Goal: Transaction & Acquisition: Subscribe to service/newsletter

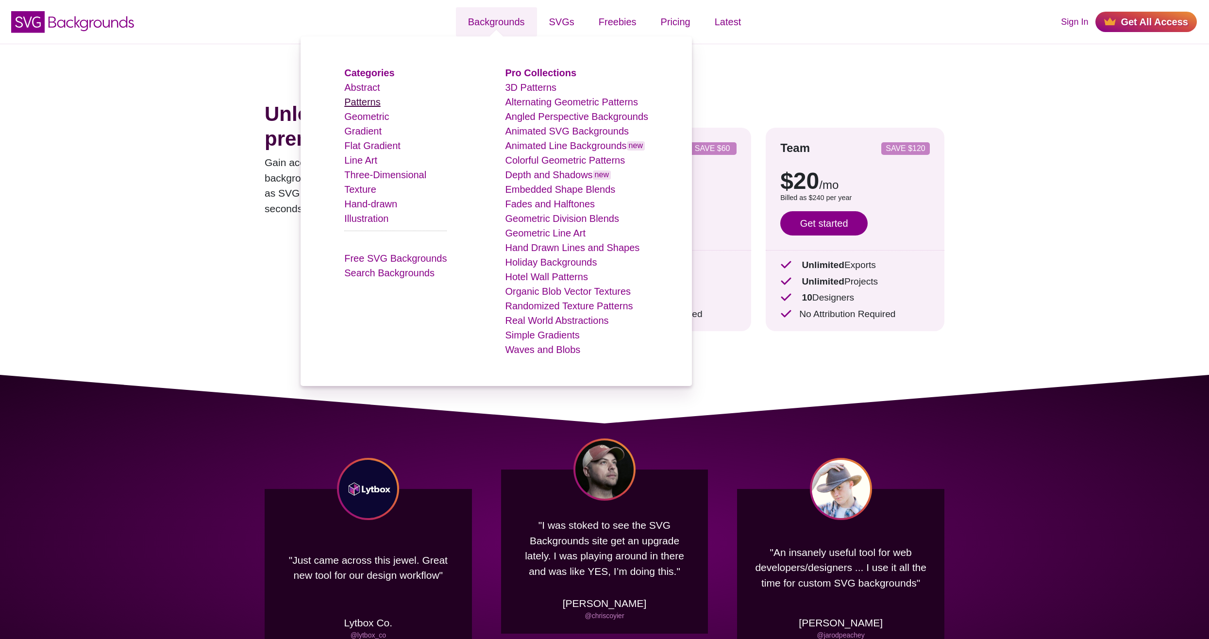
click at [366, 99] on link "Patterns" at bounding box center [362, 102] width 36 height 11
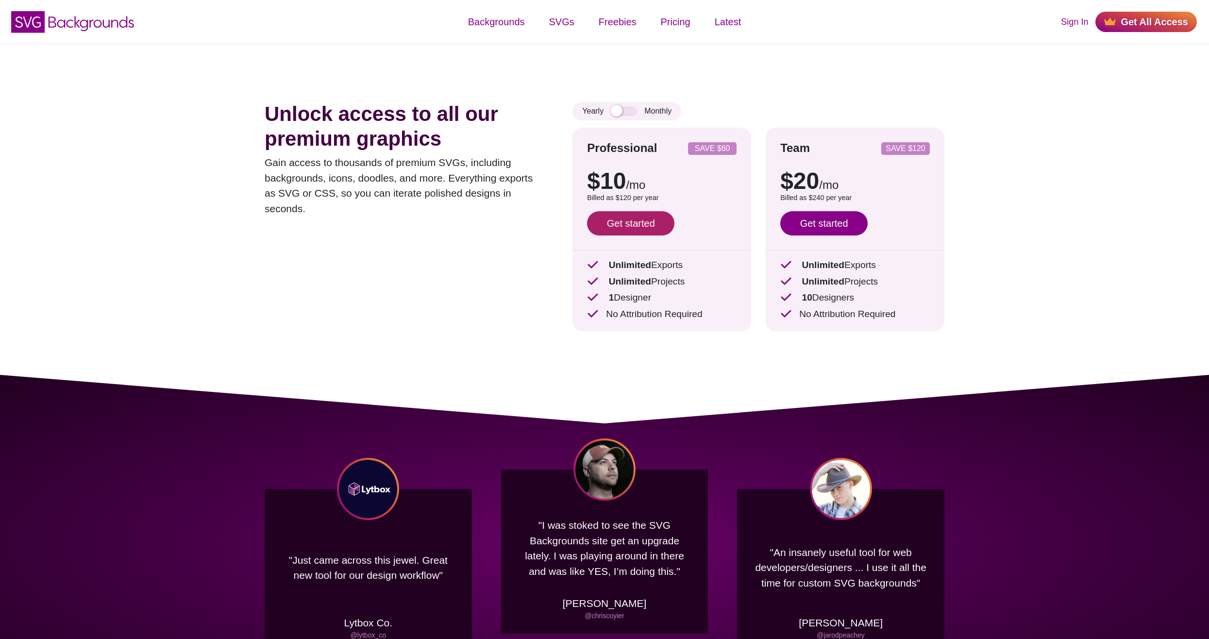
click at [613, 225] on link "Get started" at bounding box center [630, 223] width 87 height 24
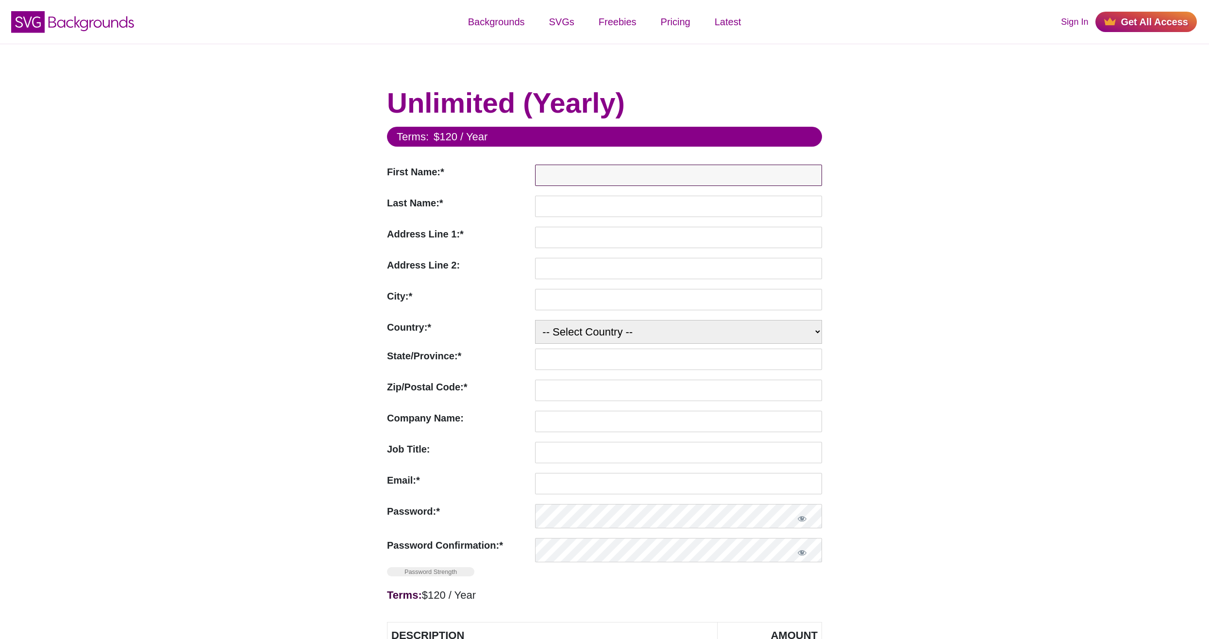
click at [592, 180] on input "First Name:*" at bounding box center [678, 175] width 287 height 21
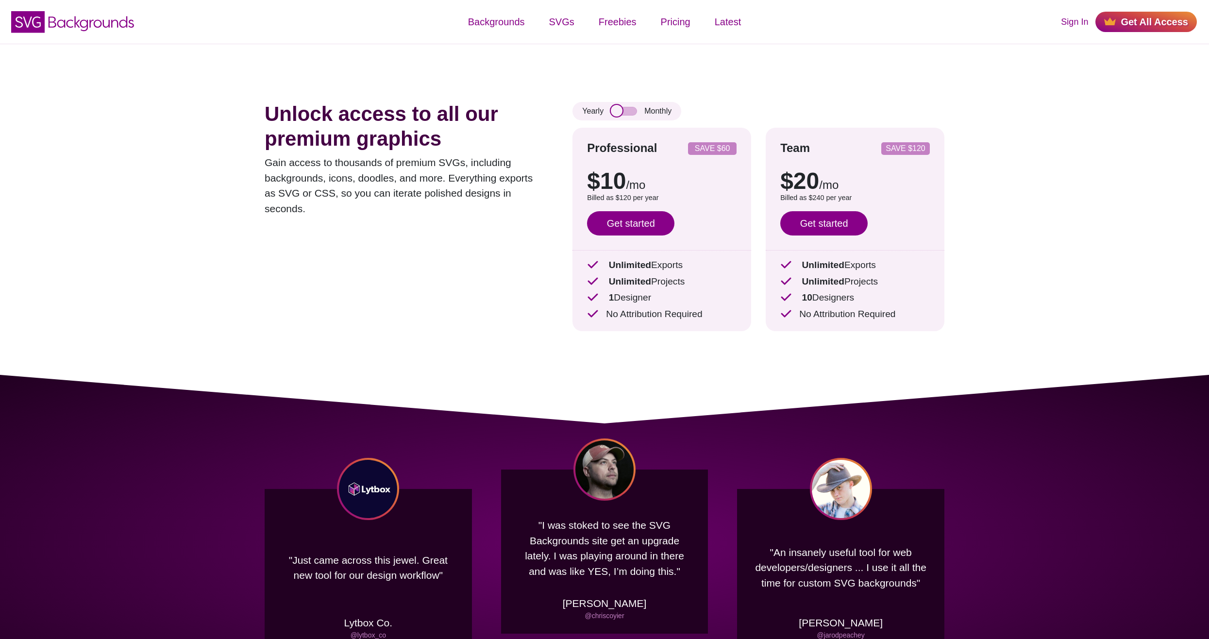
click at [620, 107] on input "checkbox" at bounding box center [624, 111] width 26 height 9
checkbox input "true"
click at [618, 231] on link "Get started" at bounding box center [630, 223] width 87 height 24
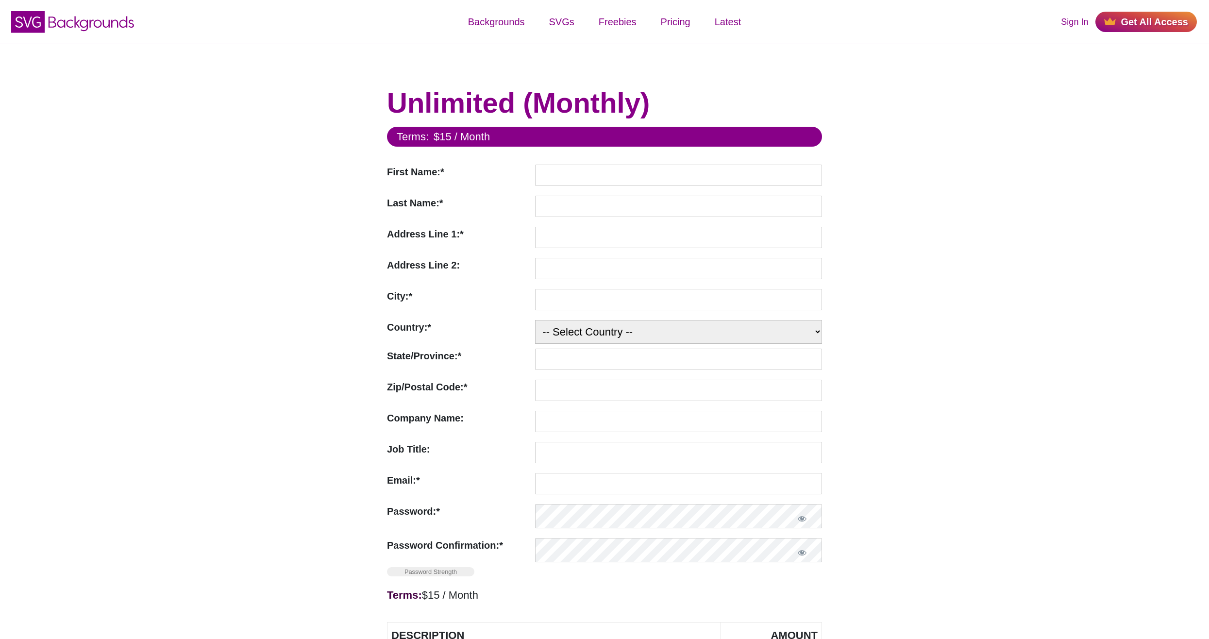
click at [577, 163] on form "Terms: $15 / Month First Name:* First Name Required Last Name:* Last Name Requi…" at bounding box center [604, 489] width 435 height 724
click at [577, 169] on input "First Name:*" at bounding box center [678, 175] width 287 height 21
type input "Joven"
type input "[PERSON_NAME]"
type input "1839 [GEOGRAPHIC_DATA][PERSON_NAME],"
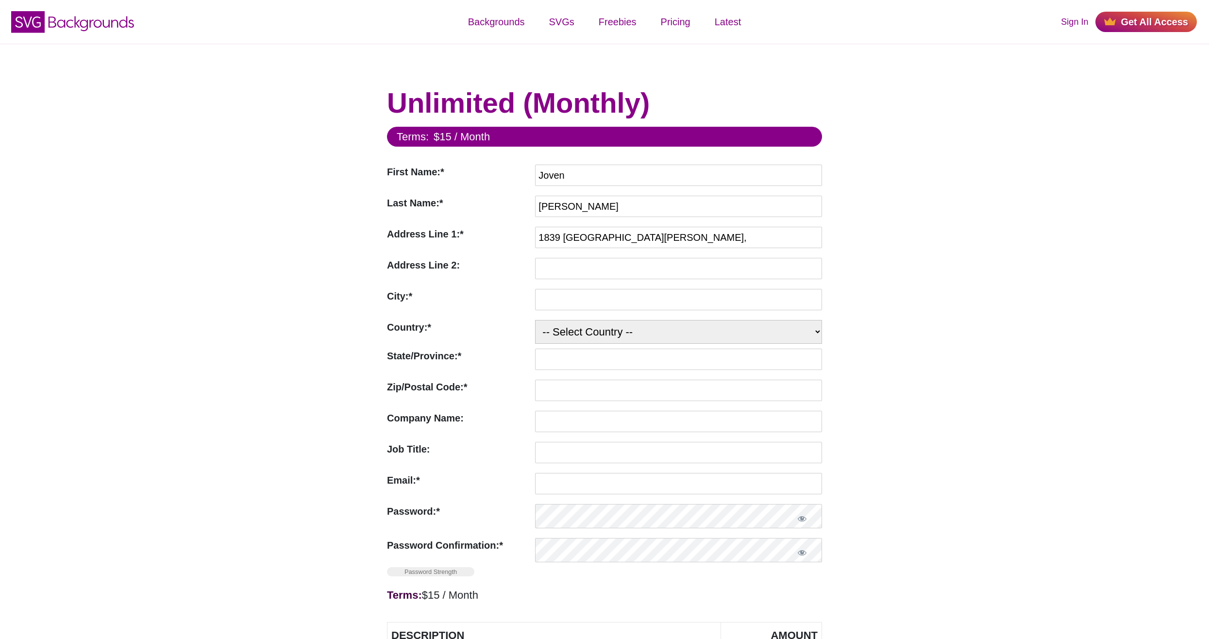
type input "[PERSON_NAME] Nuevo"
type input "Makati City"
select select "PH"
type input "1212"
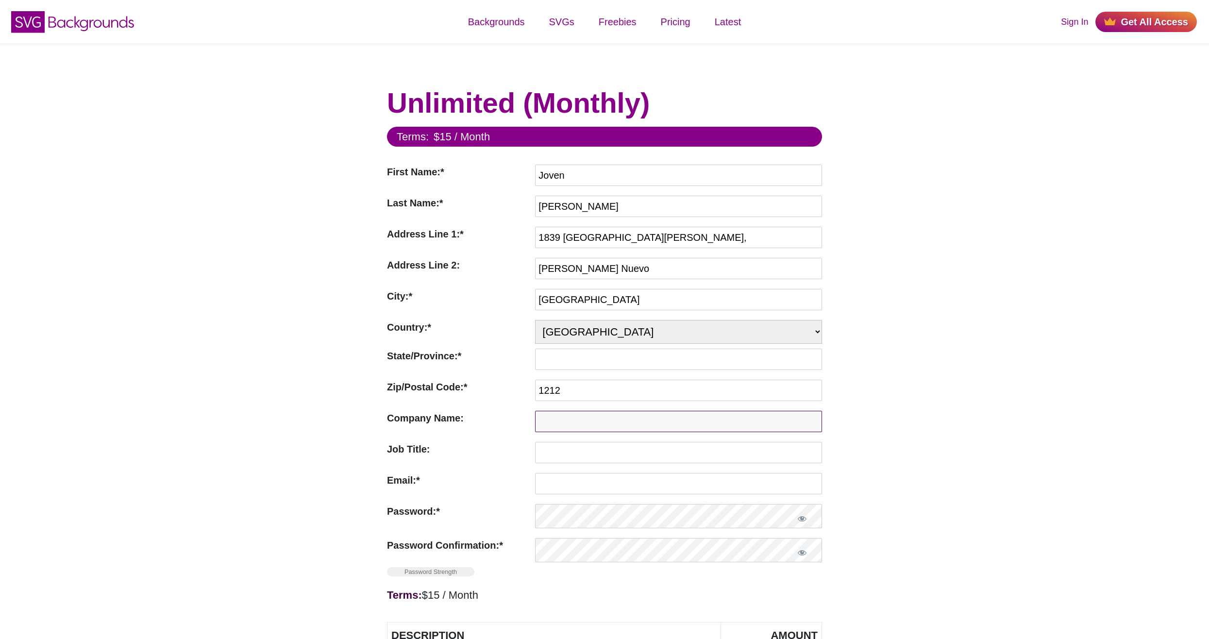
type input "None"
type input "jovenhayagan@gmail.com"
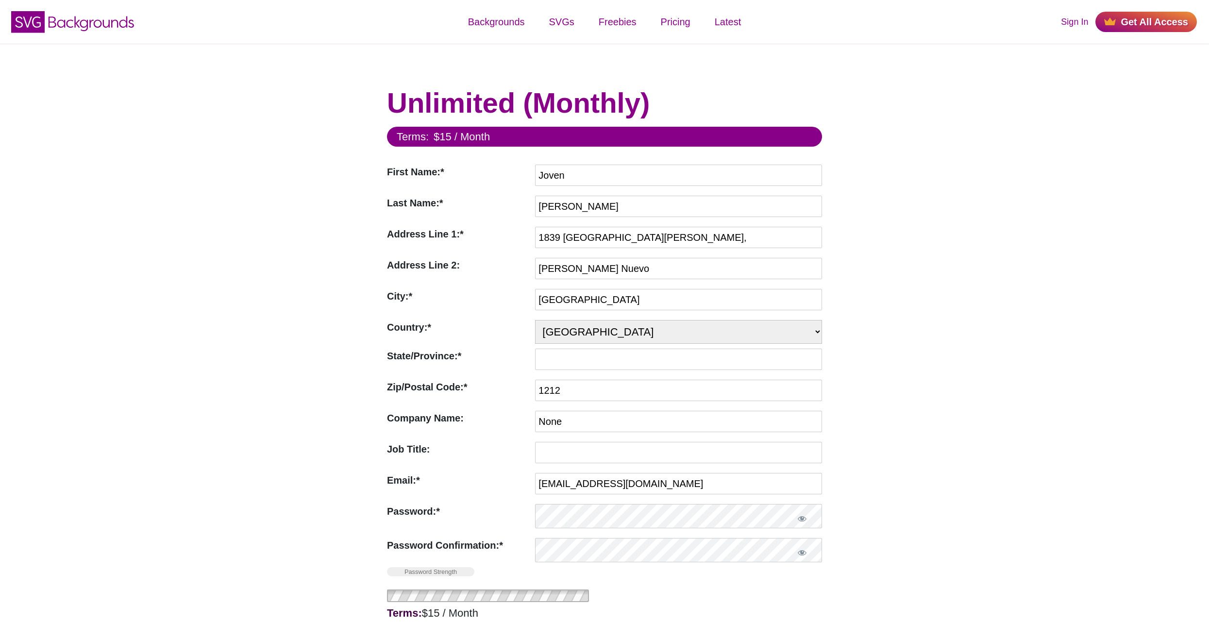
click at [840, 233] on div "Unlimited (Monthly) Terms: $15 / Month First Name:* First Name Required Joven L…" at bounding box center [604, 477] width 1209 height 867
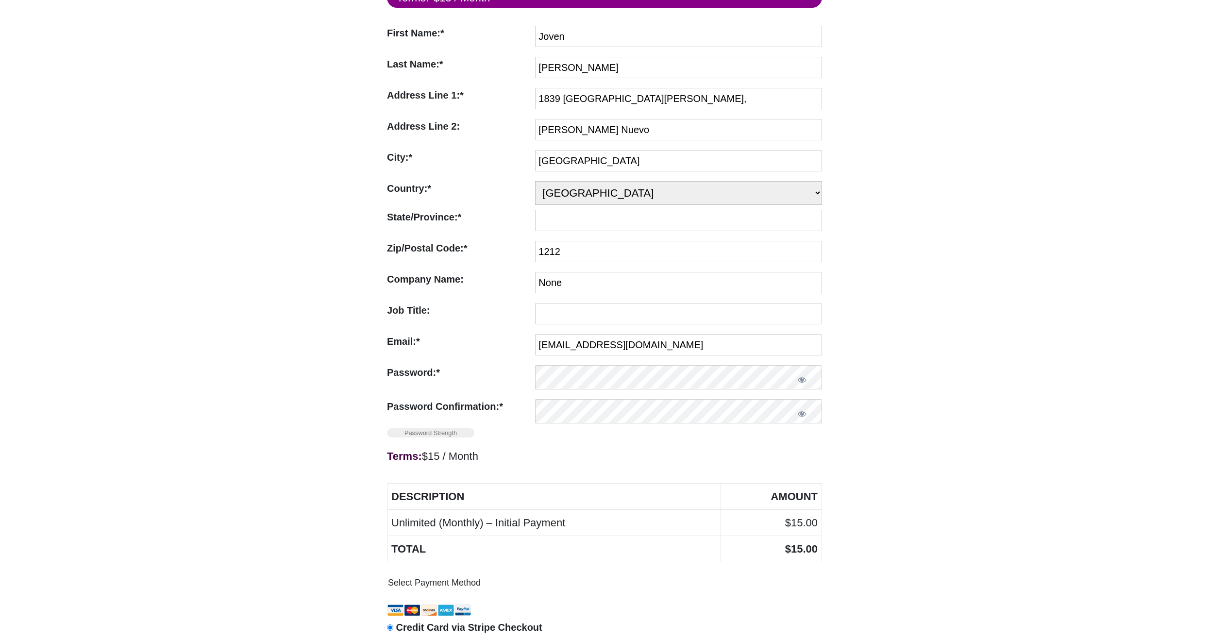
scroll to position [146, 0]
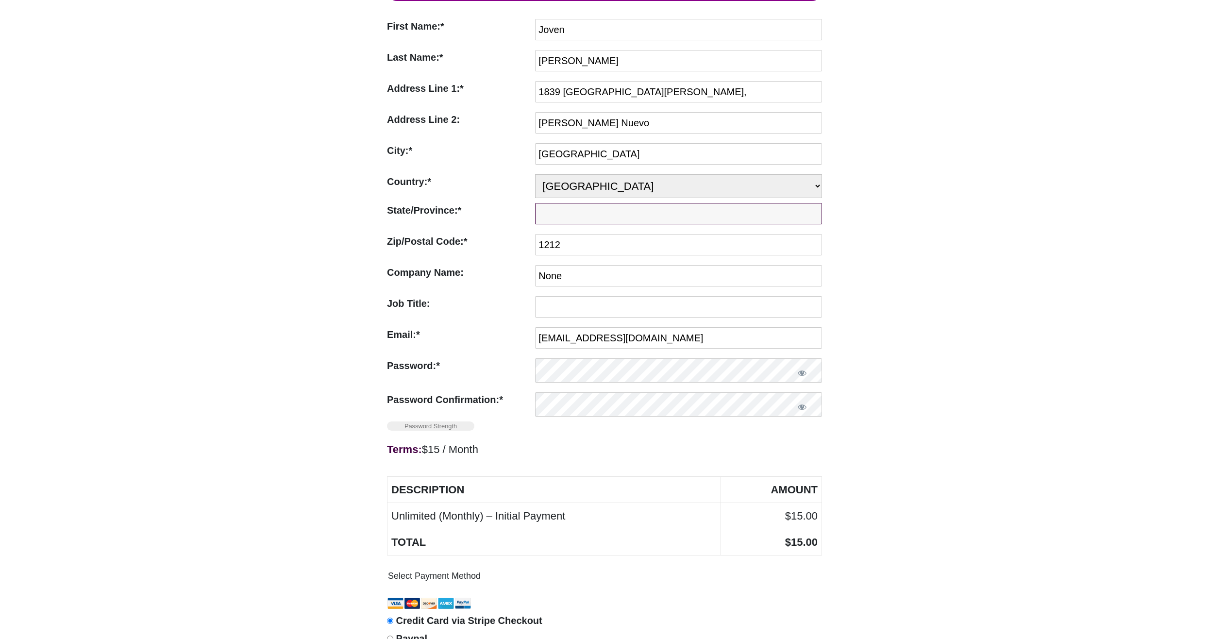
click at [580, 214] on input "State/Province:*" at bounding box center [678, 213] width 287 height 21
type input "Metro Manila"
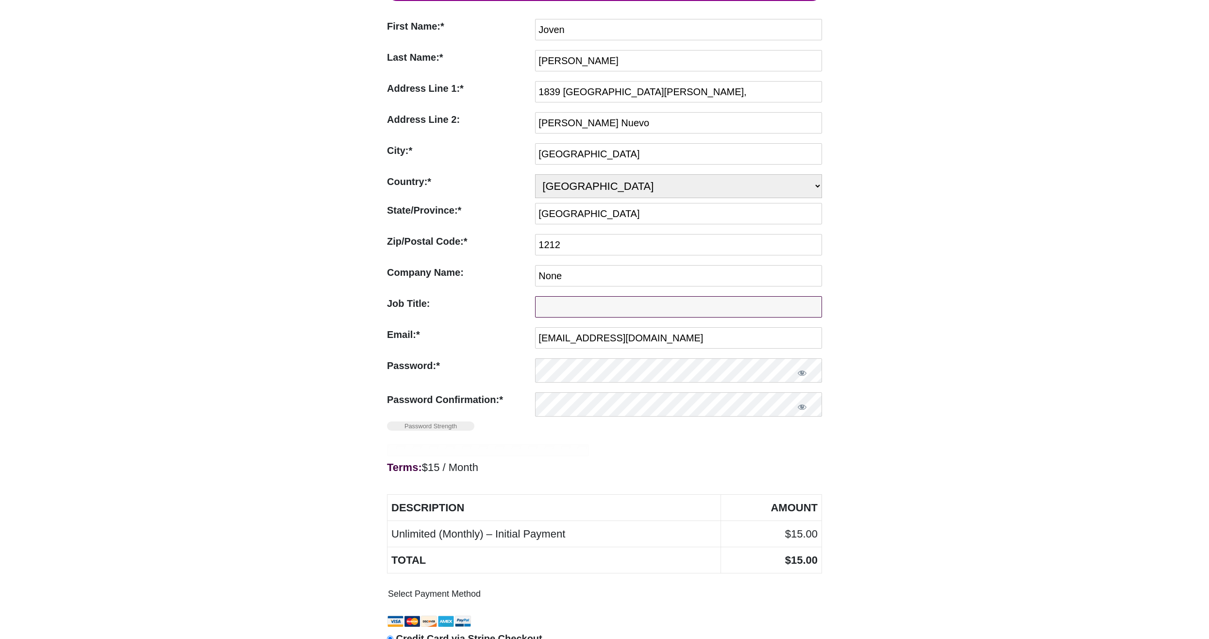
click at [609, 304] on input "Job Title:" at bounding box center [678, 306] width 287 height 21
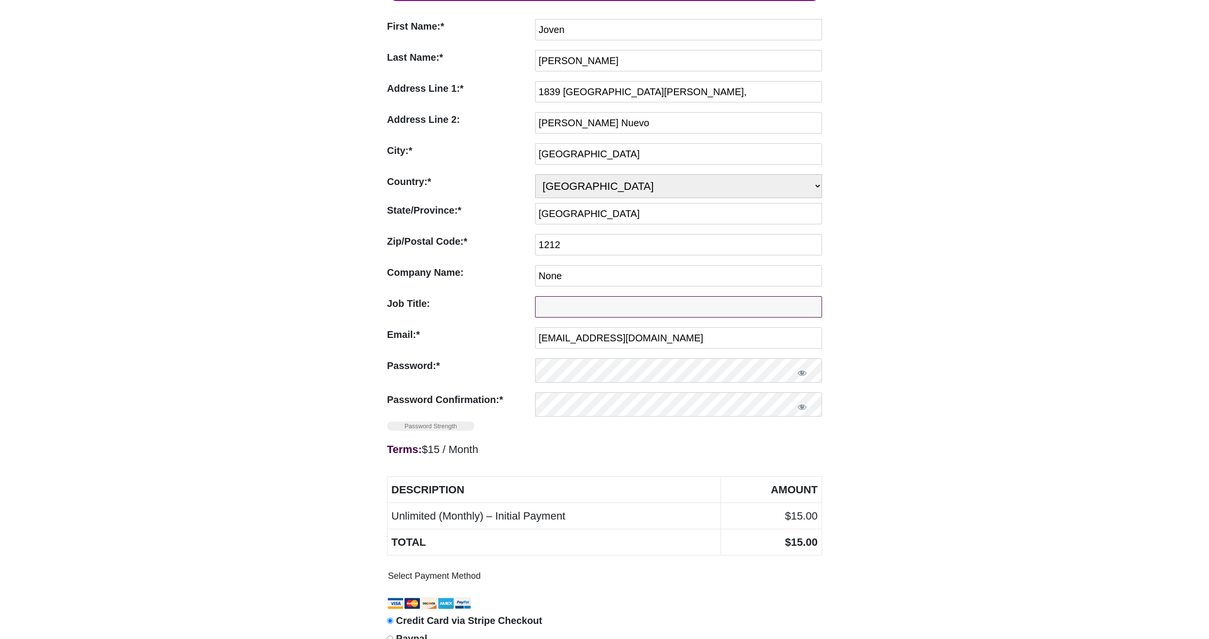
click at [633, 304] on input "Job Title:" at bounding box center [678, 306] width 287 height 21
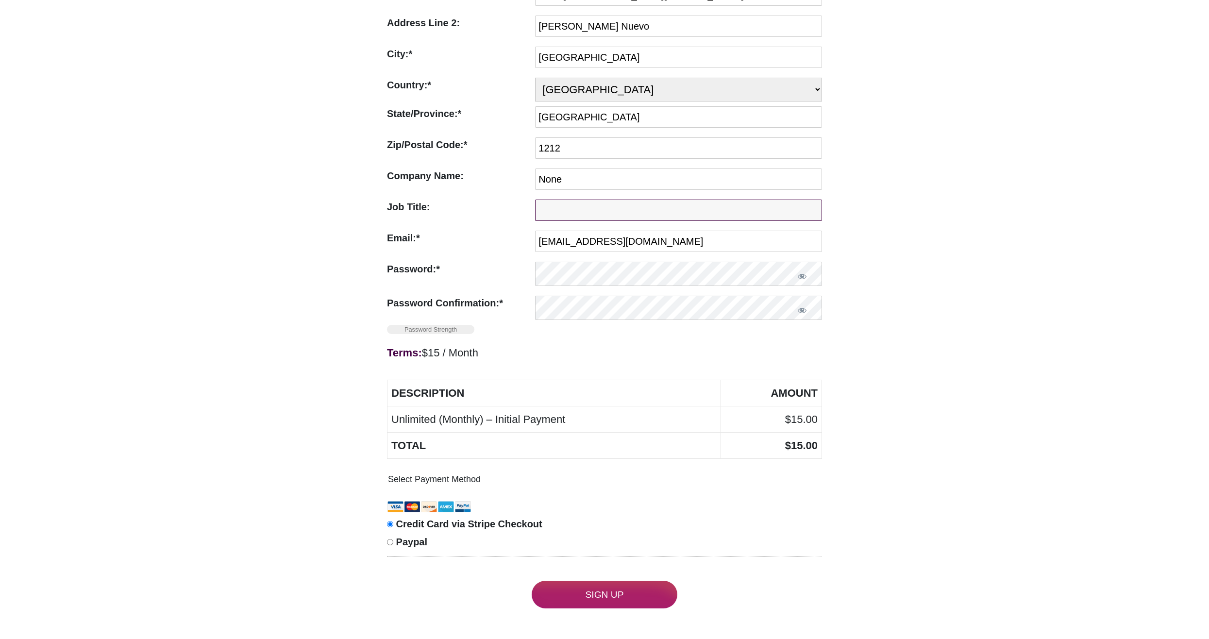
scroll to position [243, 0]
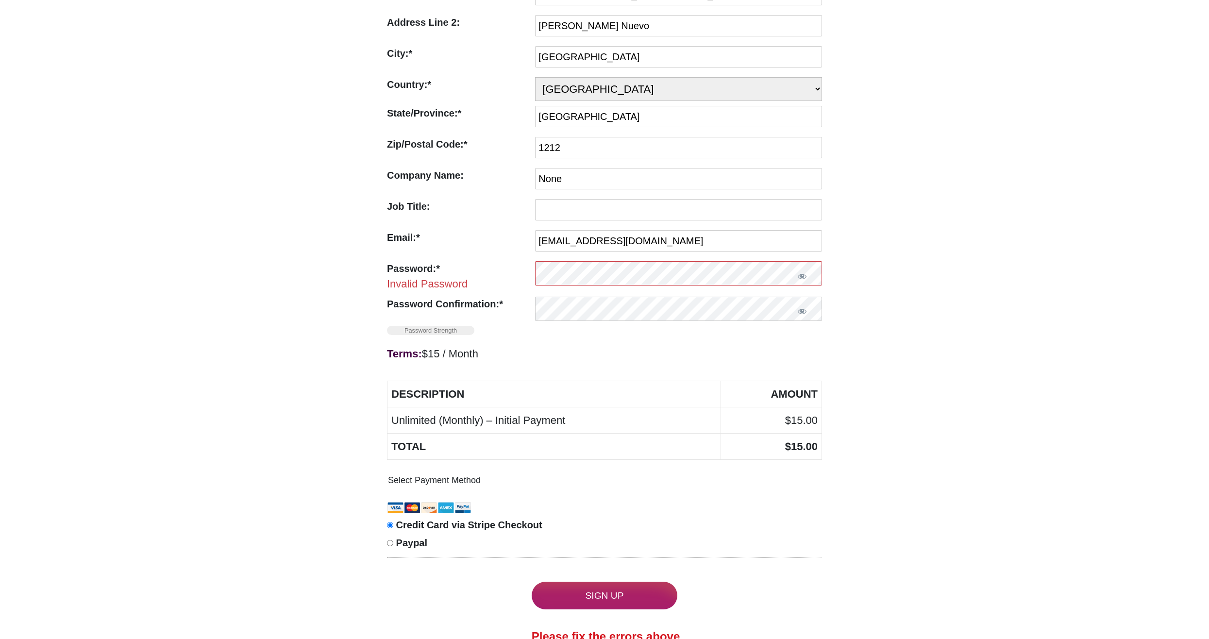
click at [959, 256] on div "Unlimited (Monthly) Terms: $15 / Month First Name:* First Name Required Joven L…" at bounding box center [604, 244] width 1209 height 887
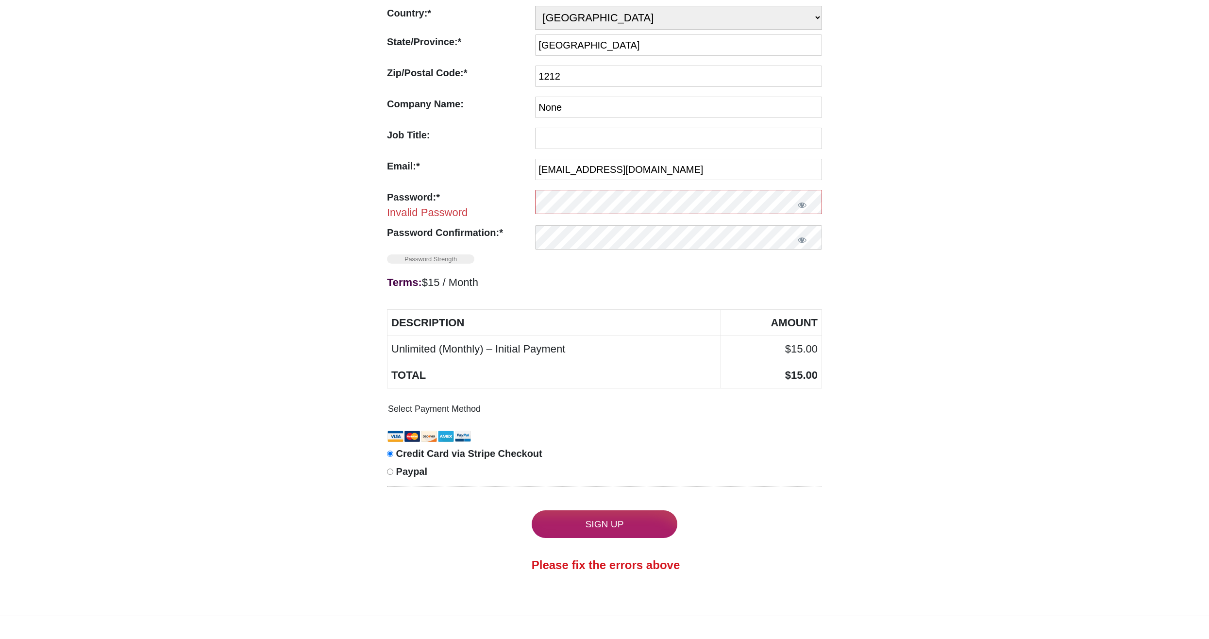
scroll to position [340, 0]
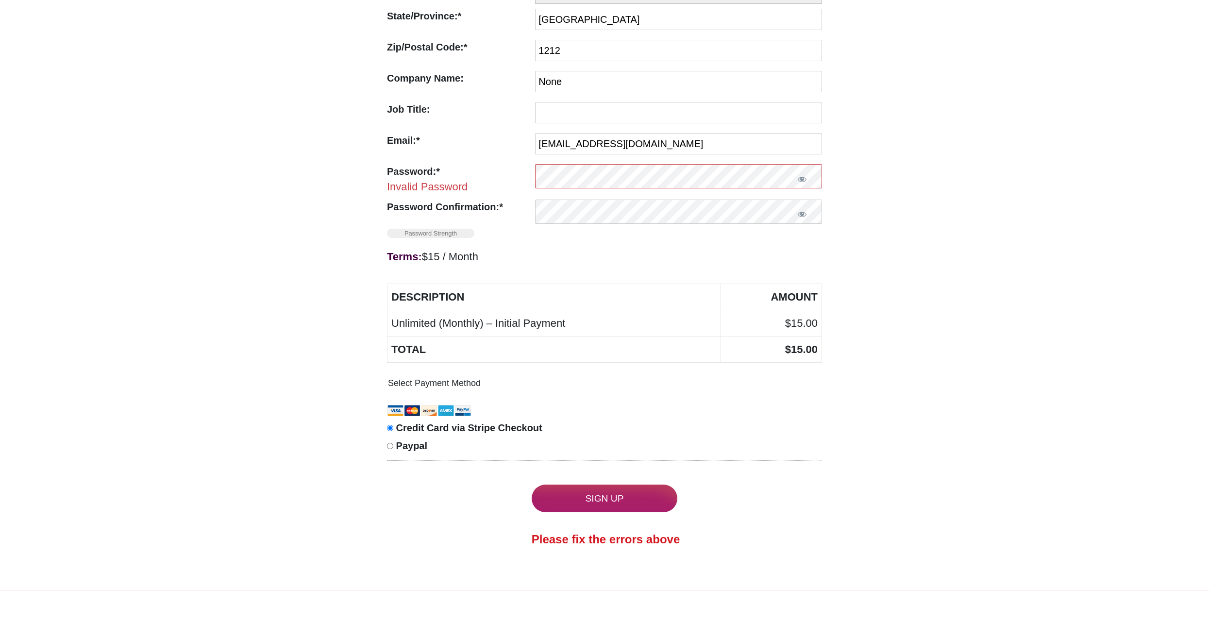
click at [388, 449] on input "Paypal" at bounding box center [390, 446] width 6 height 6
radio input "true"
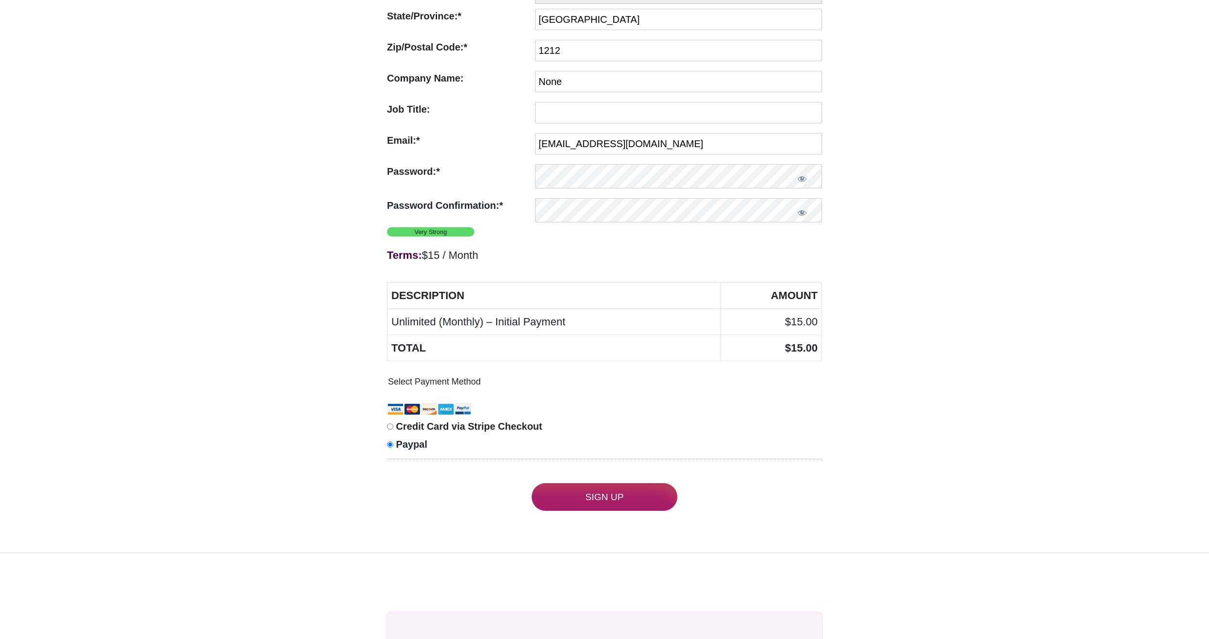
drag, startPoint x: 589, startPoint y: 495, endPoint x: 820, endPoint y: 400, distance: 249.8
click at [820, 400] on form "Terms: $15 / Month First Name:* First Name Required Joven Last Name:* Last Name…" at bounding box center [604, 149] width 435 height 724
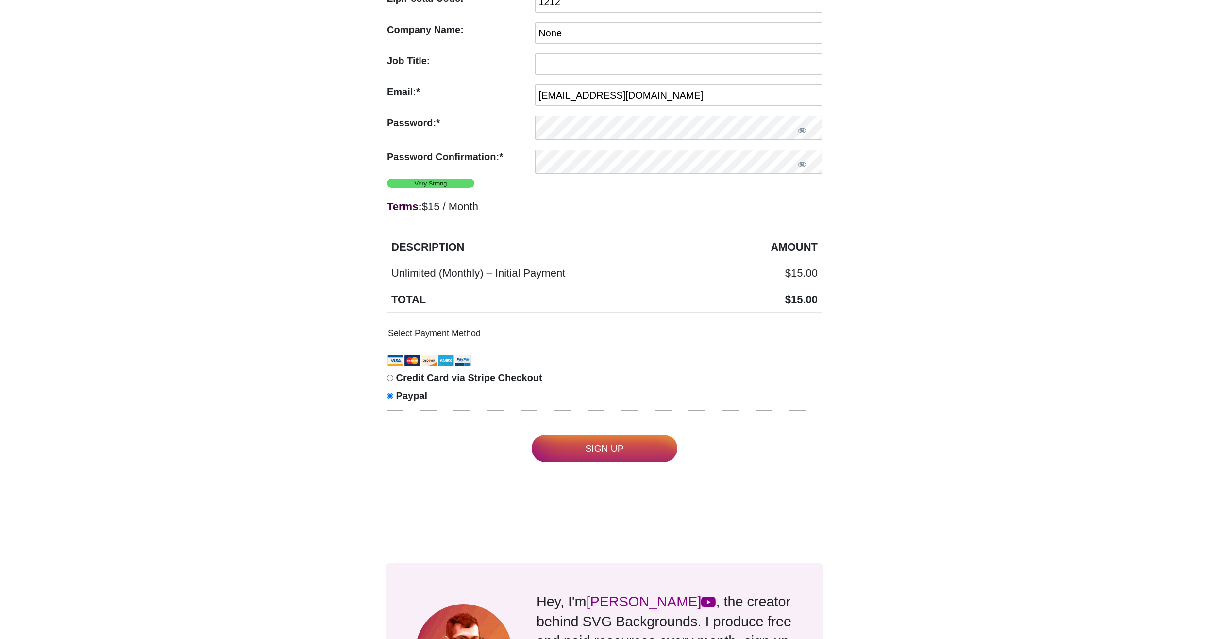
click at [613, 455] on input "Sign Up" at bounding box center [605, 449] width 146 height 28
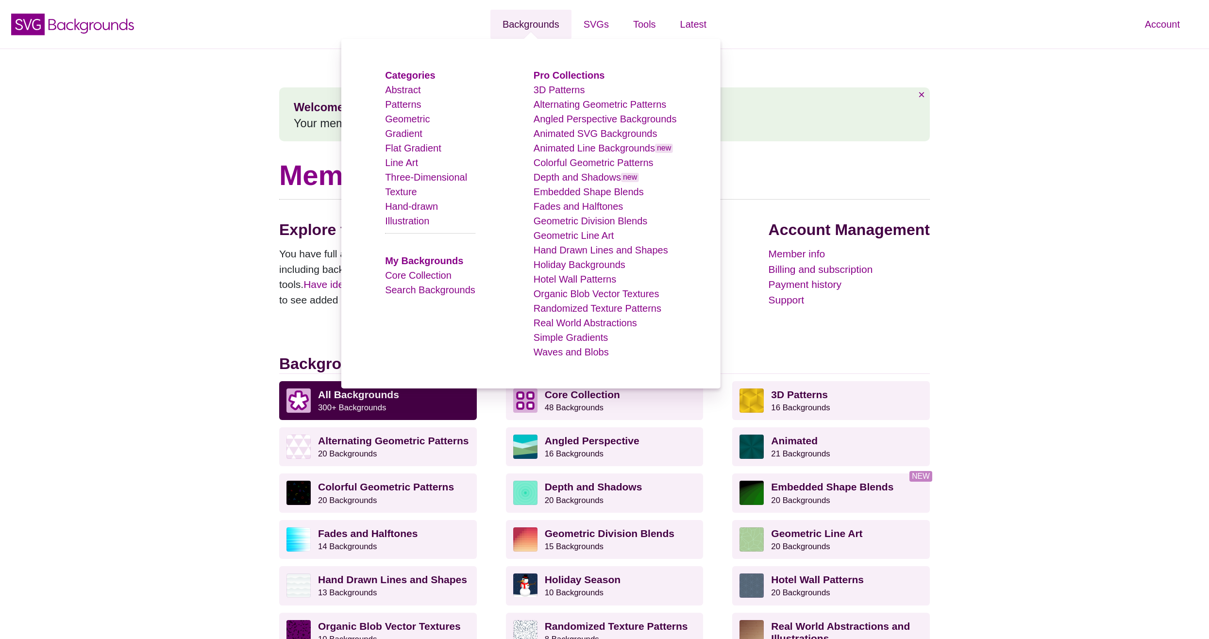
click at [518, 25] on link "Backgrounds" at bounding box center [530, 24] width 81 height 29
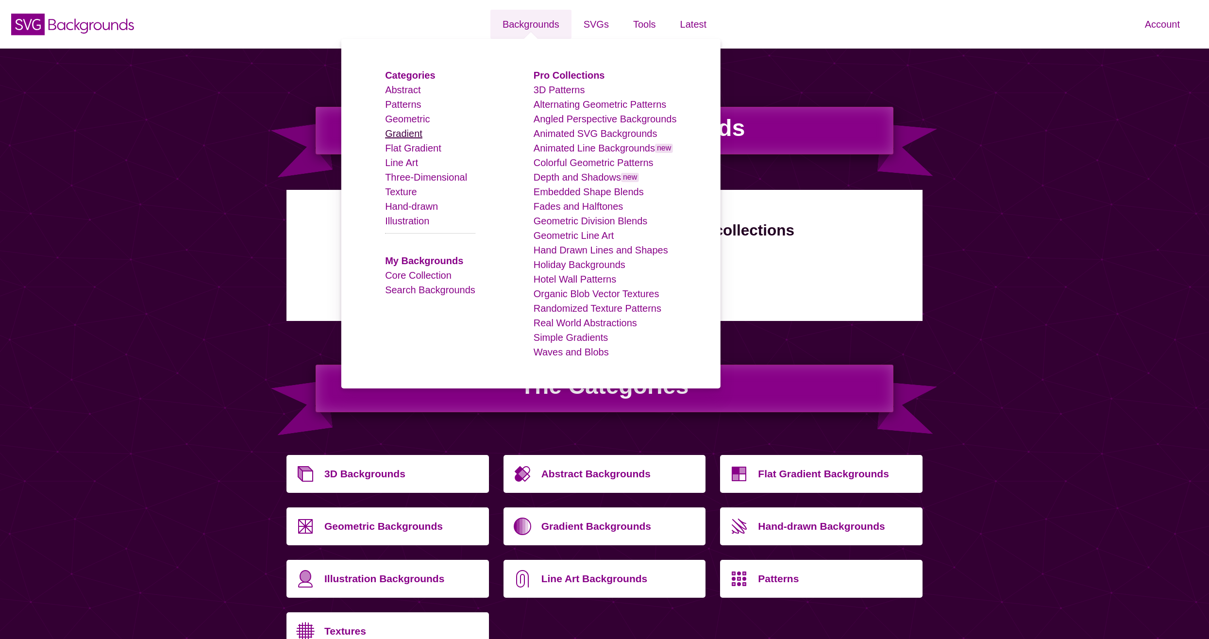
click at [409, 131] on link "Gradient" at bounding box center [403, 133] width 37 height 11
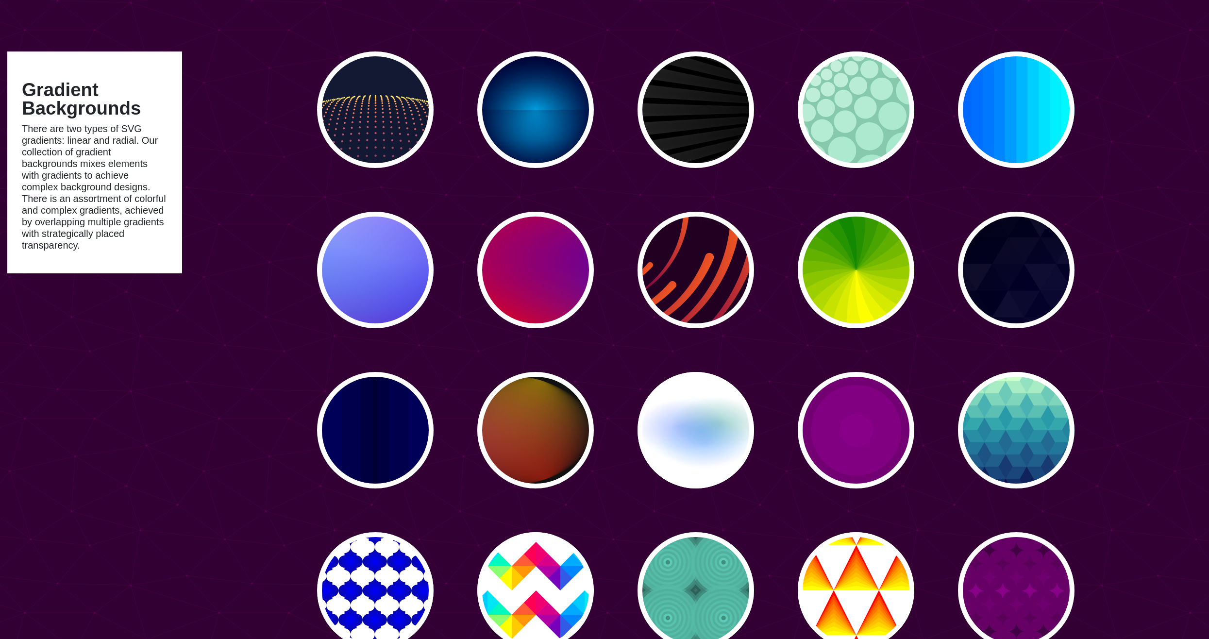
type input "#450057"
type input "#FFFFFF"
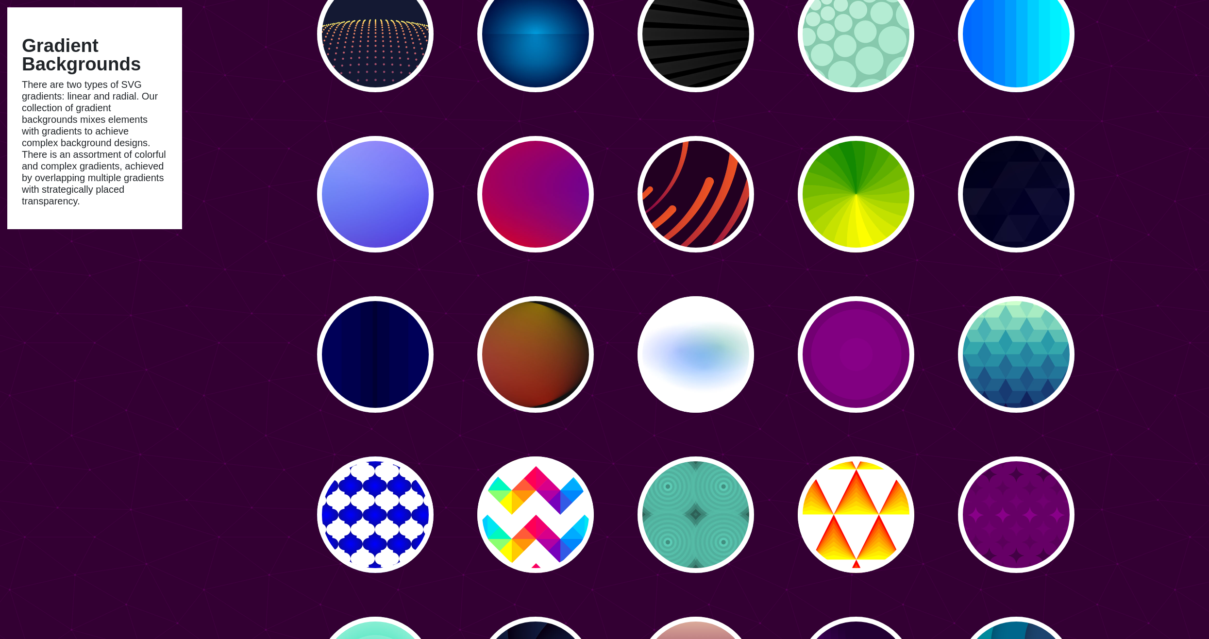
scroll to position [146, 0]
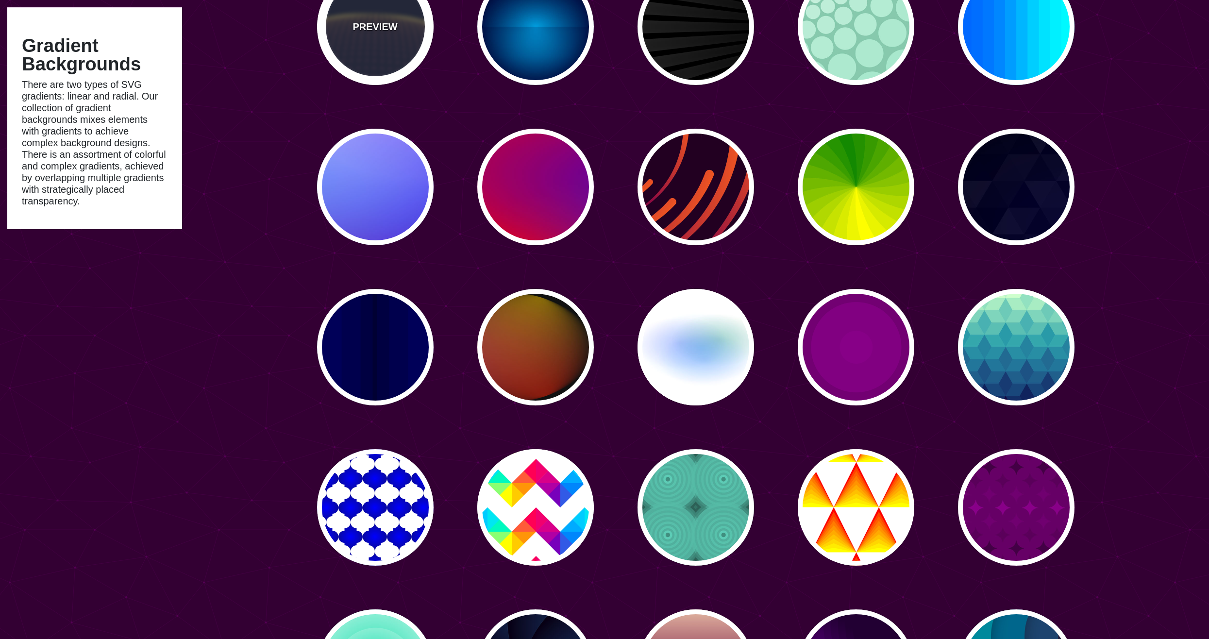
click at [372, 45] on div "PREVIEW" at bounding box center [375, 26] width 117 height 117
type input "#141933"
type input "#FFFF77"
type input "0"
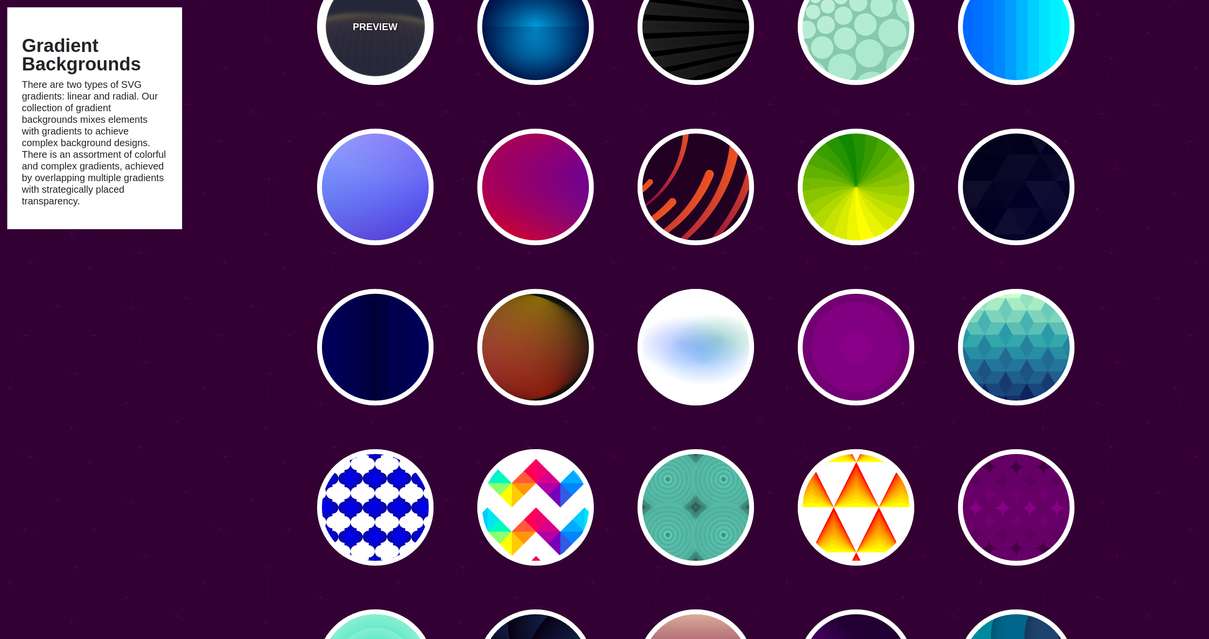
type input "5"
type input "0"
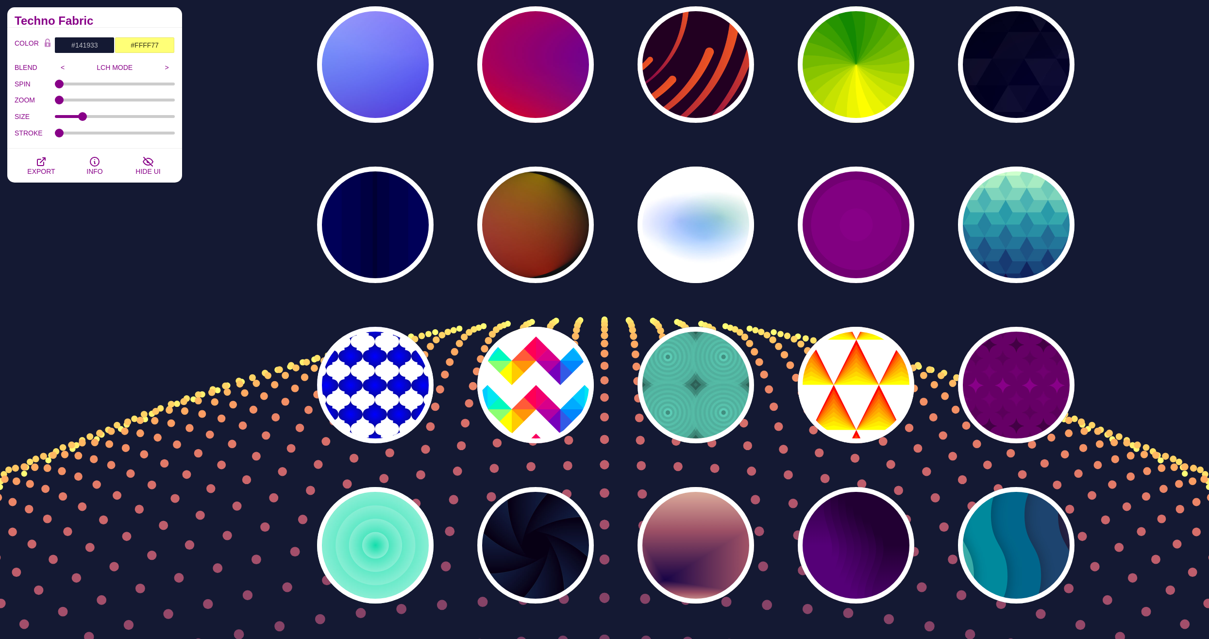
scroll to position [340, 0]
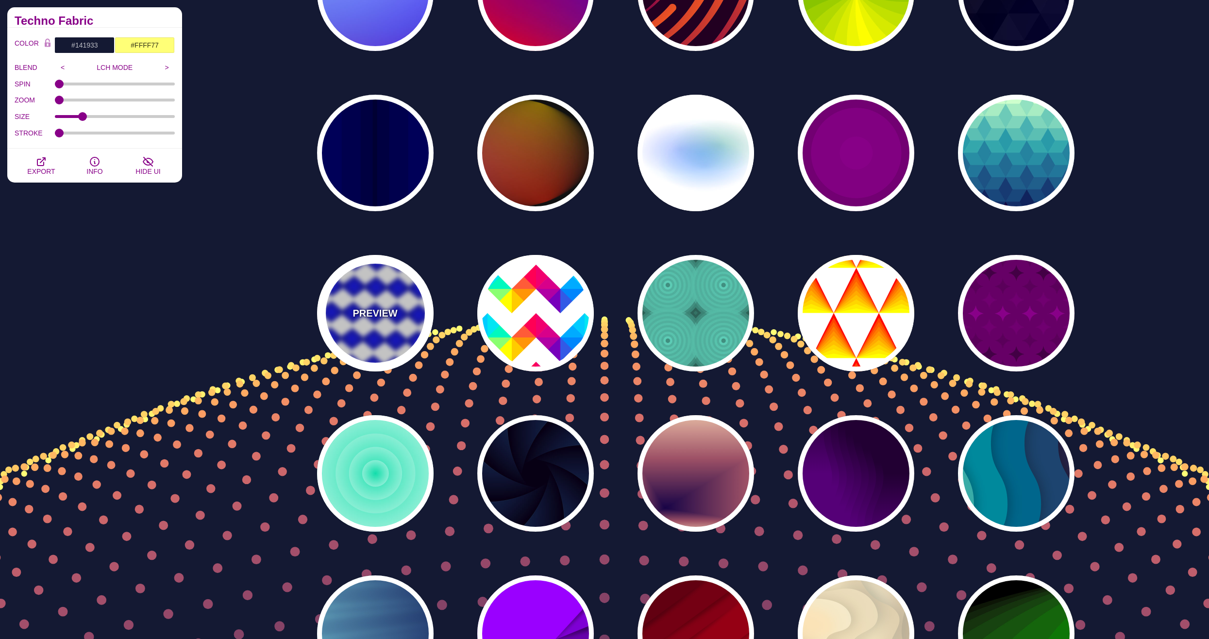
click at [360, 295] on div "PREVIEW" at bounding box center [375, 313] width 117 height 117
type input "#FFFFFF"
type input "#0000FF"
type input "#111144"
type input "#00BBFF"
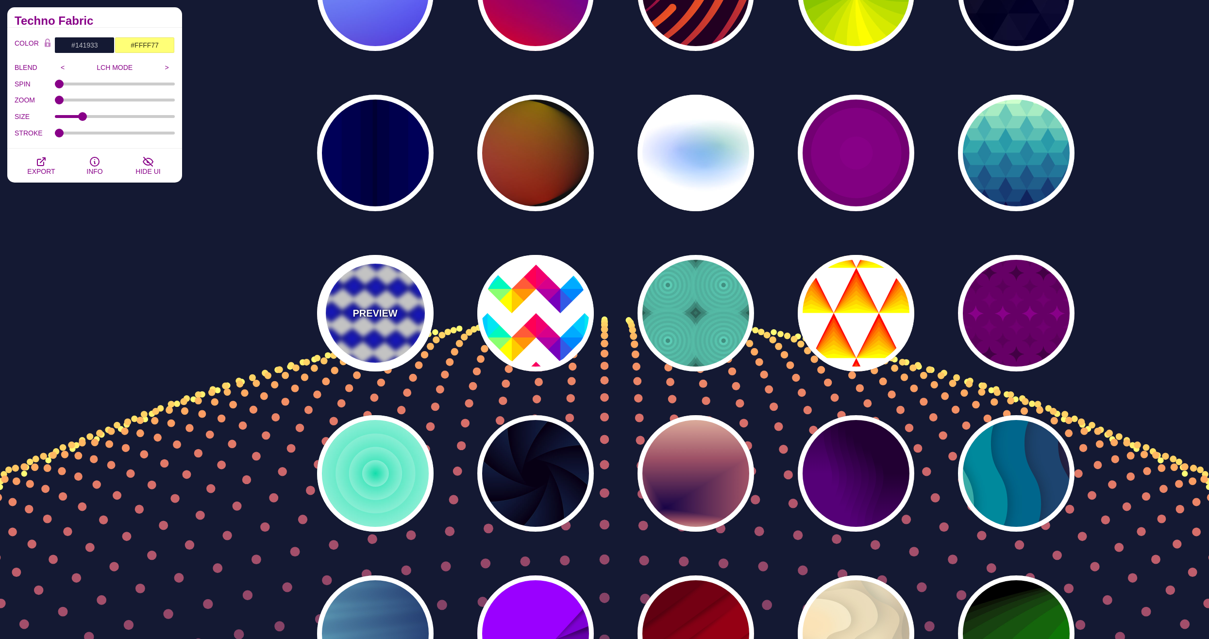
type input "100"
type input "50"
type input "10"
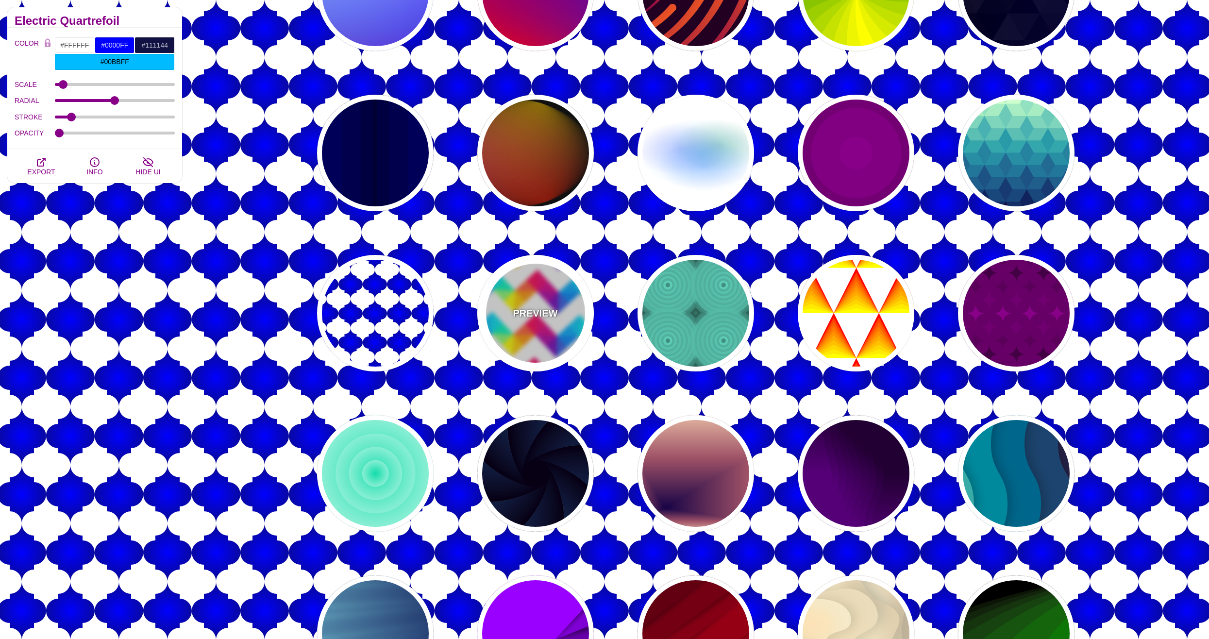
click at [497, 320] on div "PREVIEW" at bounding box center [535, 313] width 117 height 117
type input "#FF0055"
type input "#FFFF00"
type input "#00CCFF"
type input "#7700BB"
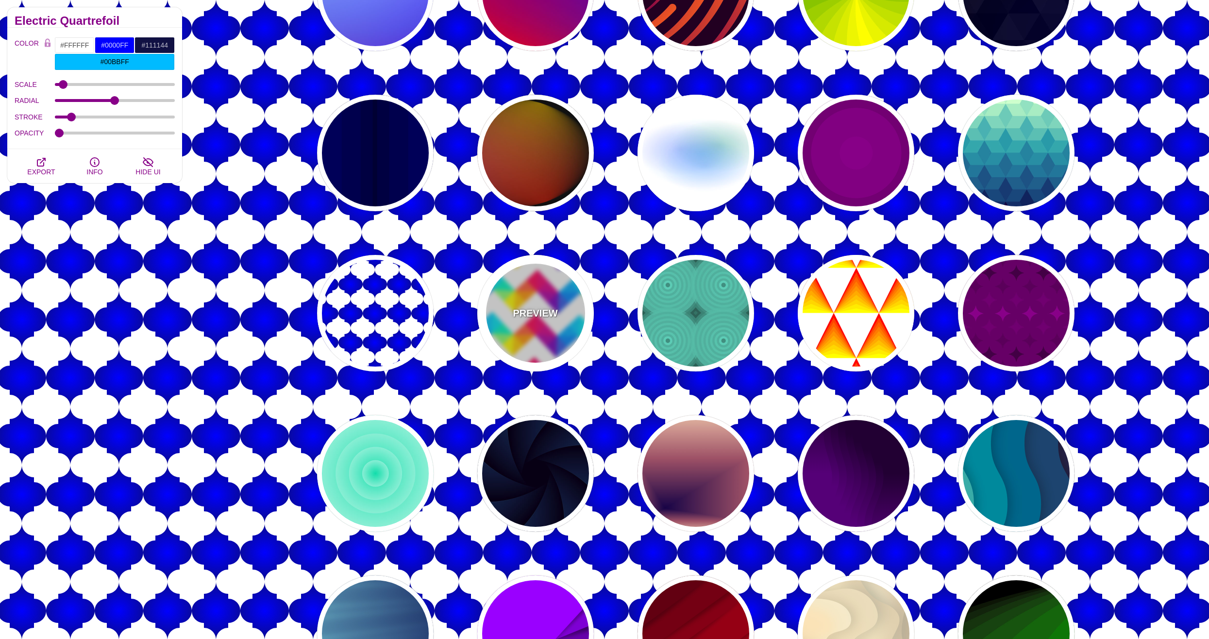
type input "0"
type input "400"
type input "0"
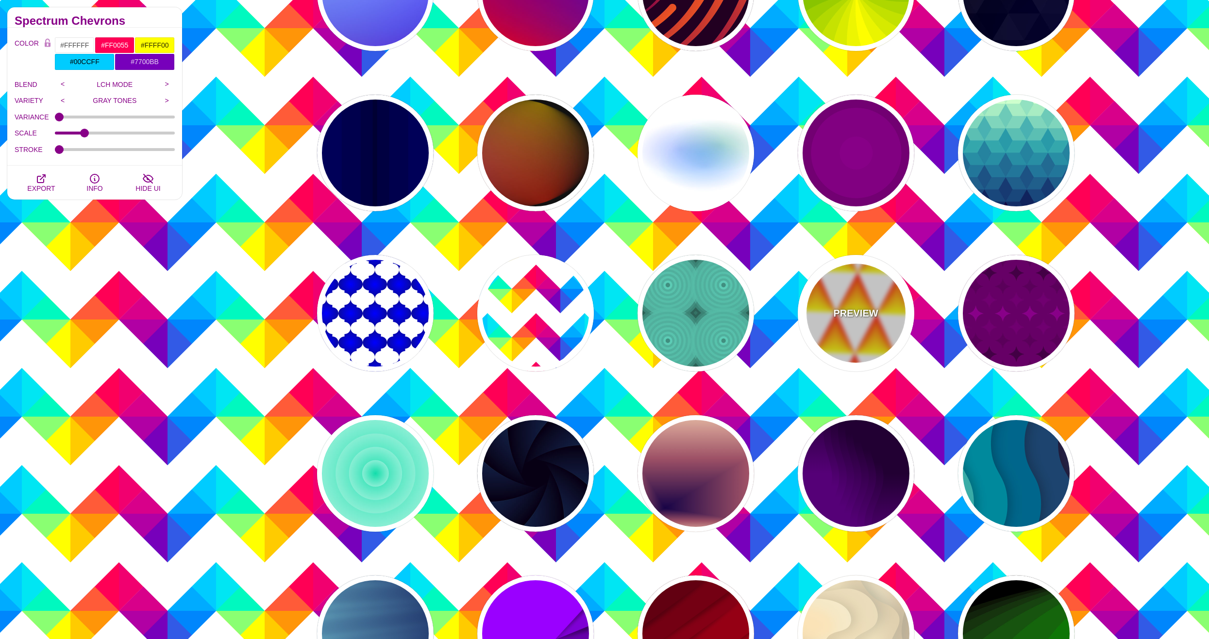
click at [832, 309] on div "PREVIEW" at bounding box center [856, 313] width 117 height 117
type input "#FF0000"
type input "#000000"
type input "0.5"
type input "1"
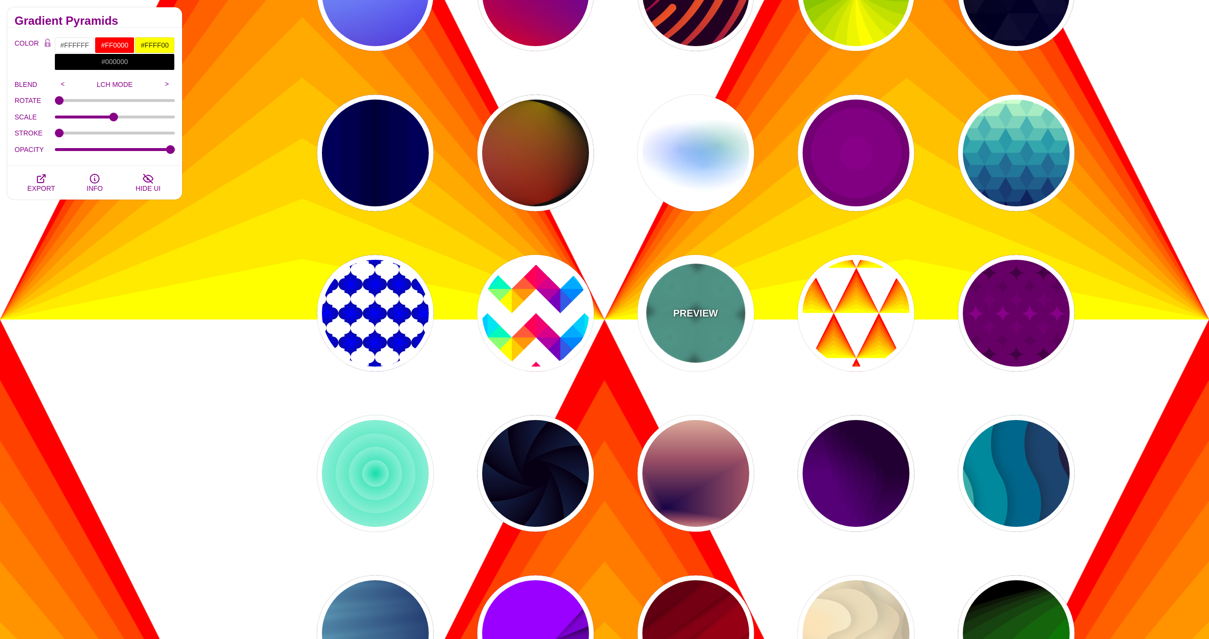
click at [737, 316] on div "PREVIEW" at bounding box center [696, 313] width 117 height 117
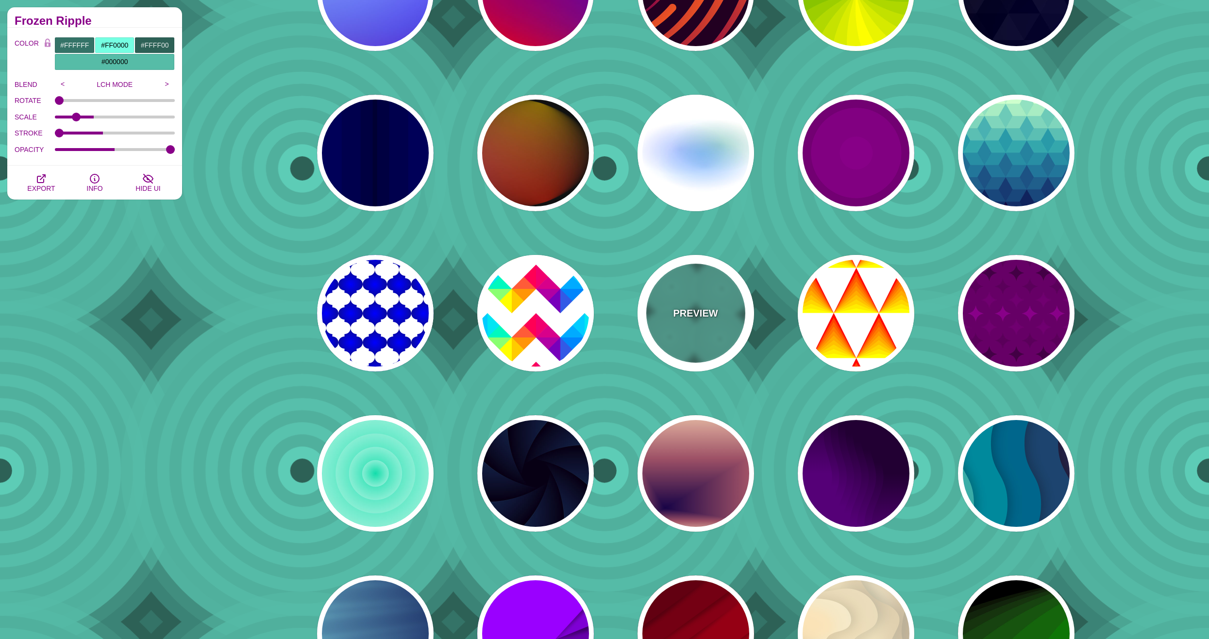
type input "#347367"
type input "#75FFE2"
type input "#2D6156"
type input "#56BCA7"
type input "1"
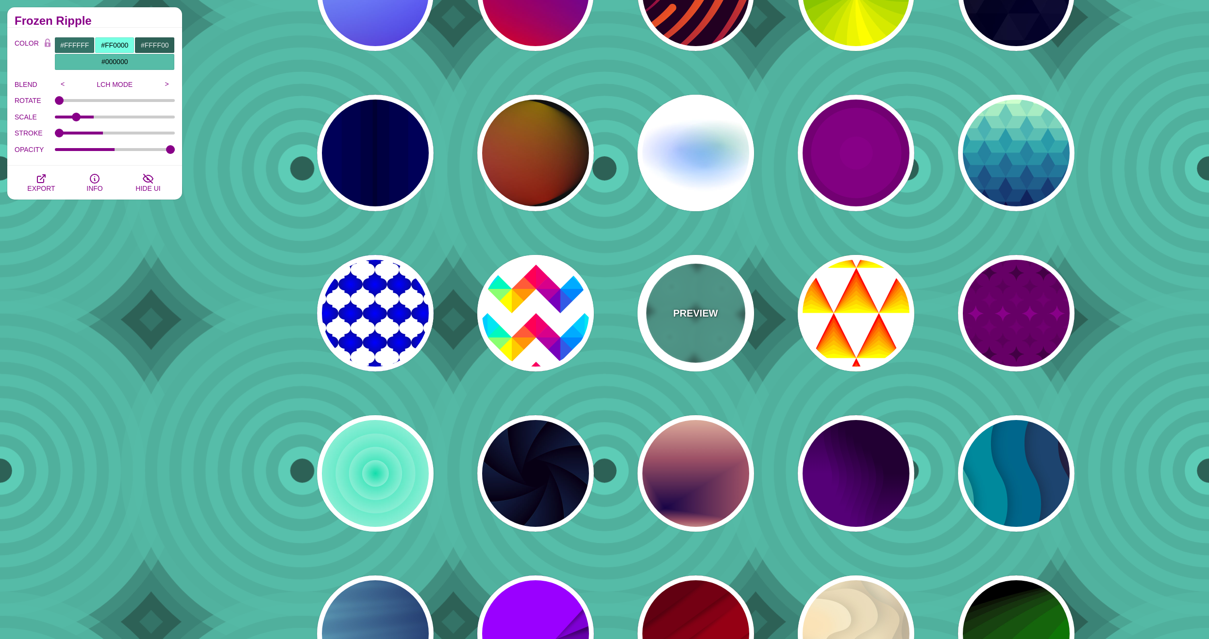
type input "80"
type input "0.5"
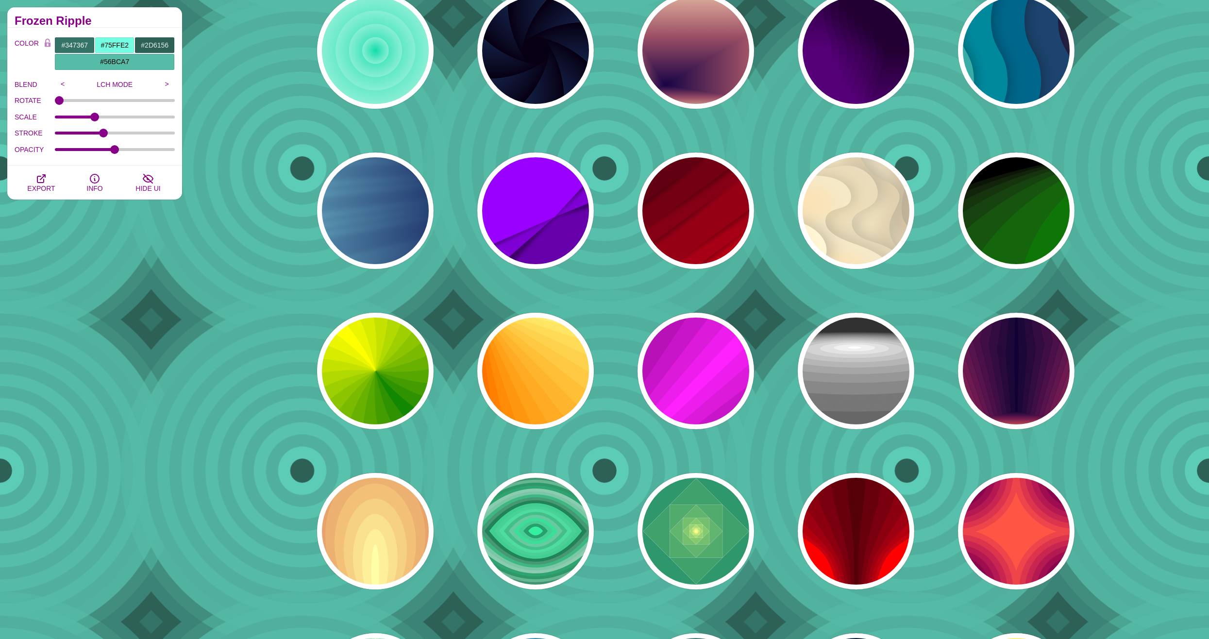
scroll to position [777, 0]
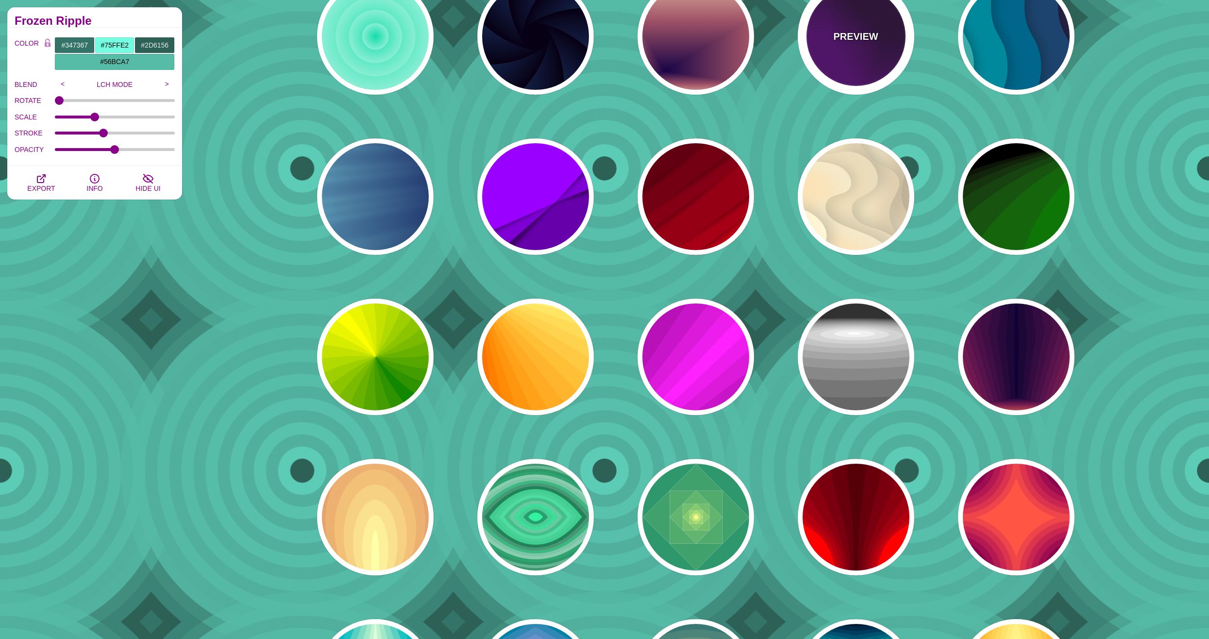
click at [868, 17] on div "PREVIEW" at bounding box center [856, 36] width 117 height 117
type input "#550077"
type input "#220033"
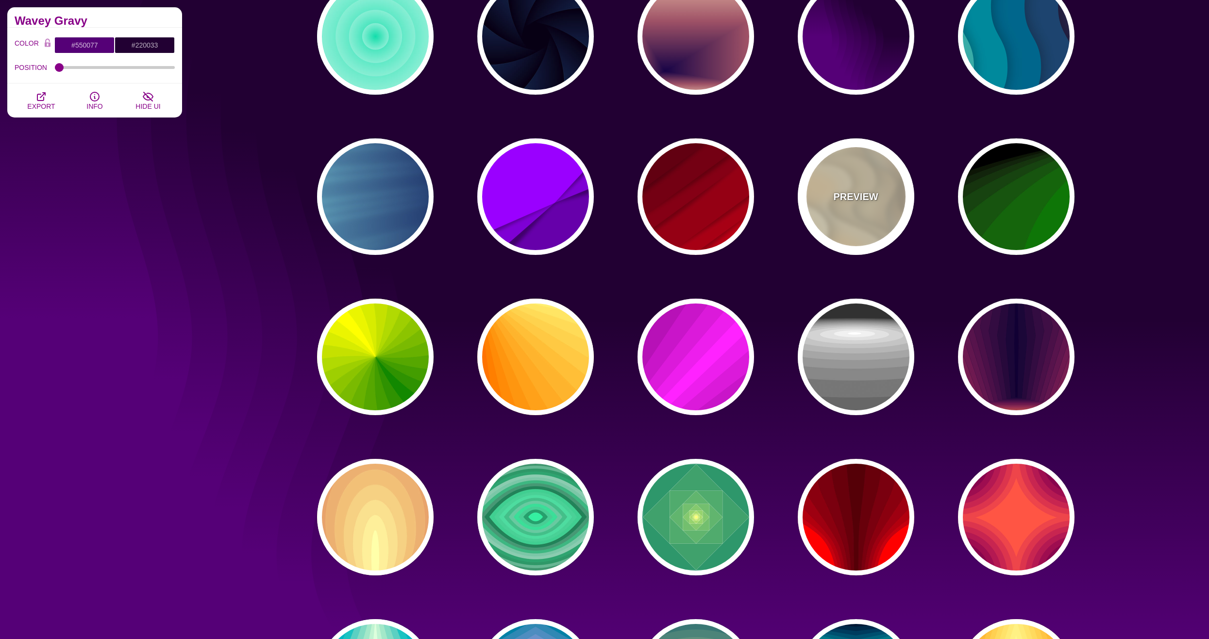
click at [863, 213] on div "PREVIEW" at bounding box center [856, 196] width 117 height 117
type input "#FFF7D7"
type input "#57250C"
type input "#FF8B28"
type input "0.7"
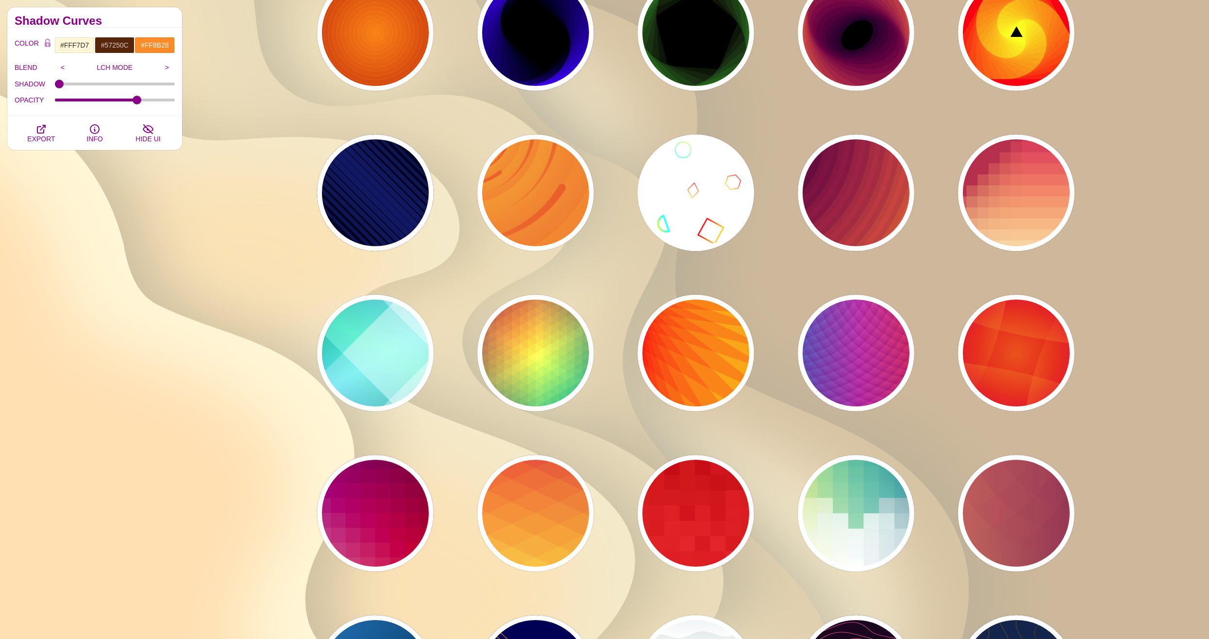
scroll to position [2428, 0]
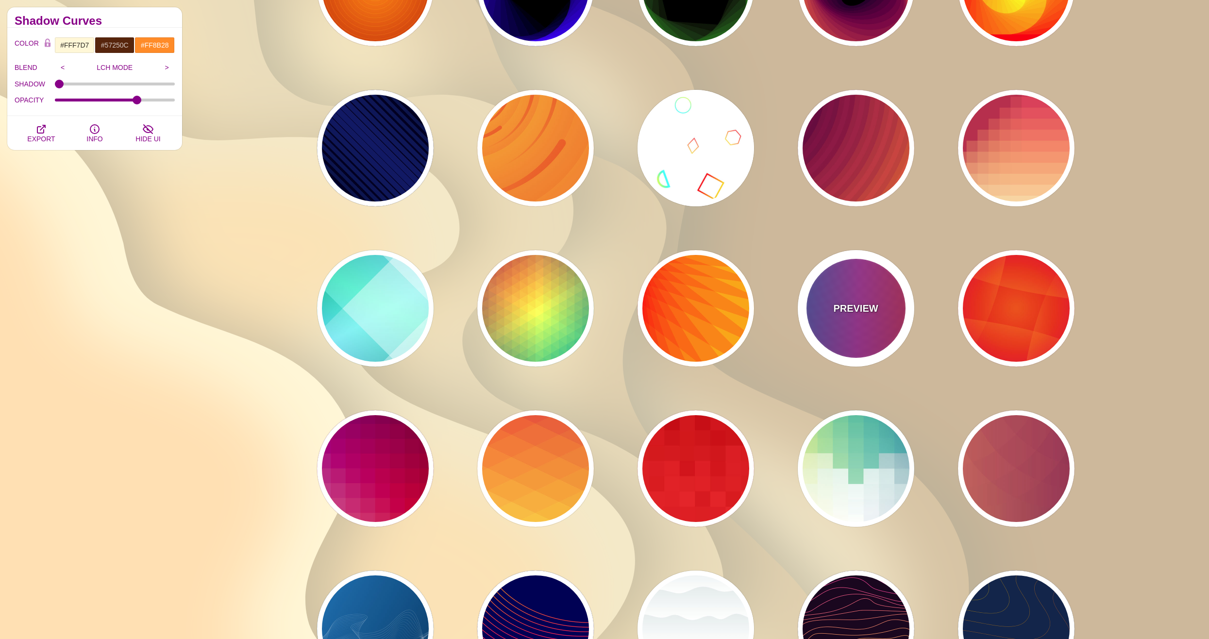
click at [854, 318] on div "PREVIEW" at bounding box center [856, 308] width 117 height 117
type input "#FF3333"
type input "#1884D6"
type input "#690067"
type input "1"
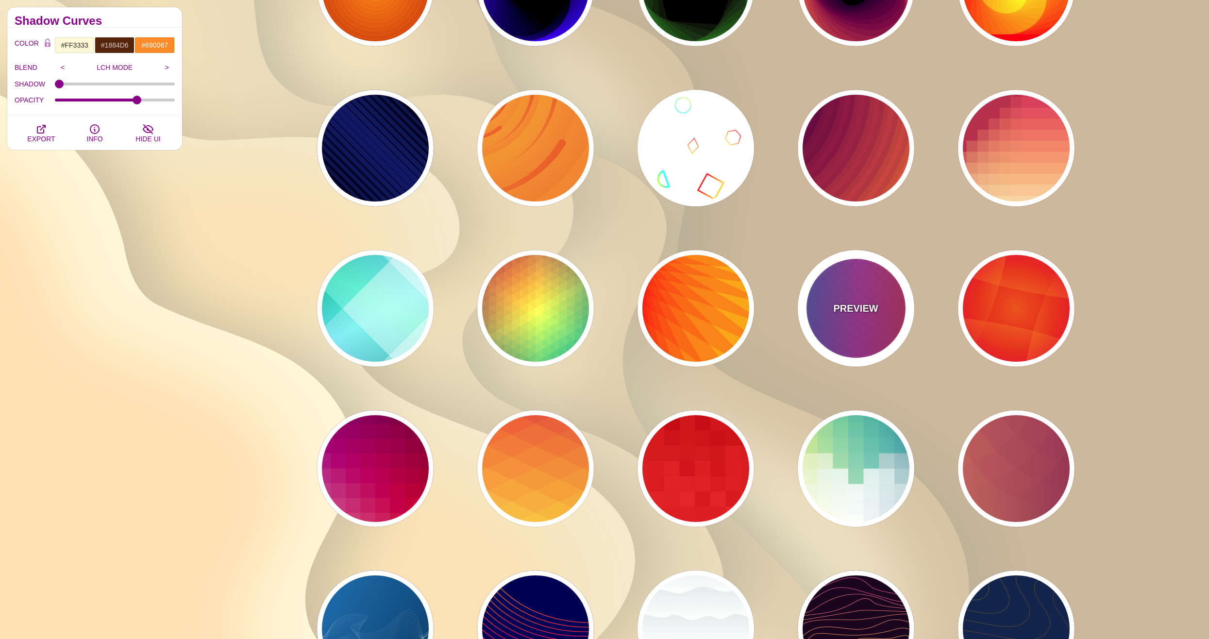
type input "1"
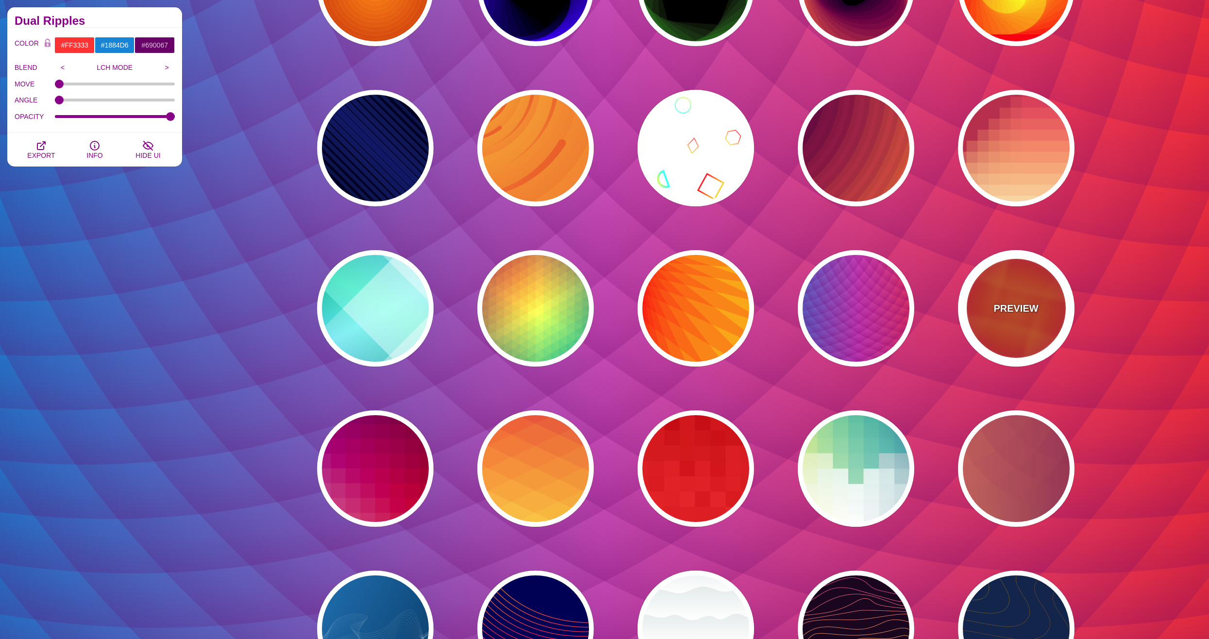
click at [1011, 322] on div "PREVIEW" at bounding box center [1016, 308] width 117 height 117
type input "#DD0000"
type input "#FFAA17"
type input "#EE1188"
type input "50"
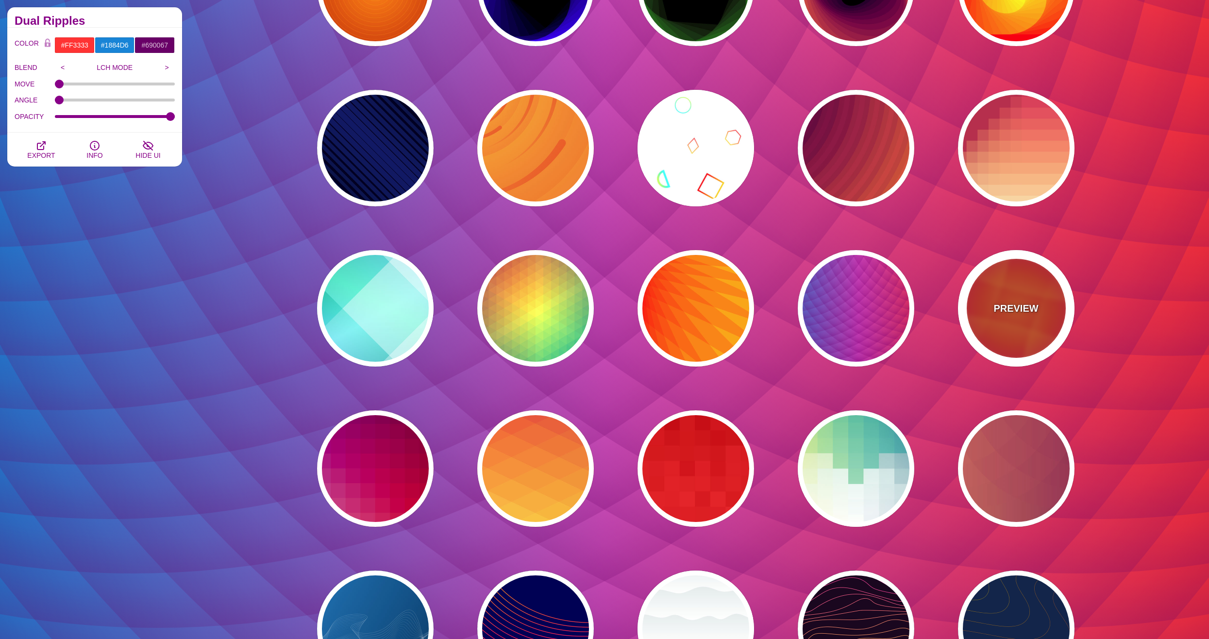
type input "50"
type input "0.5"
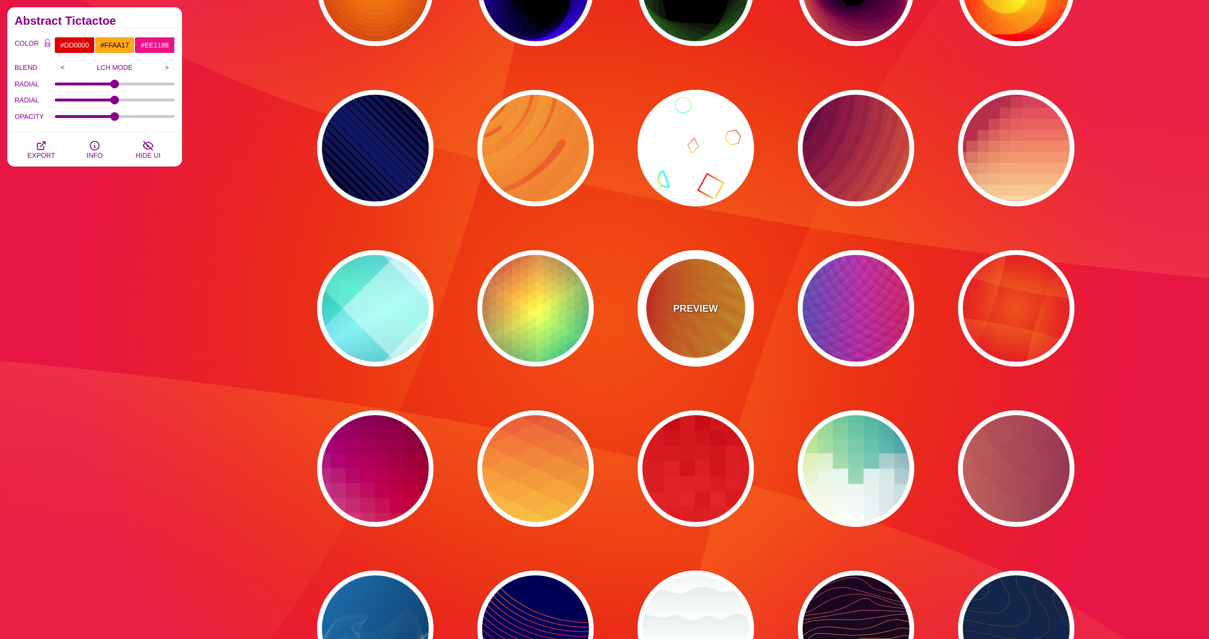
click at [661, 321] on div "PREVIEW" at bounding box center [696, 308] width 117 height 117
type input "#FFFF00"
type input "#FF0000"
type input "100"
type input "0.2"
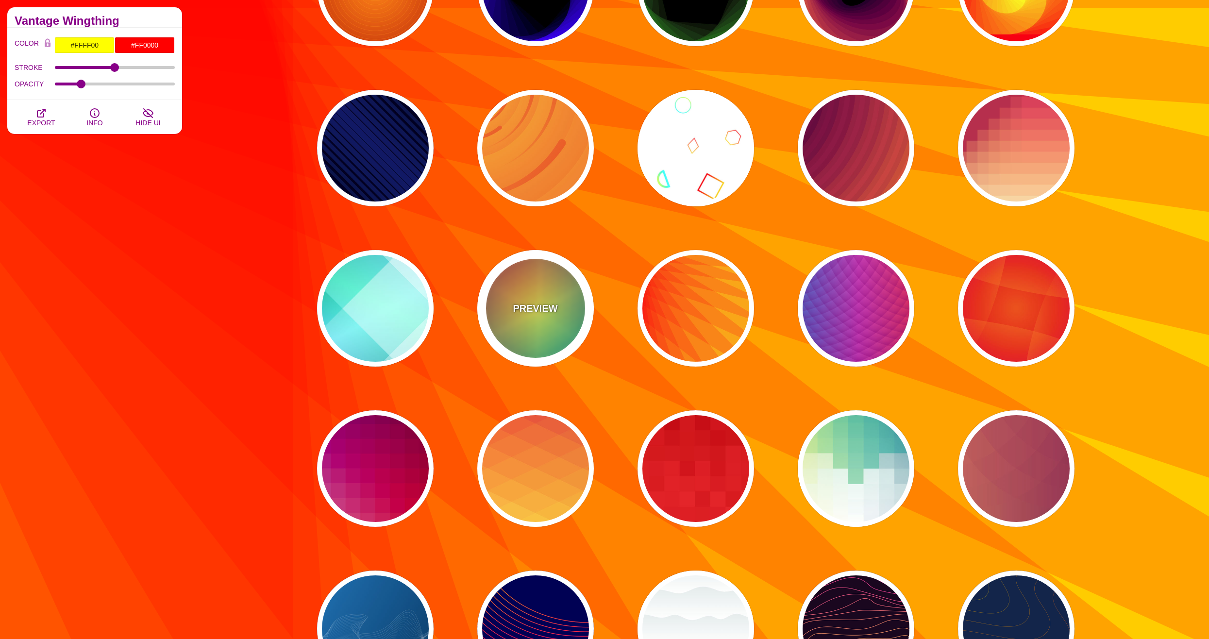
click at [525, 322] on div "PREVIEW" at bounding box center [535, 308] width 117 height 117
type input "#226677"
type input "#FFFF55"
type input "#27002E"
type input "0"
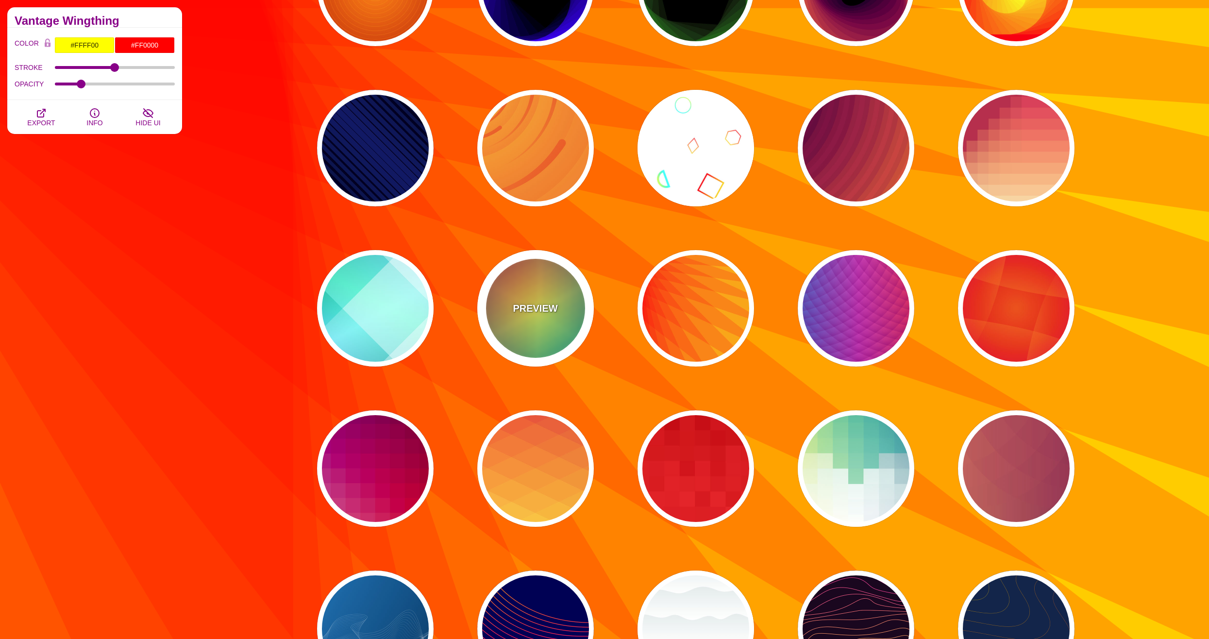
type input "0"
type input "100"
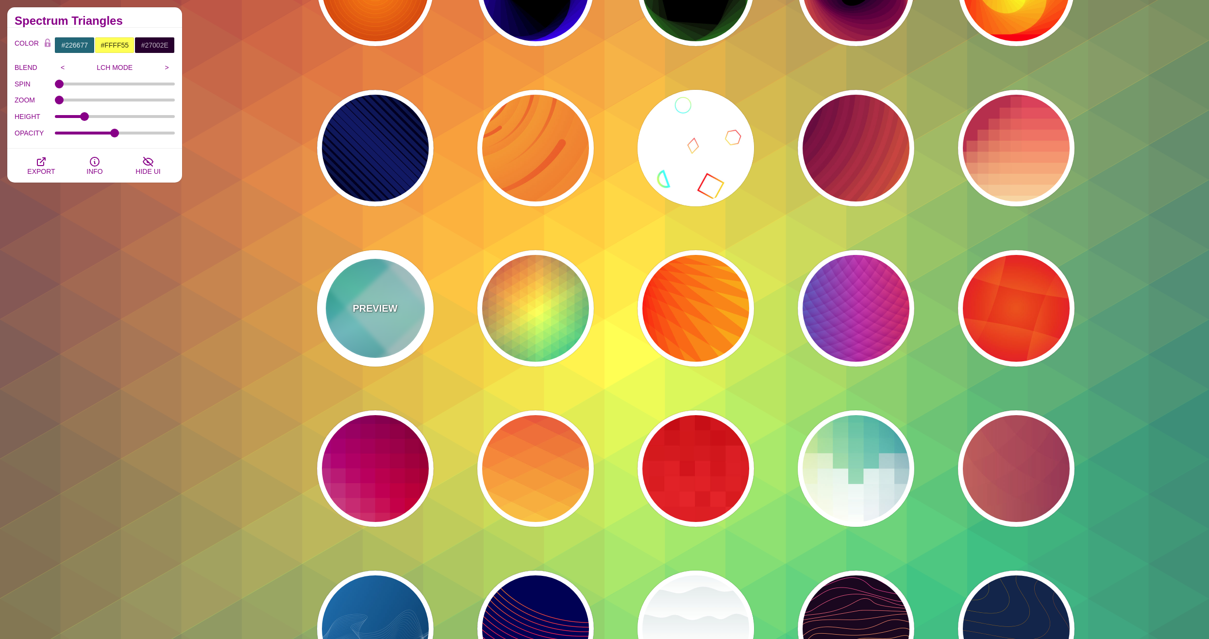
click at [379, 317] on div "PREVIEW" at bounding box center [375, 308] width 117 height 117
type input "#FFFFFF"
type input "#008066"
type input "#99FFFF"
type input "#0099FF"
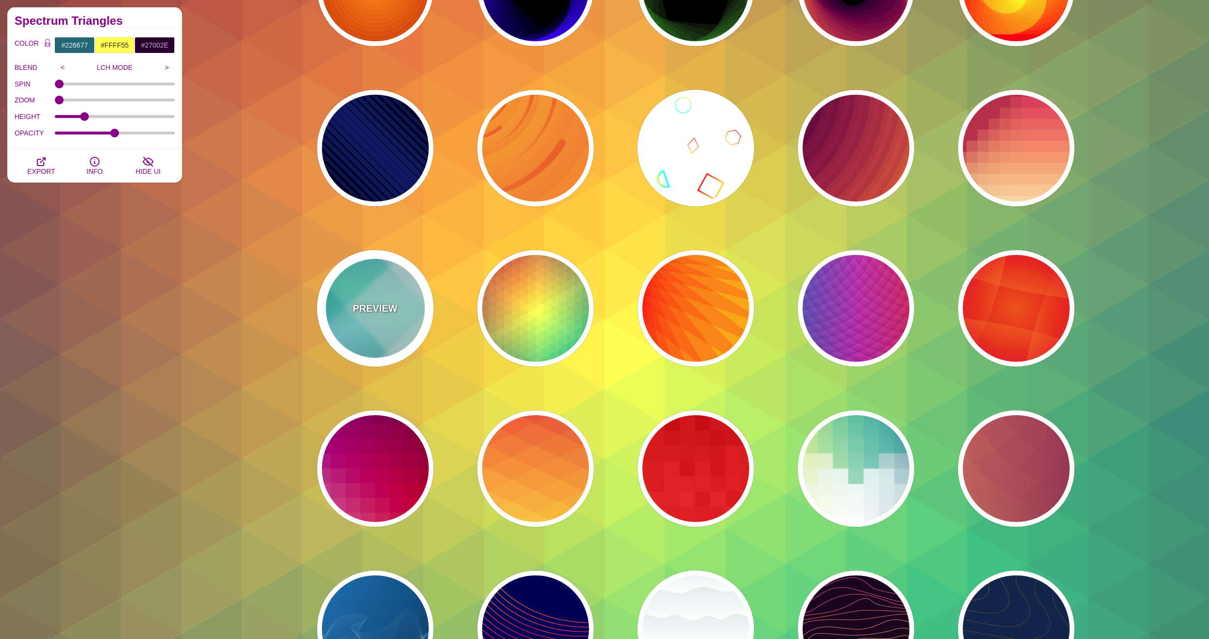
type input "#00FFCC"
type input "0.4"
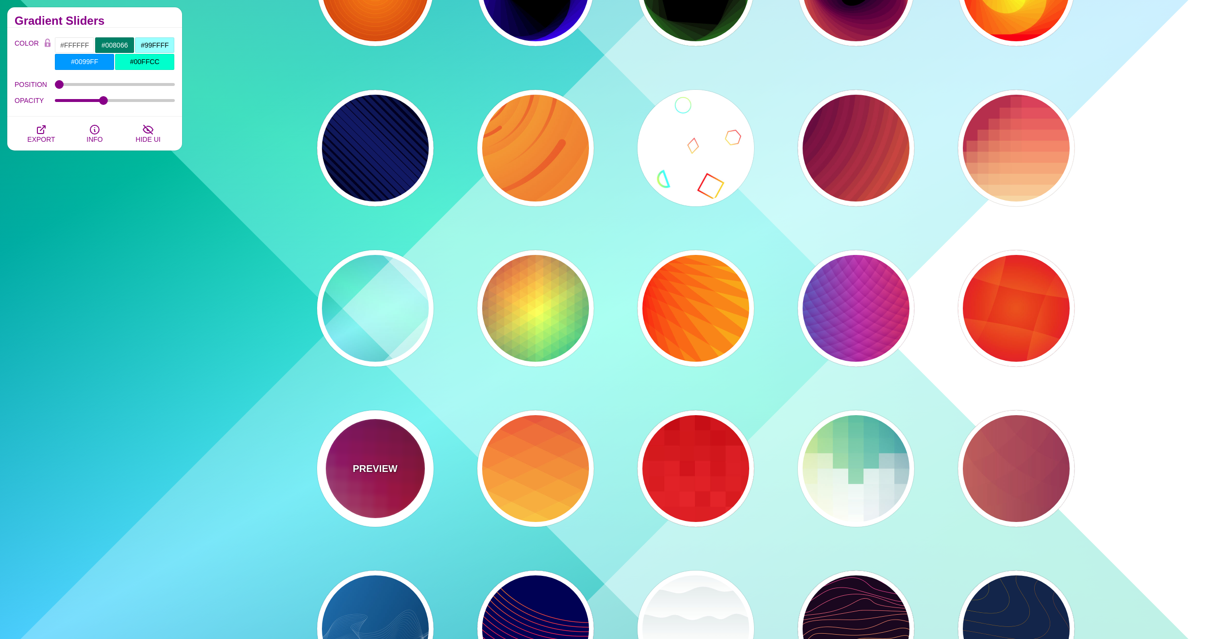
click at [395, 424] on div "PREVIEW" at bounding box center [375, 468] width 117 height 117
type input "#880077"
type input "#CC2222"
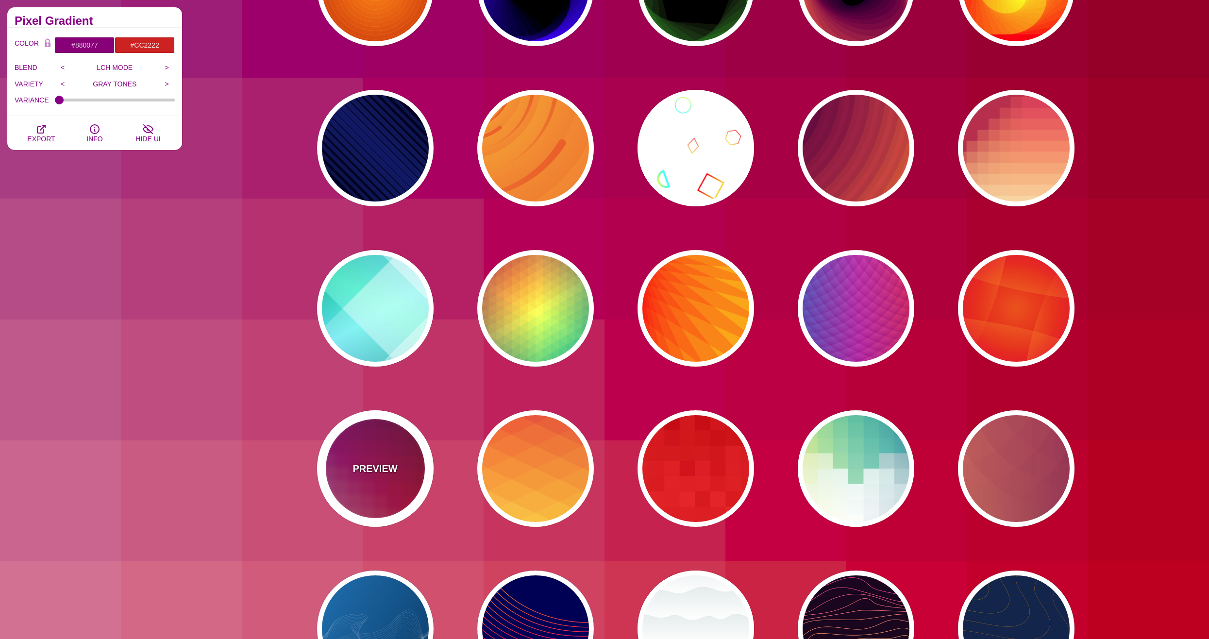
click at [429, 484] on div "PREVIEW" at bounding box center [375, 468] width 117 height 117
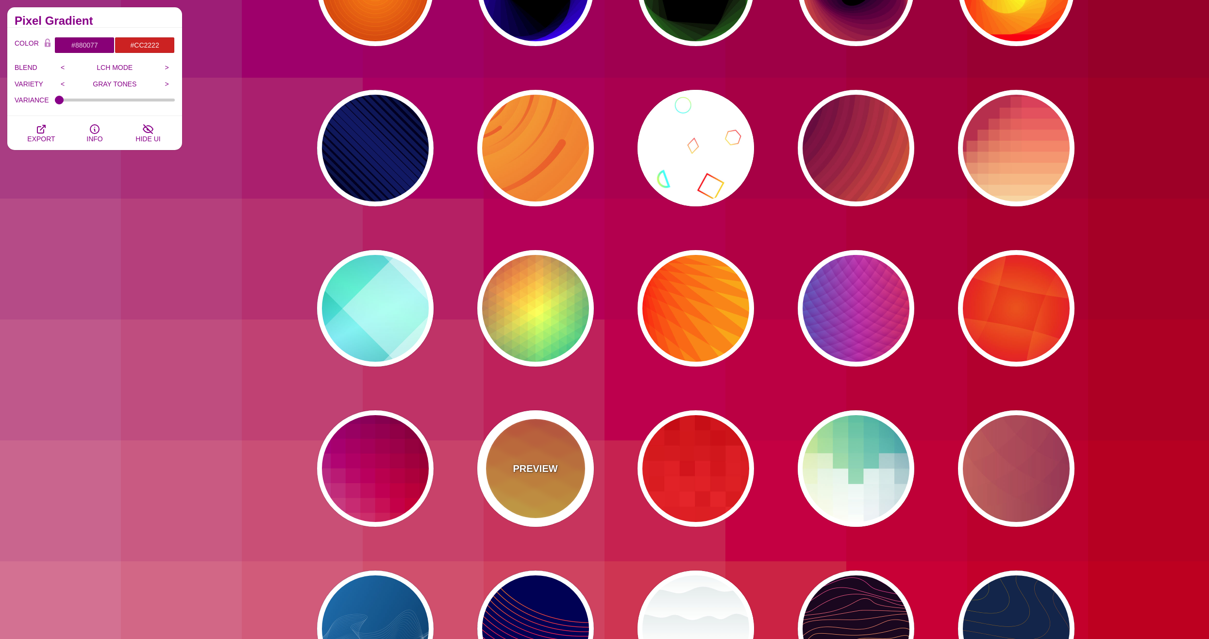
click at [529, 471] on p "PREVIEW" at bounding box center [535, 468] width 45 height 15
type input "#990088"
type input "#FFFFBB"
type input "#FF0000"
type input "#FFEE00"
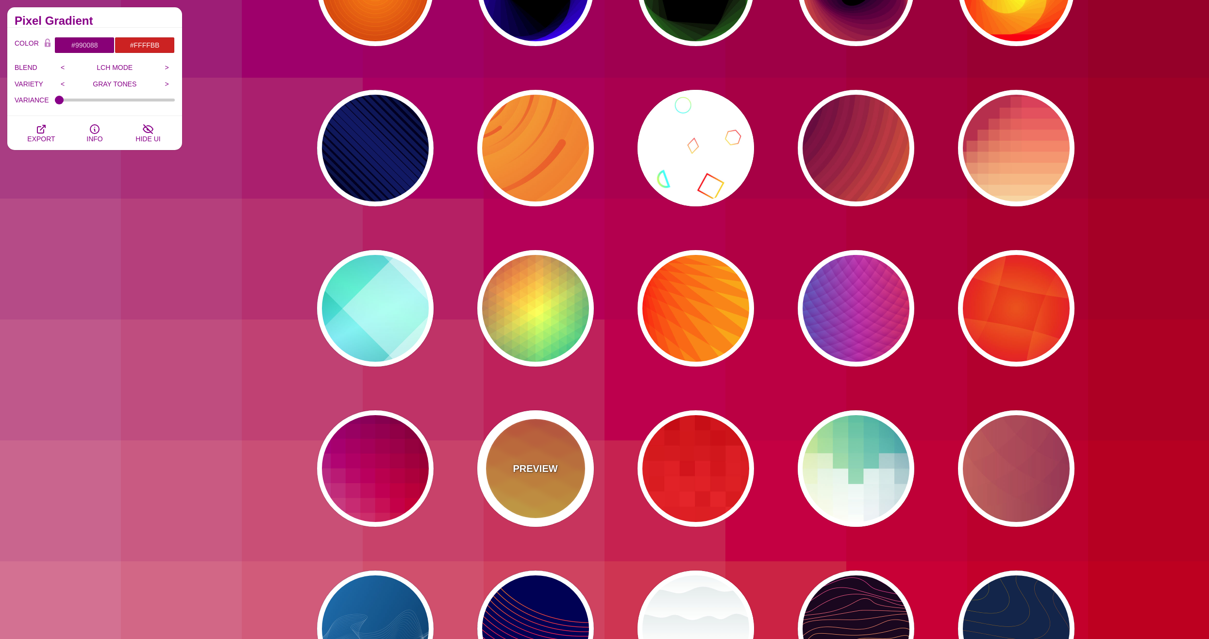
type input "#FFFFFF"
type input "0.5"
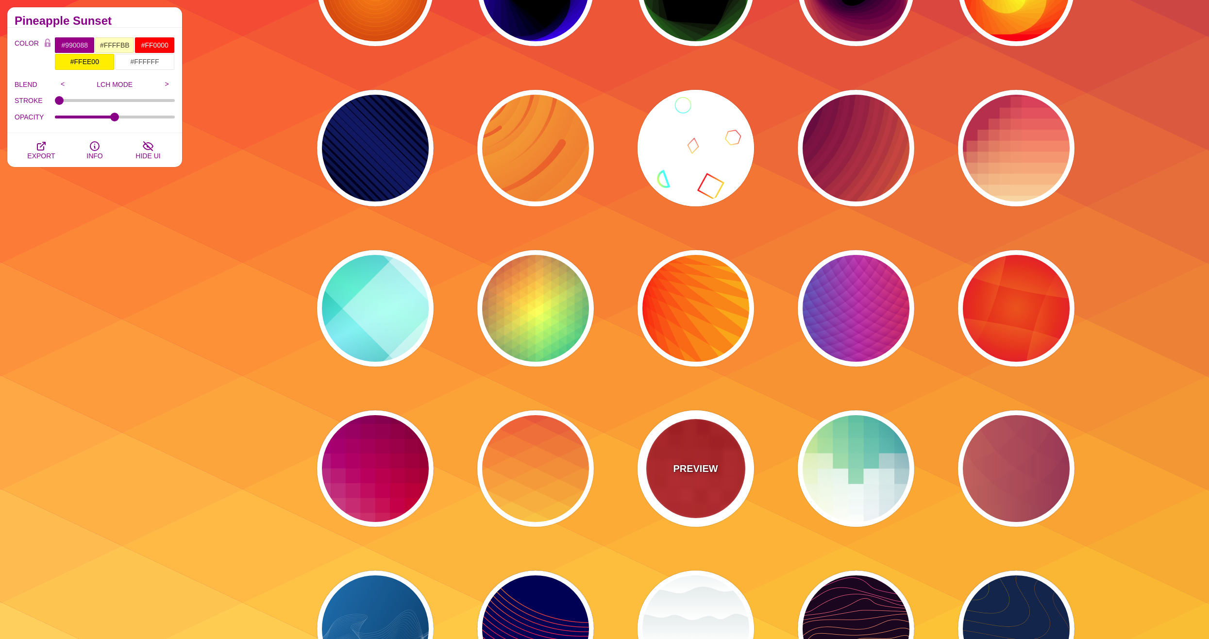
click at [659, 469] on div "PREVIEW" at bounding box center [696, 468] width 117 height 117
type input "#BB0000"
type input "#FF3333"
type input "0"
type input "100"
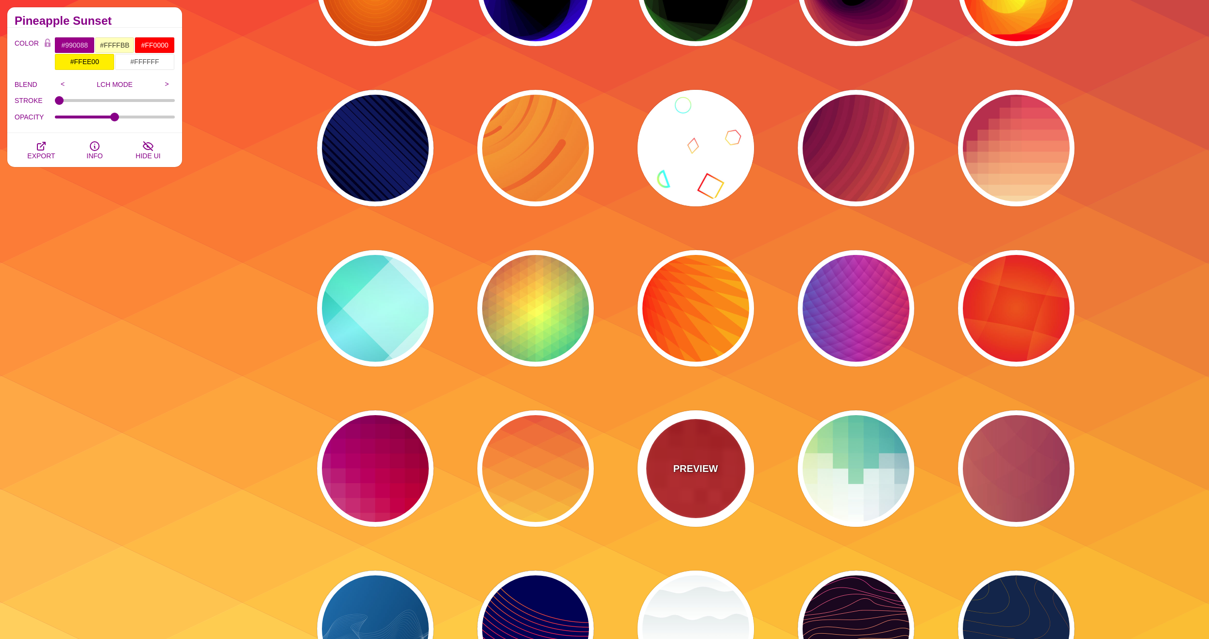
type input "0.5"
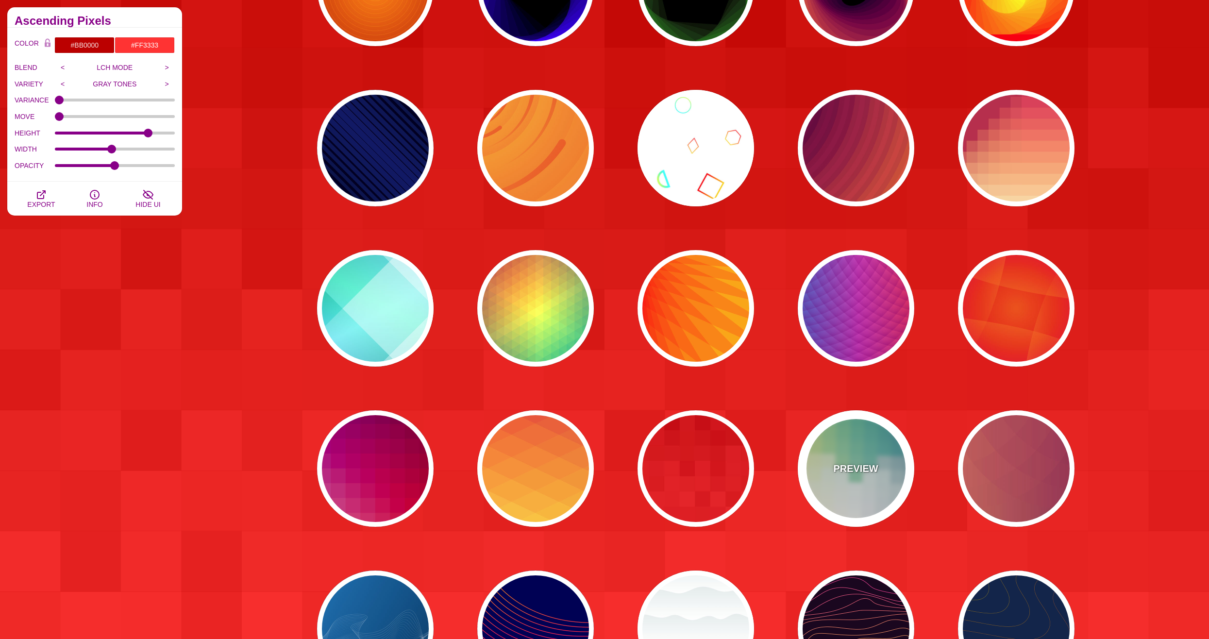
click at [908, 474] on div "PREVIEW" at bounding box center [856, 468] width 117 height 117
type input "#FFEE88"
type input "#FFFFFF"
type input "#2D7A94"
type input "0.5"
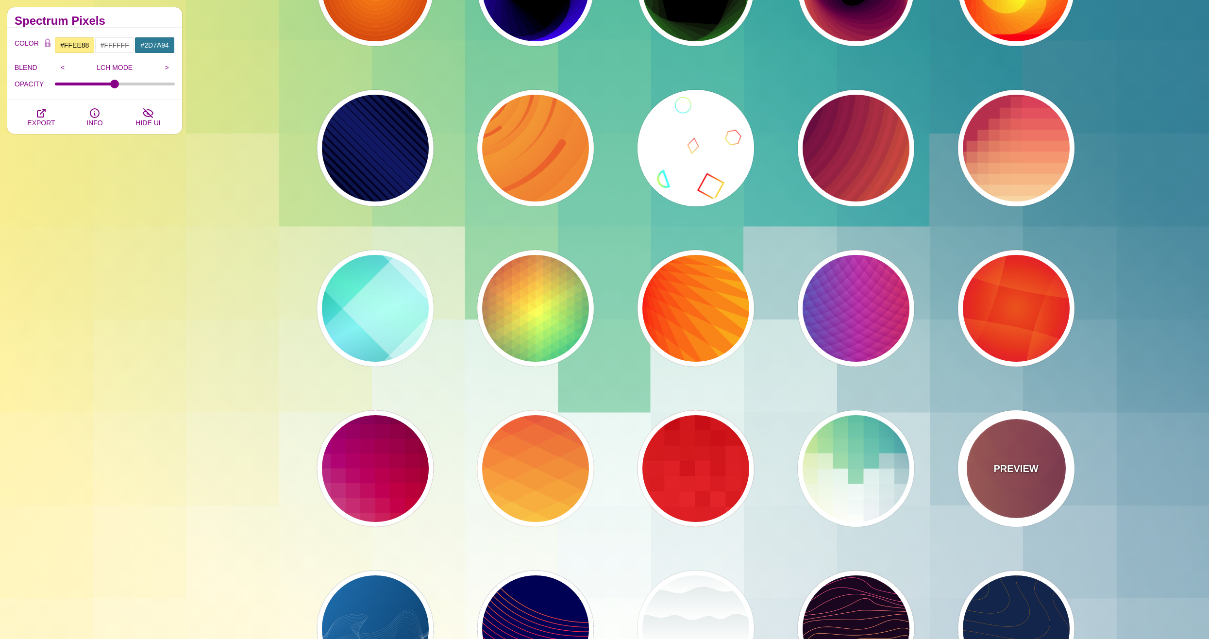
click at [999, 472] on p "PREVIEW" at bounding box center [1016, 468] width 45 height 15
type input "#FFAA66"
type input "#440044"
type input "0"
type input "1"
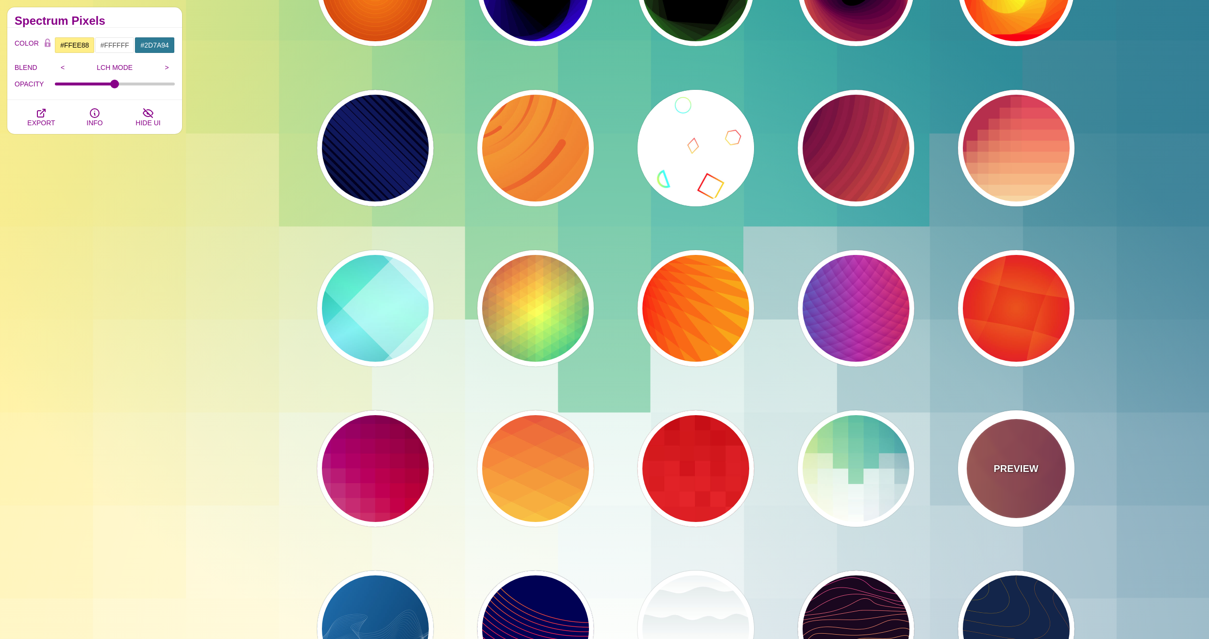
type input "0.2"
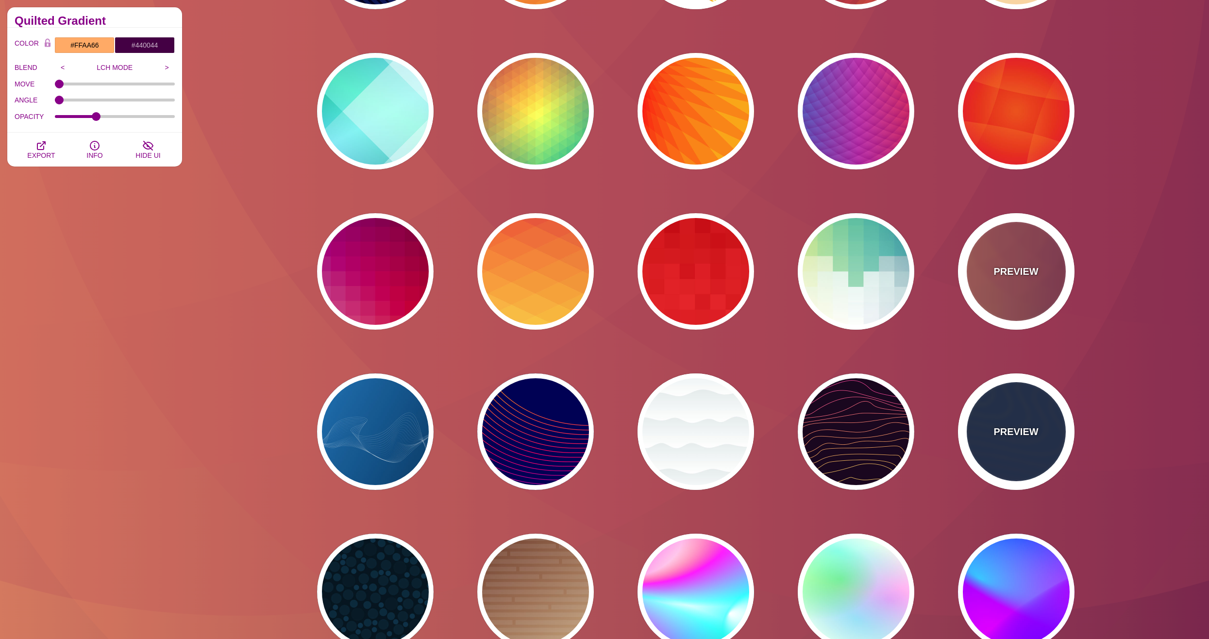
scroll to position [2671, 0]
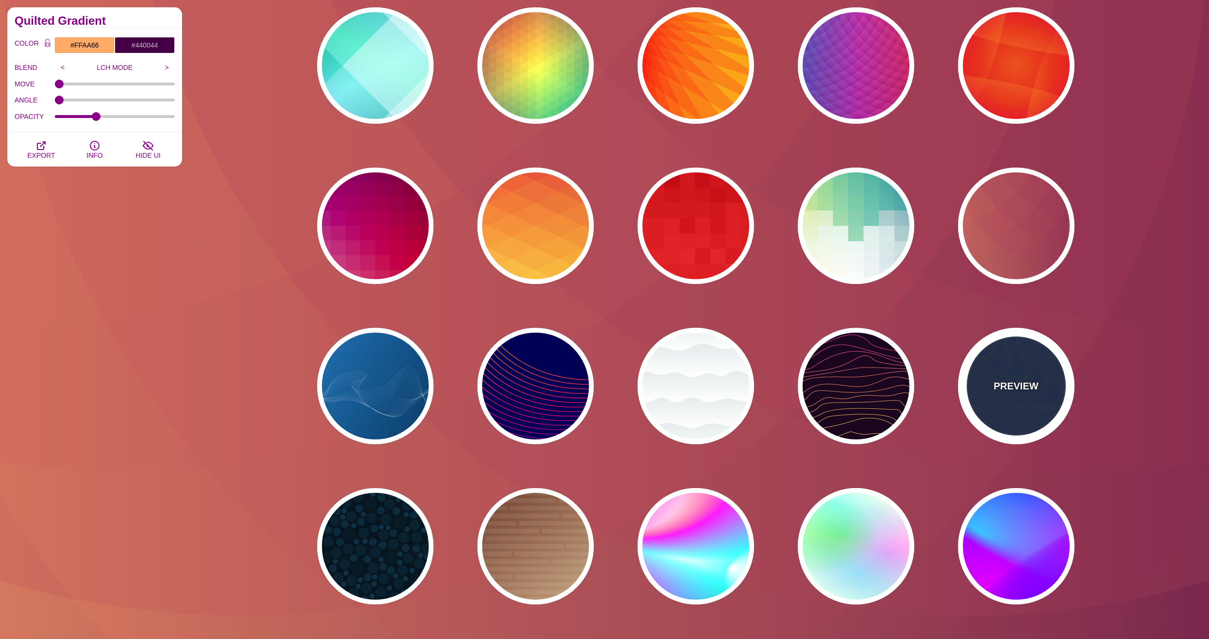
click at [1013, 382] on p "PREVIEW" at bounding box center [1016, 386] width 45 height 15
type input "#13254A"
type input "#FFFF00"
type input "#AA0033"
type input "1"
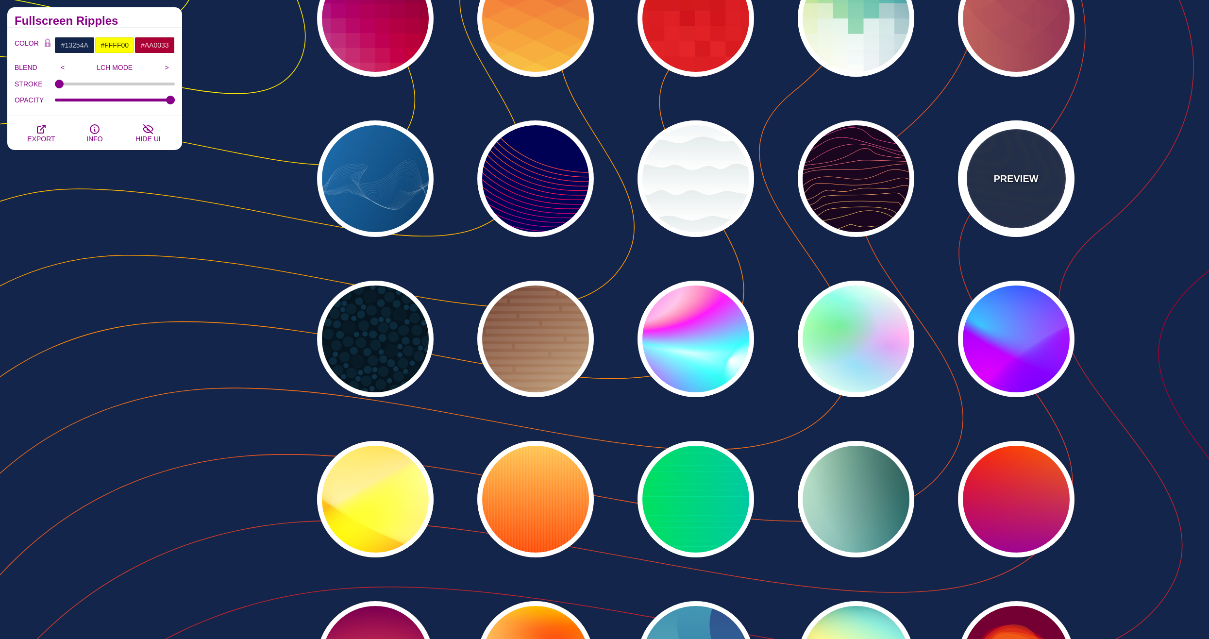
scroll to position [2865, 0]
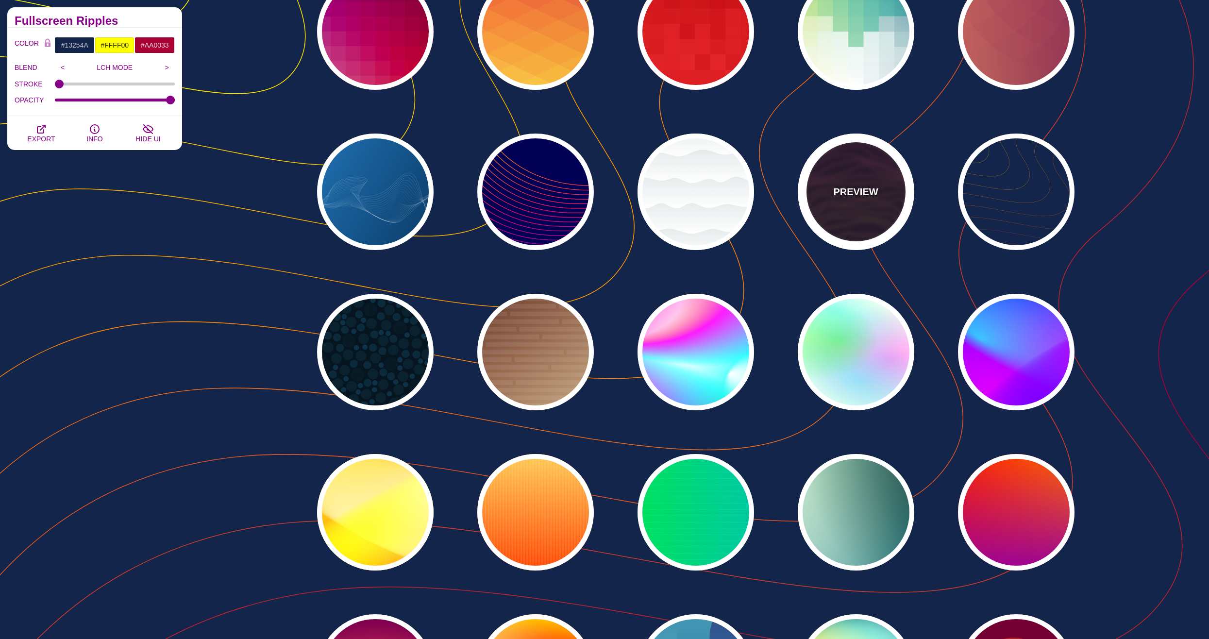
click at [866, 215] on div "PREVIEW" at bounding box center [856, 192] width 117 height 117
type input "#1A071F"
type input "#F5FF9C"
type input "#CA42FF"
type input "0"
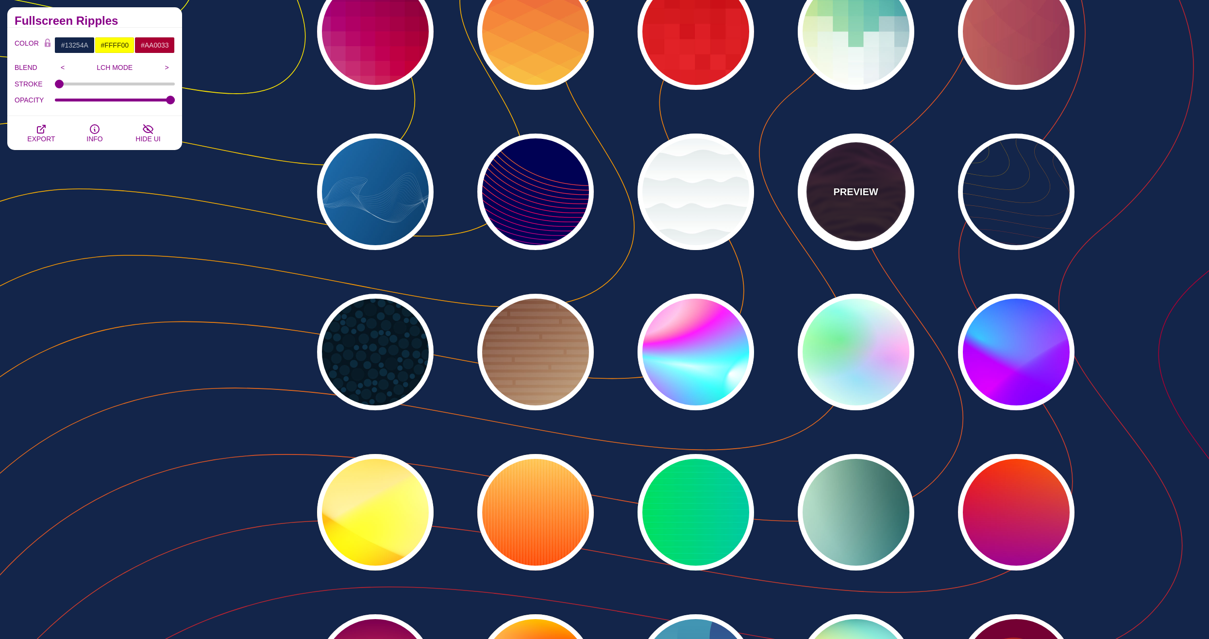
type input "0"
type input "4"
type input "1"
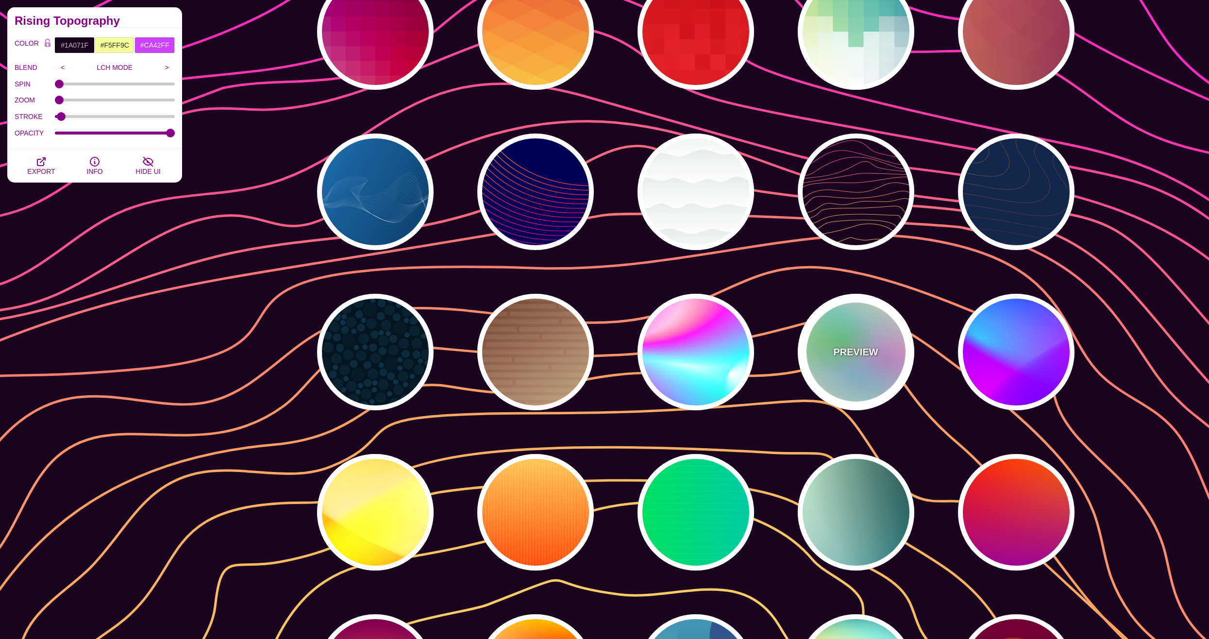
click at [853, 353] on p "PREVIEW" at bounding box center [855, 352] width 45 height 15
type input "#FFFFEE"
type input "#00FFFF"
type input "#00FF00"
type input "#FF00FF"
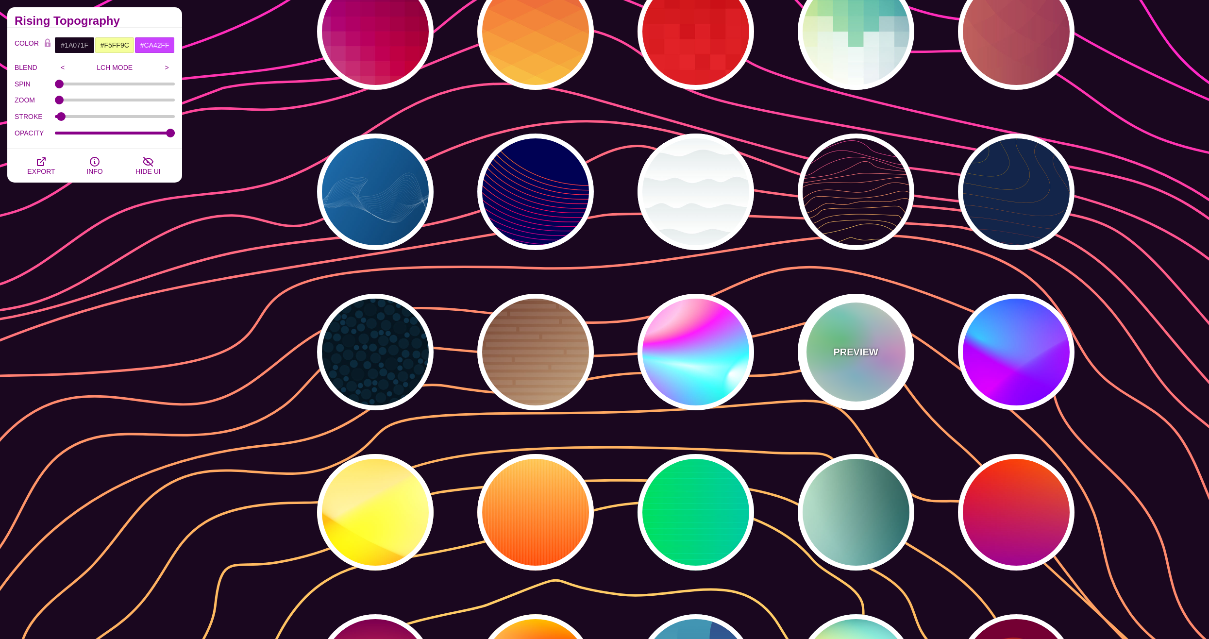
type input "40"
type input "30"
type input "40"
type input "0.4"
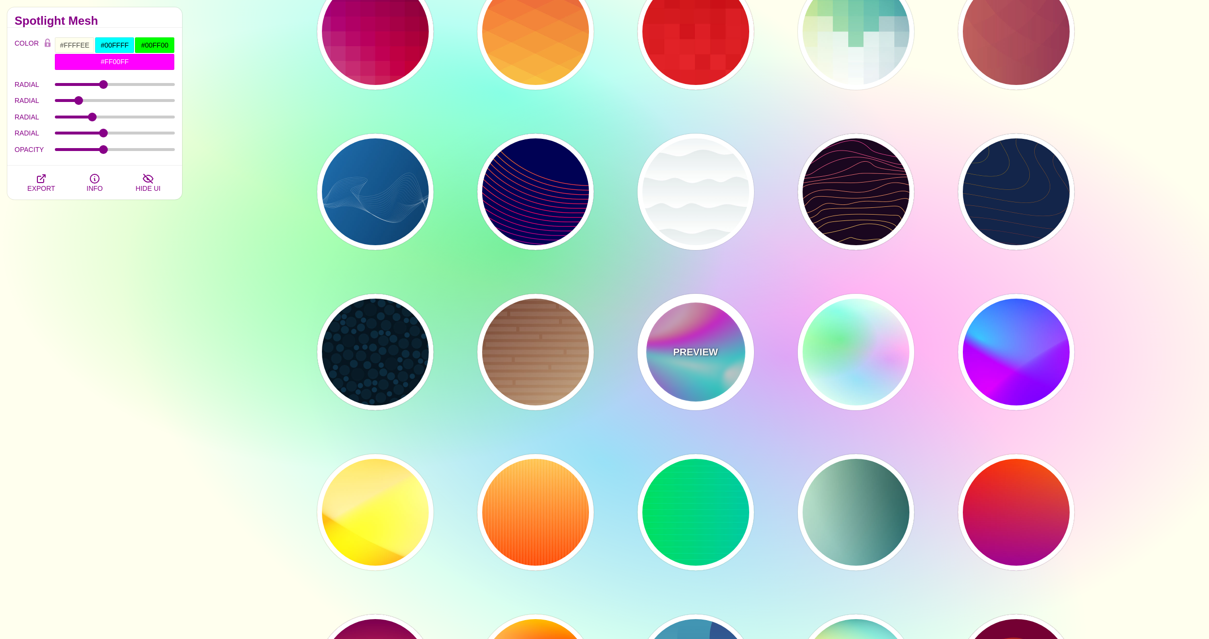
click at [674, 359] on div "PREVIEW" at bounding box center [696, 352] width 117 height 117
type input "#FFFFFF"
type input "#00CC77"
type input "#FF0000"
type input "0"
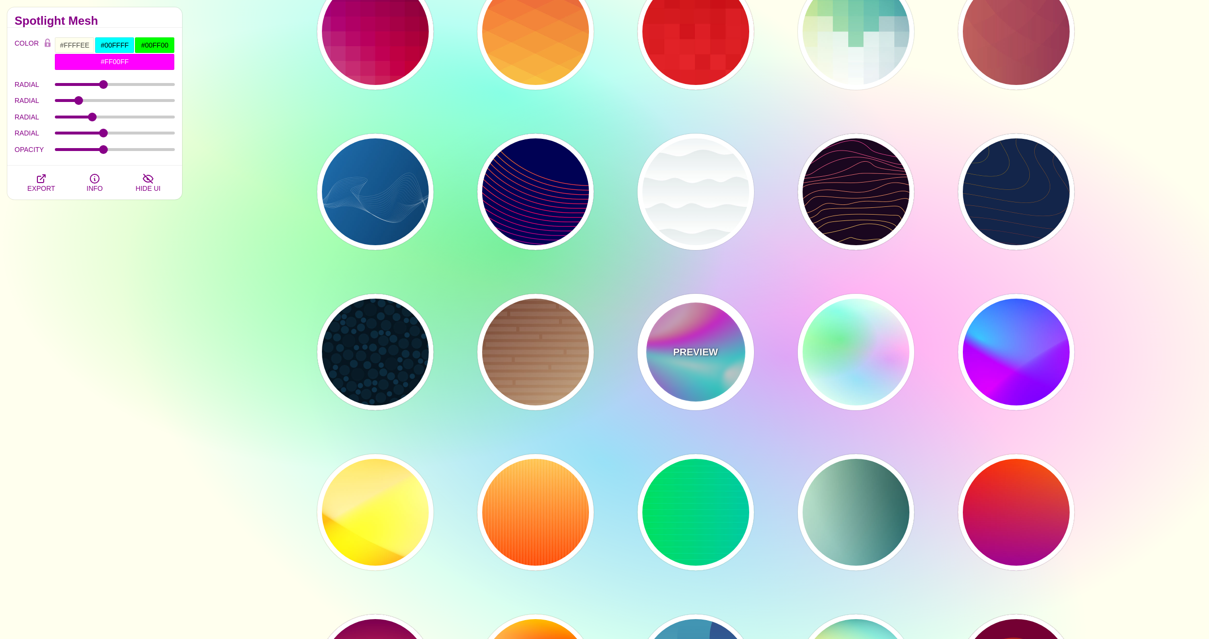
type input "89"
type input "80"
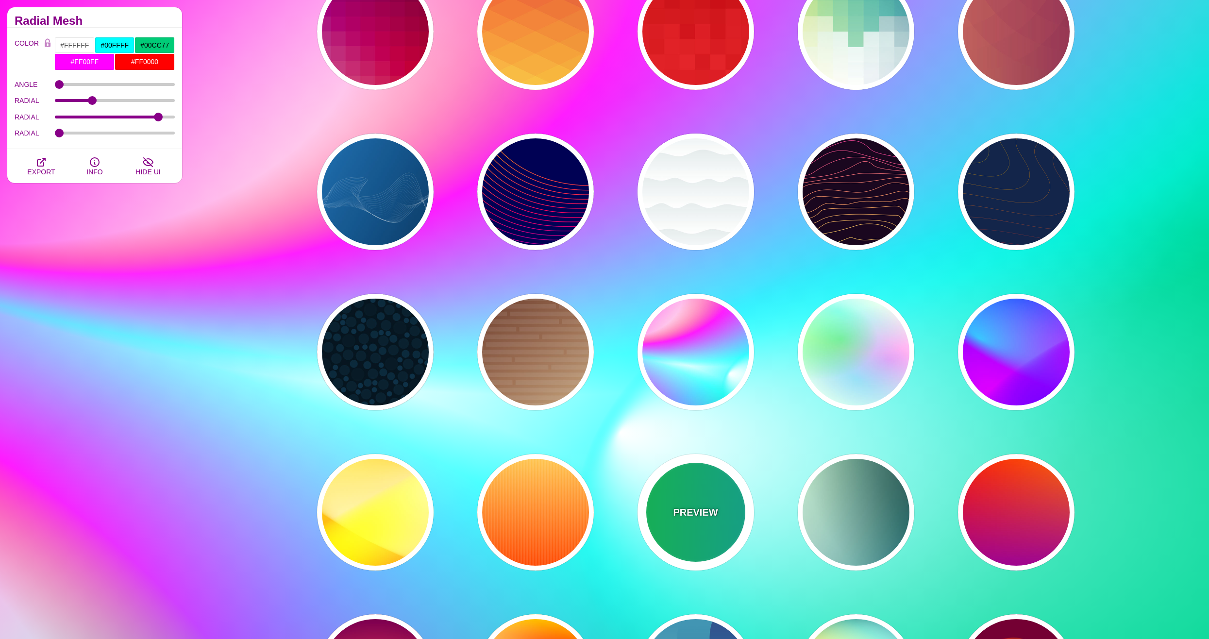
click at [695, 462] on div "PREVIEW" at bounding box center [696, 512] width 117 height 117
type input "#00FFCC"
type input "#00FF00"
type input "#00AAFF"
type input "0"
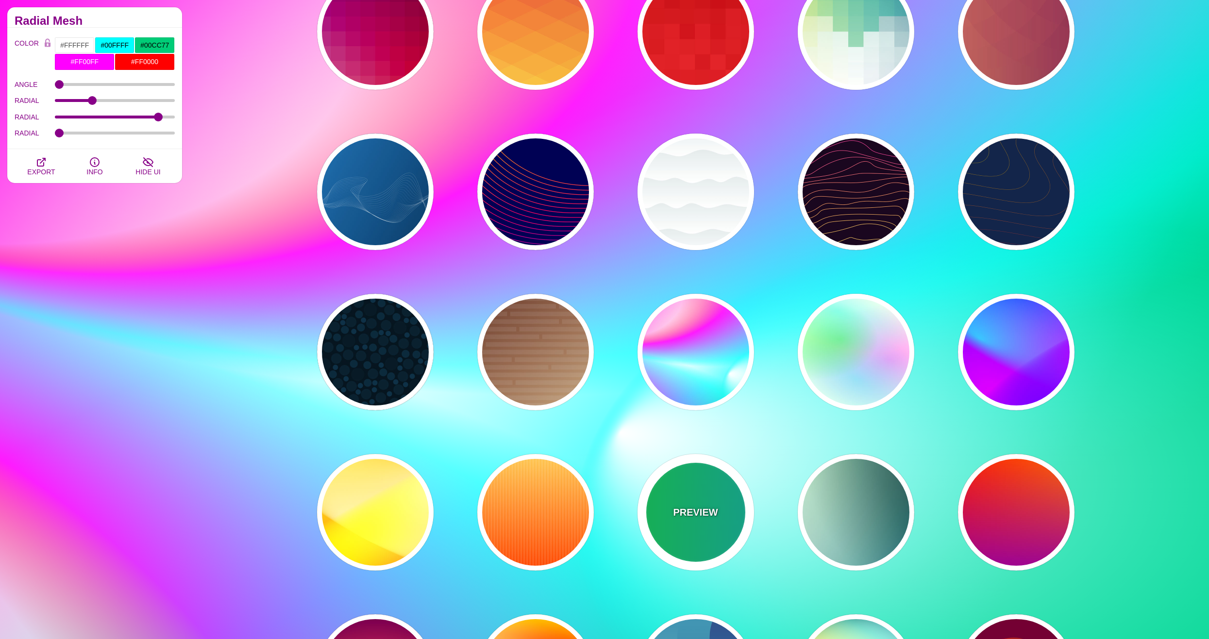
type input "5"
type input "1"
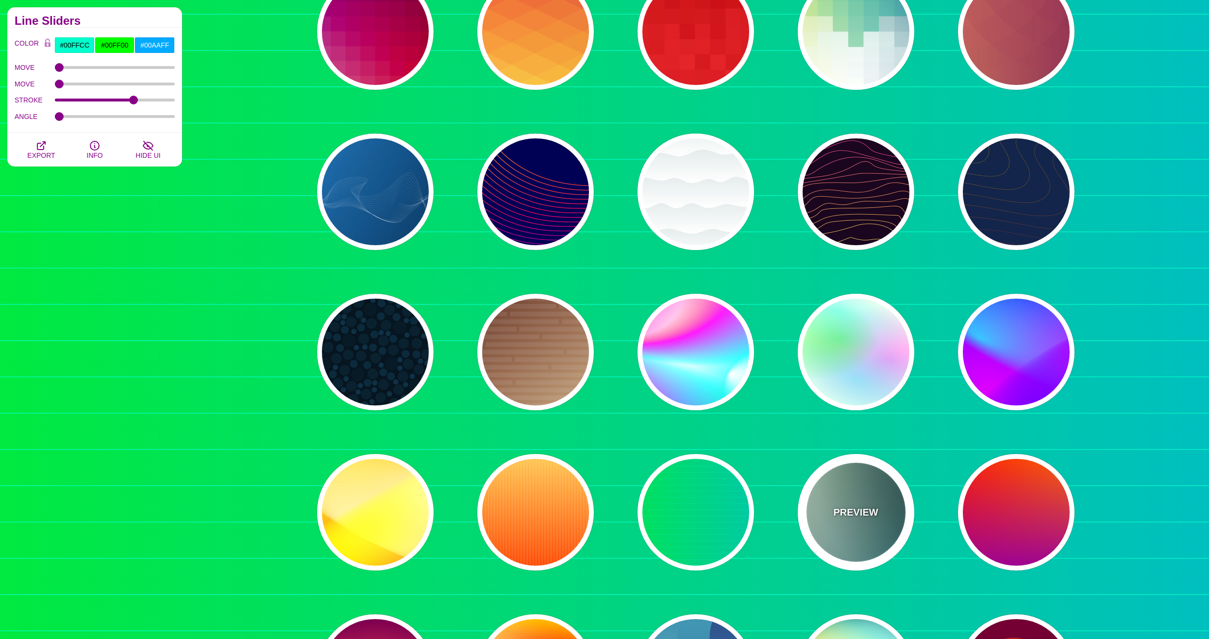
click at [843, 519] on p "PREVIEW" at bounding box center [855, 512] width 45 height 15
type input "#DDFFCC"
type input "#006677"
type input "#FFFFFF"
type input "#000000"
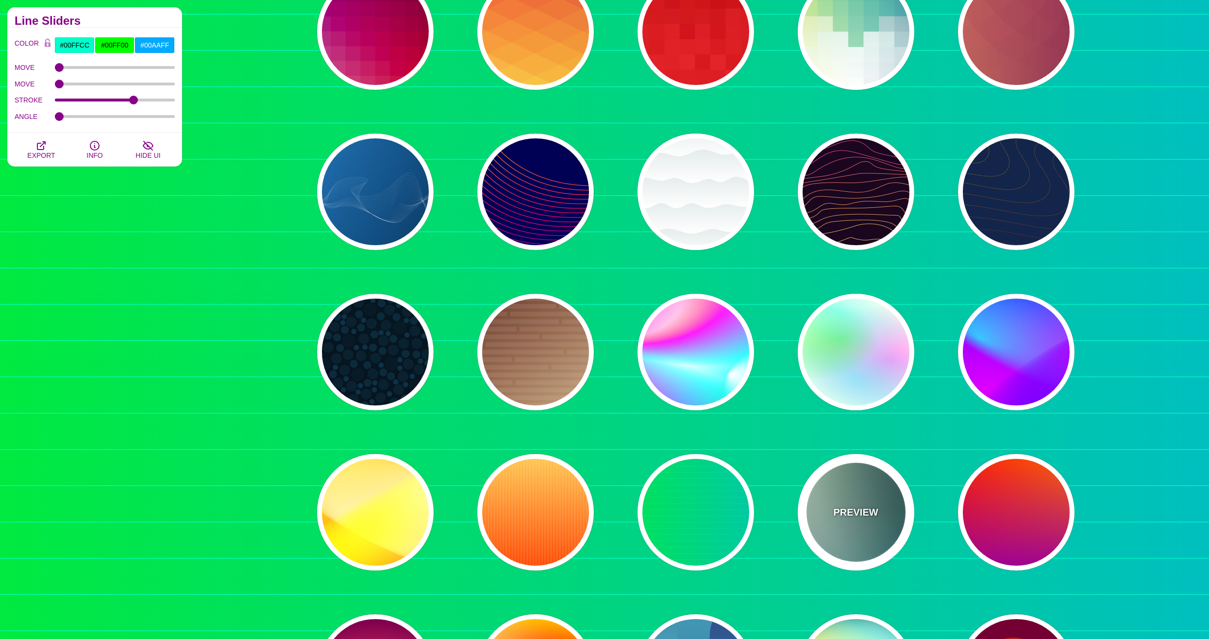
type input "100"
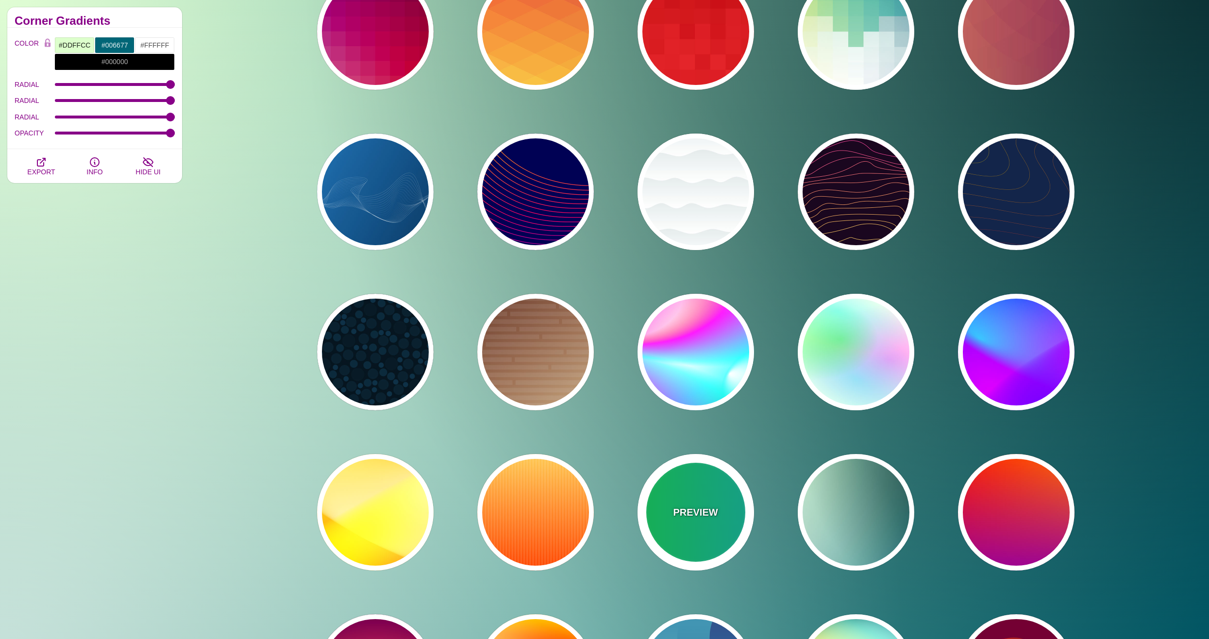
click at [644, 531] on div "PREVIEW" at bounding box center [696, 512] width 117 height 117
type input "#00FFCC"
type input "#00FF00"
type input "#00AAFF"
type input "0"
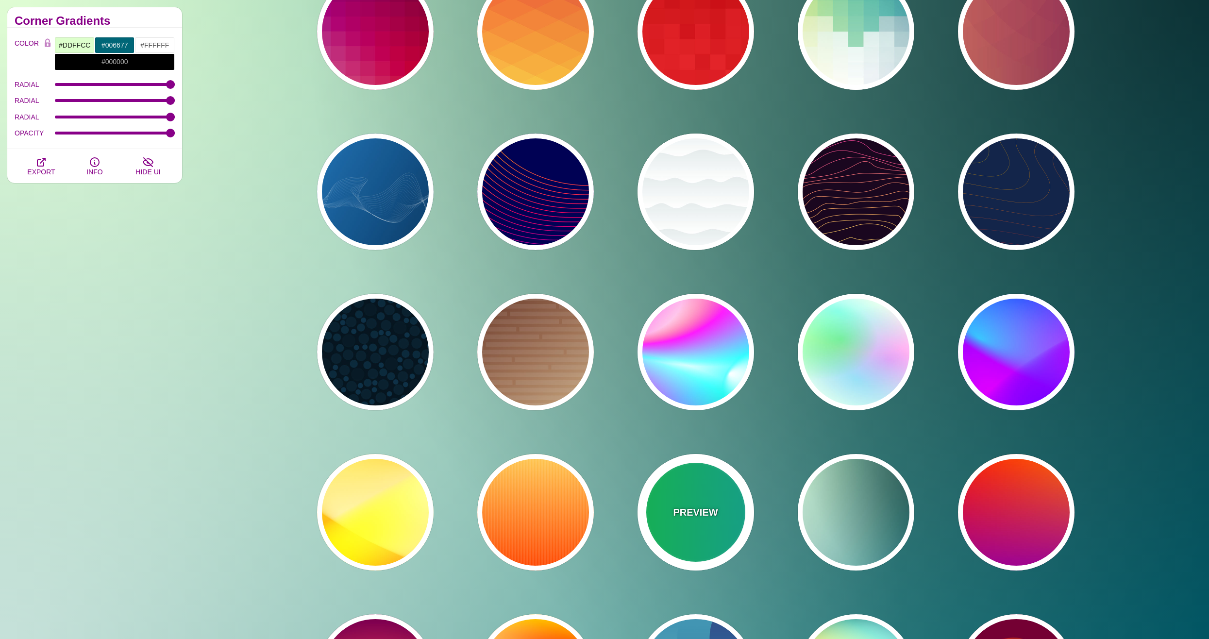
type input "0"
type input "5"
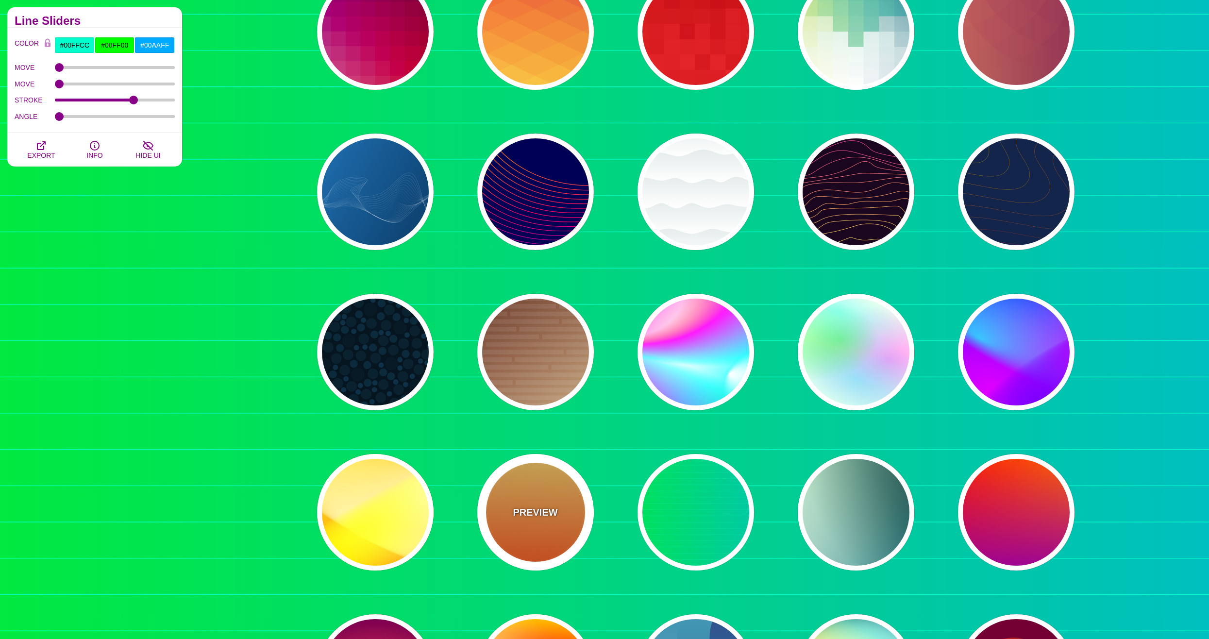
click at [544, 527] on div "PREVIEW" at bounding box center [535, 512] width 117 height 117
type input "#FFFFFF"
type input "#FFCC55"
type input "#FF4400"
type input "1"
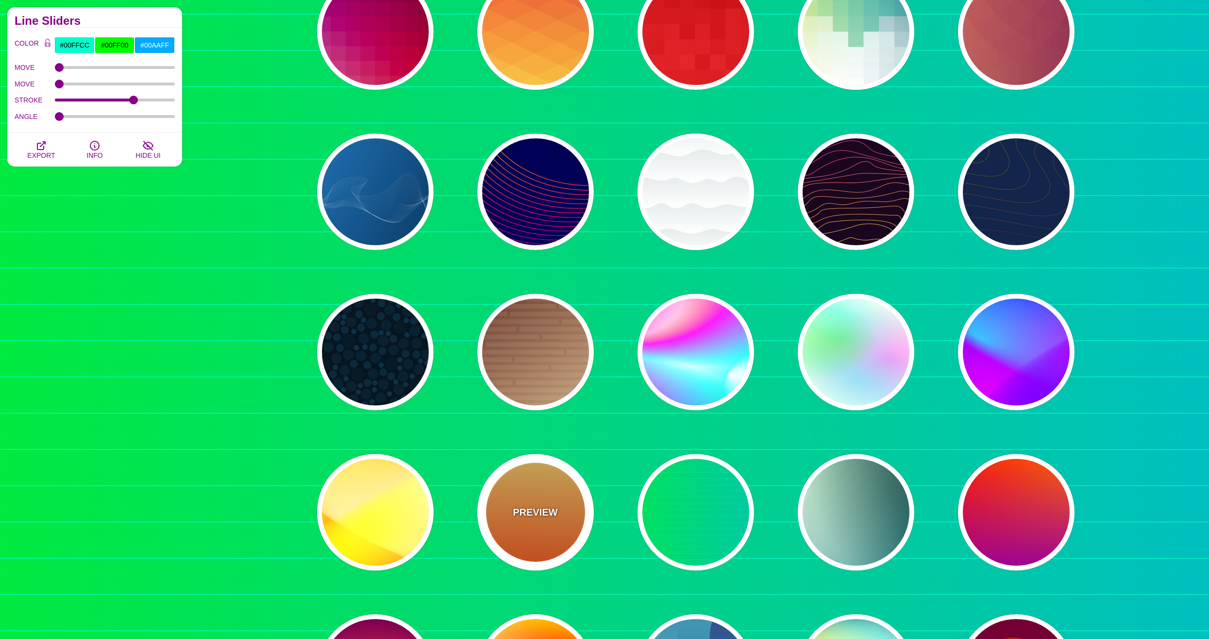
type input "10"
type input "0.1"
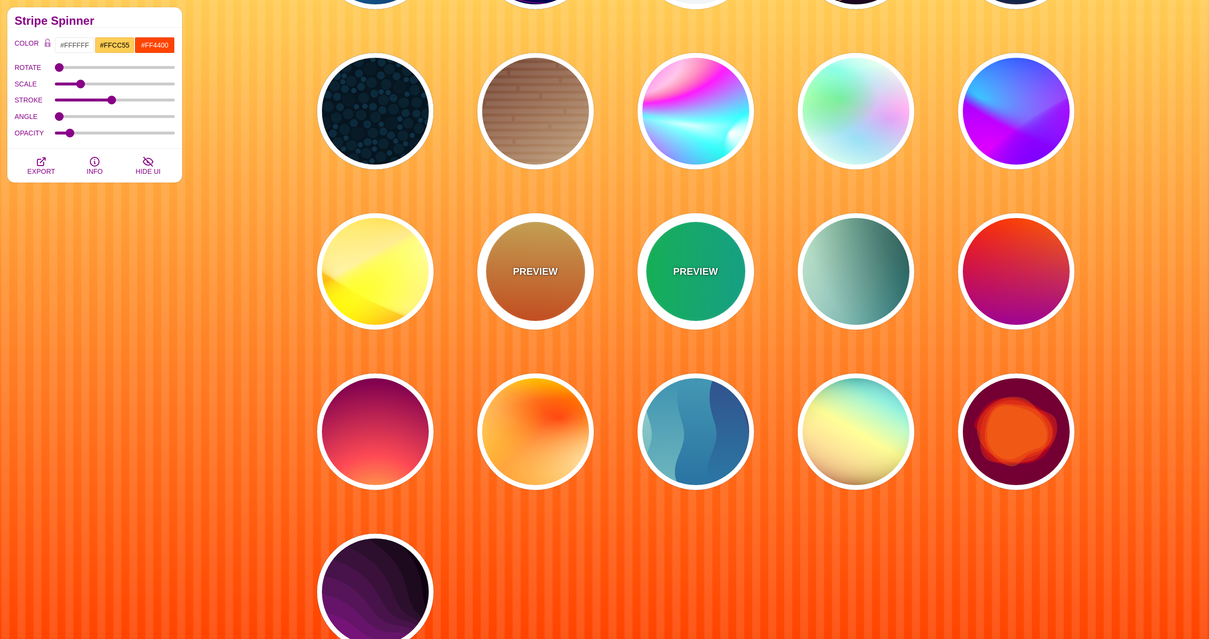
scroll to position [3108, 0]
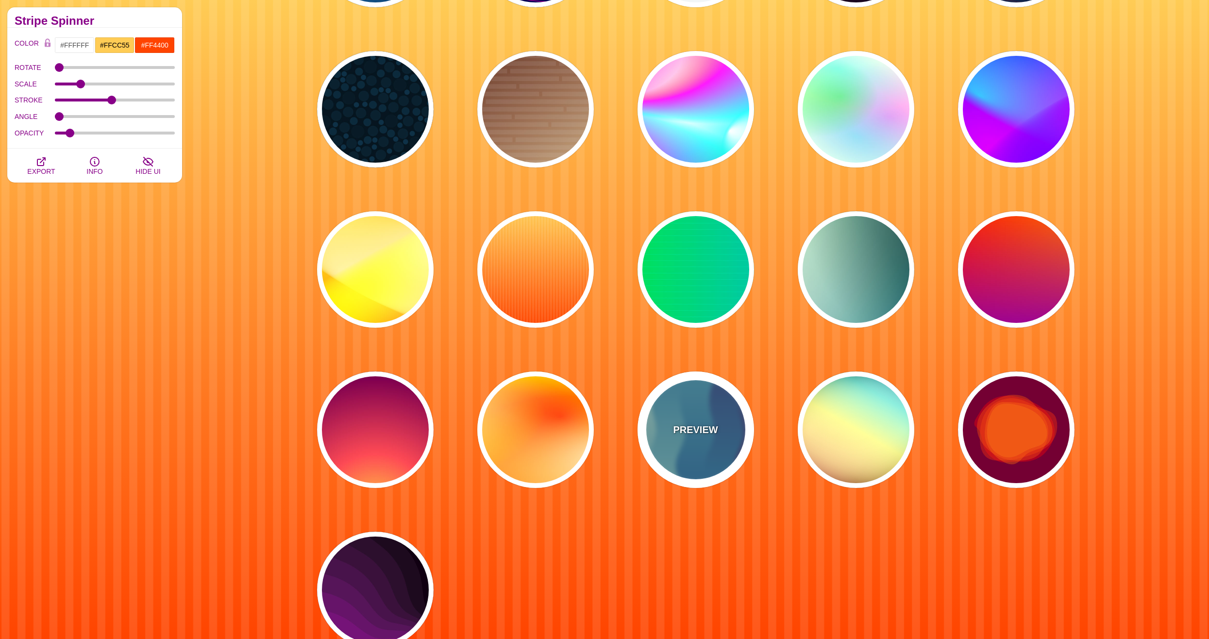
click at [694, 442] on div "PREVIEW" at bounding box center [696, 430] width 117 height 117
type input "#440044"
type input "#CCEEDD"
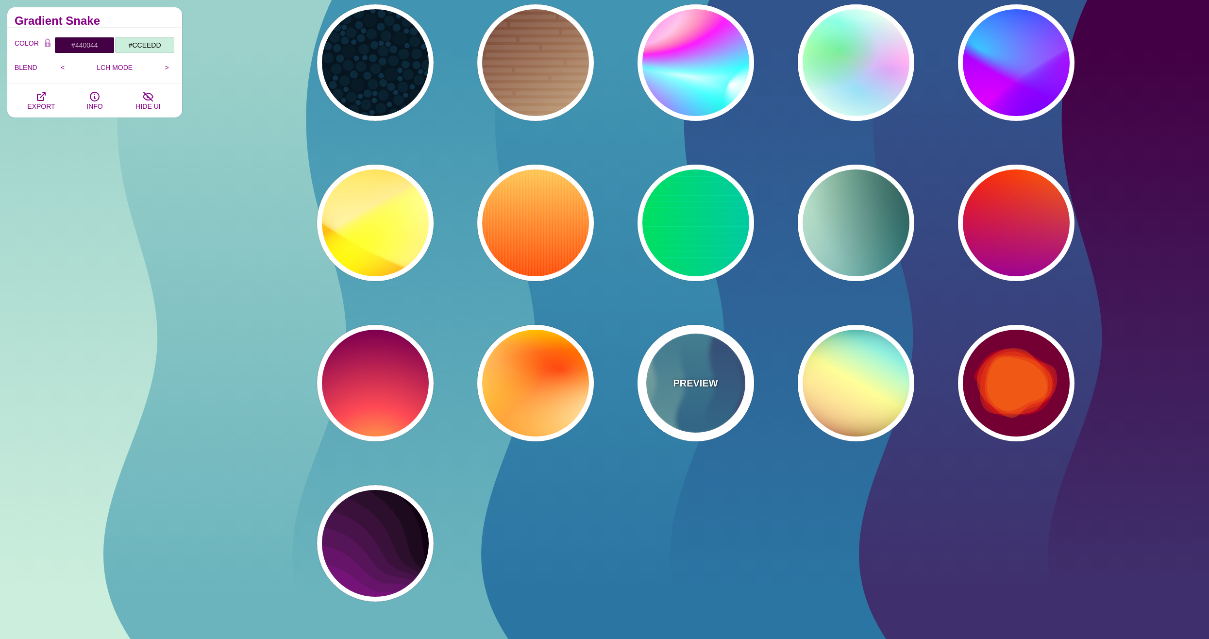
scroll to position [3157, 0]
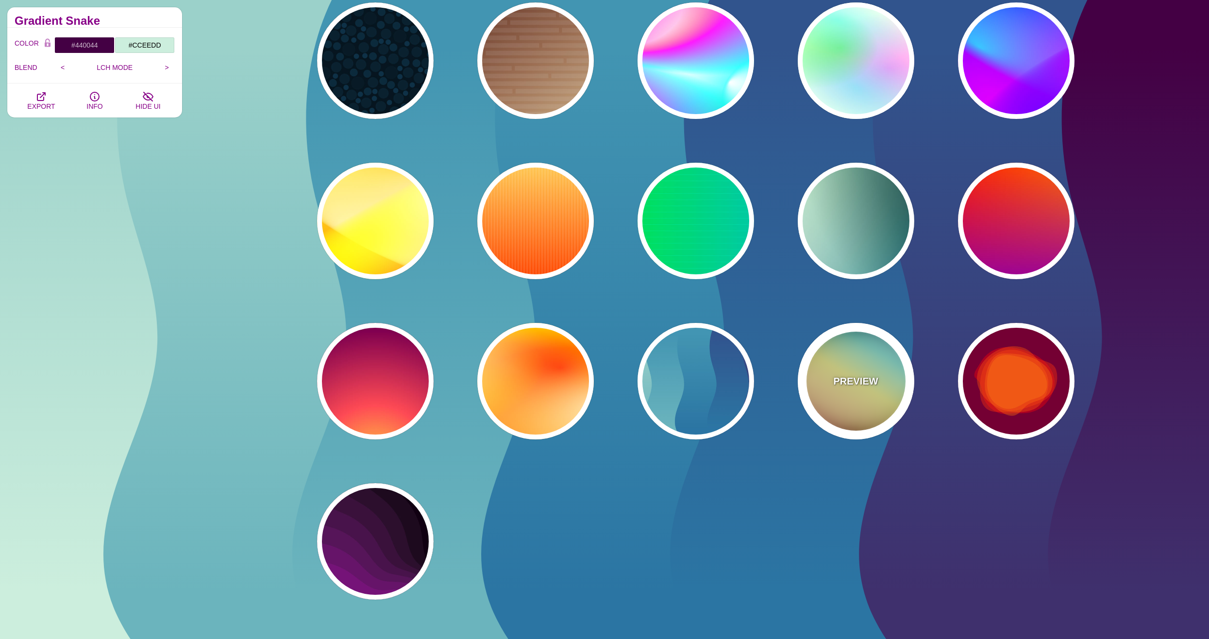
click at [813, 386] on div "PREVIEW" at bounding box center [856, 381] width 117 height 117
type input "#000000"
type input "#FFFFFF"
type input "#00BBFF"
type input "#FFFF00"
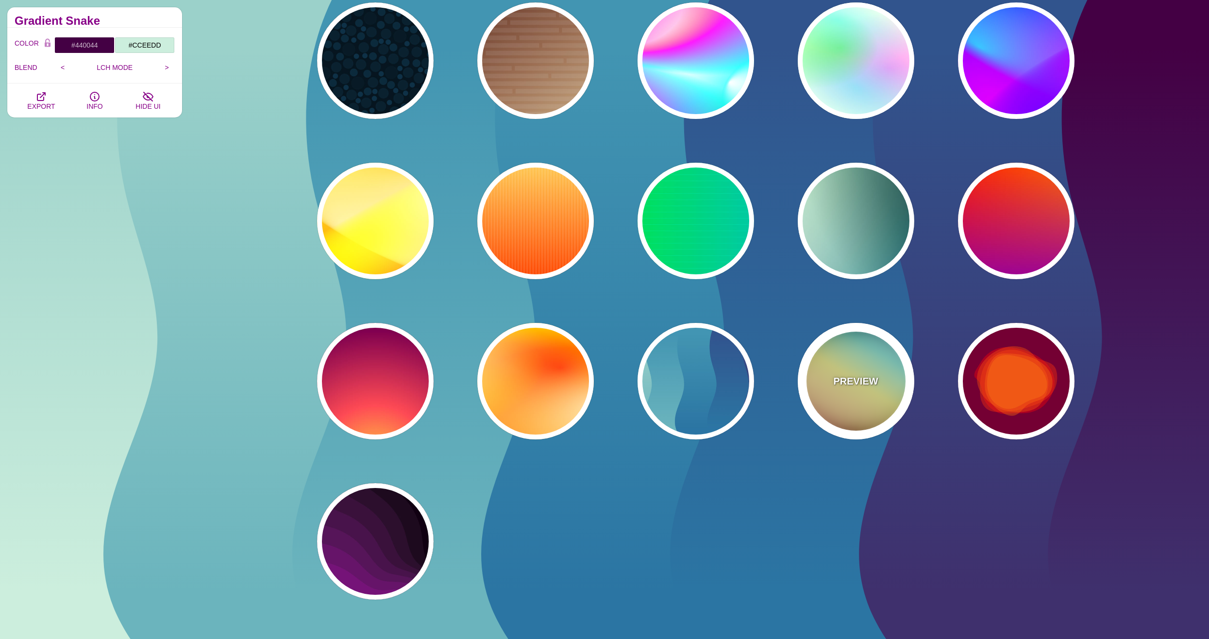
type input "37"
type input "0.4"
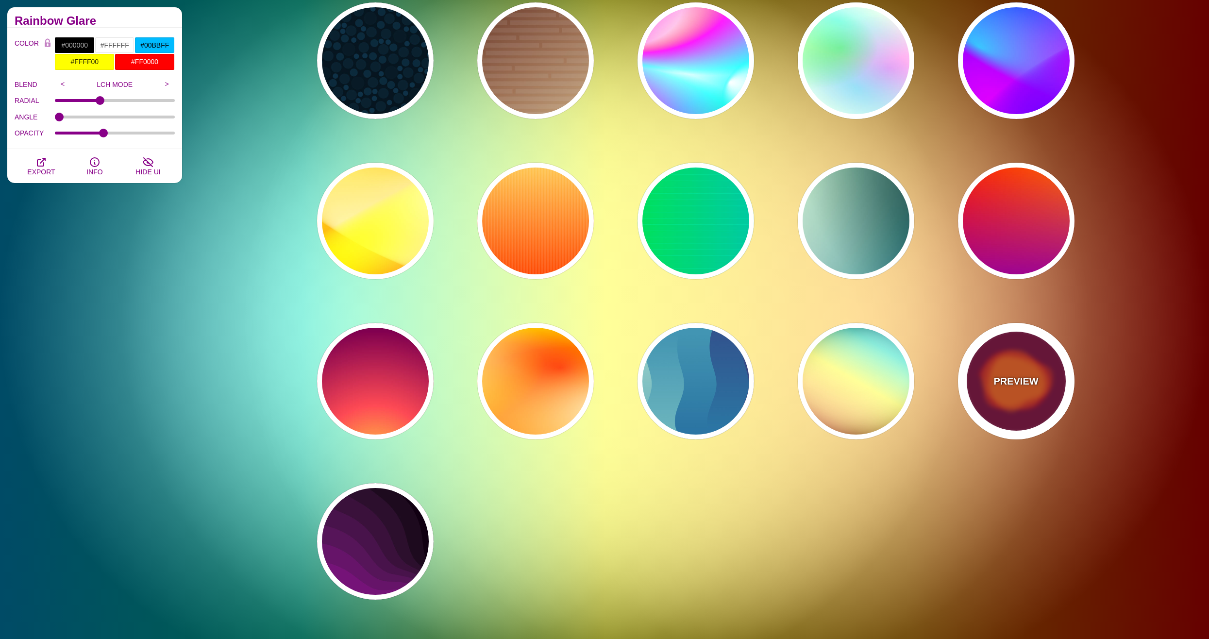
click at [1002, 402] on div "PREVIEW" at bounding box center [1016, 381] width 117 height 117
type input "#770033"
type input "#FF0000"
type input "#FF7700"
type input "0"
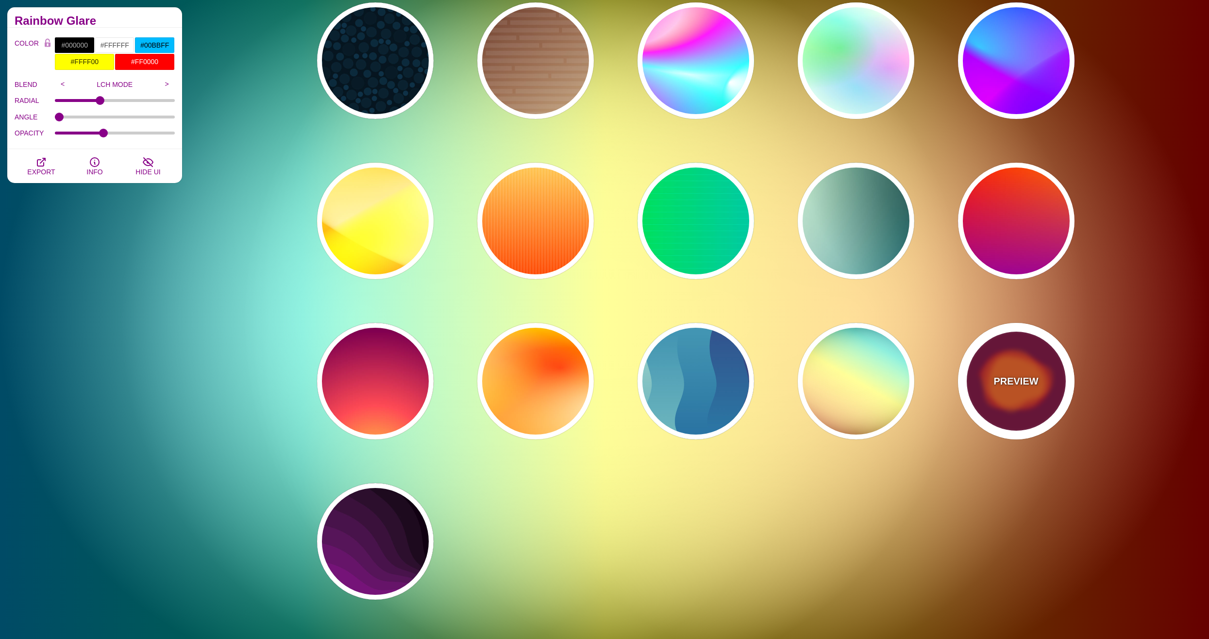
type input "2000"
type input "0.5"
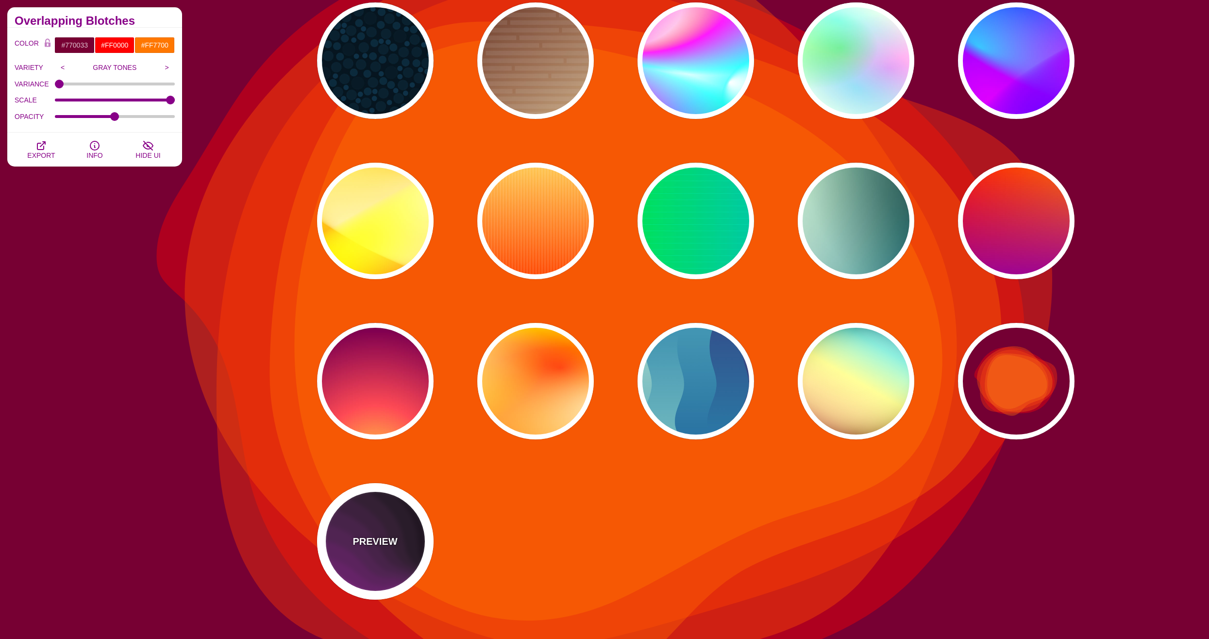
click at [393, 559] on div "PREVIEW" at bounding box center [375, 541] width 117 height 117
type input "#110011"
type input "#AA00AA"
type input "0"
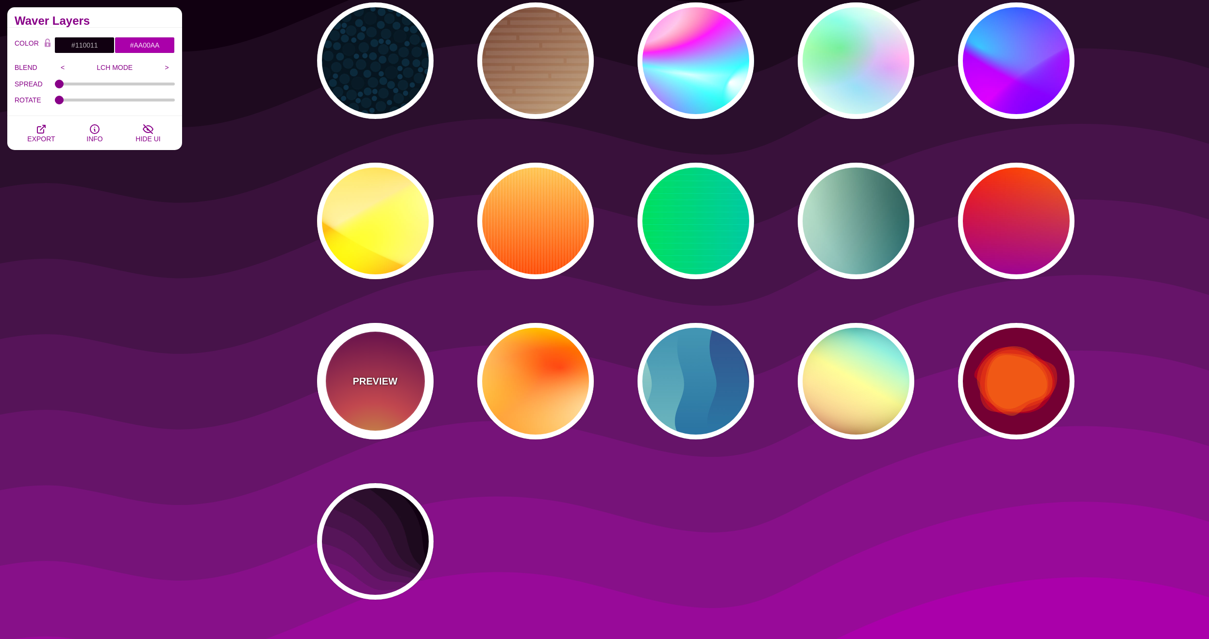
click at [374, 398] on div "PREVIEW" at bounding box center [375, 381] width 117 height 117
type input "#FFCC40"
type input "#FE4A54"
type input "#7F004F"
type input "#33003E"
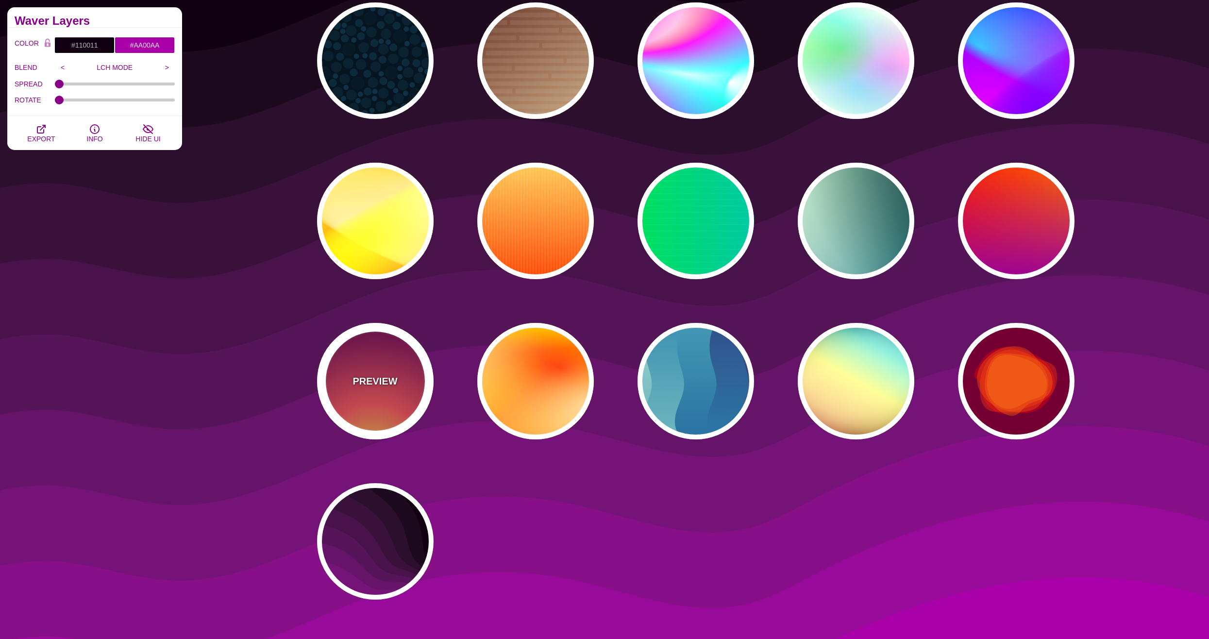
type input "100"
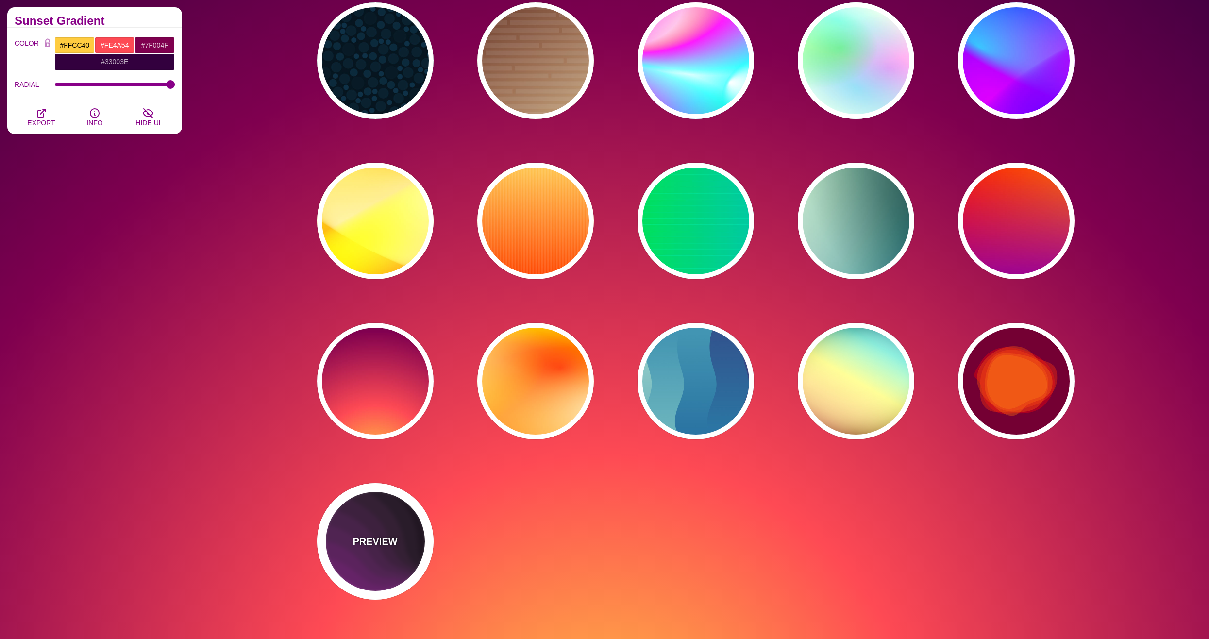
click at [382, 541] on p "PREVIEW" at bounding box center [375, 541] width 45 height 15
type input "#110011"
type input "#AA00AA"
type input "0"
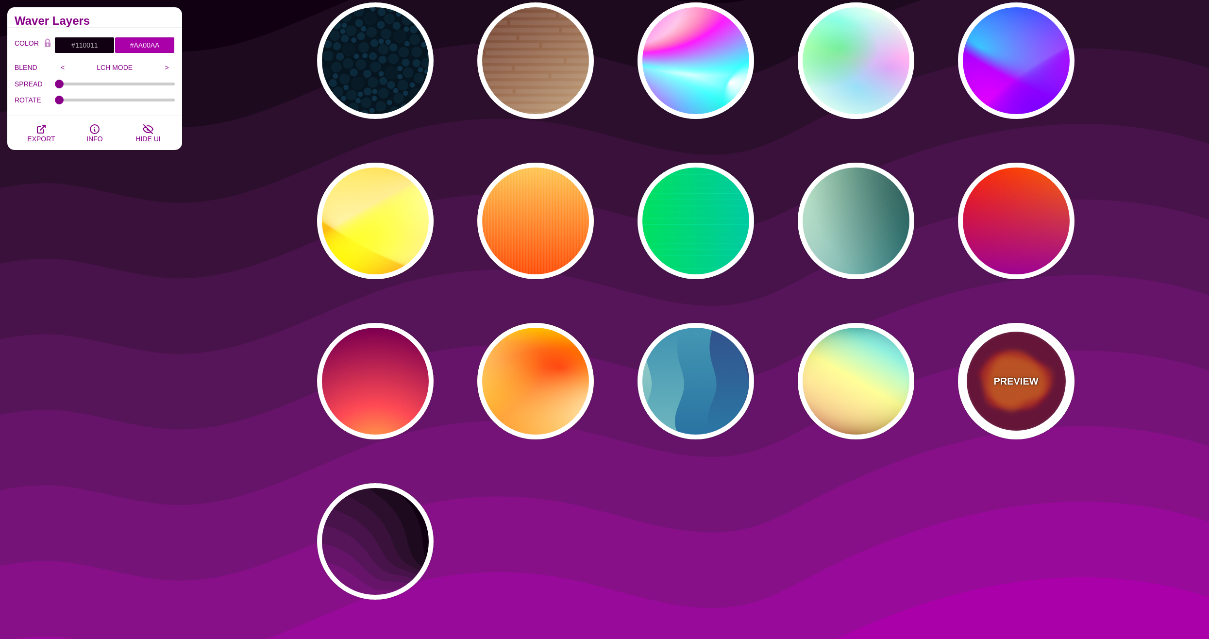
click at [1022, 383] on p "PREVIEW" at bounding box center [1016, 381] width 45 height 15
type input "#770033"
type input "#FF0000"
type input "#FF7700"
type input "2000"
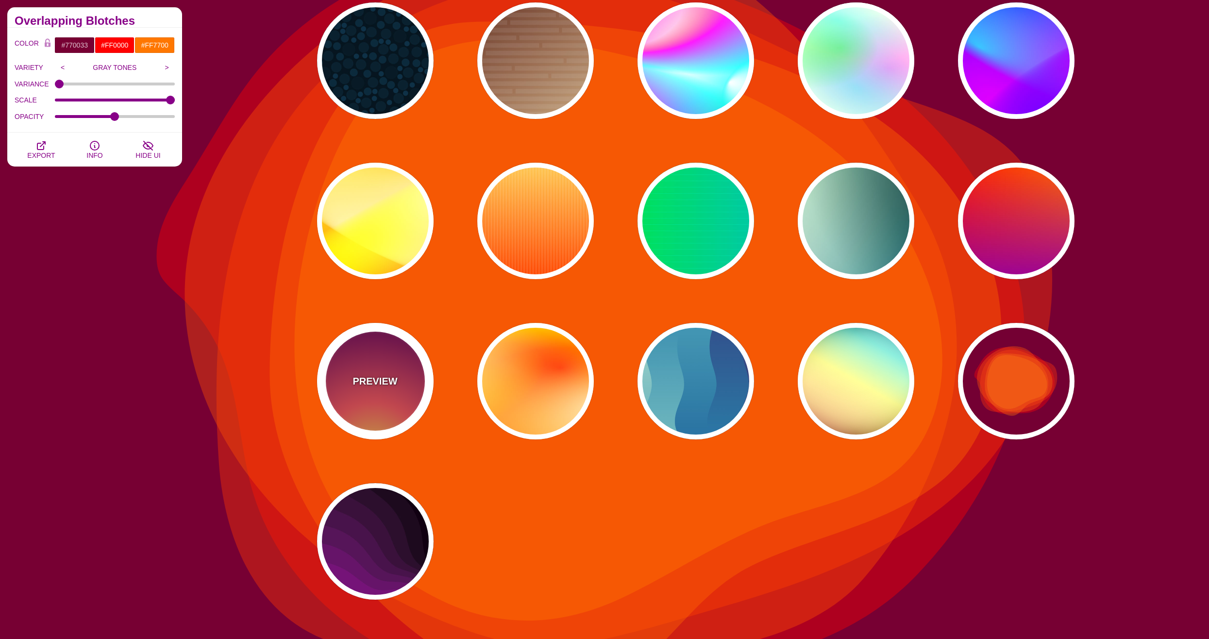
click at [375, 378] on p "PREVIEW" at bounding box center [375, 381] width 45 height 15
type input "#FFCC40"
type input "#FE4A54"
type input "#7F004F"
type input "100"
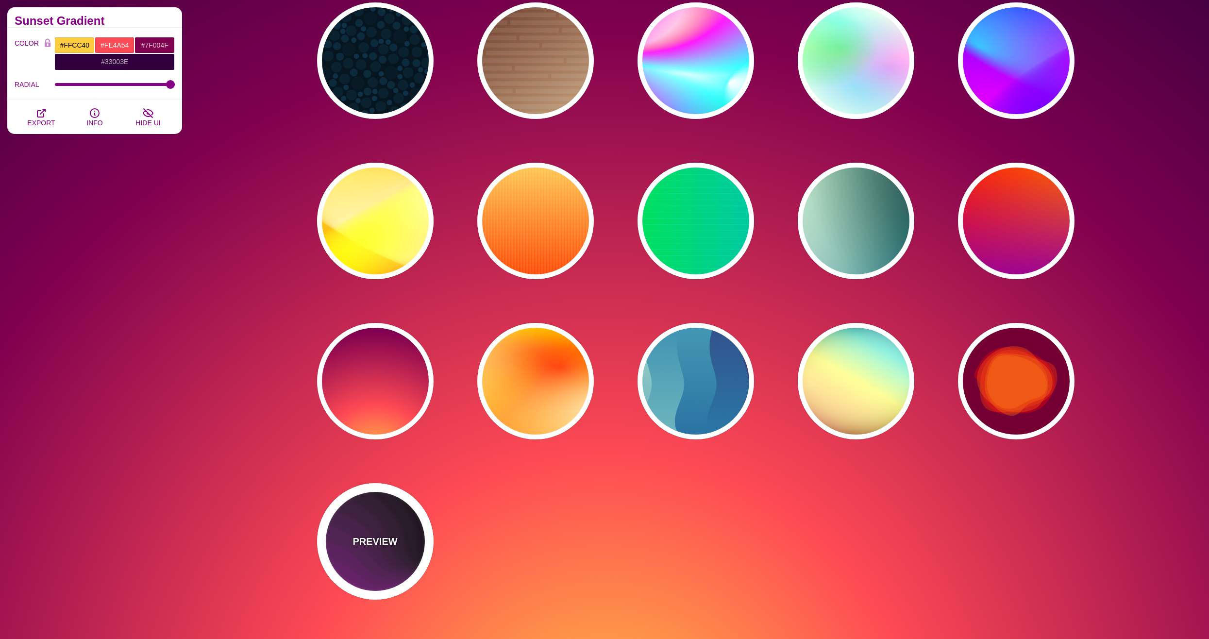
click at [375, 535] on p "PREVIEW" at bounding box center [375, 541] width 45 height 15
type input "#110011"
type input "#AA00AA"
type input "0"
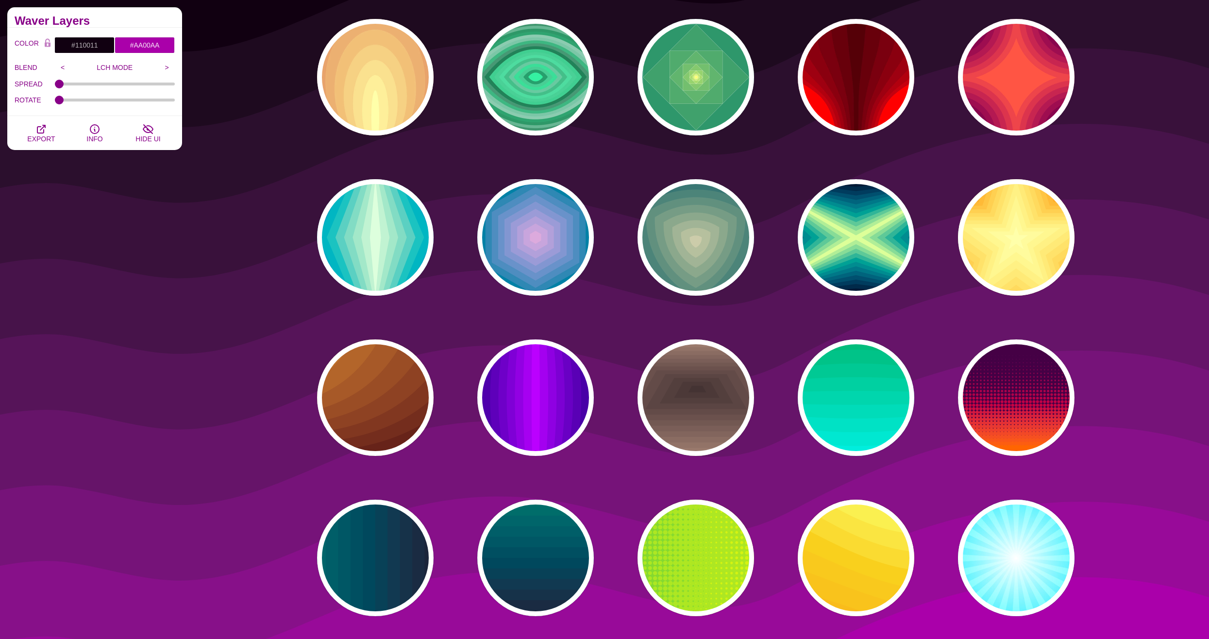
scroll to position [1214, 0]
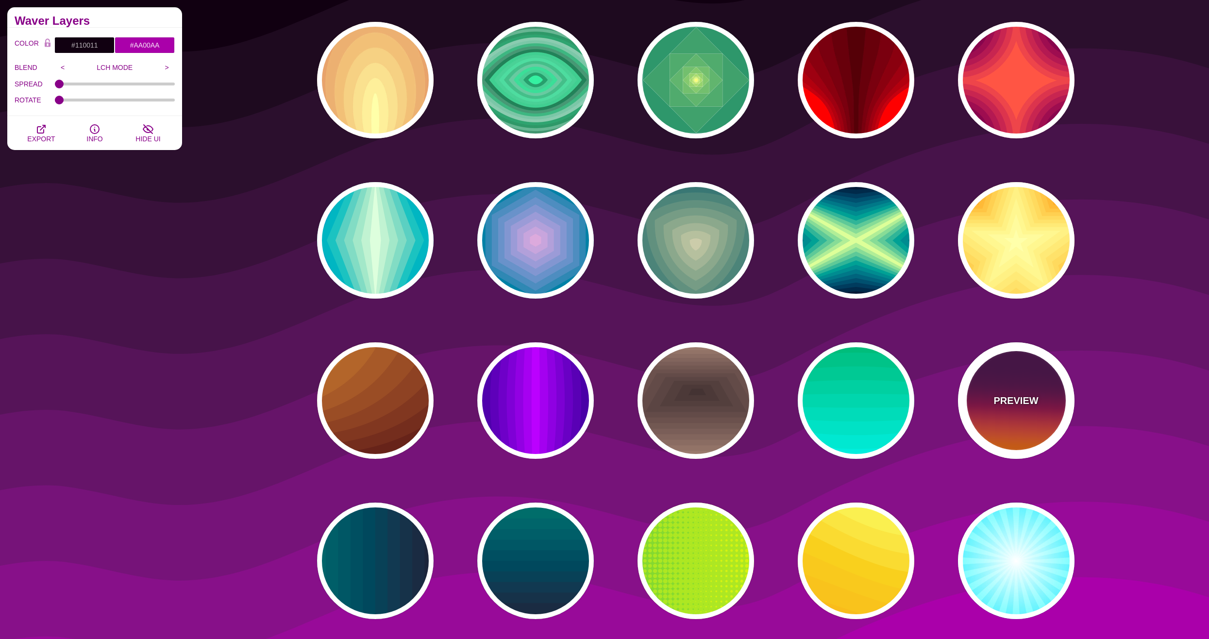
click at [1001, 416] on div "PREVIEW" at bounding box center [1016, 400] width 117 height 117
type input "#440044"
type input "#FF6600"
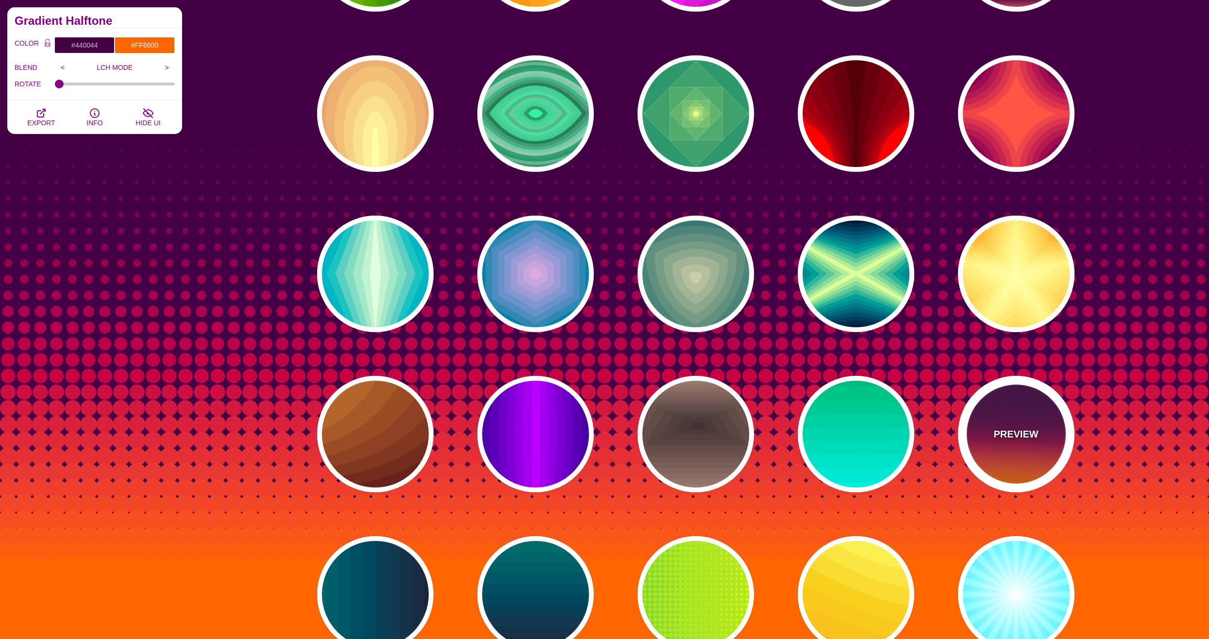
scroll to position [1166, 0]
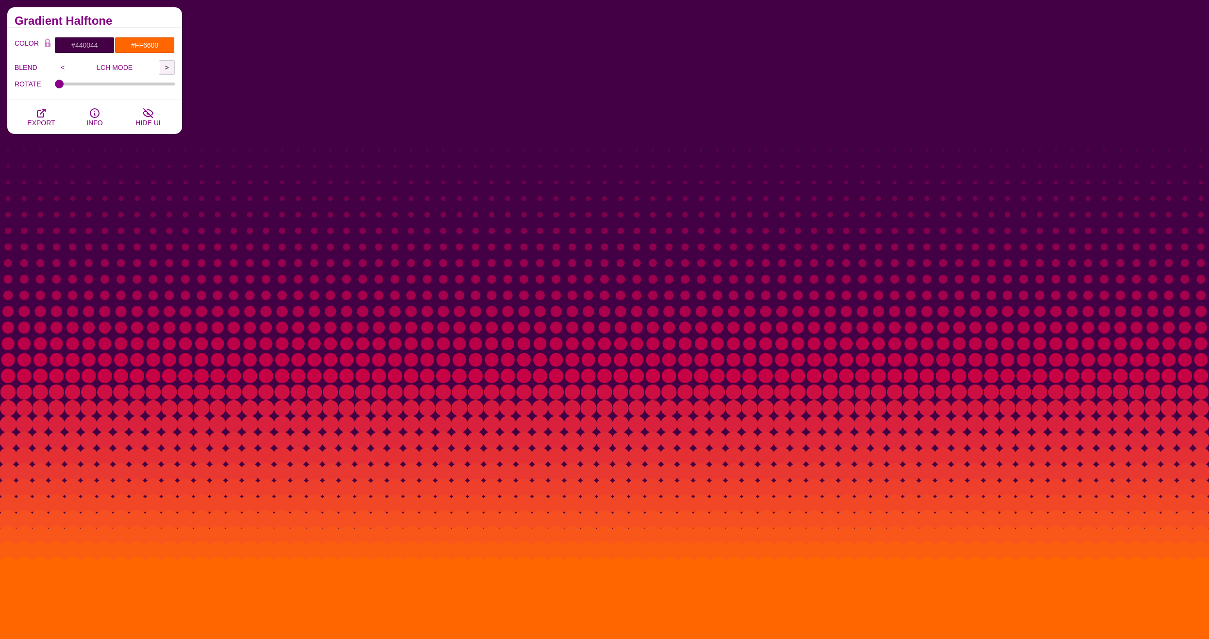
click at [171, 66] on input ">" at bounding box center [167, 67] width 16 height 15
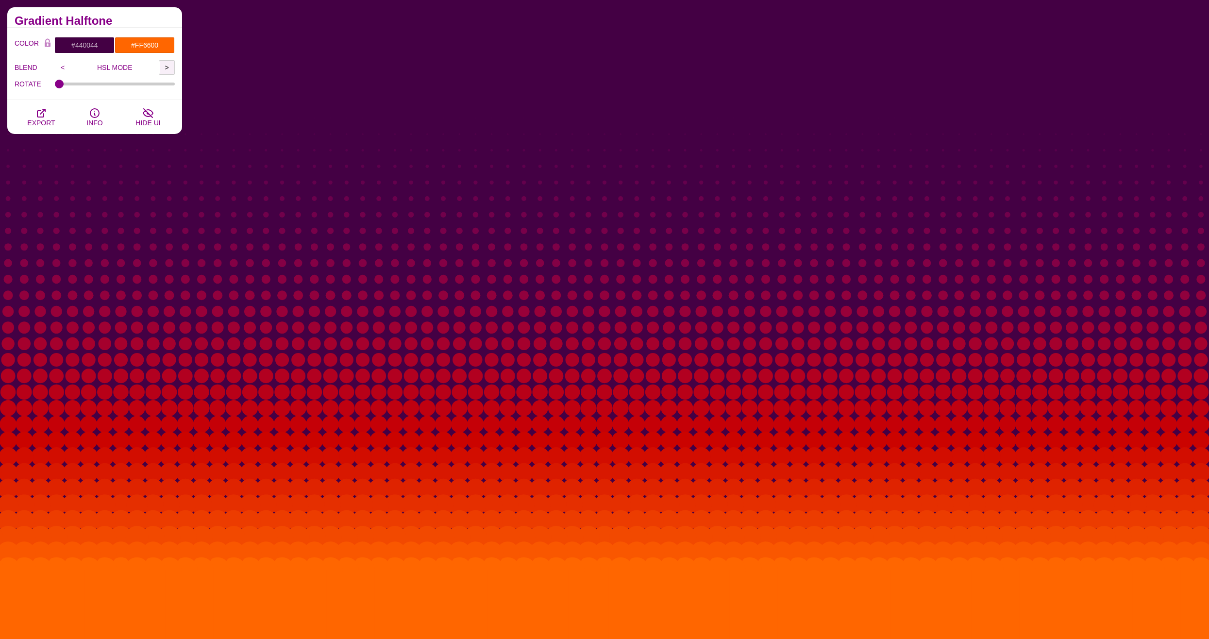
click at [169, 66] on input ">" at bounding box center [167, 67] width 16 height 15
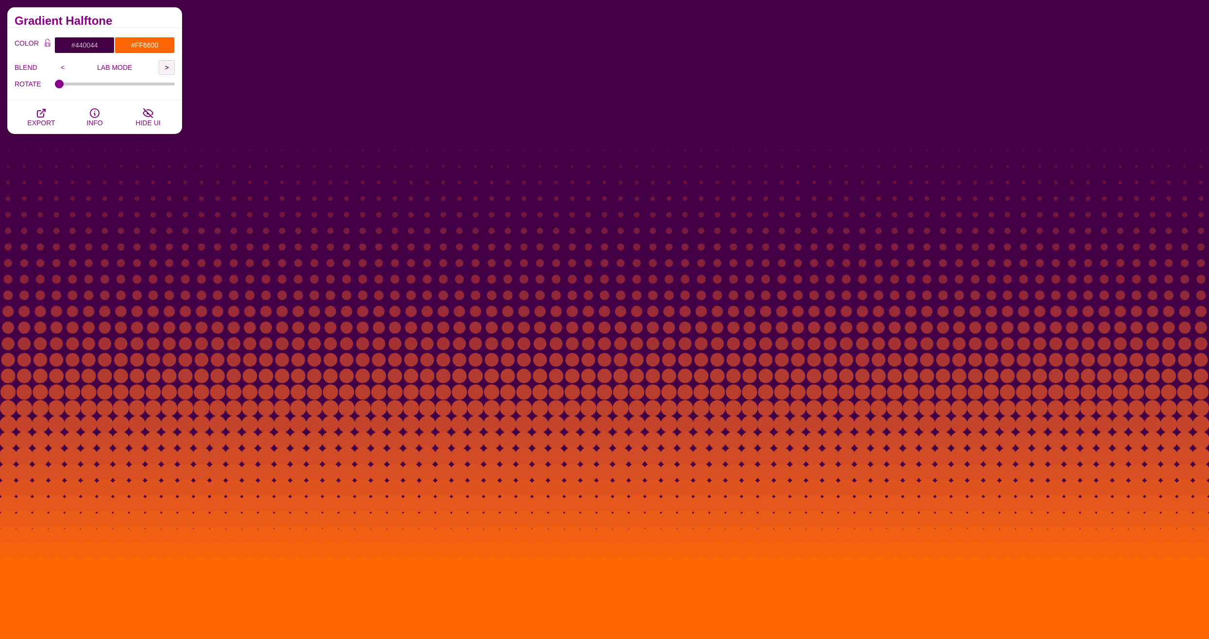
click at [169, 66] on input ">" at bounding box center [167, 67] width 16 height 15
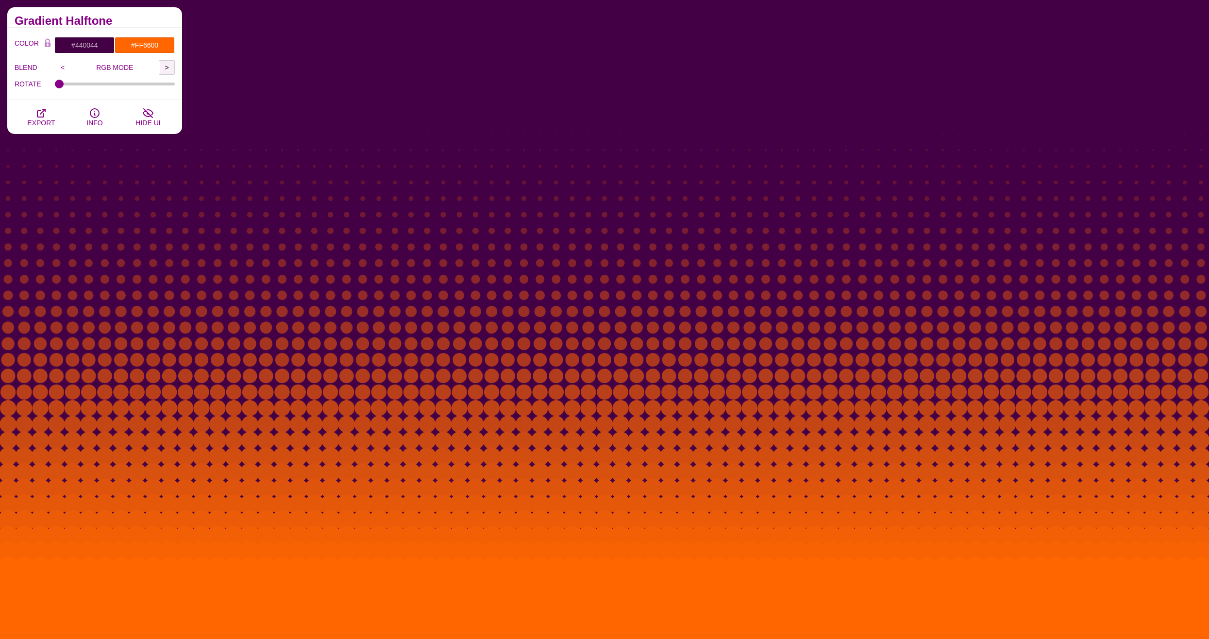
click at [169, 66] on input ">" at bounding box center [167, 67] width 16 height 15
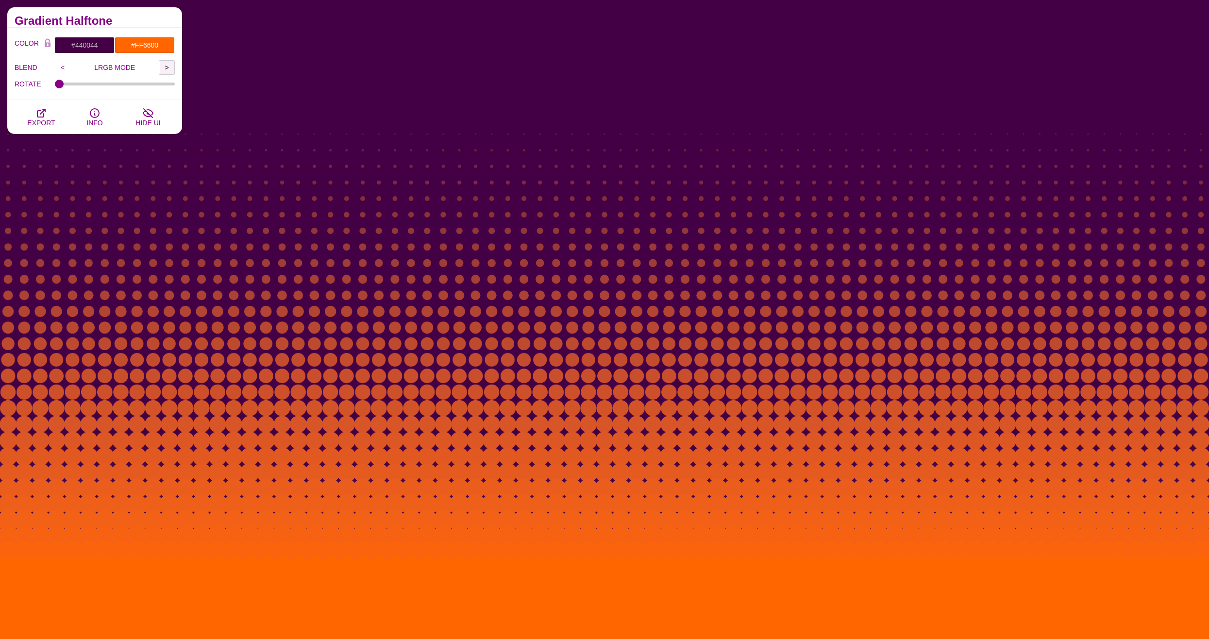
click at [169, 66] on input ">" at bounding box center [167, 67] width 16 height 15
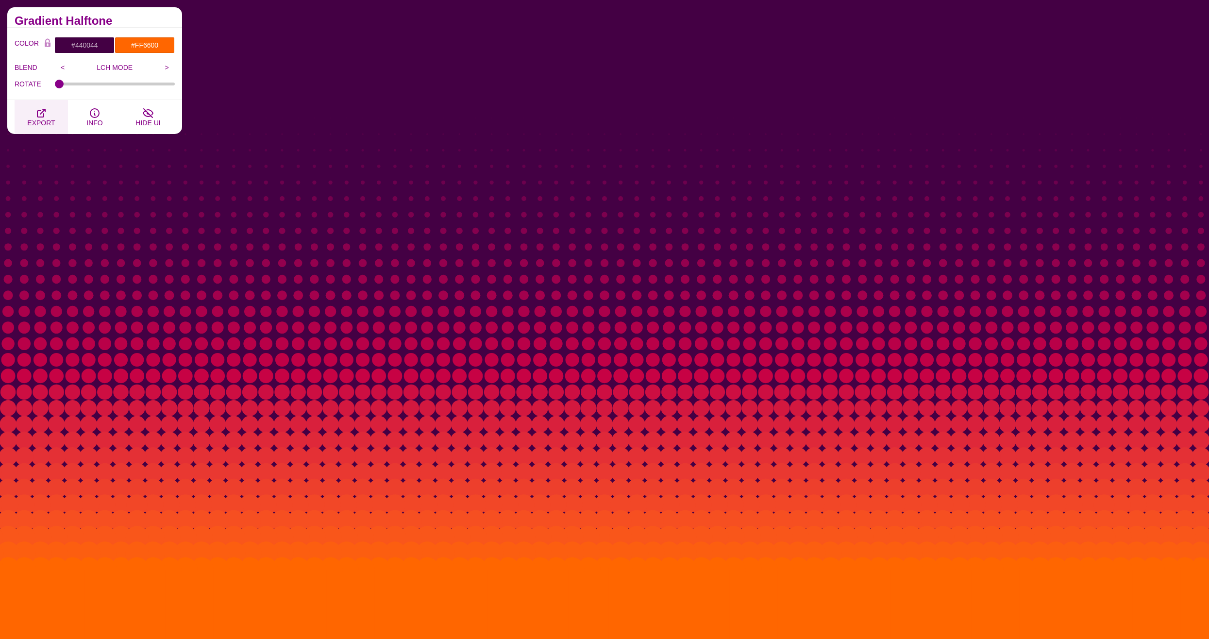
click at [44, 117] on icon "button" at bounding box center [41, 113] width 8 height 8
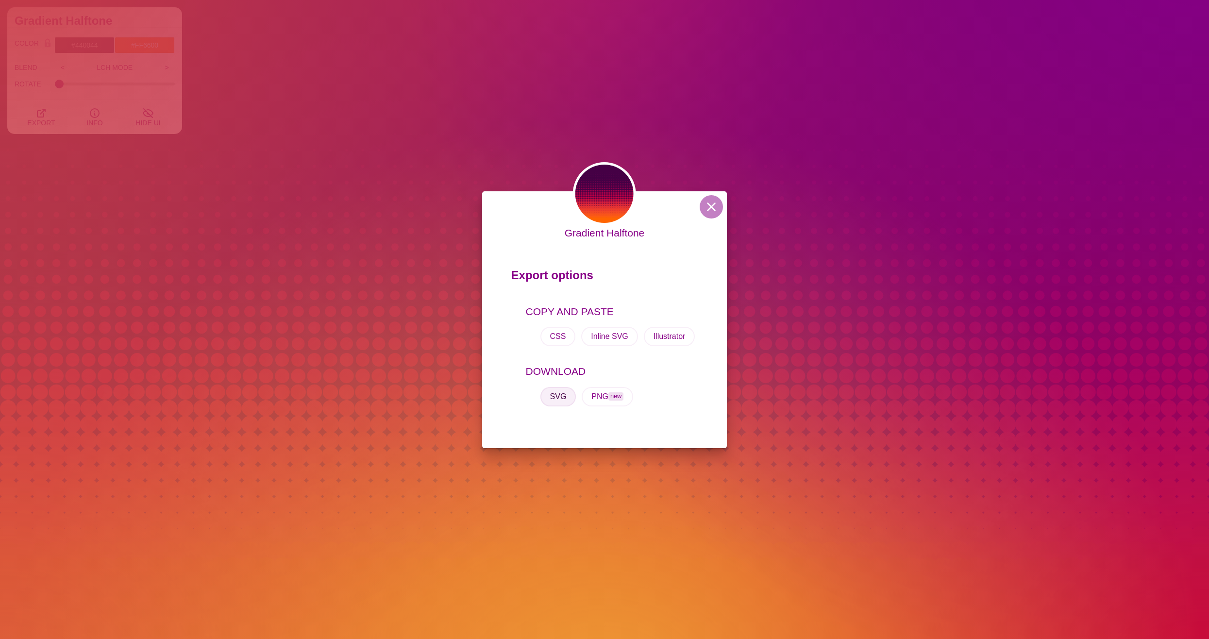
click at [557, 405] on button "SVG" at bounding box center [559, 396] width 36 height 19
click at [289, 146] on div "Gradient Halftone Export options COPY AND PASTE CSS Inline SVG Illustrator DOWN…" at bounding box center [604, 319] width 1209 height 639
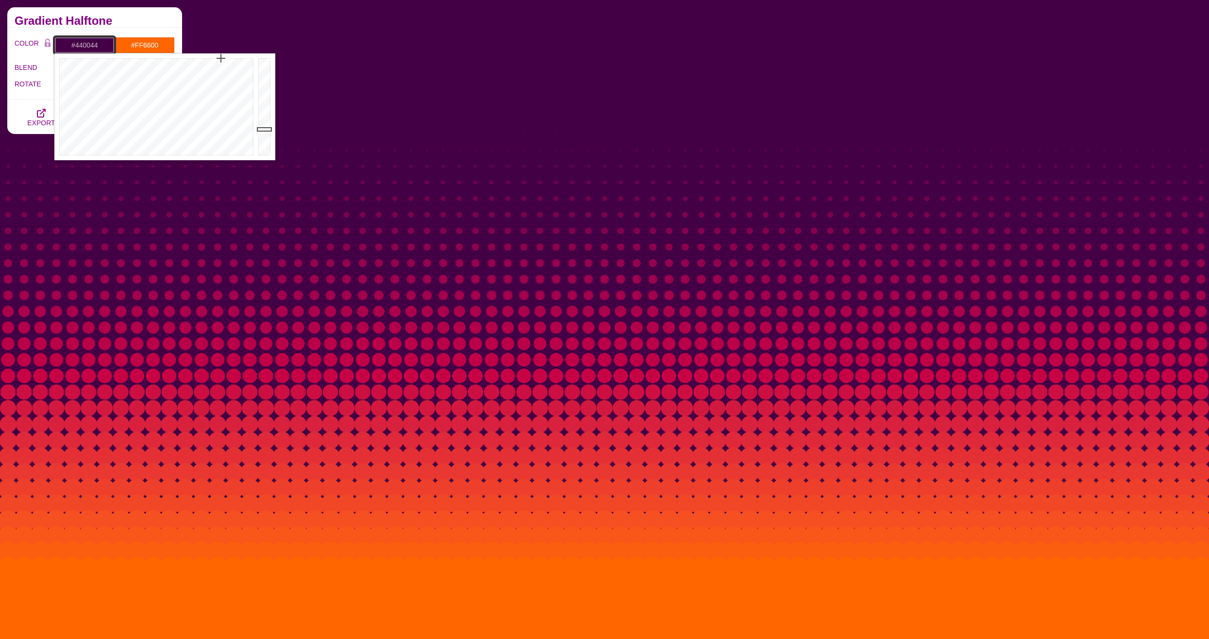
click at [81, 42] on input "#440044" at bounding box center [84, 45] width 60 height 17
drag, startPoint x: 111, startPoint y: 87, endPoint x: 91, endPoint y: 89, distance: 20.0
click at [91, 89] on div at bounding box center [155, 106] width 202 height 107
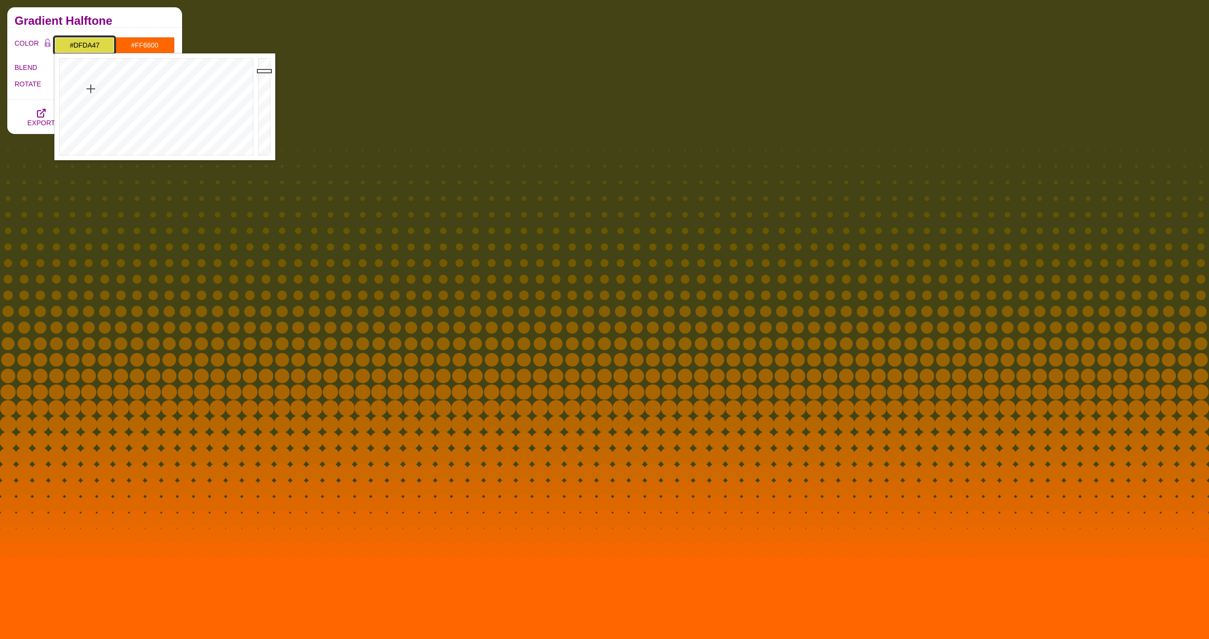
drag, startPoint x: 262, startPoint y: 117, endPoint x: 265, endPoint y: 70, distance: 46.2
click at [265, 70] on div at bounding box center [265, 106] width 19 height 107
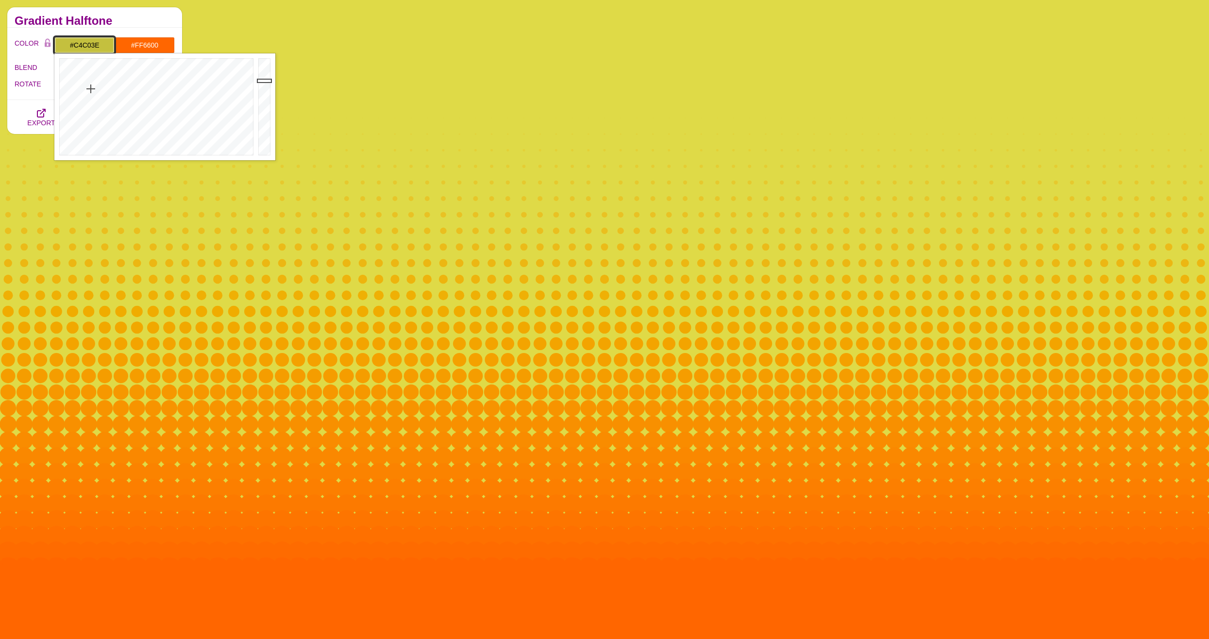
drag, startPoint x: 265, startPoint y: 70, endPoint x: 265, endPoint y: 81, distance: 10.2
click at [265, 81] on div at bounding box center [265, 106] width 19 height 107
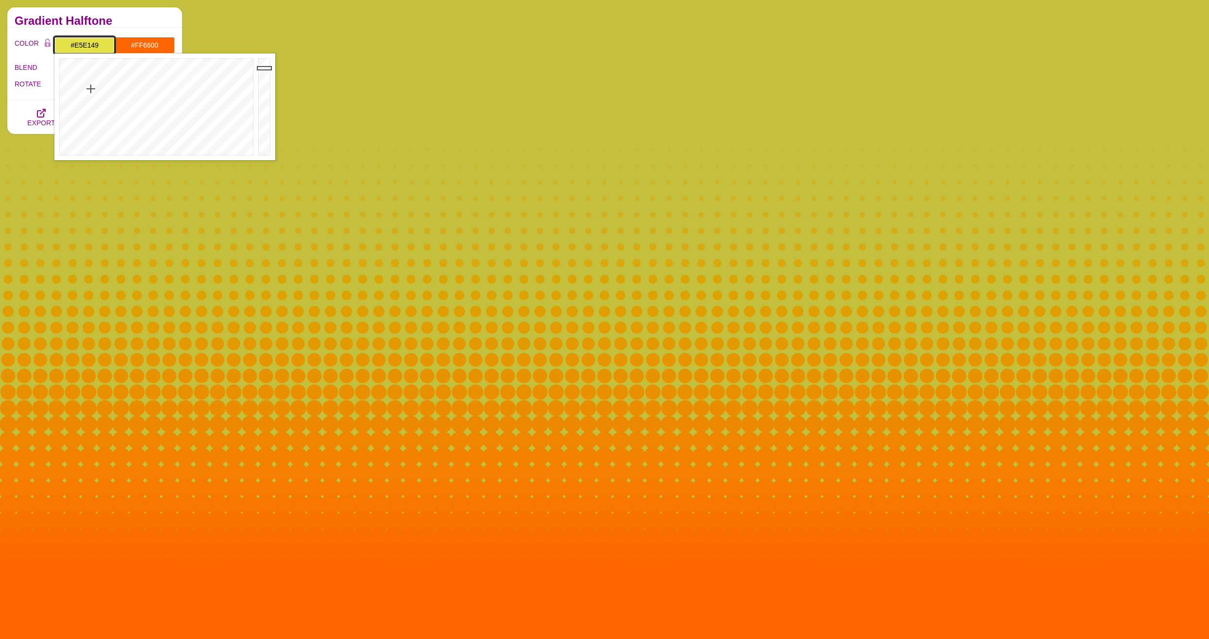
drag, startPoint x: 263, startPoint y: 77, endPoint x: 265, endPoint y: 68, distance: 9.3
click at [265, 68] on div at bounding box center [265, 106] width 19 height 107
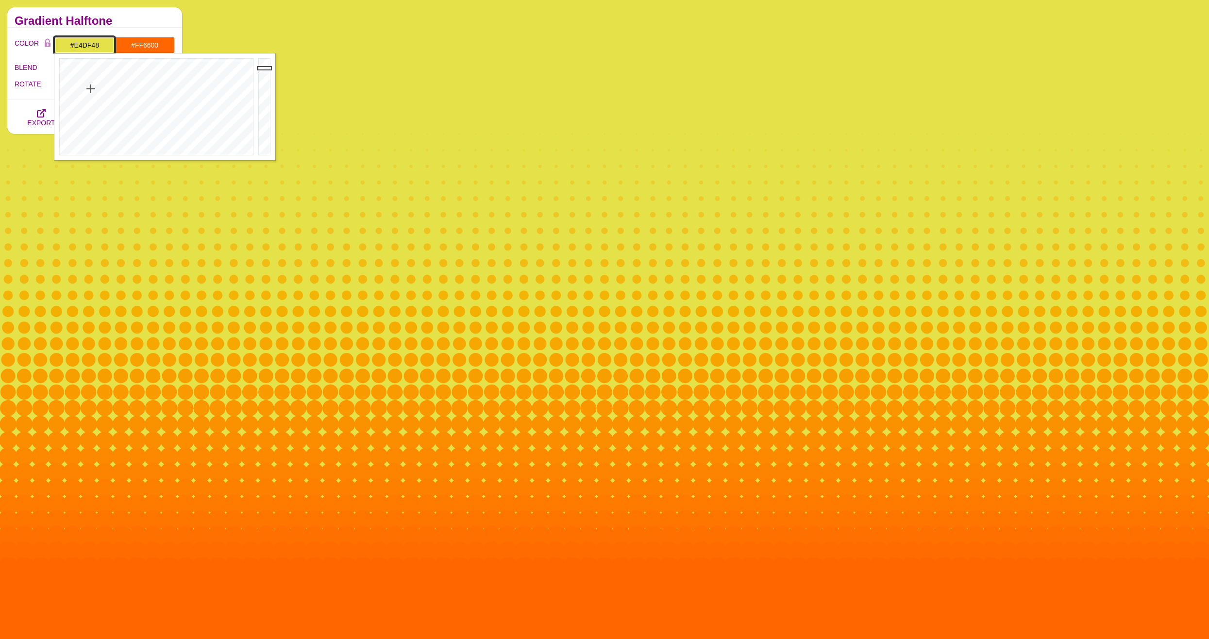
type input "#E3DE48"
click at [264, 69] on div at bounding box center [265, 106] width 19 height 107
click at [164, 48] on input "#FF6600" at bounding box center [145, 45] width 60 height 17
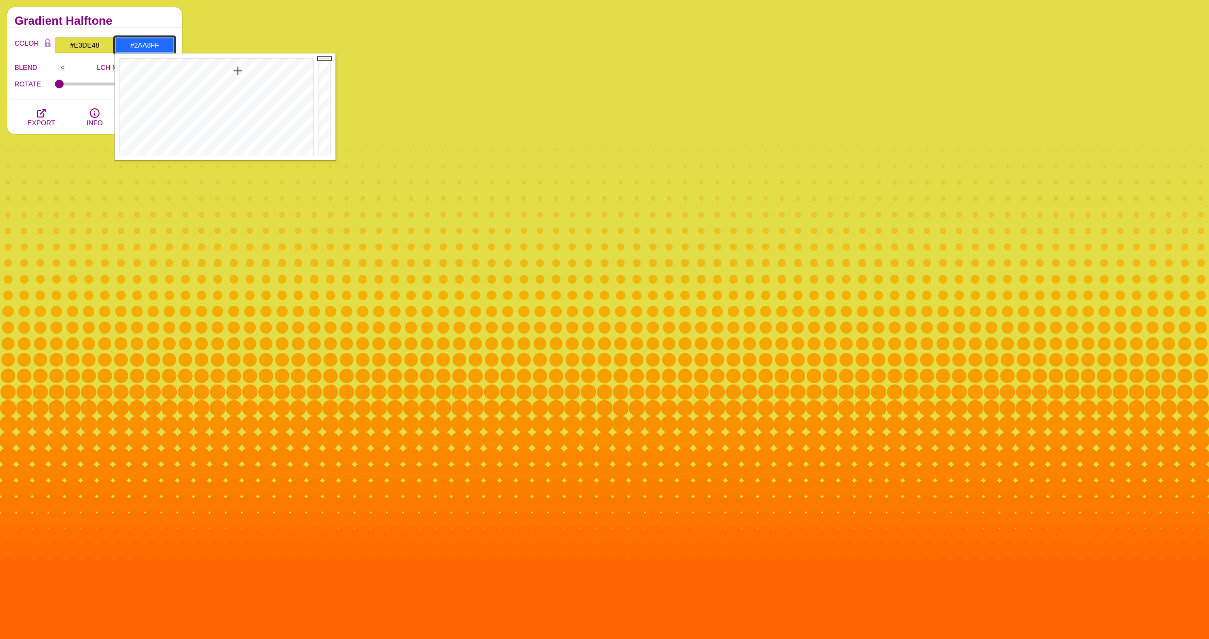
drag, startPoint x: 231, startPoint y: 68, endPoint x: 230, endPoint y: 74, distance: 7.0
click at [230, 74] on div at bounding box center [216, 106] width 202 height 107
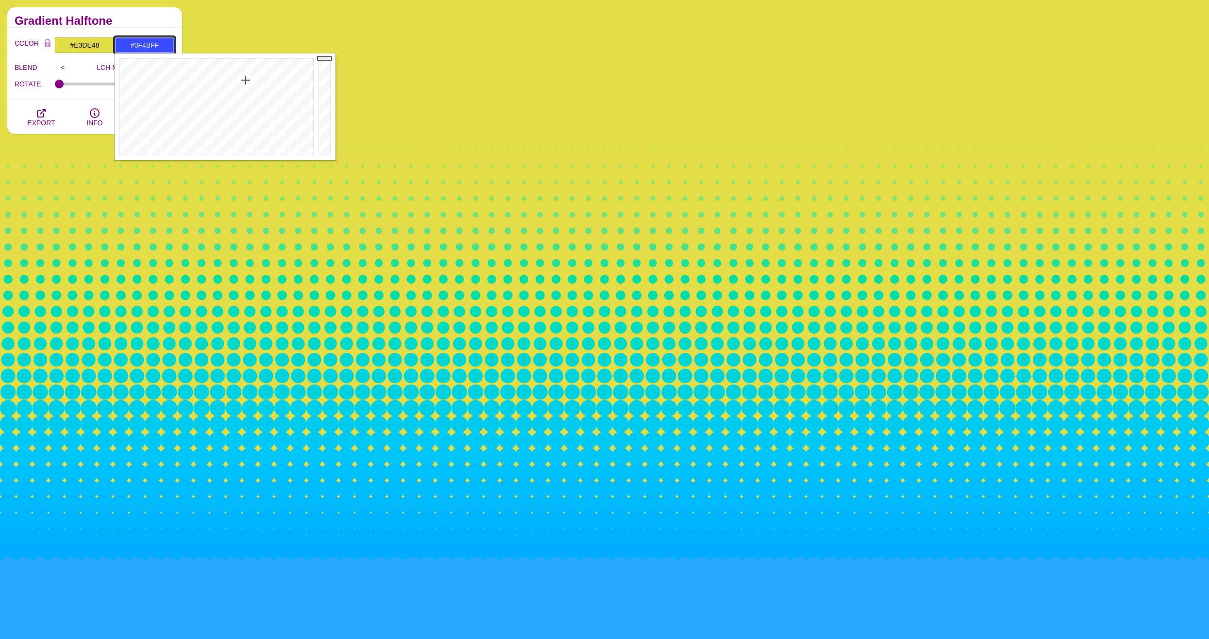
drag, startPoint x: 241, startPoint y: 74, endPoint x: 247, endPoint y: 82, distance: 9.4
click at [247, 82] on div at bounding box center [216, 106] width 202 height 107
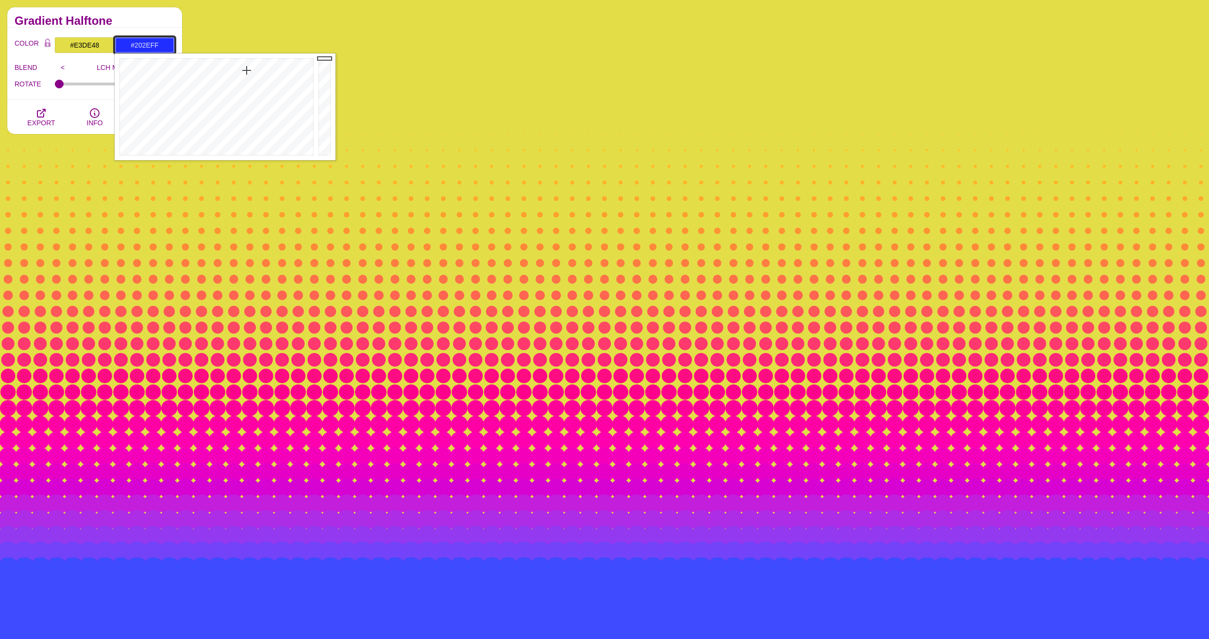
drag, startPoint x: 247, startPoint y: 82, endPoint x: 247, endPoint y: 70, distance: 11.7
click at [247, 70] on div at bounding box center [216, 106] width 202 height 107
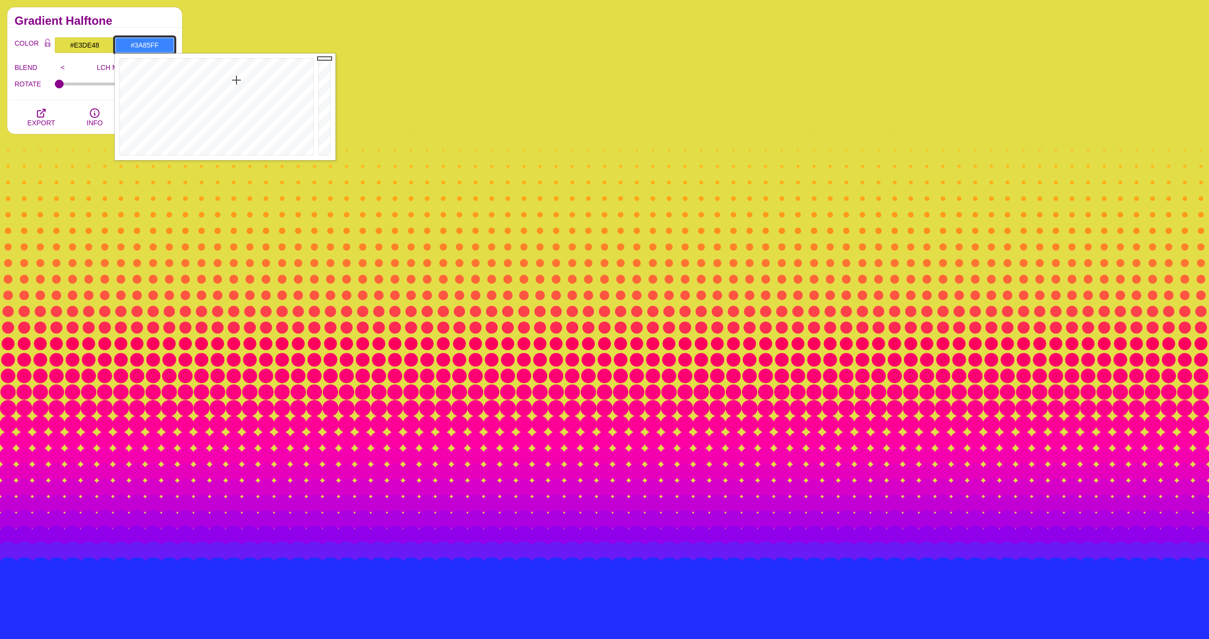
drag, startPoint x: 247, startPoint y: 70, endPoint x: 237, endPoint y: 80, distance: 14.1
click at [237, 80] on div at bounding box center [216, 106] width 202 height 107
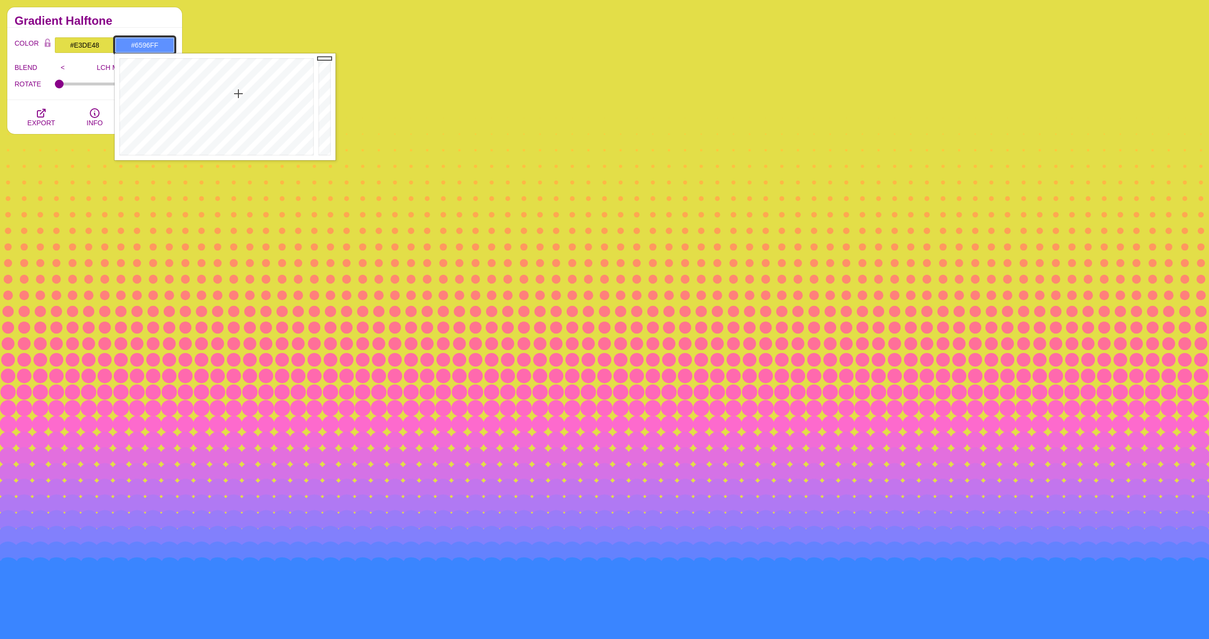
drag, startPoint x: 238, startPoint y: 80, endPoint x: 238, endPoint y: 97, distance: 16.5
click at [238, 97] on div at bounding box center [216, 106] width 202 height 107
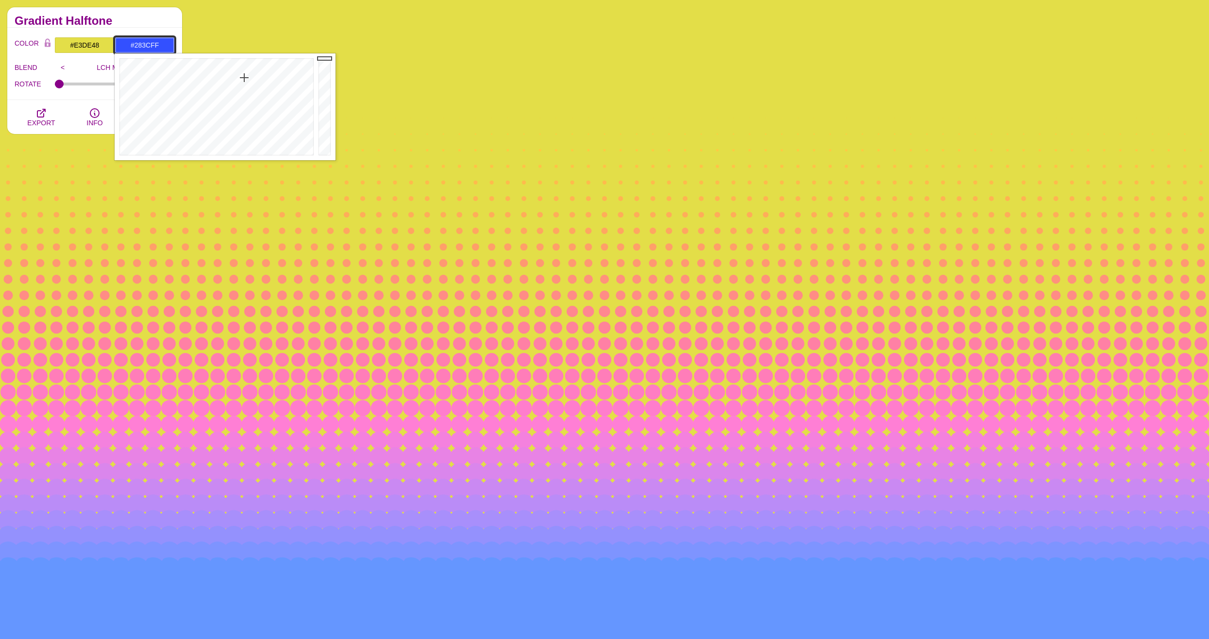
drag, startPoint x: 238, startPoint y: 97, endPoint x: 246, endPoint y: 73, distance: 24.4
click at [246, 73] on div at bounding box center [216, 106] width 202 height 107
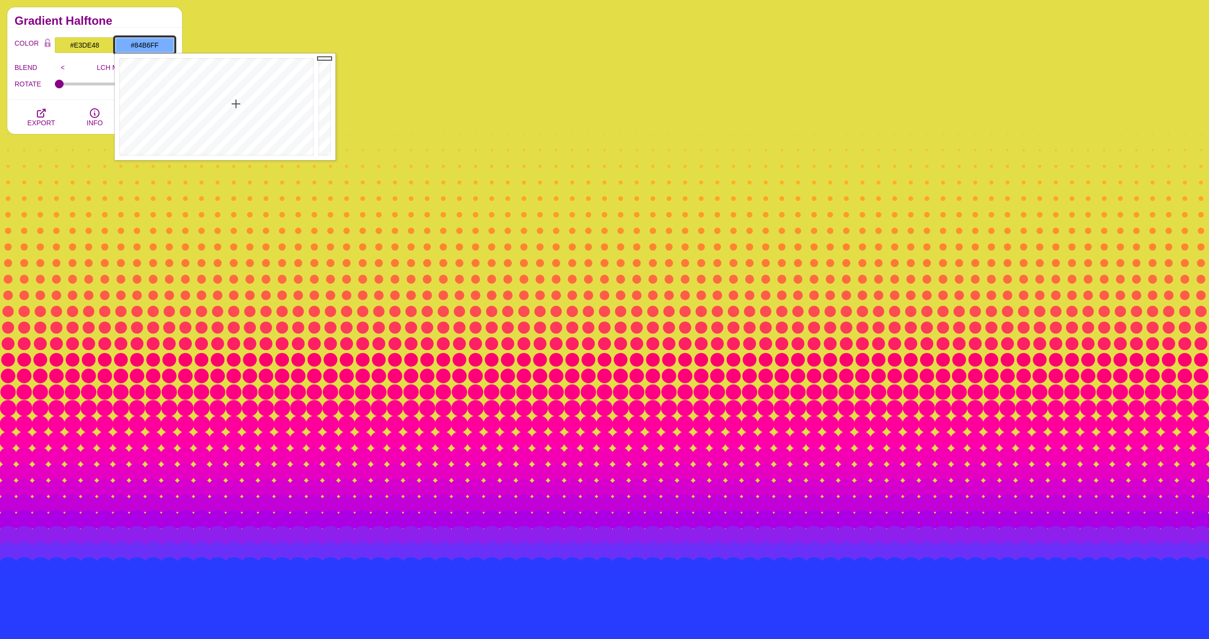
drag, startPoint x: 237, startPoint y: 95, endPoint x: 236, endPoint y: 108, distance: 13.7
click at [236, 108] on div at bounding box center [216, 106] width 202 height 107
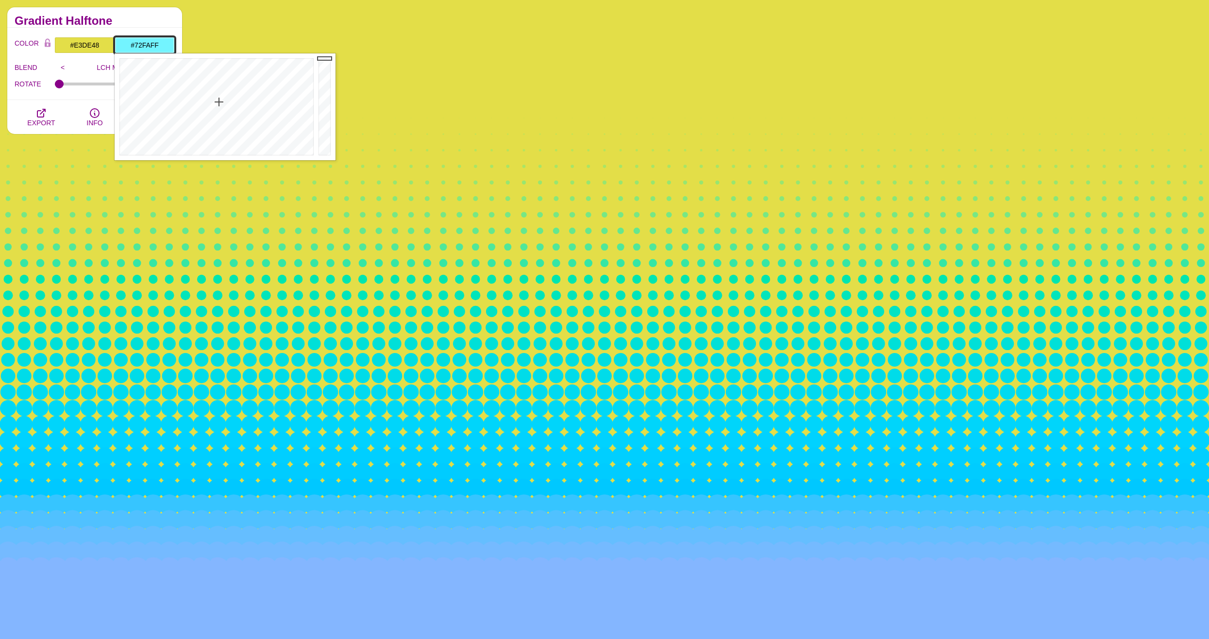
click at [218, 101] on div at bounding box center [216, 106] width 202 height 107
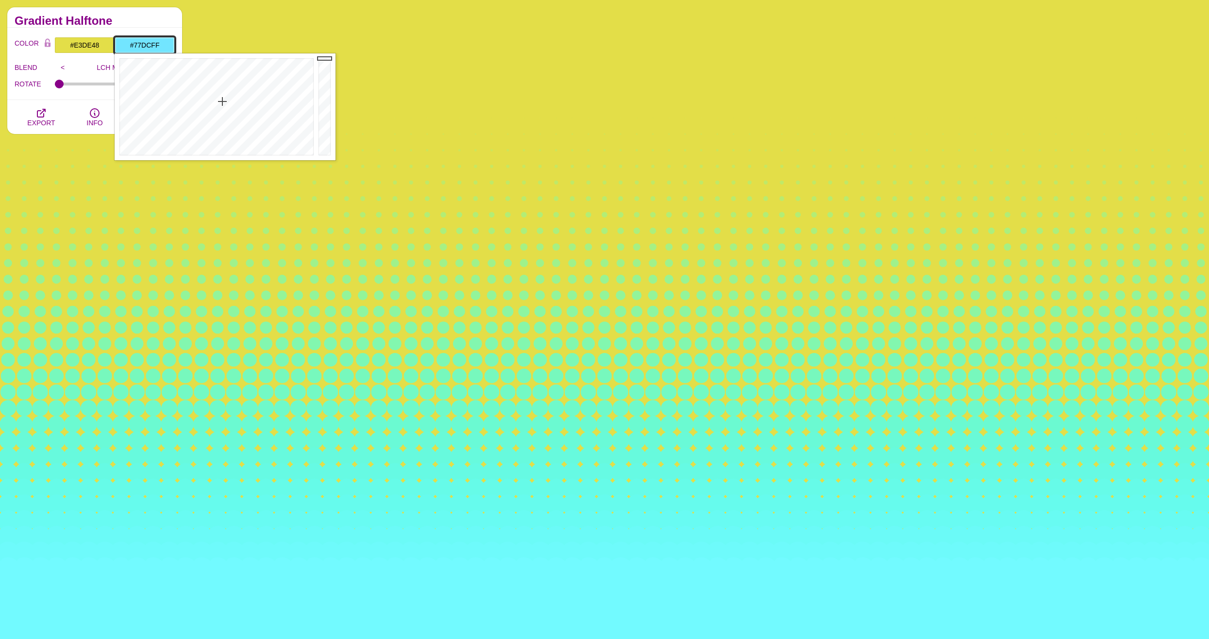
drag, startPoint x: 218, startPoint y: 101, endPoint x: 225, endPoint y: 103, distance: 7.5
click at [225, 103] on div at bounding box center [216, 106] width 202 height 107
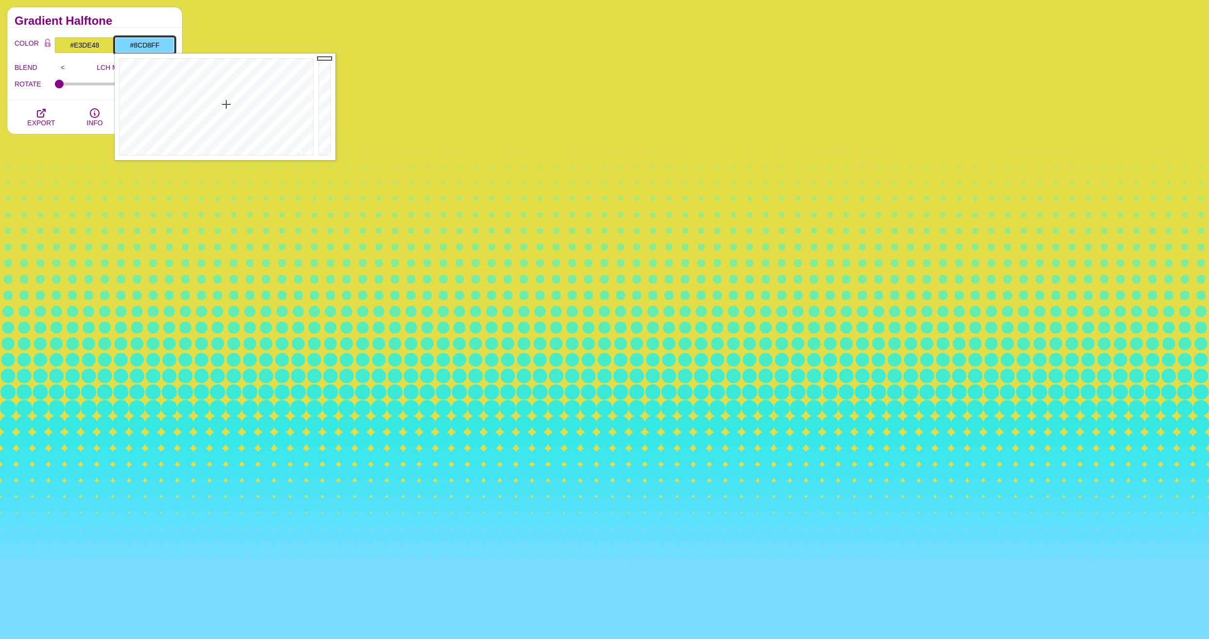
drag, startPoint x: 225, startPoint y: 103, endPoint x: 227, endPoint y: 112, distance: 8.6
click at [227, 111] on div at bounding box center [216, 106] width 202 height 107
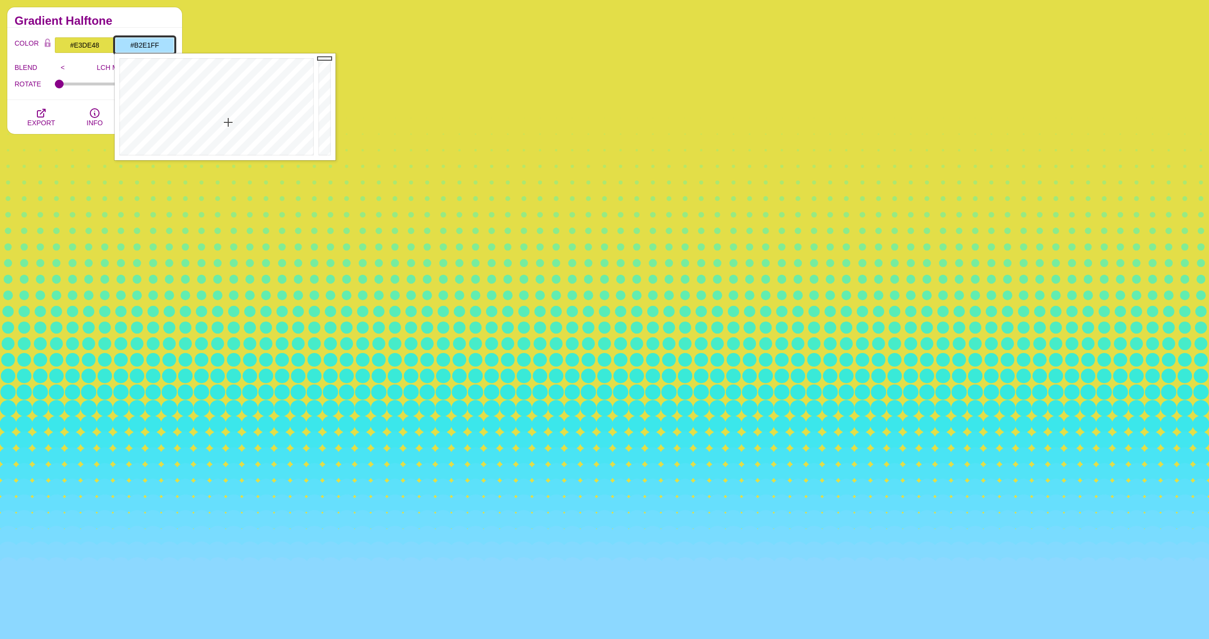
drag, startPoint x: 227, startPoint y: 112, endPoint x: 229, endPoint y: 126, distance: 14.2
click at [229, 126] on div at bounding box center [216, 106] width 202 height 107
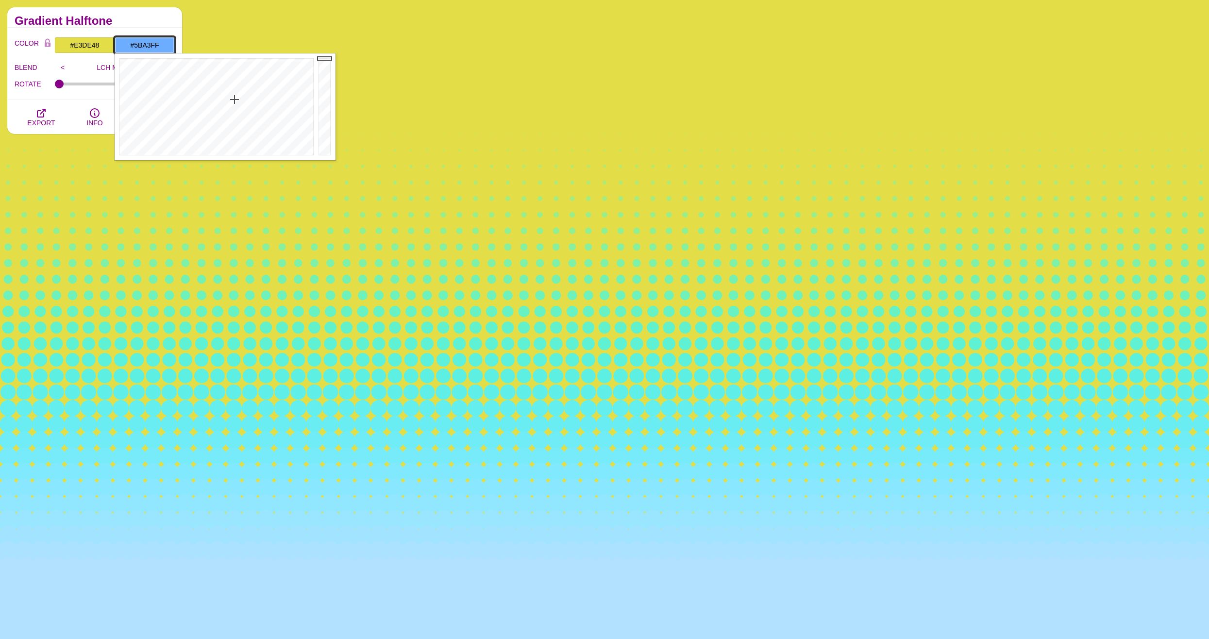
drag, startPoint x: 234, startPoint y: 110, endPoint x: 235, endPoint y: 93, distance: 17.0
click at [235, 93] on div at bounding box center [216, 106] width 202 height 107
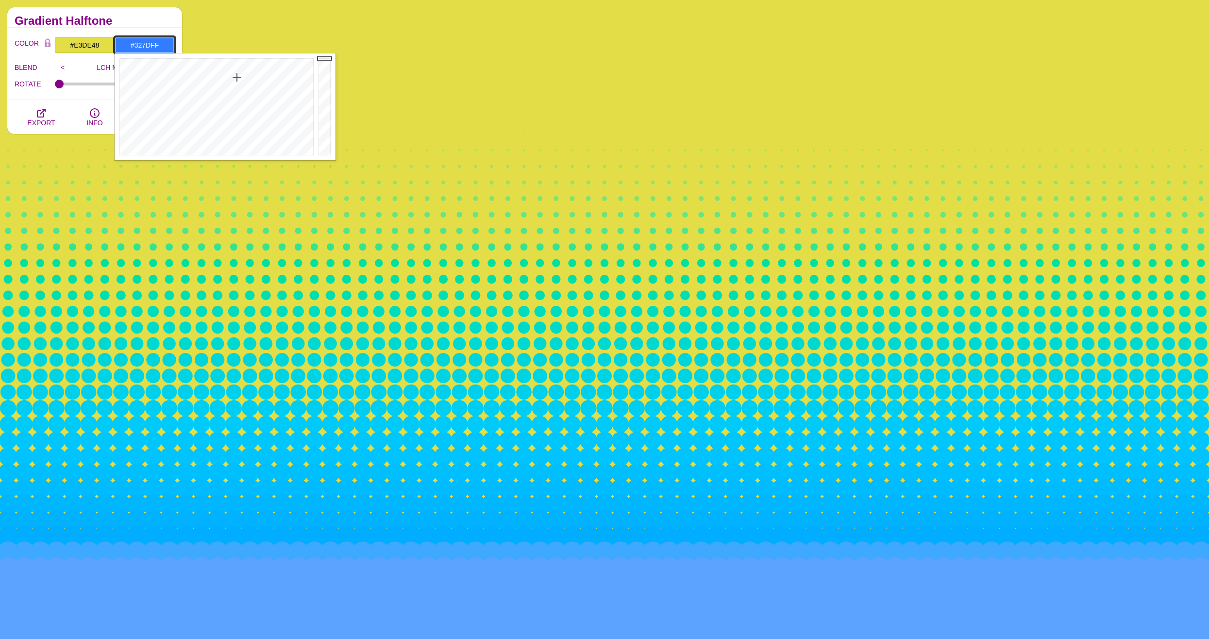
drag, startPoint x: 235, startPoint y: 93, endPoint x: 237, endPoint y: 77, distance: 15.7
click at [237, 77] on div at bounding box center [216, 106] width 202 height 107
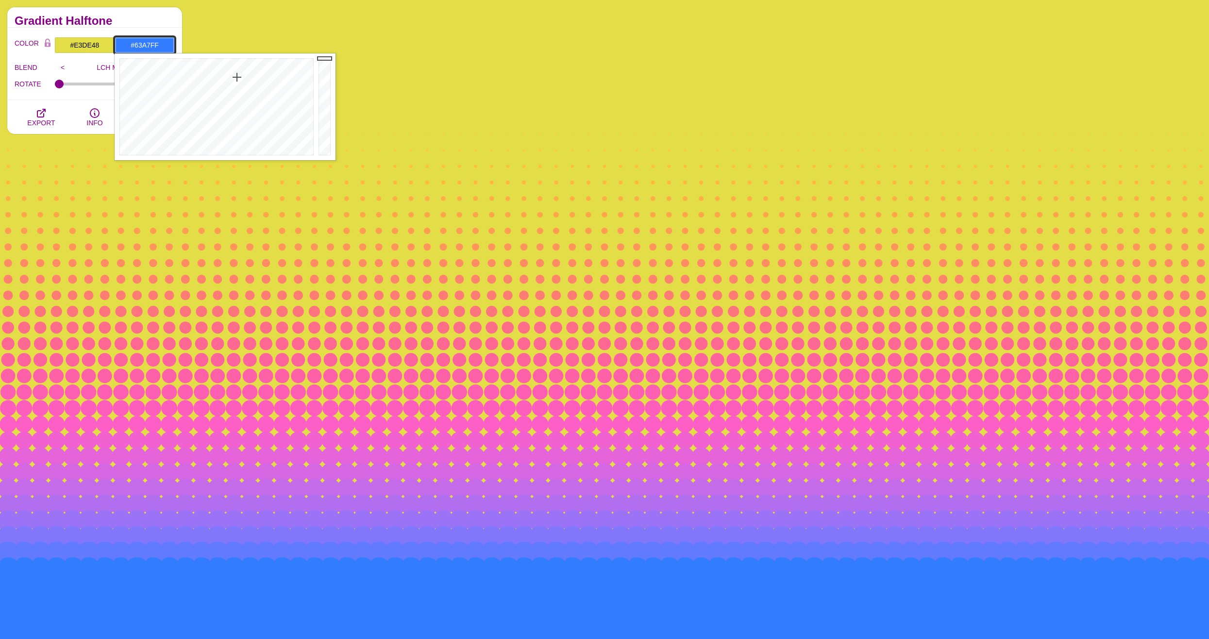
type input "#64A8FF"
drag, startPoint x: 237, startPoint y: 77, endPoint x: 235, endPoint y: 96, distance: 19.1
click at [235, 96] on div at bounding box center [216, 106] width 202 height 107
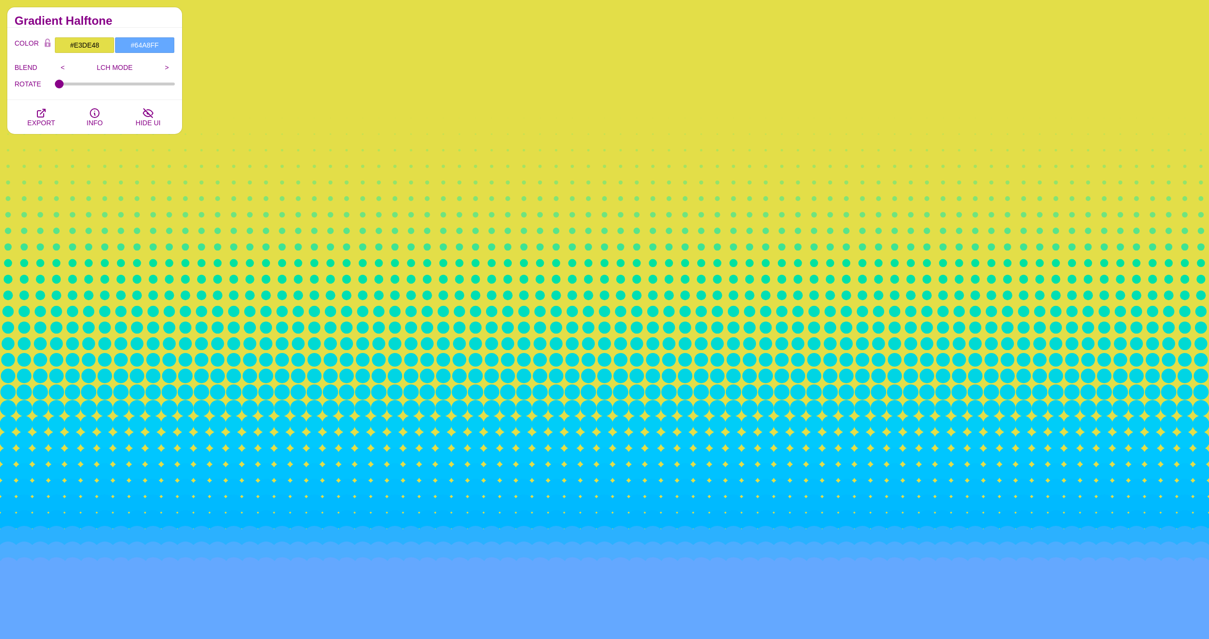
click at [87, 92] on div "COLOR #E3DE48 #64A8FF #7F004F #33003E #FF0000 #666666 #777777 #888888 #999999 B…" at bounding box center [94, 64] width 175 height 72
click at [170, 63] on input ">" at bounding box center [167, 67] width 16 height 15
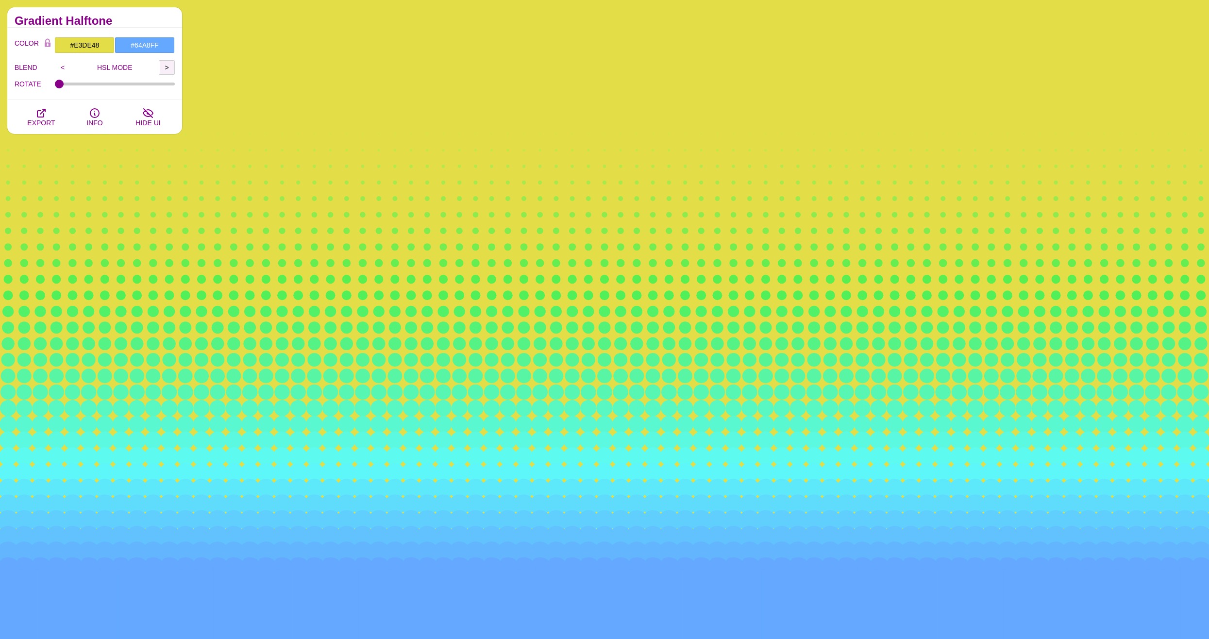
click at [169, 64] on input ">" at bounding box center [167, 67] width 16 height 15
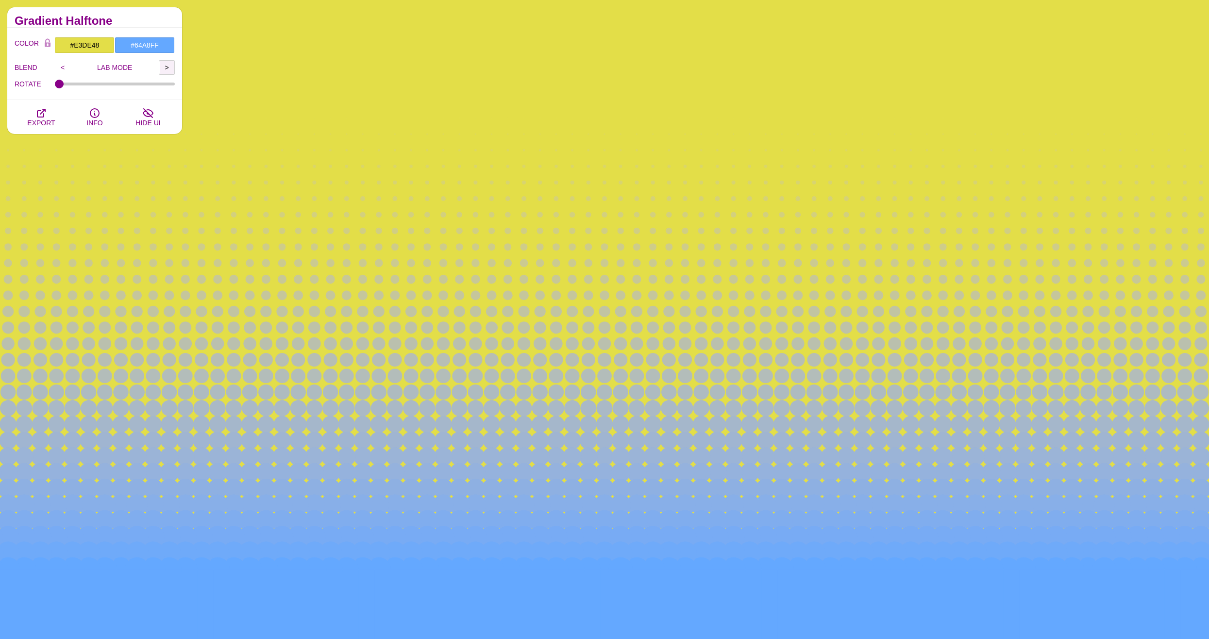
click at [169, 64] on input ">" at bounding box center [167, 67] width 16 height 15
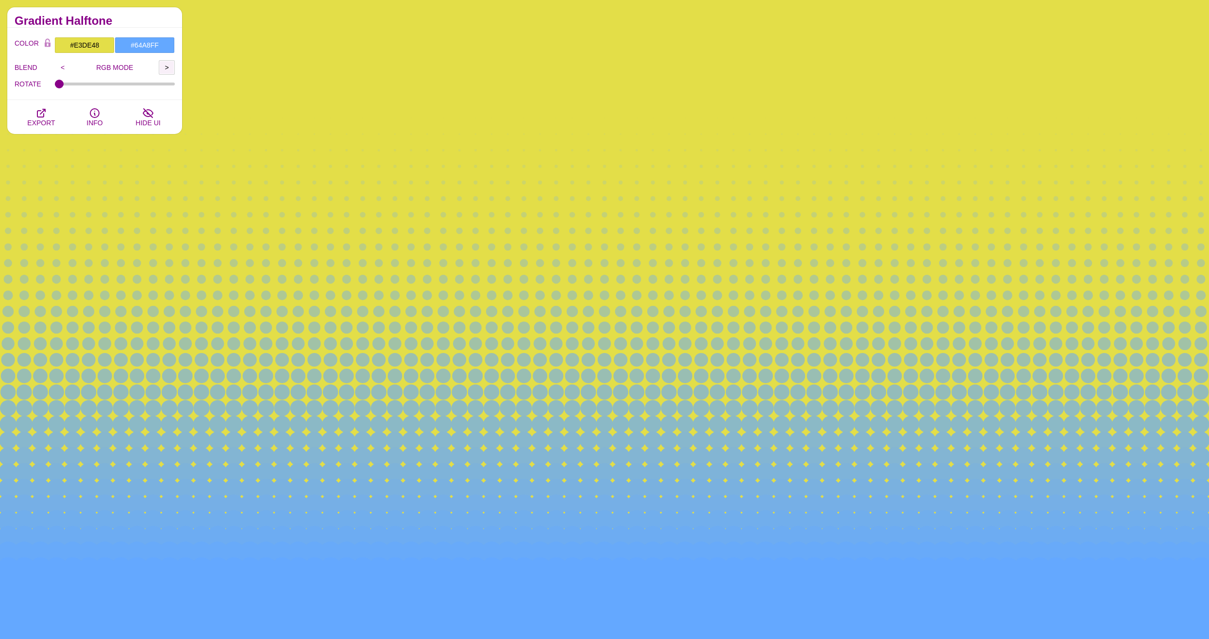
click at [169, 64] on input ">" at bounding box center [167, 67] width 16 height 15
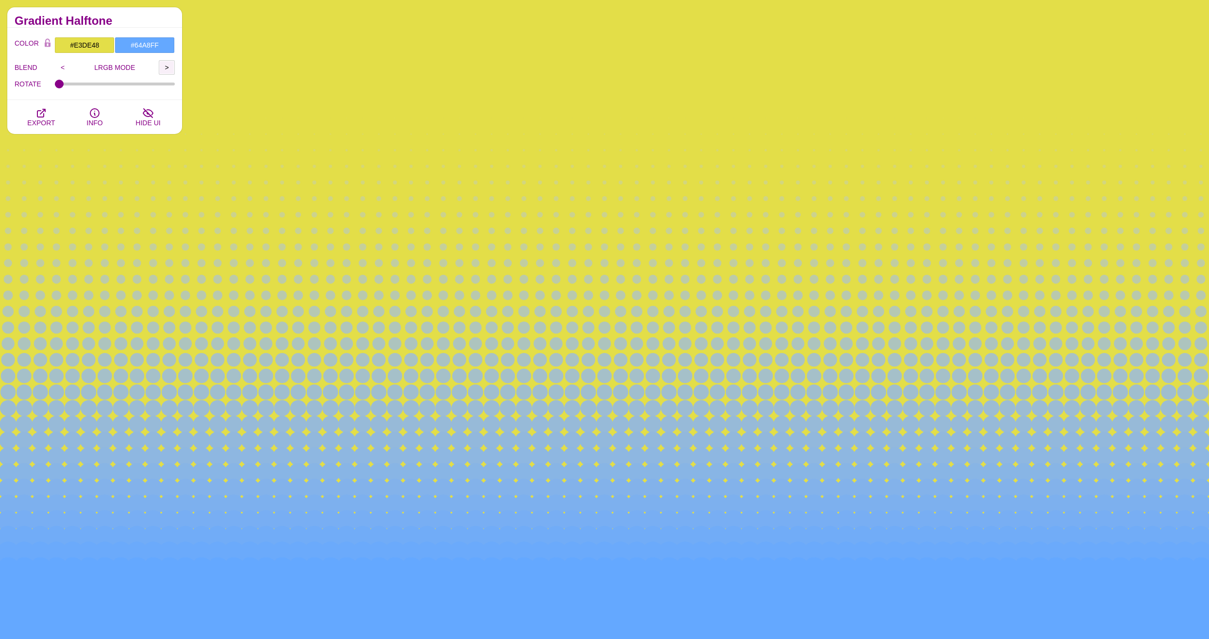
click at [169, 64] on input ">" at bounding box center [167, 67] width 16 height 15
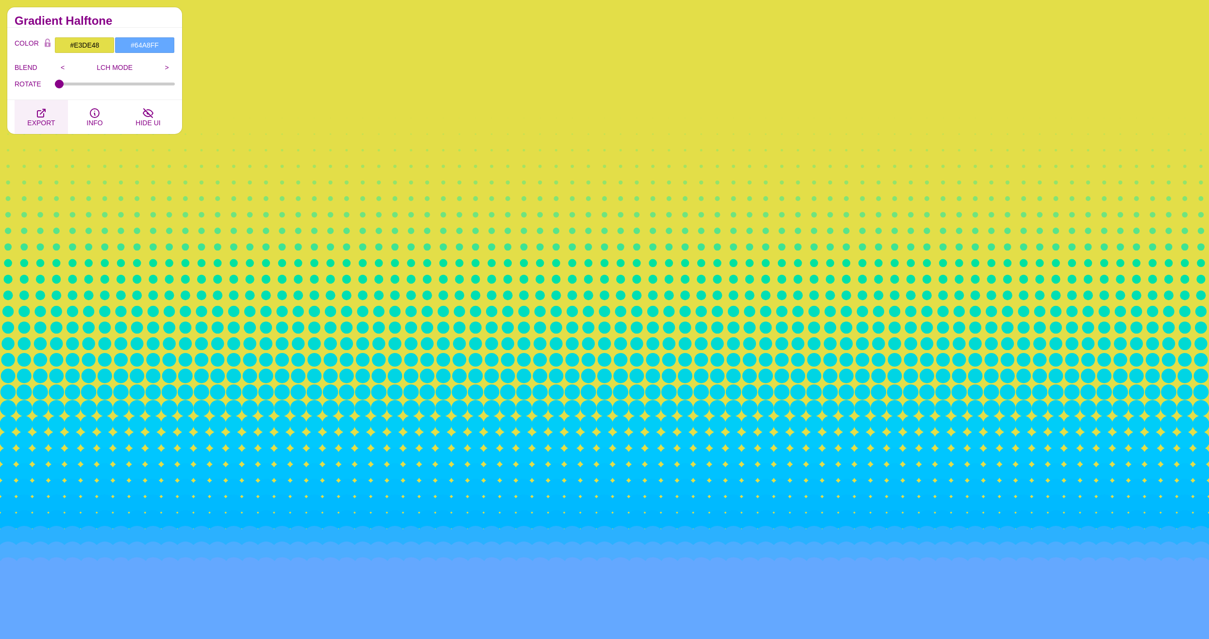
click at [43, 122] on span "EXPORT" at bounding box center [41, 123] width 28 height 8
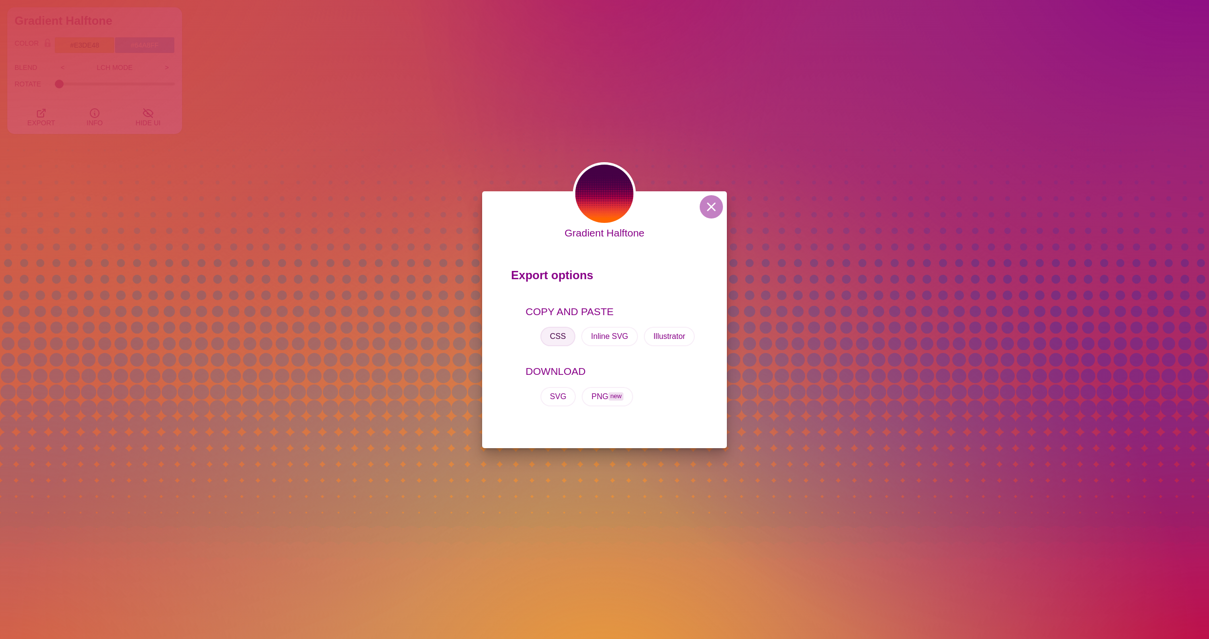
click at [561, 336] on button "CSS" at bounding box center [558, 336] width 35 height 19
click at [704, 210] on button at bounding box center [711, 206] width 23 height 23
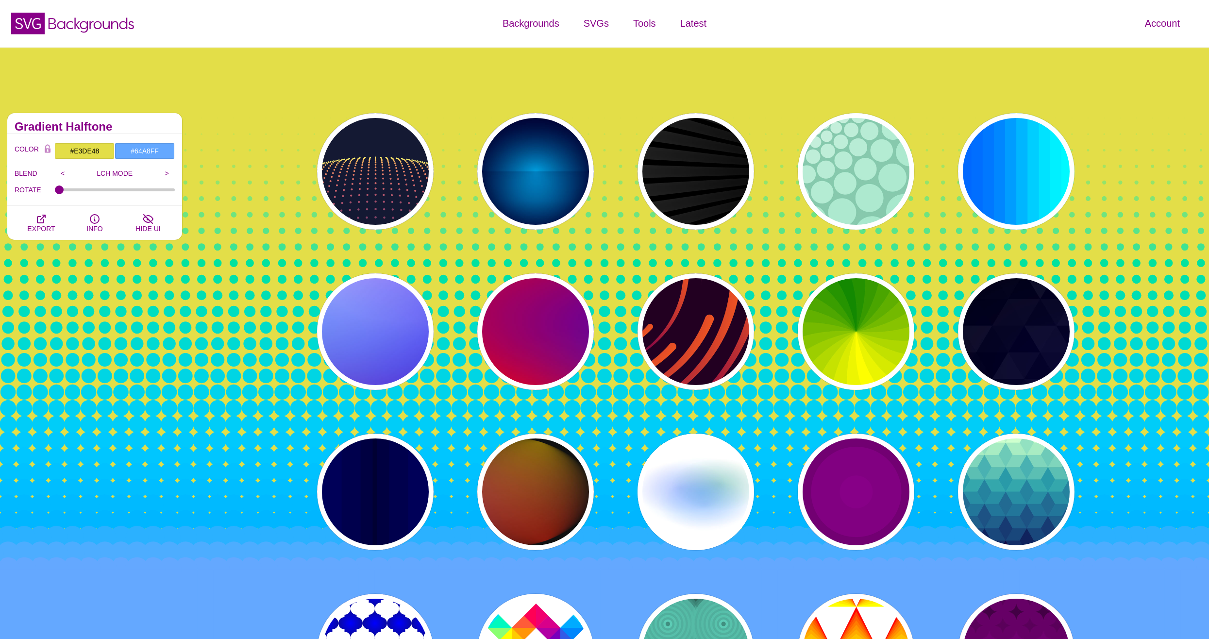
scroll to position [0, 0]
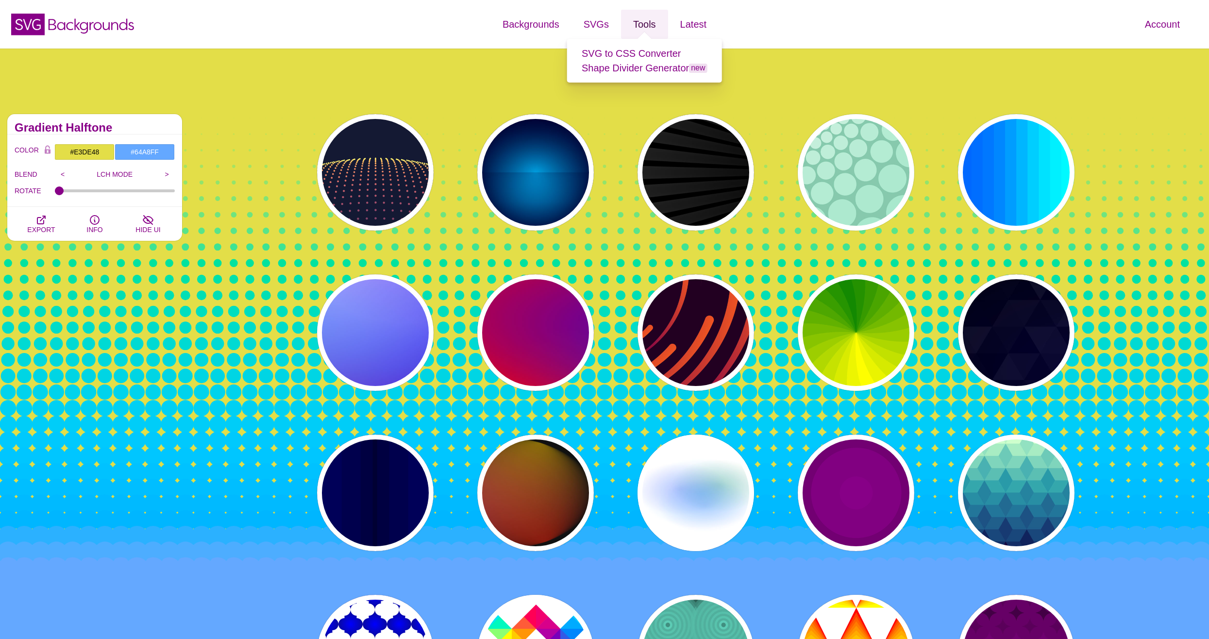
click at [645, 26] on link "Tools" at bounding box center [644, 24] width 47 height 29
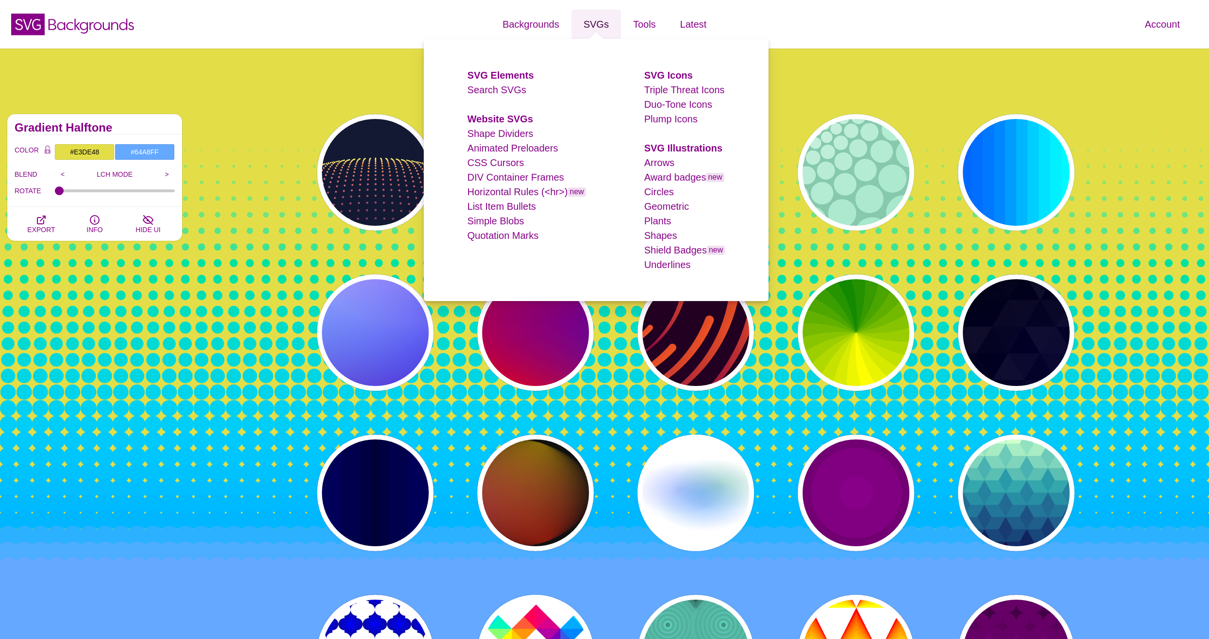
click at [594, 23] on link "SVGs" at bounding box center [597, 24] width 50 height 29
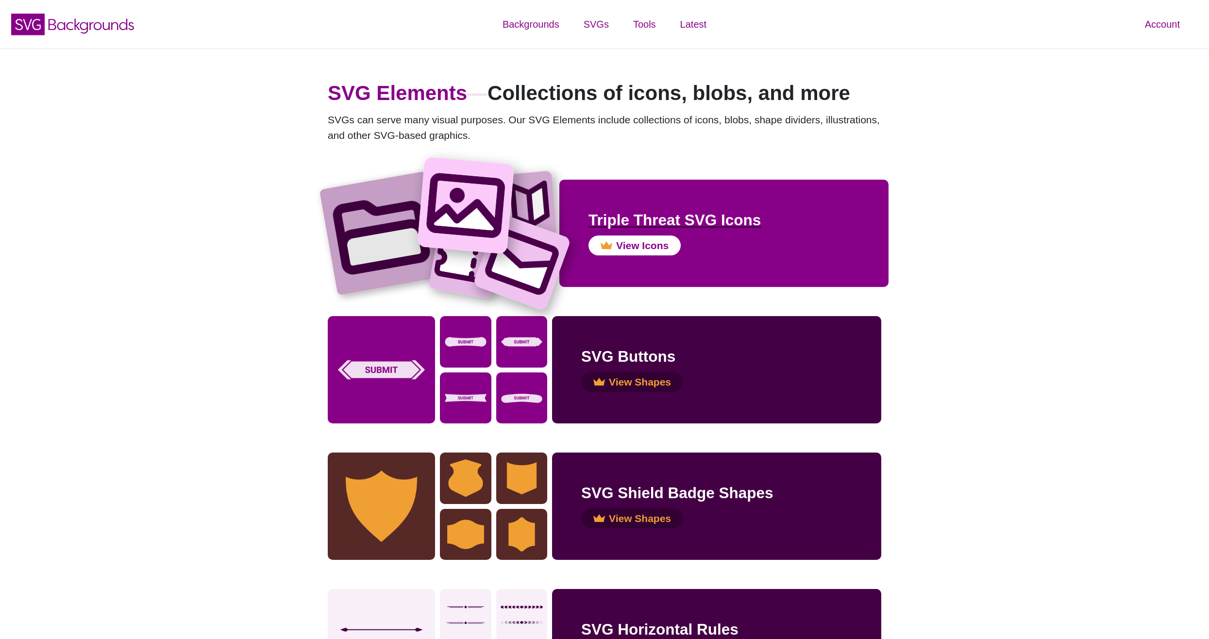
click at [740, 221] on h2 "Triple Threat SVG Icons" at bounding box center [724, 220] width 271 height 23
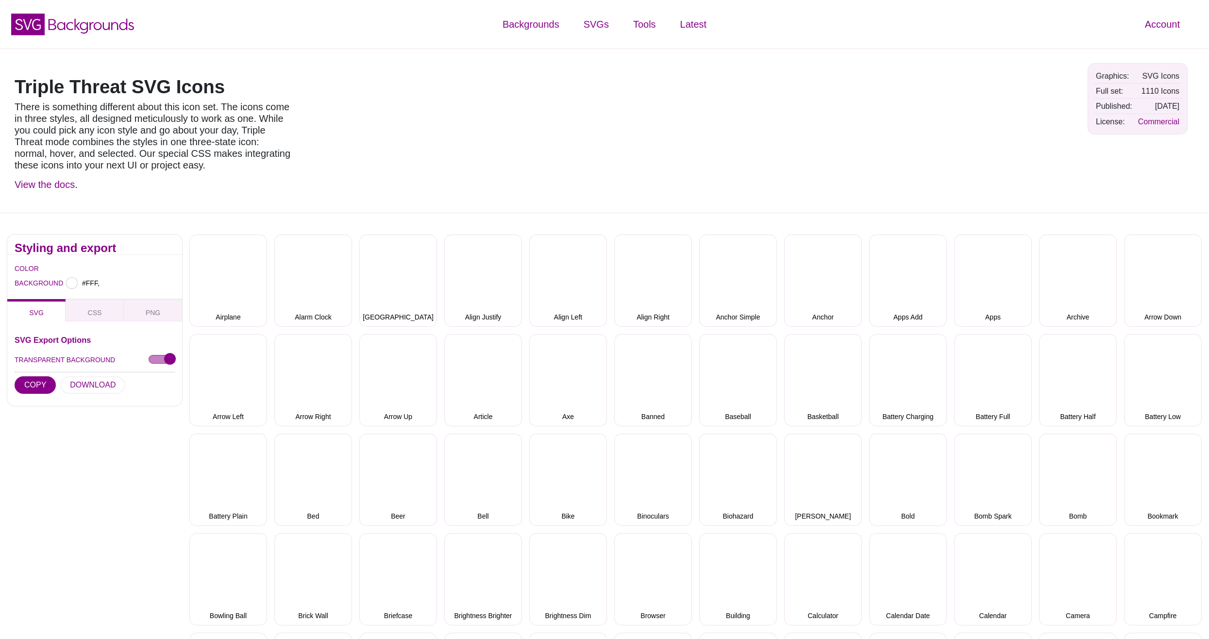
type input "#FFFFFF"
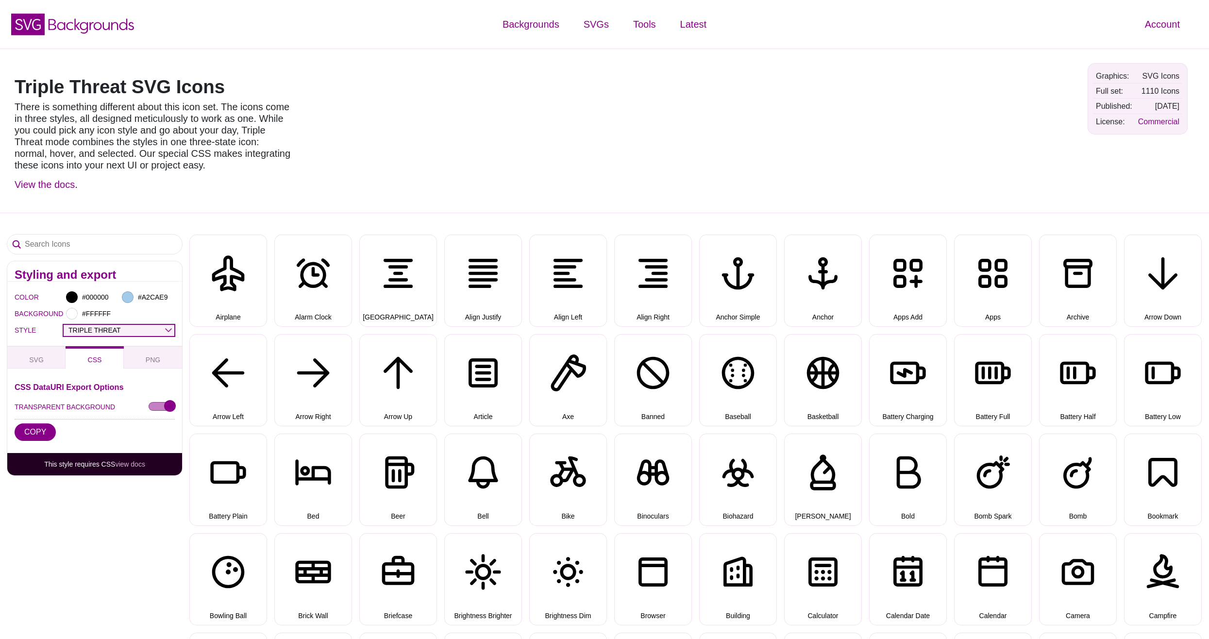
click at [154, 327] on select "OUTLINE DUO-TONE SOLID TRIPLE THREAT DOUBLE TROUBLE" at bounding box center [119, 330] width 111 height 11
click at [64, 325] on select "OUTLINE DUO-TONE SOLID TRIPLE THREAT DOUBLE TROUBLE" at bounding box center [119, 330] width 111 height 11
click at [130, 327] on select "OUTLINE DUO-TONE SOLID TRIPLE THREAT DOUBLE TROUBLE" at bounding box center [119, 330] width 111 height 11
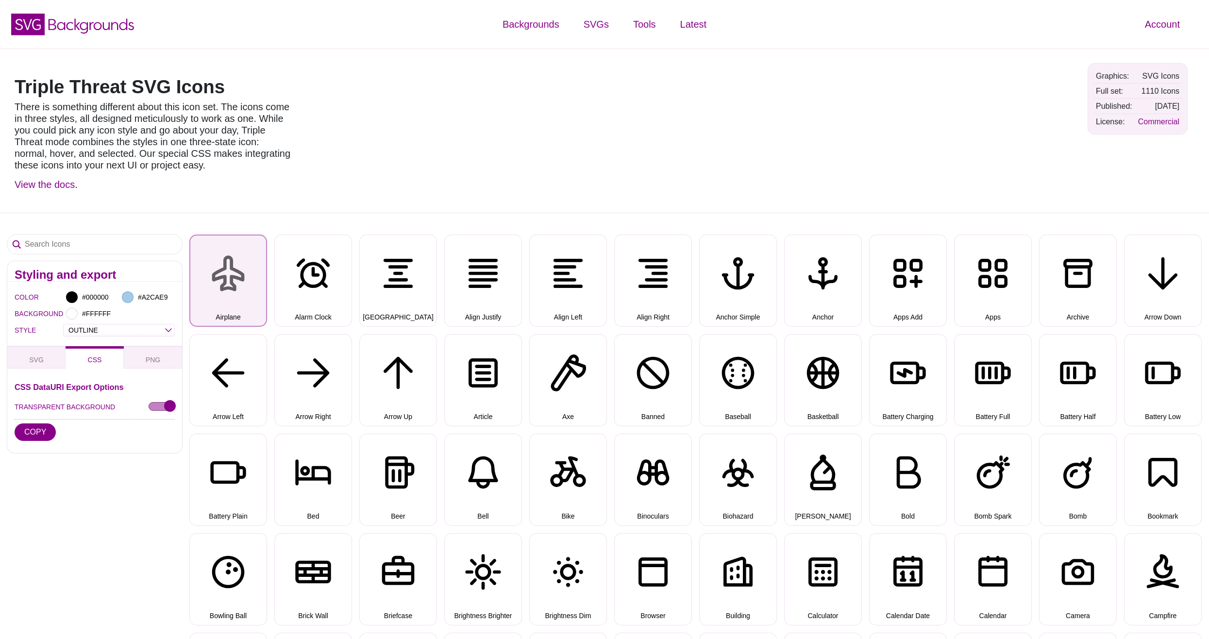
click at [227, 291] on button "Airplane" at bounding box center [228, 281] width 78 height 92
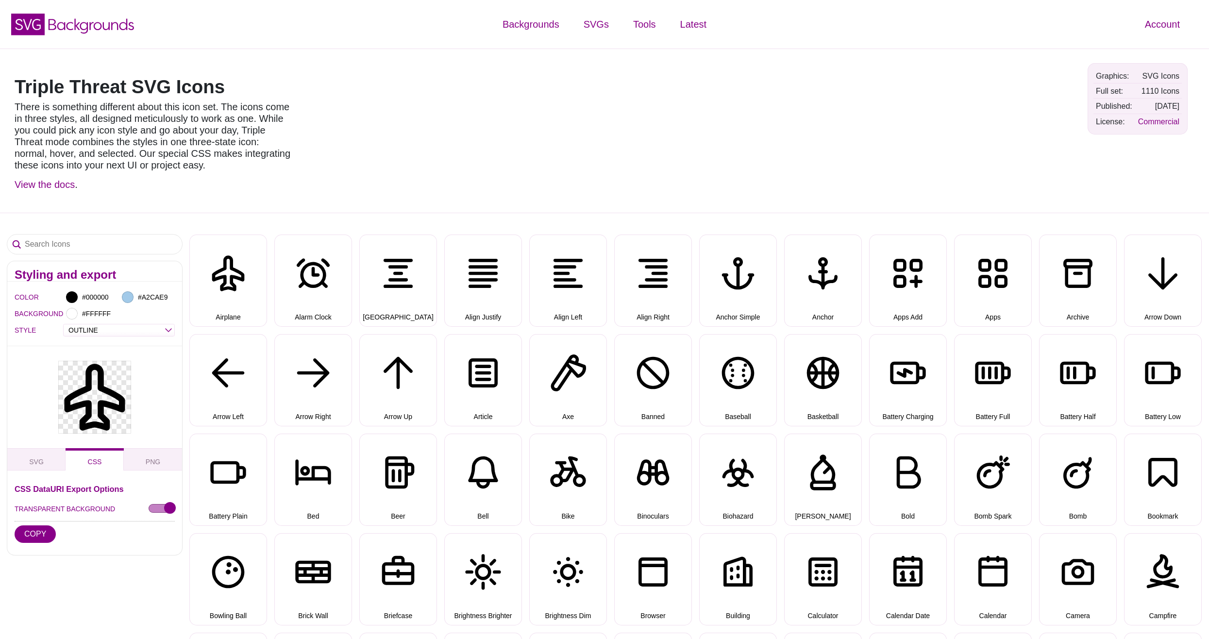
click at [135, 324] on div "OUTLINE DUO-TONE SOLID TRIPLE THREAT DOUBLE TROUBLE" at bounding box center [119, 330] width 112 height 13
click at [134, 330] on select "OUTLINE DUO-TONE SOLID TRIPLE THREAT DOUBLE TROUBLE" at bounding box center [119, 330] width 111 height 11
click at [64, 325] on select "OUTLINE DUO-TONE SOLID TRIPLE THREAT DOUBLE TROUBLE" at bounding box center [119, 330] width 111 height 11
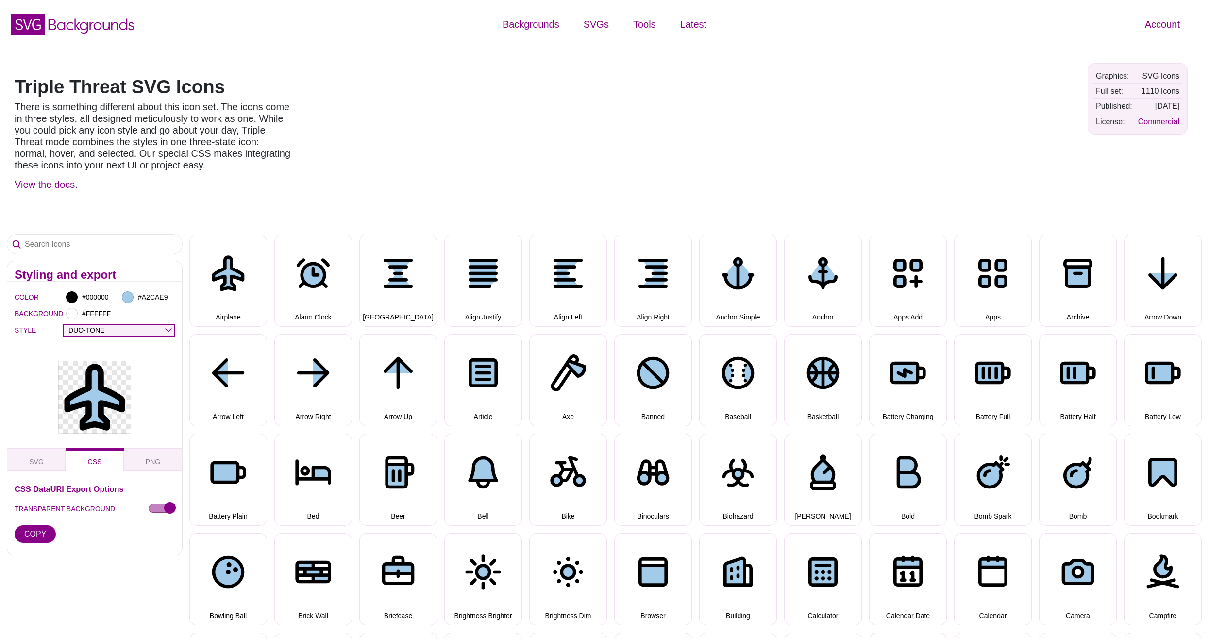
click at [134, 333] on select "OUTLINE DUO-TONE SOLID TRIPLE THREAT DOUBLE TROUBLE" at bounding box center [119, 330] width 111 height 11
click at [64, 325] on select "OUTLINE DUO-TONE SOLID TRIPLE THREAT DOUBLE TROUBLE" at bounding box center [119, 330] width 111 height 11
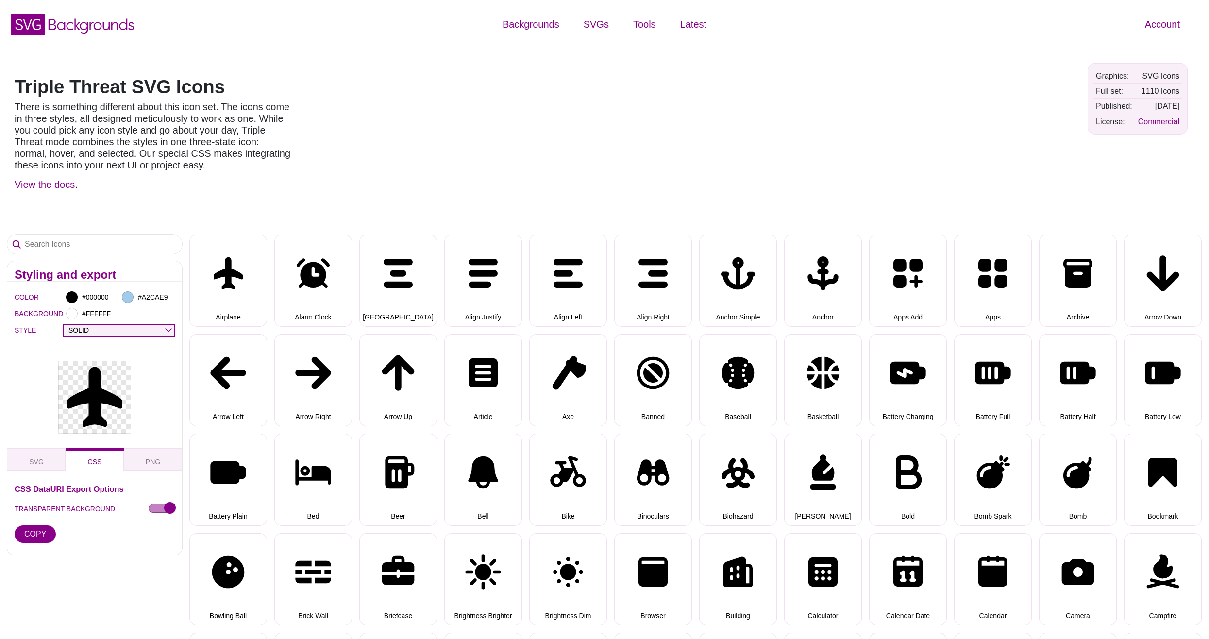
click at [135, 332] on select "OUTLINE DUO-TONE SOLID TRIPLE THREAT DOUBLE TROUBLE" at bounding box center [119, 330] width 111 height 11
click at [64, 325] on select "OUTLINE DUO-TONE SOLID TRIPLE THREAT DOUBLE TROUBLE" at bounding box center [119, 330] width 111 height 11
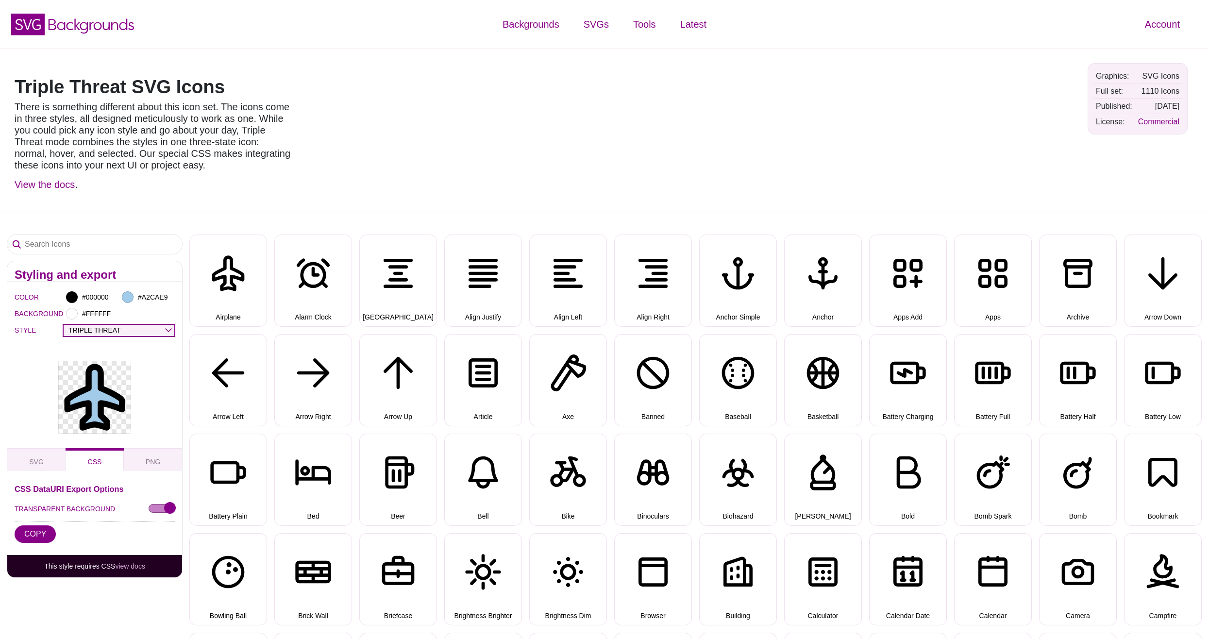
click at [135, 331] on select "OUTLINE DUO-TONE SOLID TRIPLE THREAT DOUBLE TROUBLE" at bounding box center [119, 330] width 111 height 11
click at [64, 325] on select "OUTLINE DUO-TONE SOLID TRIPLE THREAT DOUBLE TROUBLE" at bounding box center [119, 330] width 111 height 11
click at [138, 332] on select "OUTLINE DUO-TONE SOLID TRIPLE THREAT DOUBLE TROUBLE" at bounding box center [119, 330] width 111 height 11
select select "outline"
click at [64, 325] on select "OUTLINE DUO-TONE SOLID TRIPLE THREAT DOUBLE TROUBLE" at bounding box center [119, 330] width 111 height 11
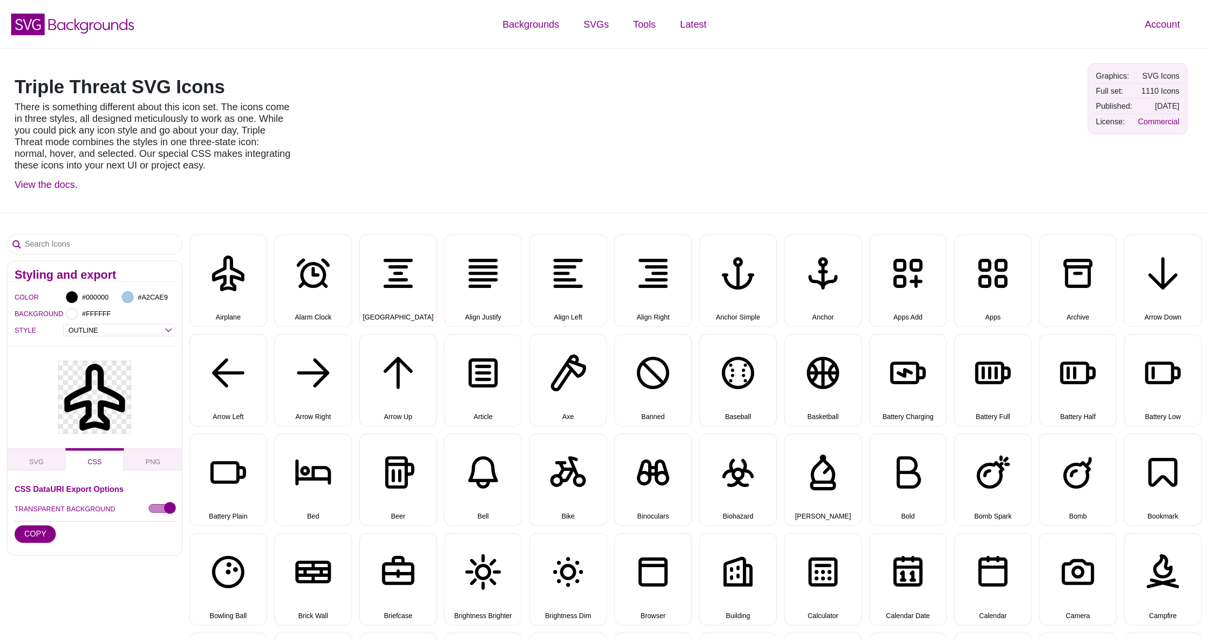
click at [372, 172] on div "Triple Threat SVG Icons There is something different about this icon set. The i…" at bounding box center [604, 131] width 1209 height 164
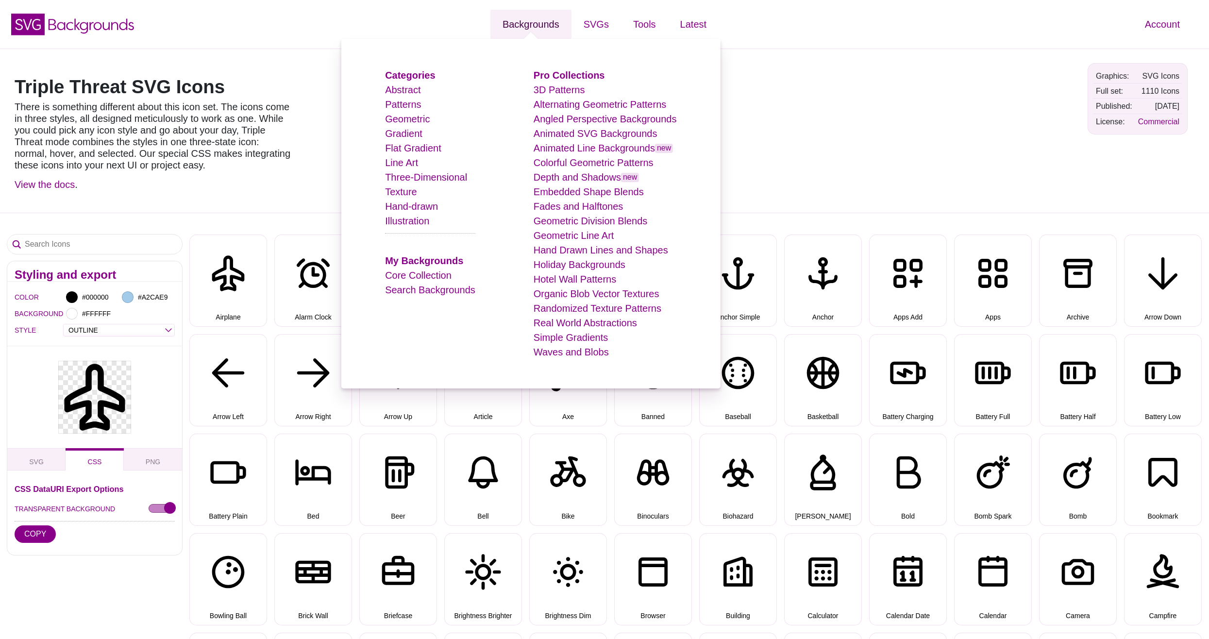
click at [541, 23] on link "Backgrounds" at bounding box center [530, 24] width 81 height 29
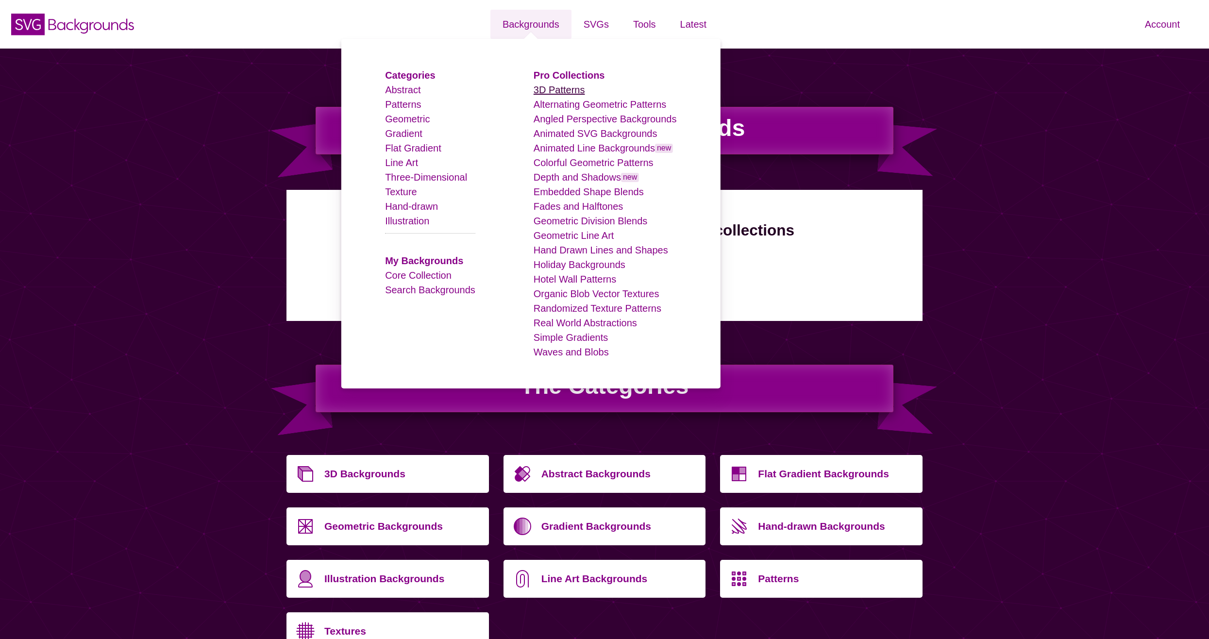
click at [553, 92] on link "3D Patterns" at bounding box center [559, 90] width 51 height 11
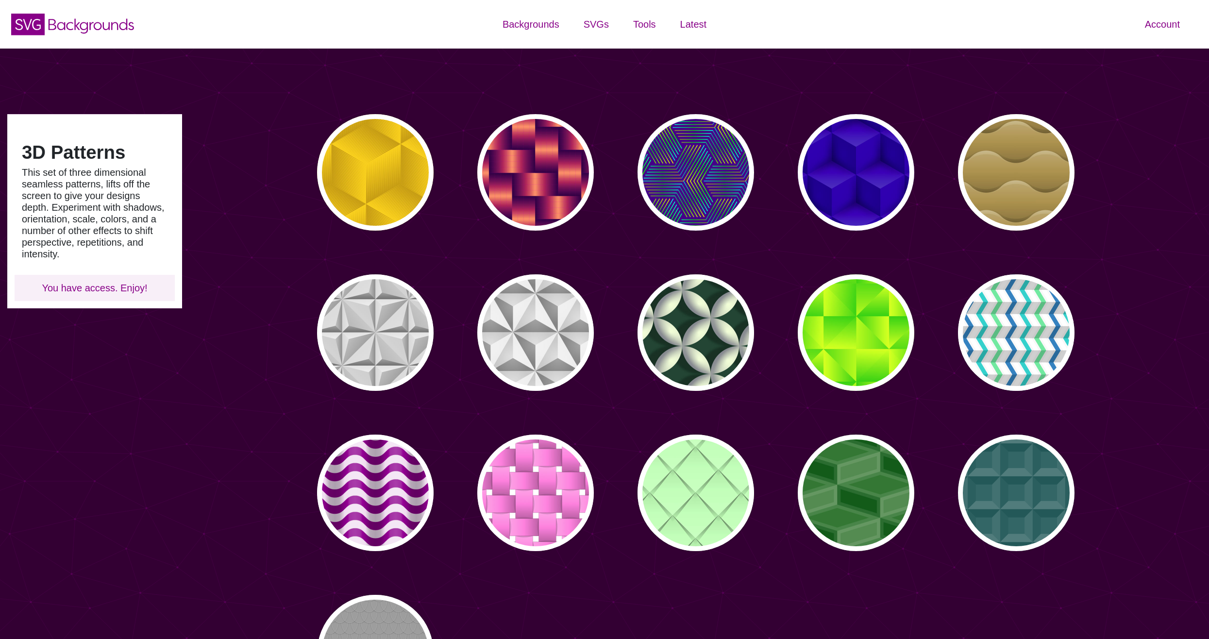
type input "#450057"
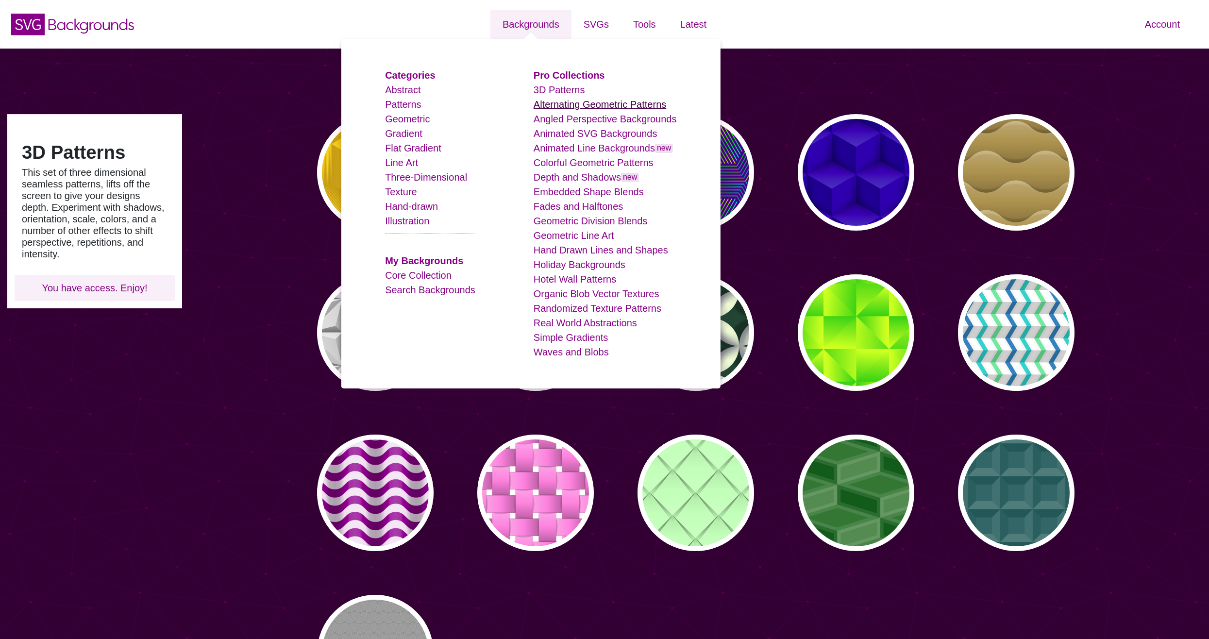
click at [562, 107] on link "Alternating Geometric Patterns" at bounding box center [600, 104] width 133 height 11
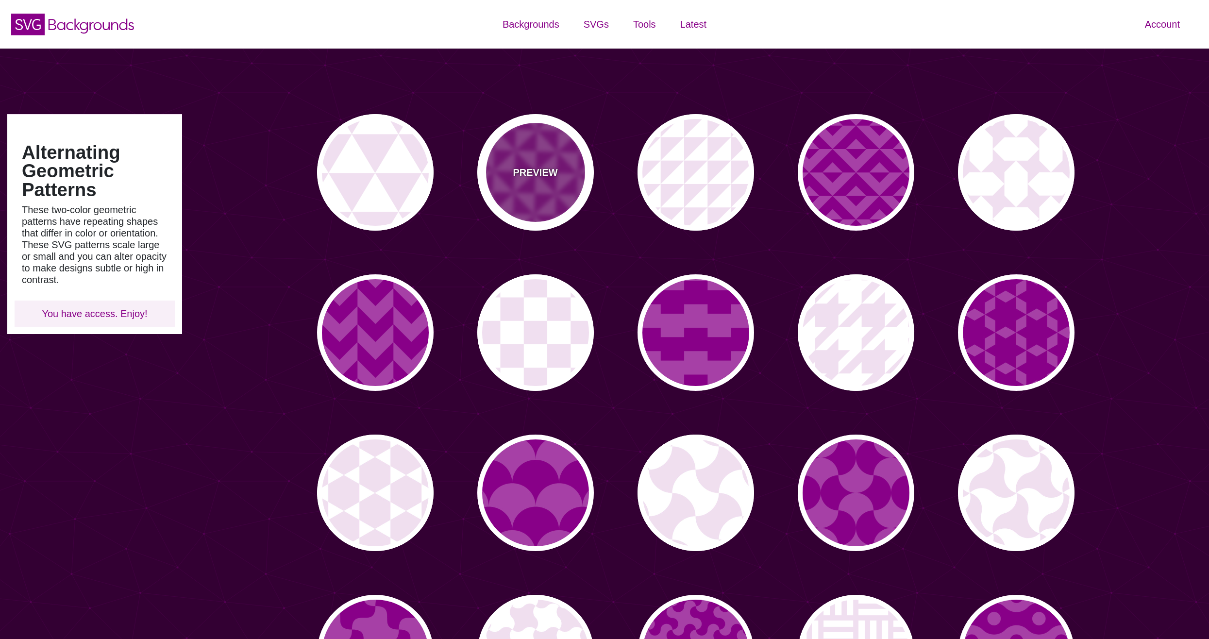
type input "#450057"
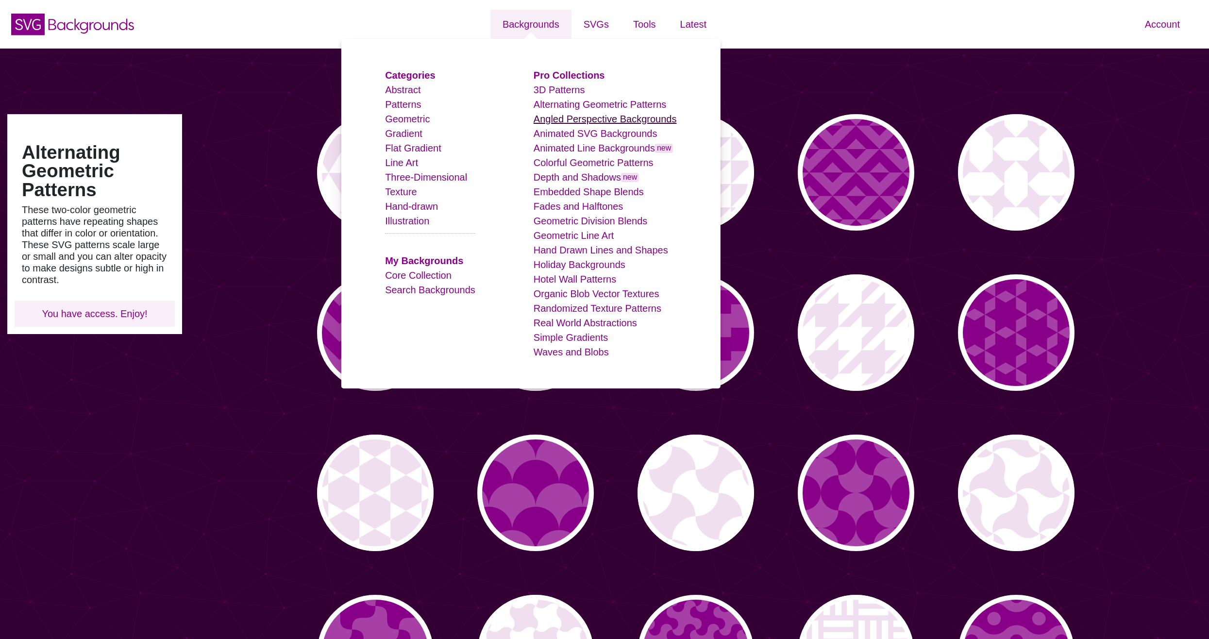
click at [568, 118] on link "Angled Perspective Backgrounds" at bounding box center [605, 119] width 143 height 11
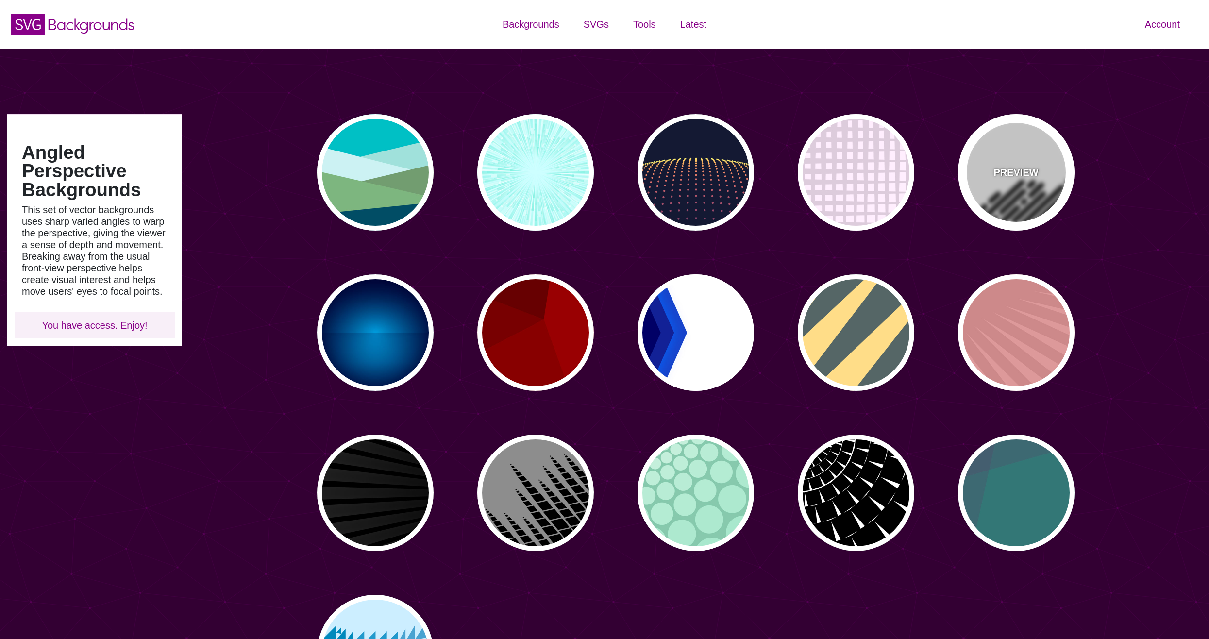
click at [1010, 201] on div "PREVIEW" at bounding box center [1016, 172] width 117 height 117
type input "#FFFFFF"
type input "#000000"
type input "0"
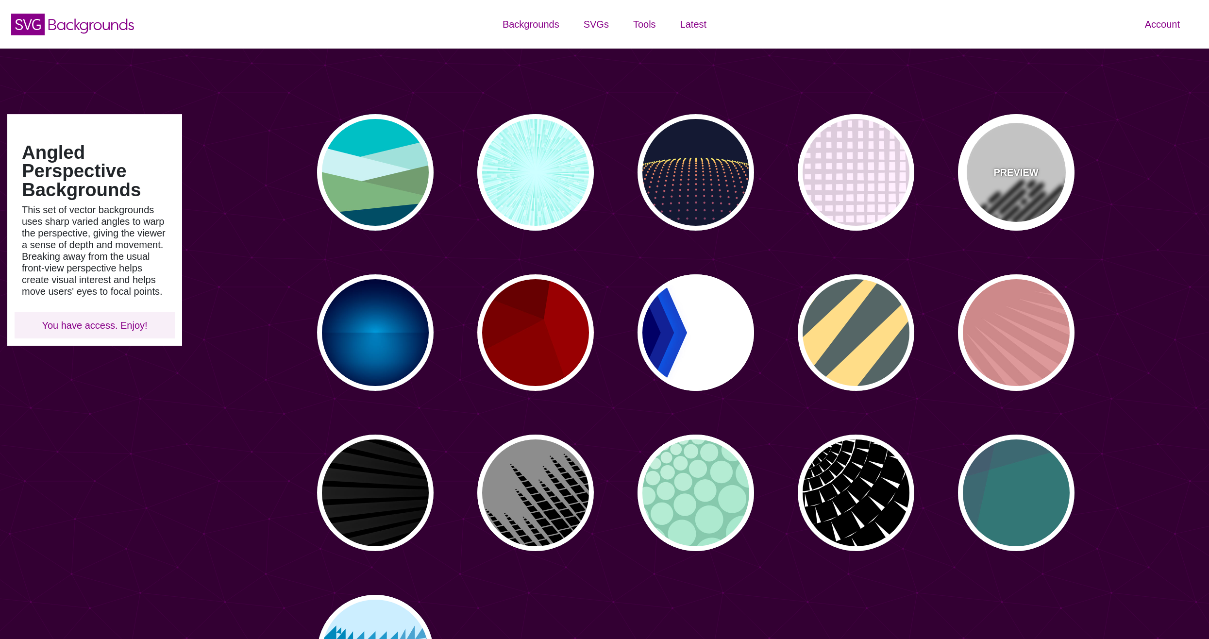
type input "500"
type input "25"
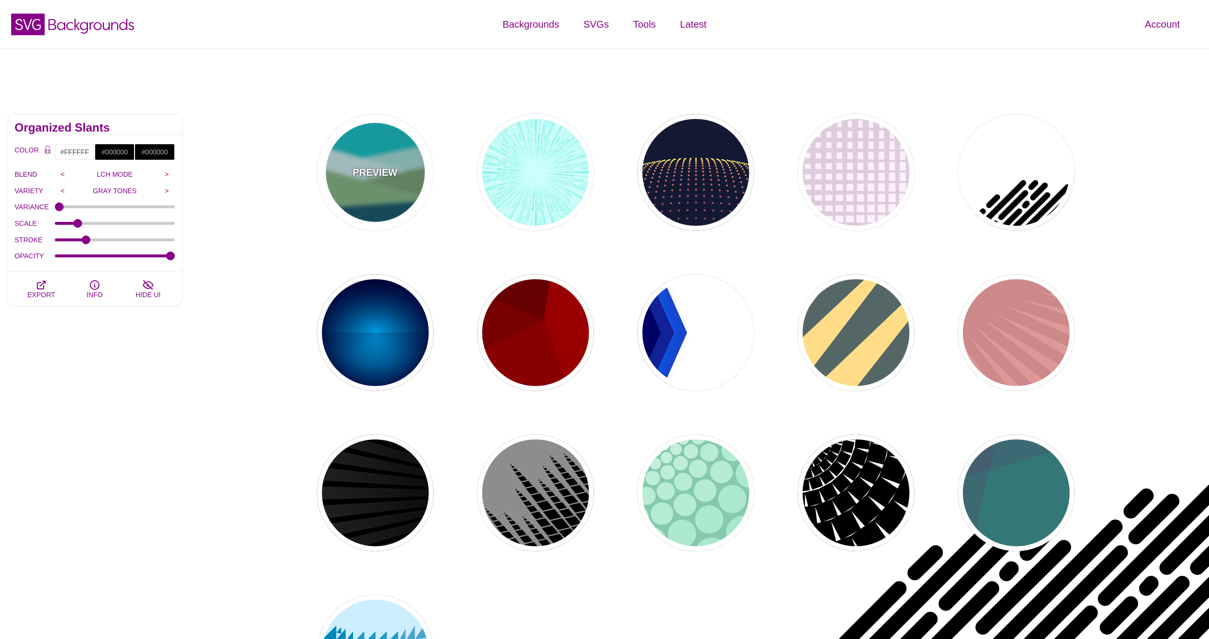
click at [372, 189] on div "PREVIEW" at bounding box center [375, 172] width 117 height 117
type input "#00BFC5"
type input "#A0E2DB"
type input "#CBF2F3"
type input "#719D71"
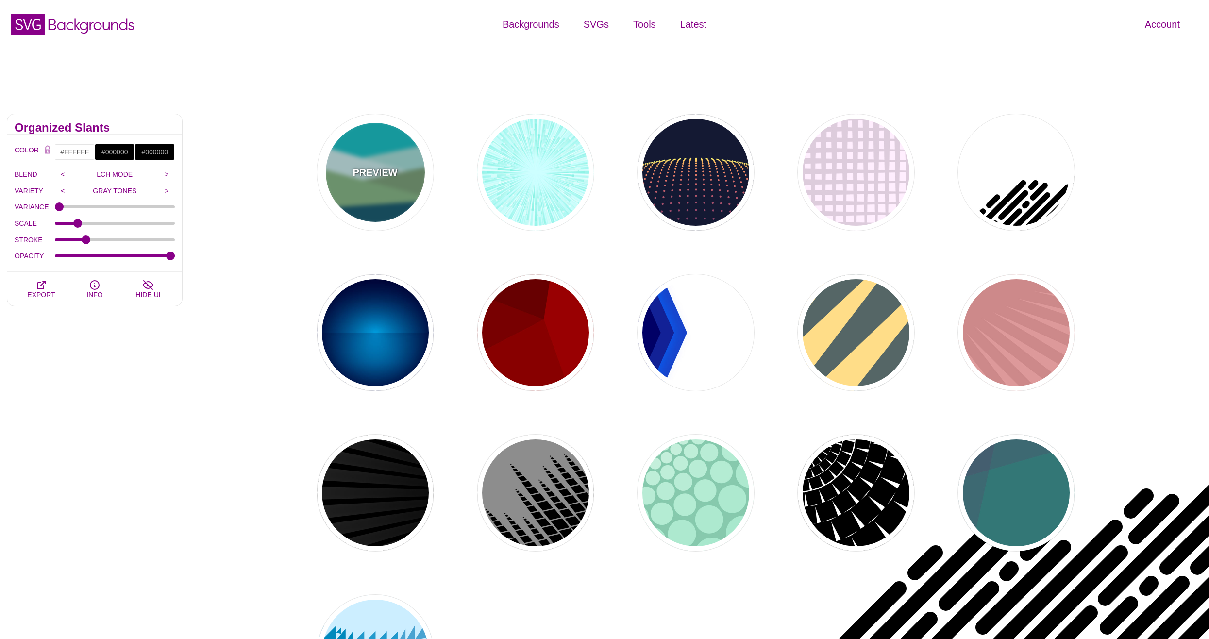
type input "#7EB67E"
type input "#004D66"
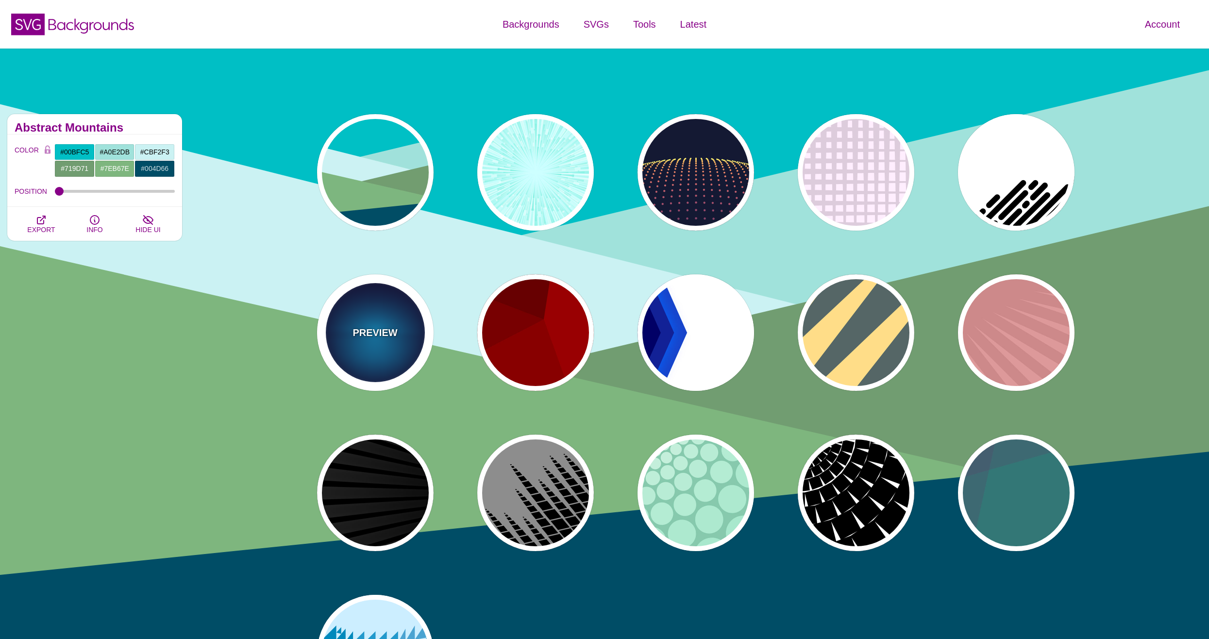
click at [376, 336] on p "PREVIEW" at bounding box center [375, 332] width 45 height 15
type input "#000033"
type input "#00BBFF"
type input "#000033"
type input "2000"
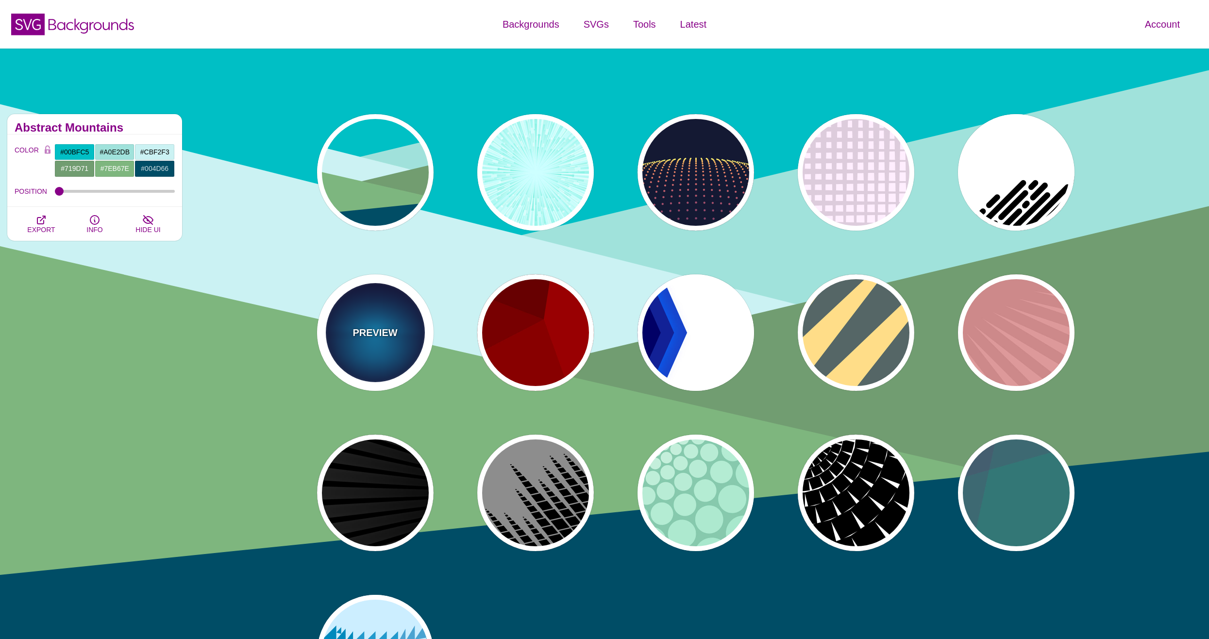
type input "0.5"
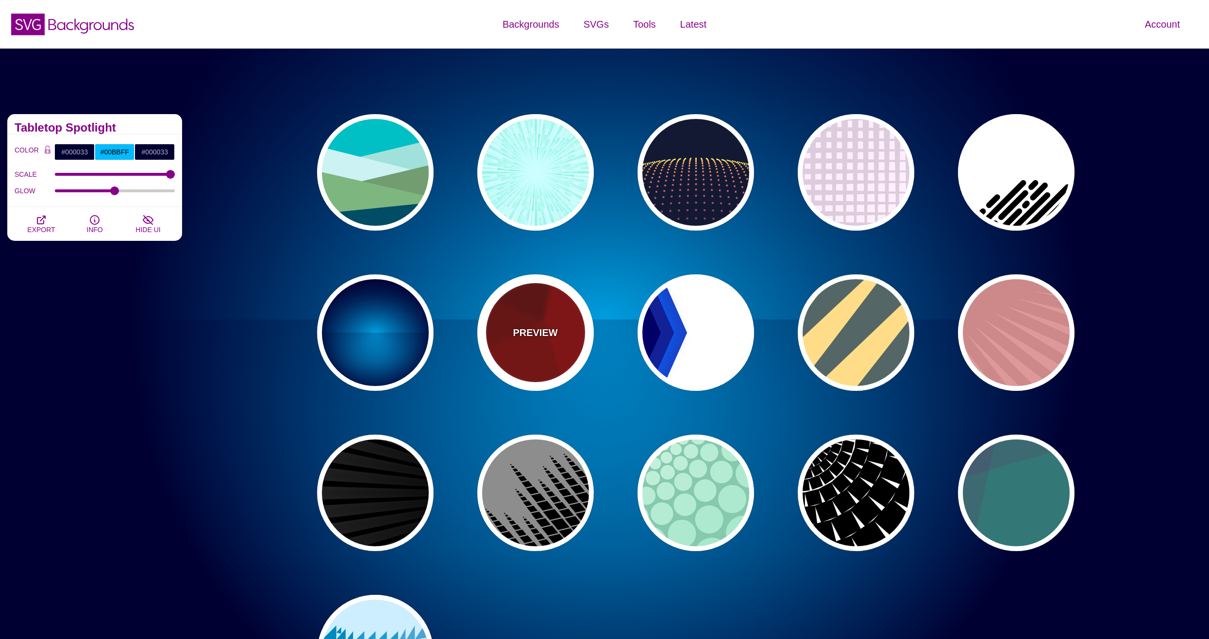
click at [477, 337] on div "PREVIEW" at bounding box center [535, 332] width 117 height 117
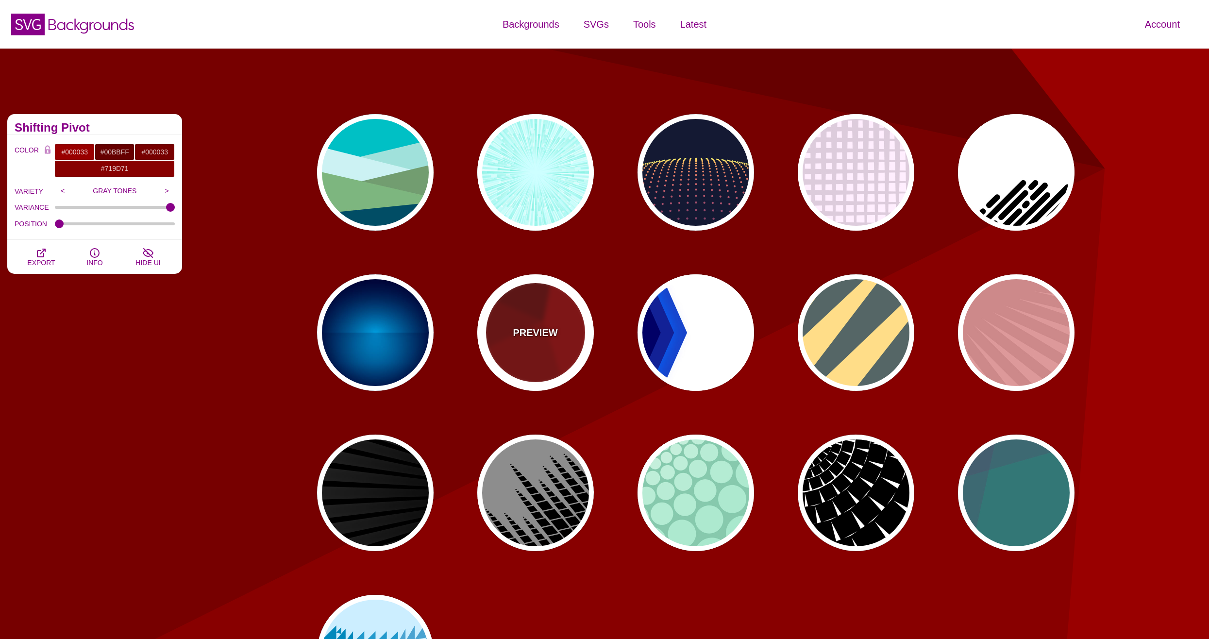
type input "#990000"
type input "#660000"
type input "#770000"
type input "#880000"
type input "0"
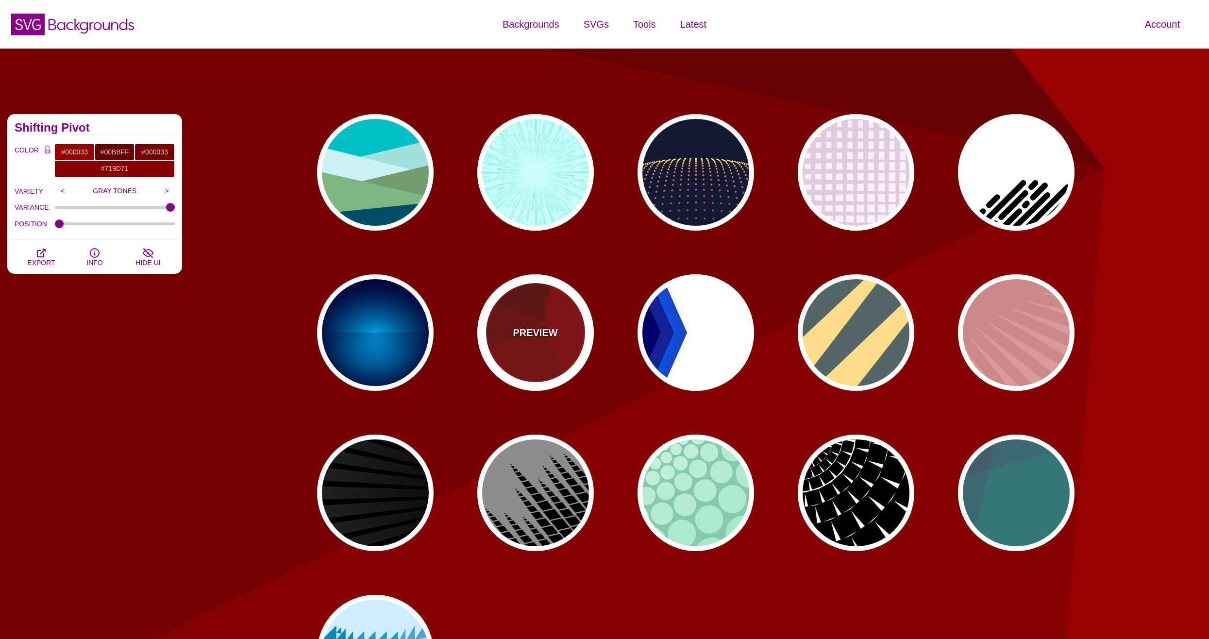
type input "0"
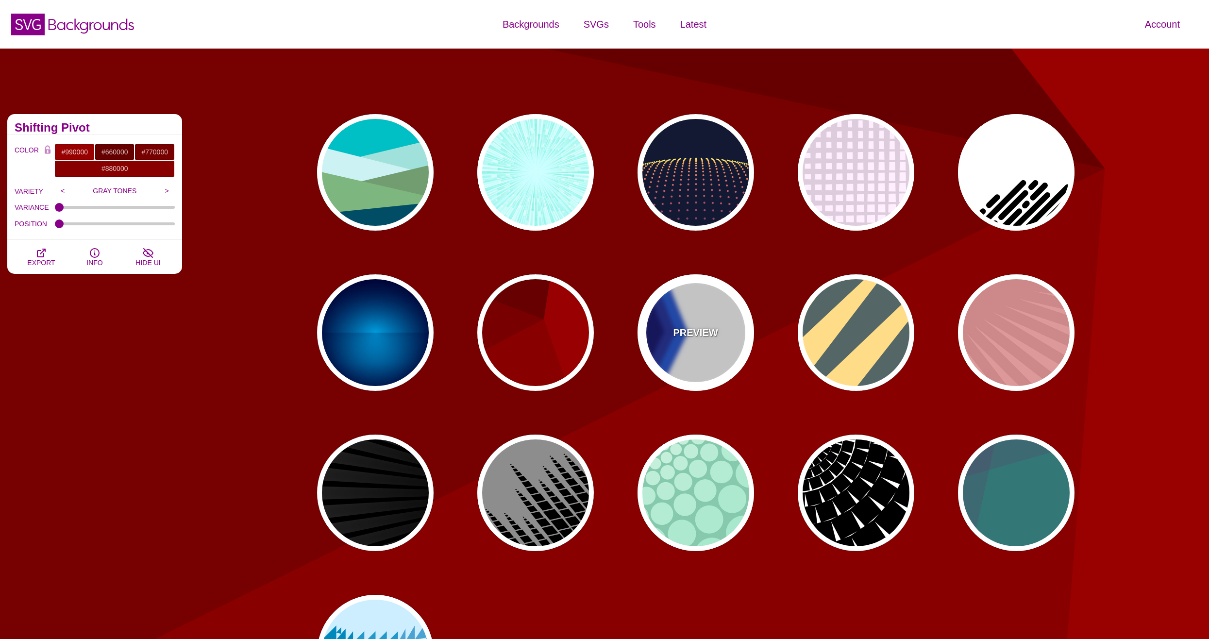
click at [659, 337] on div "PREVIEW" at bounding box center [696, 332] width 117 height 117
type input "#FFFFFF"
type input "#000066"
type input "#0066FF"
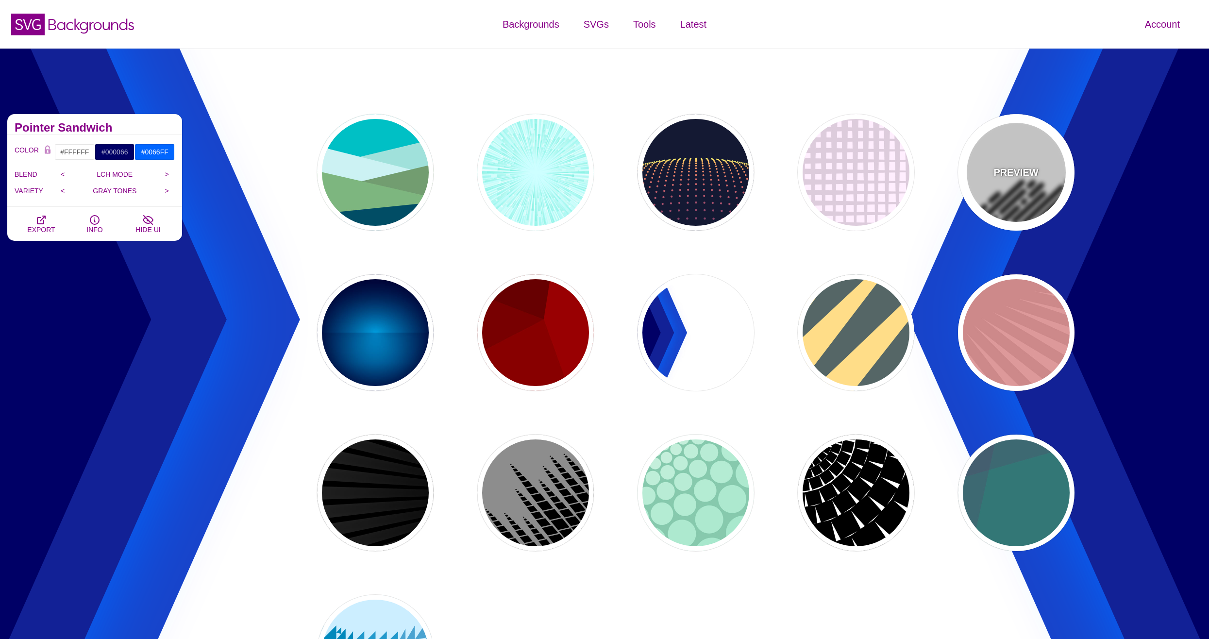
click at [1030, 206] on div "PREVIEW" at bounding box center [1016, 172] width 117 height 117
type input "#000000"
type input "500"
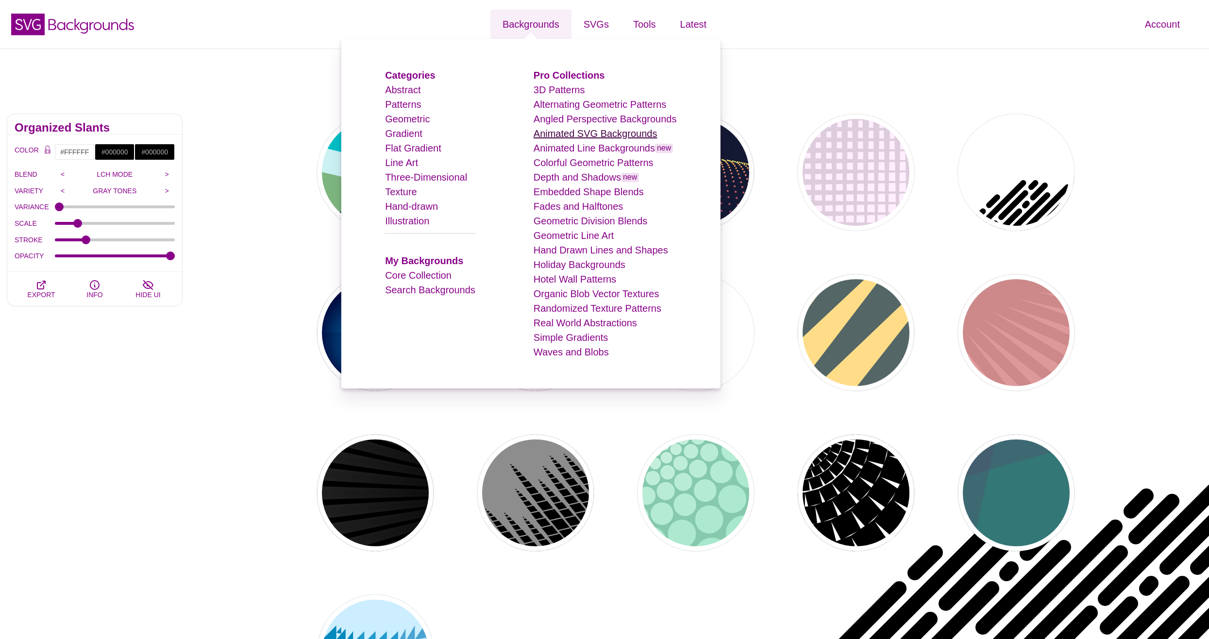
click at [579, 129] on link "Animated SVG Backgrounds" at bounding box center [596, 133] width 124 height 11
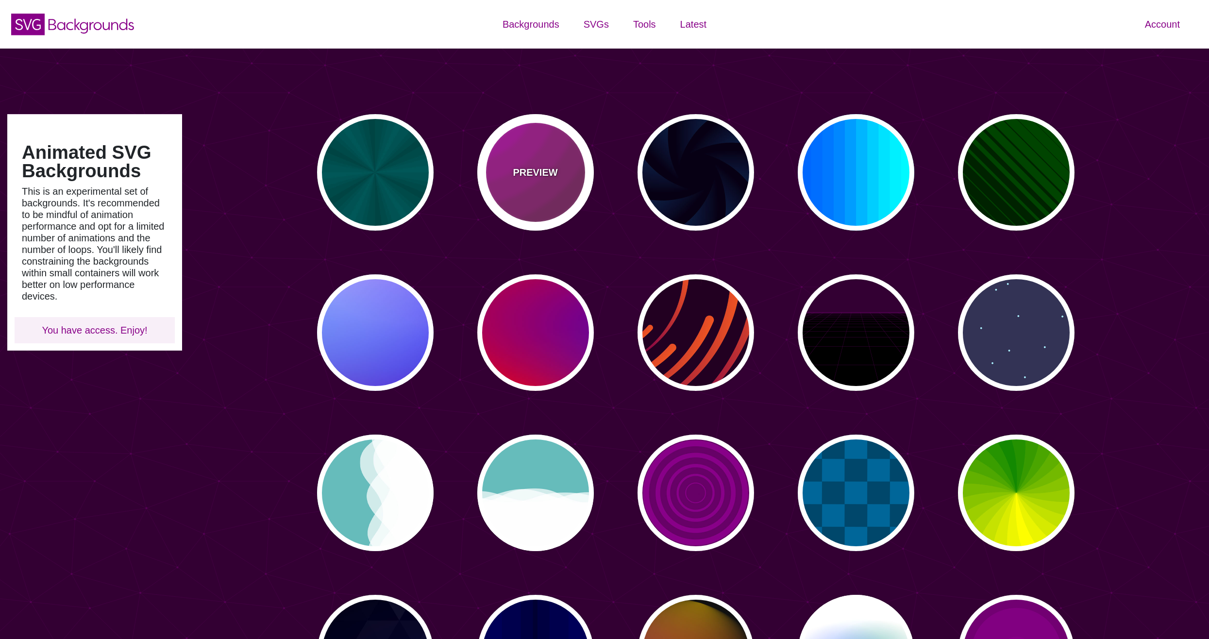
type input "#450057"
type input "#FFFFFF"
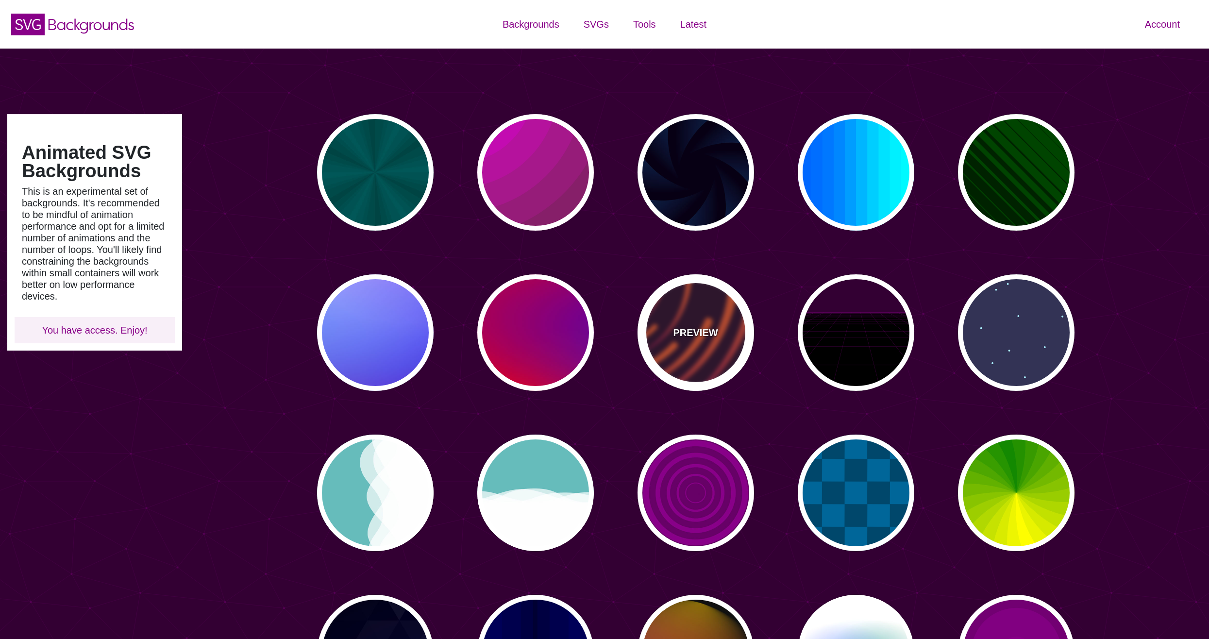
click at [695, 322] on div "PREVIEW" at bounding box center [696, 332] width 117 height 117
type input "#220022"
type input "#EE5522"
type input "#220022"
type input "50"
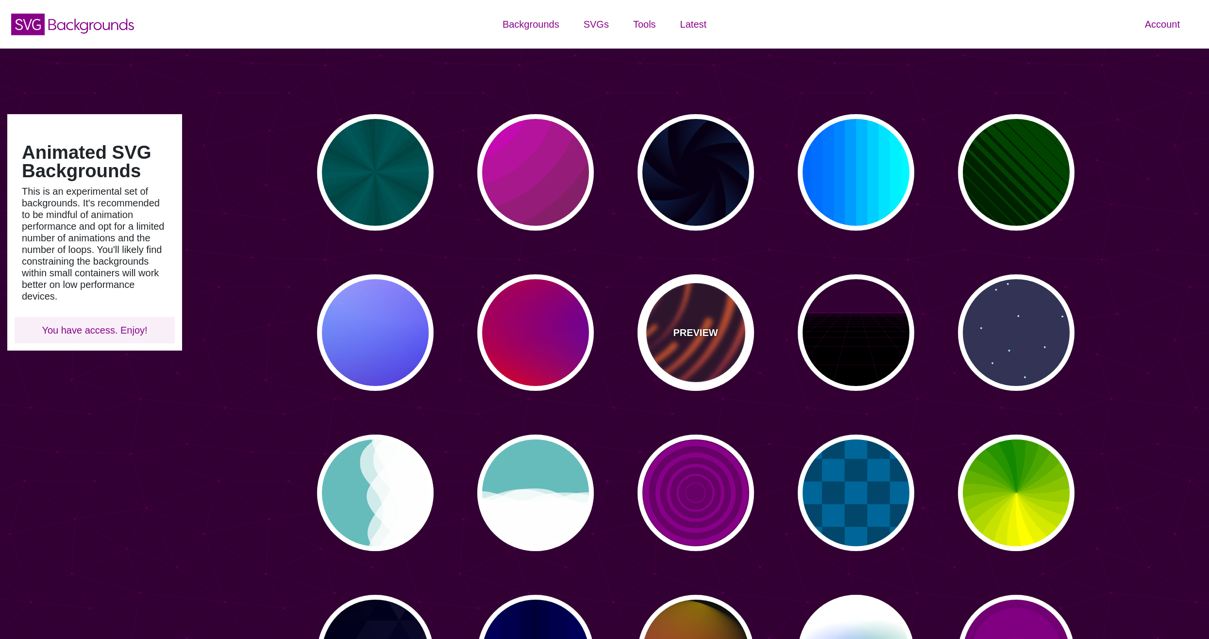
type input "99"
type input "0"
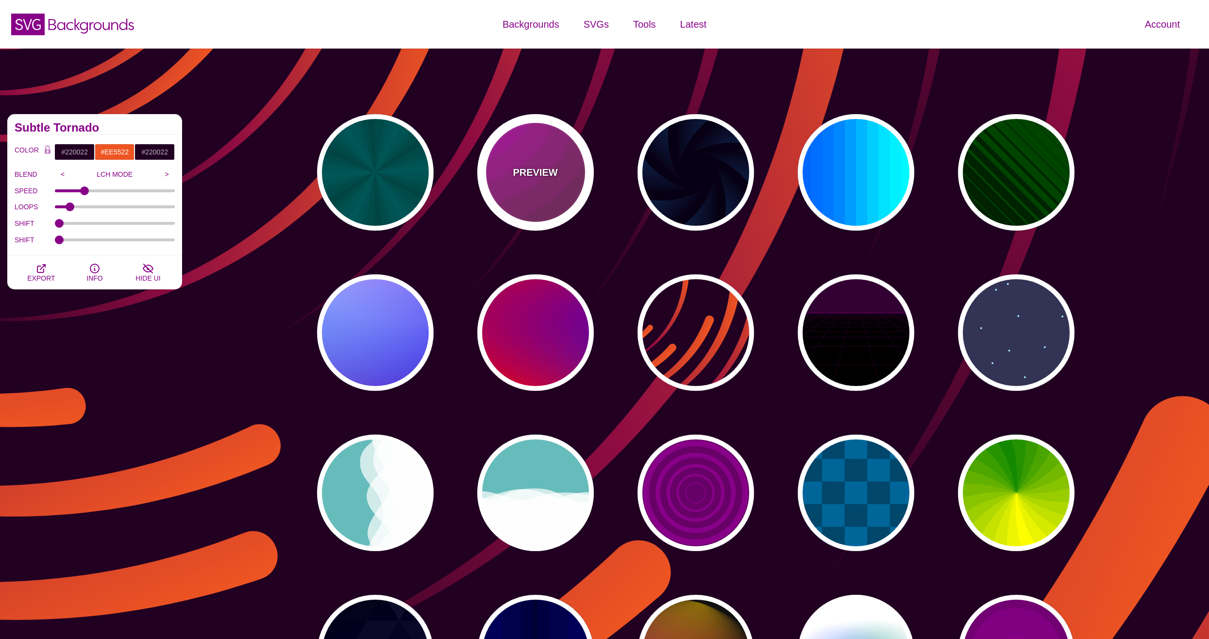
click at [540, 184] on div "PREVIEW" at bounding box center [535, 172] width 117 height 117
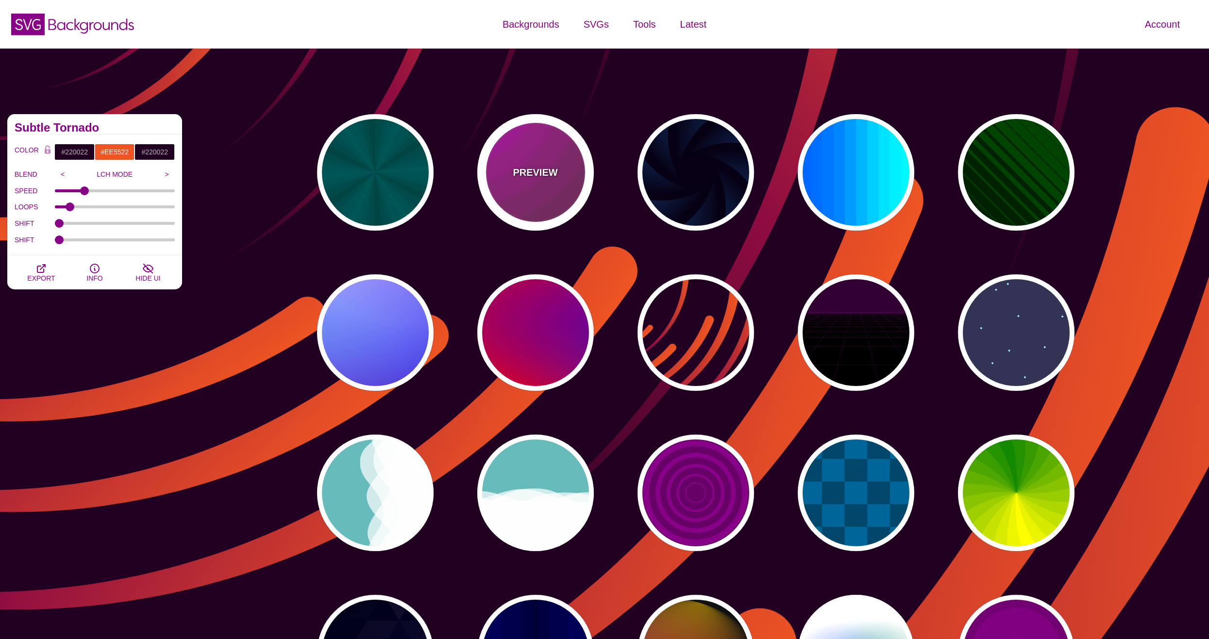
type input "#442233"
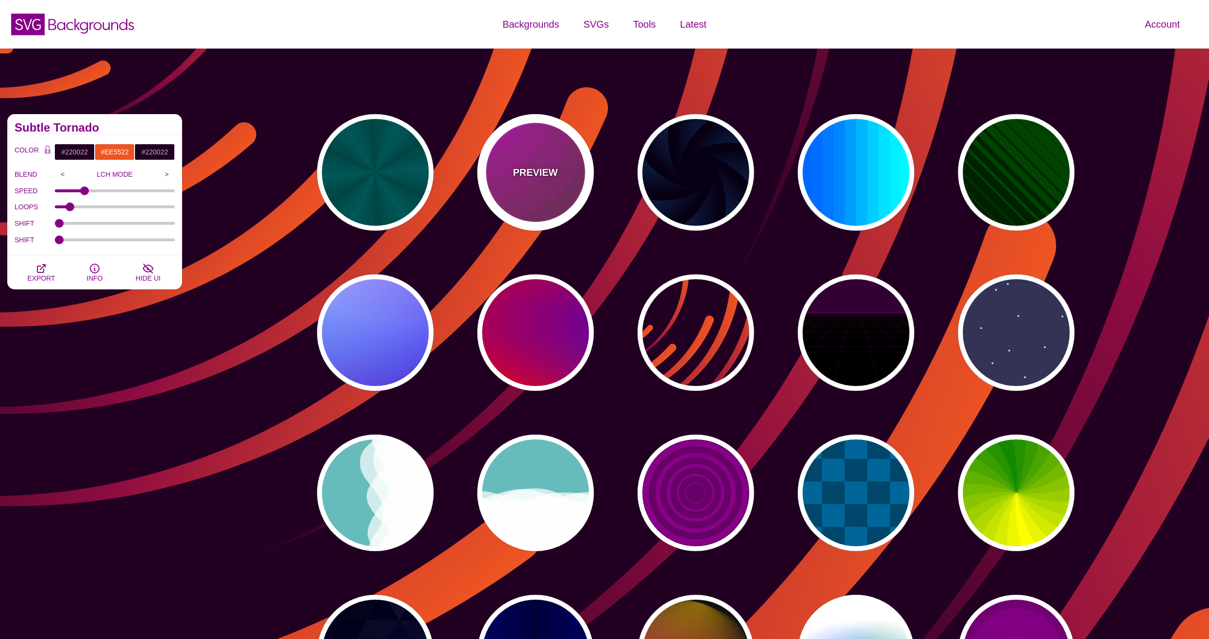
type input "#DD00DD"
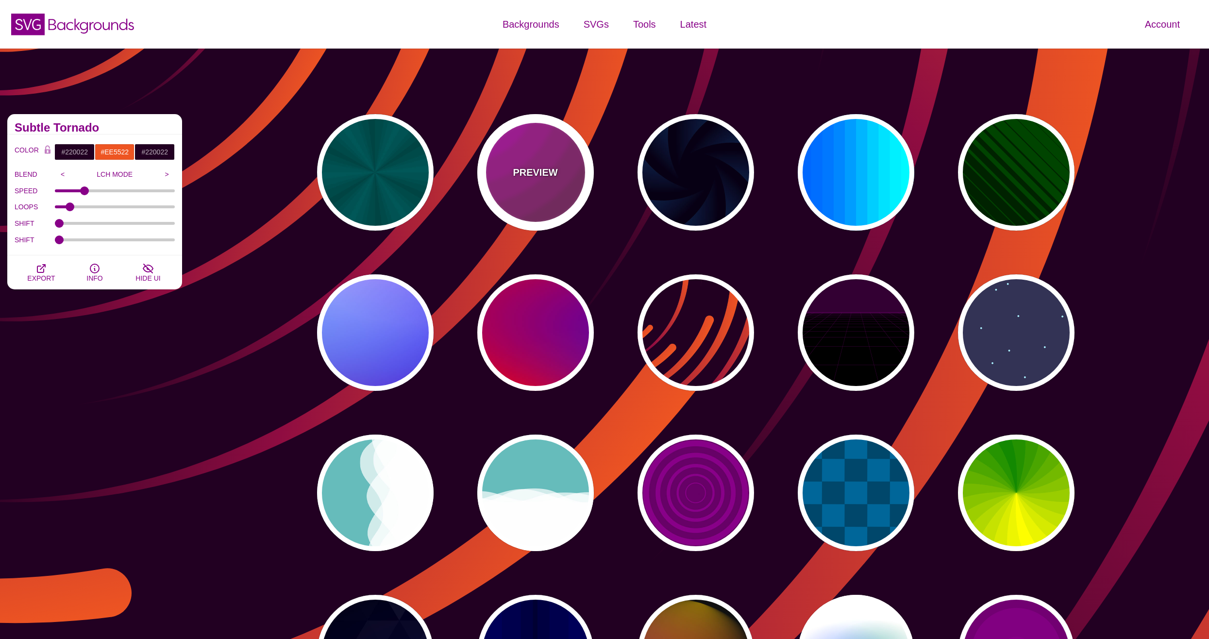
type input "0"
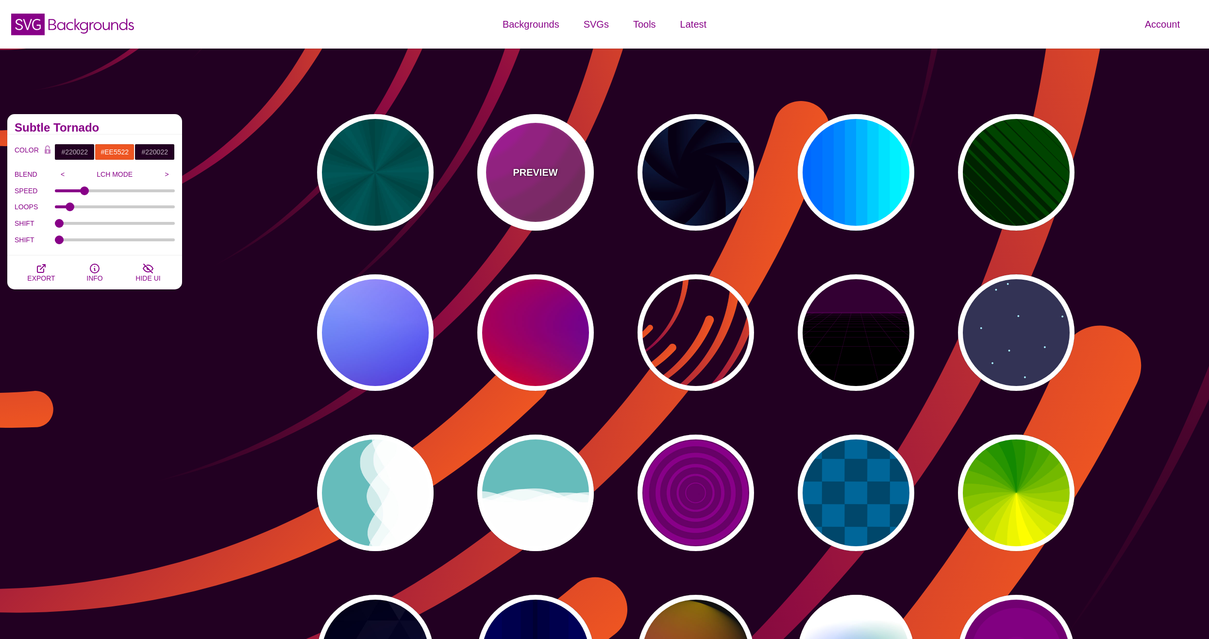
type input "0"
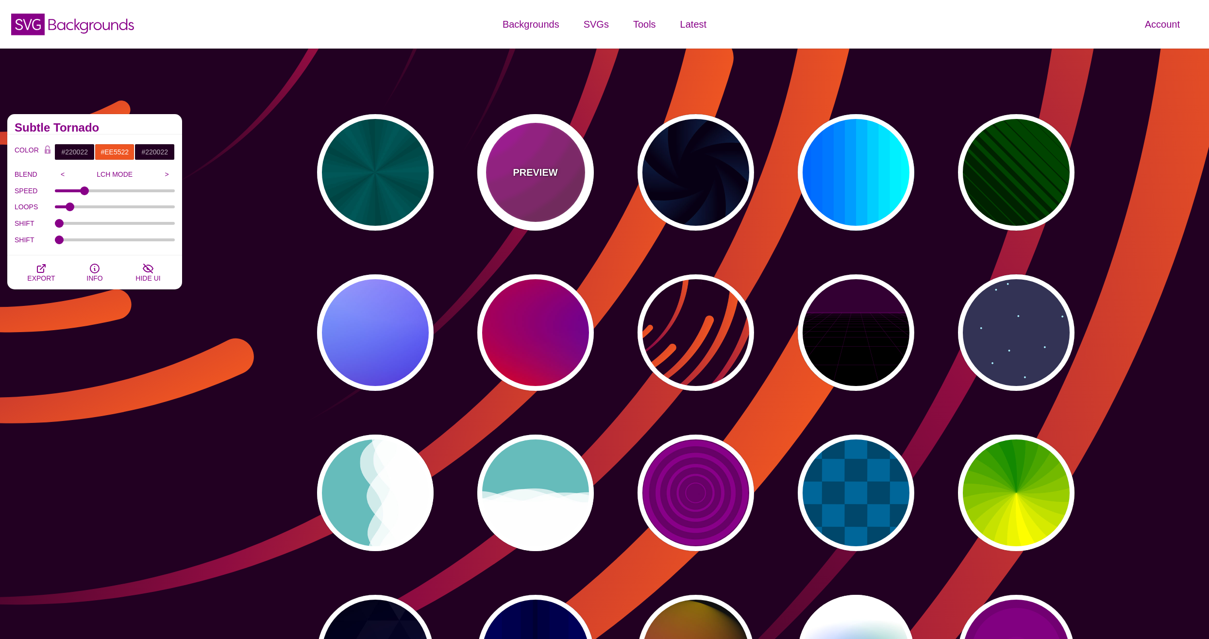
type input "5"
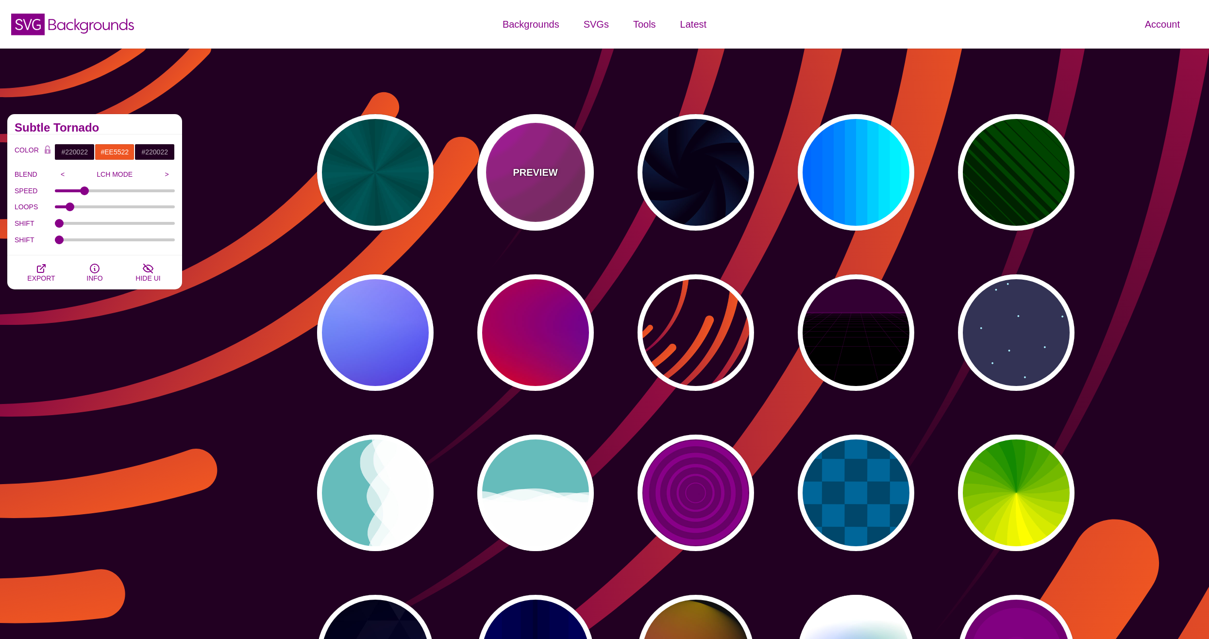
type input "0.2"
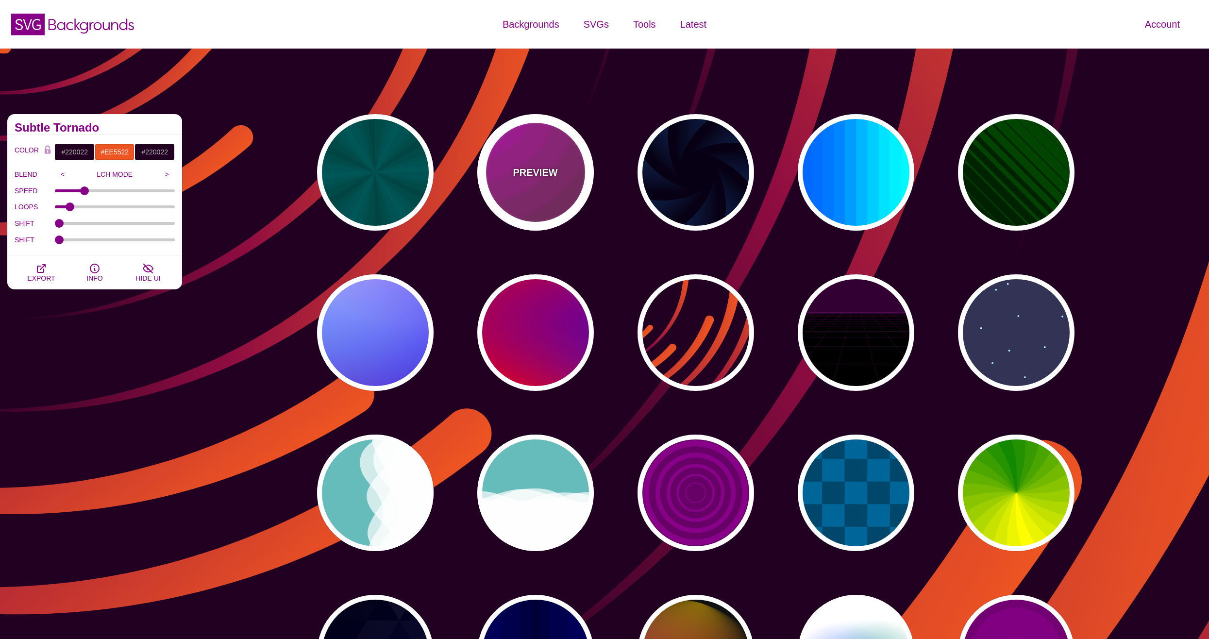
type input "0"
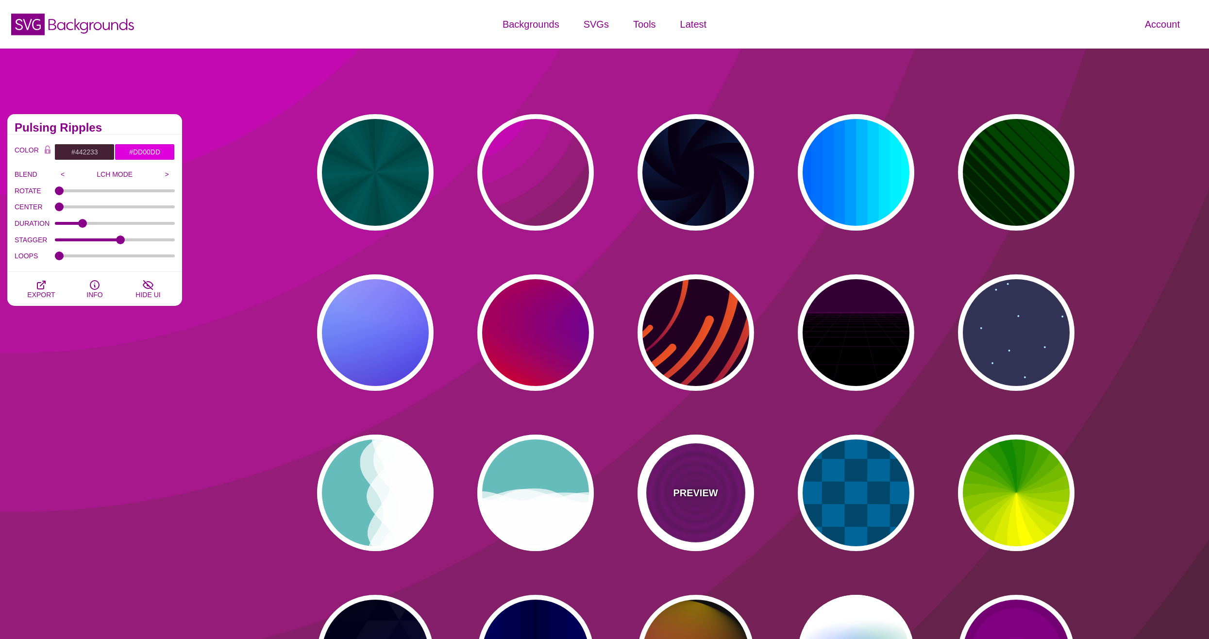
click at [694, 502] on div "PREVIEW" at bounding box center [696, 493] width 117 height 117
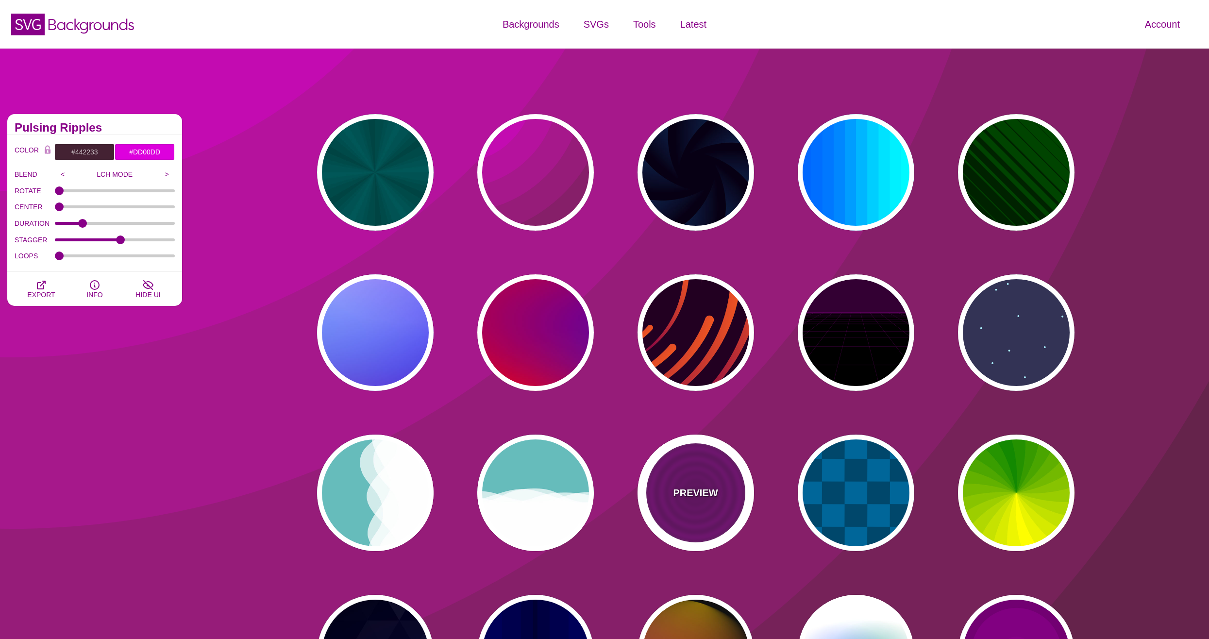
type input "#880088"
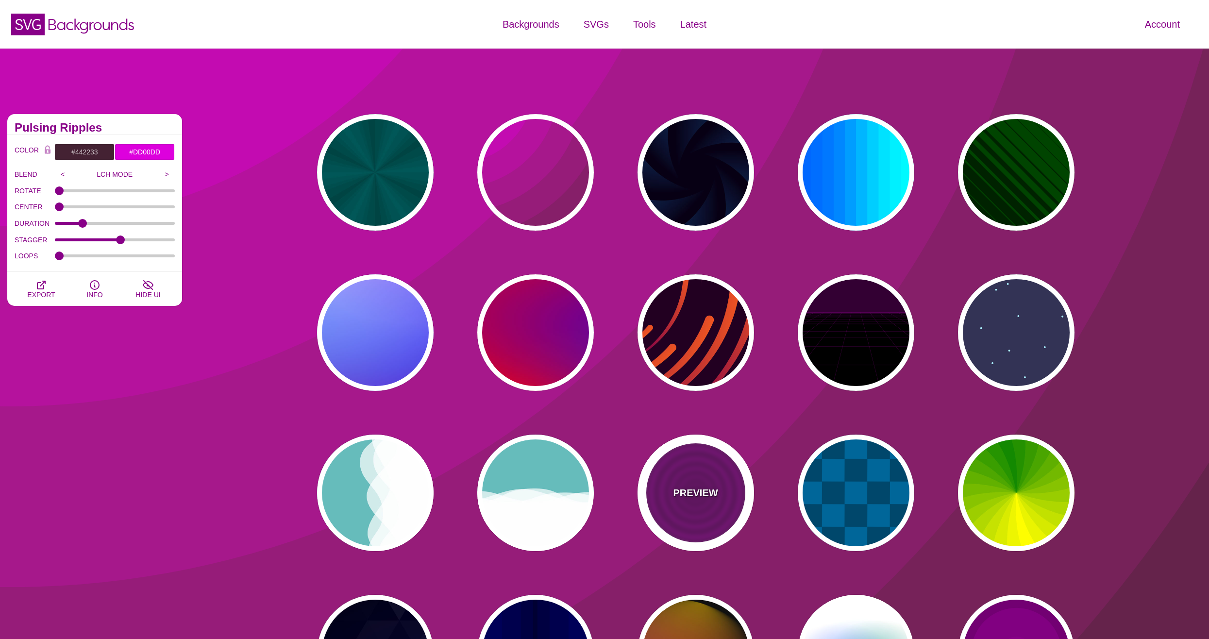
type input "#660066"
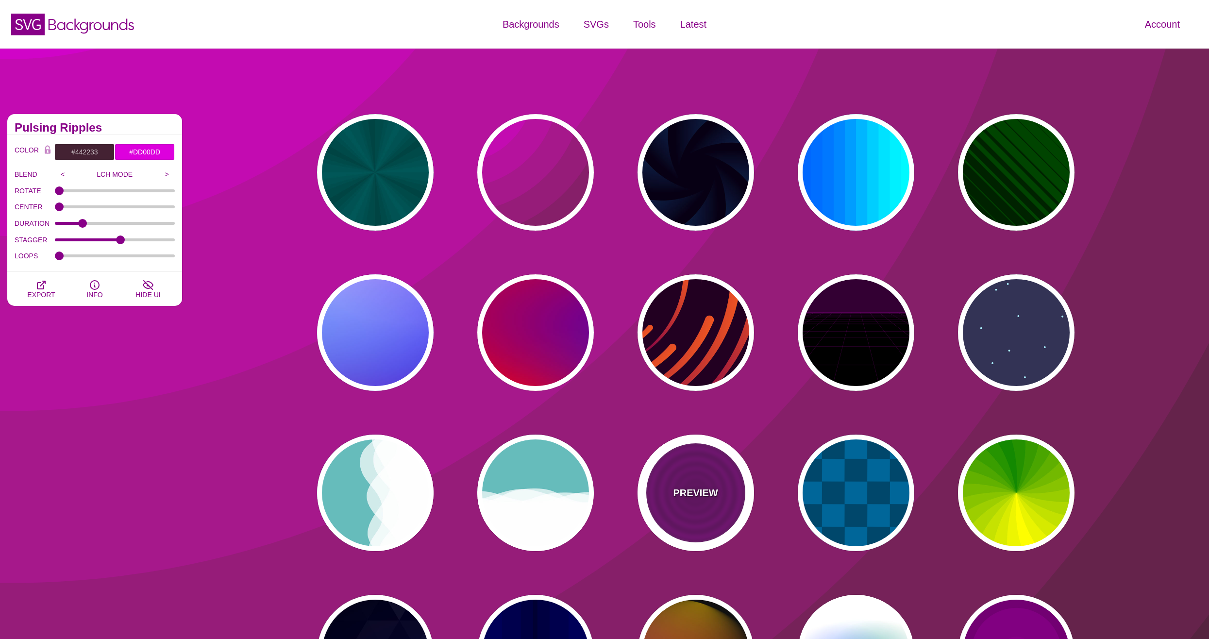
type input "15"
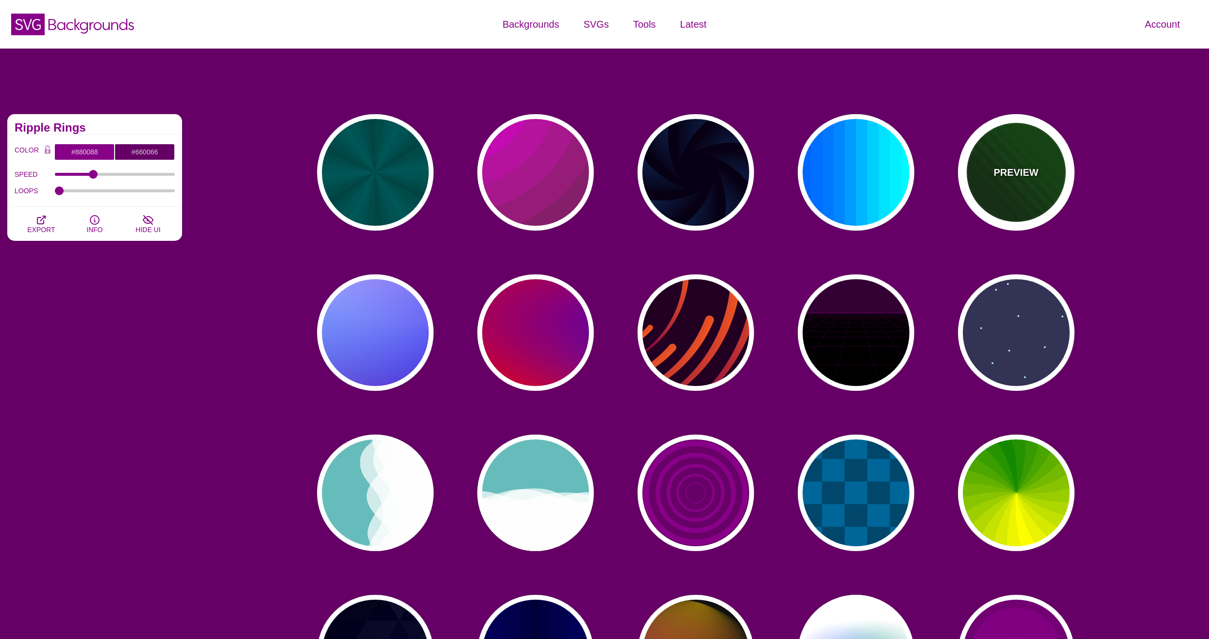
click at [1048, 172] on div "PREVIEW" at bounding box center [1016, 172] width 117 height 117
type input "#002200"
type input "#004400"
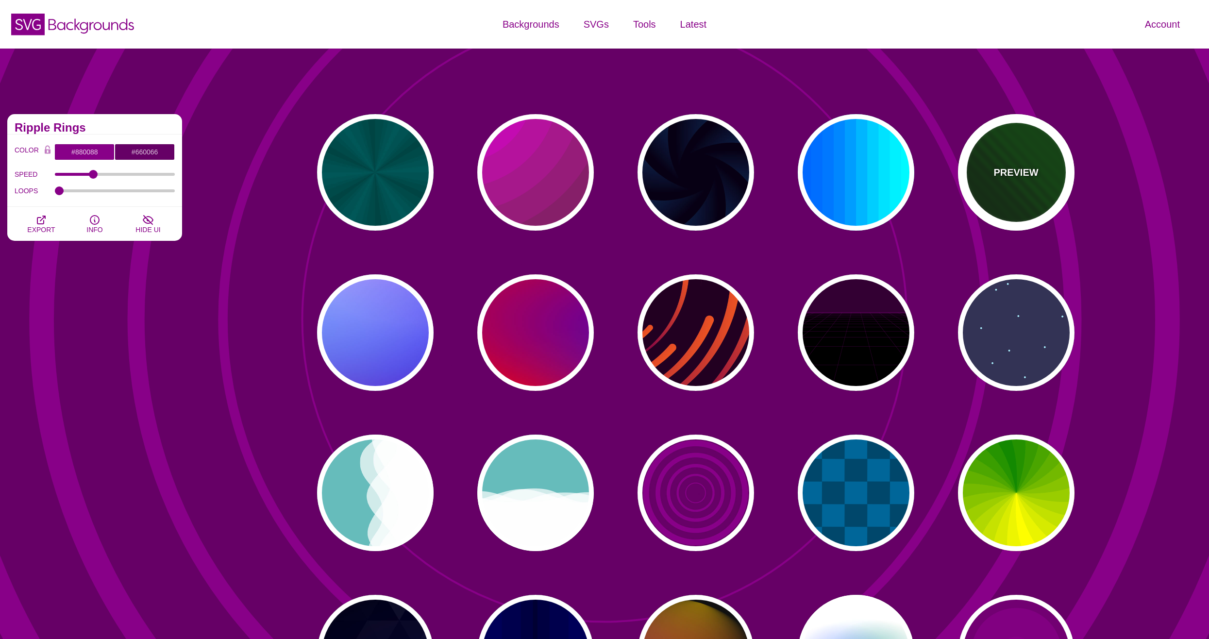
type input "0"
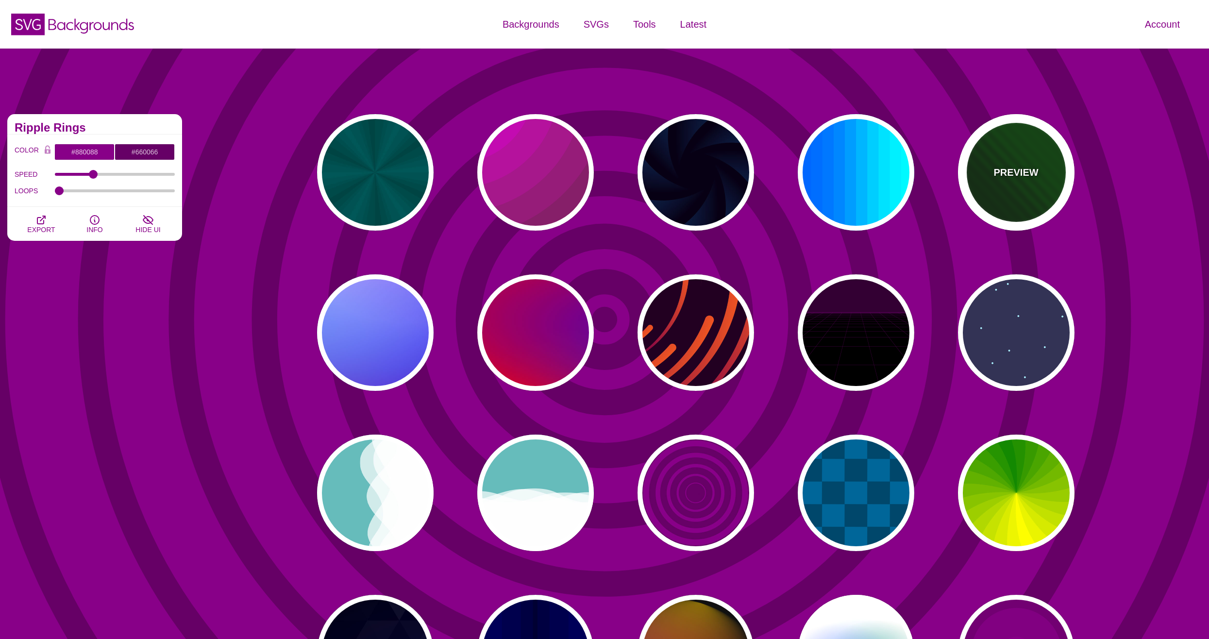
type input "1"
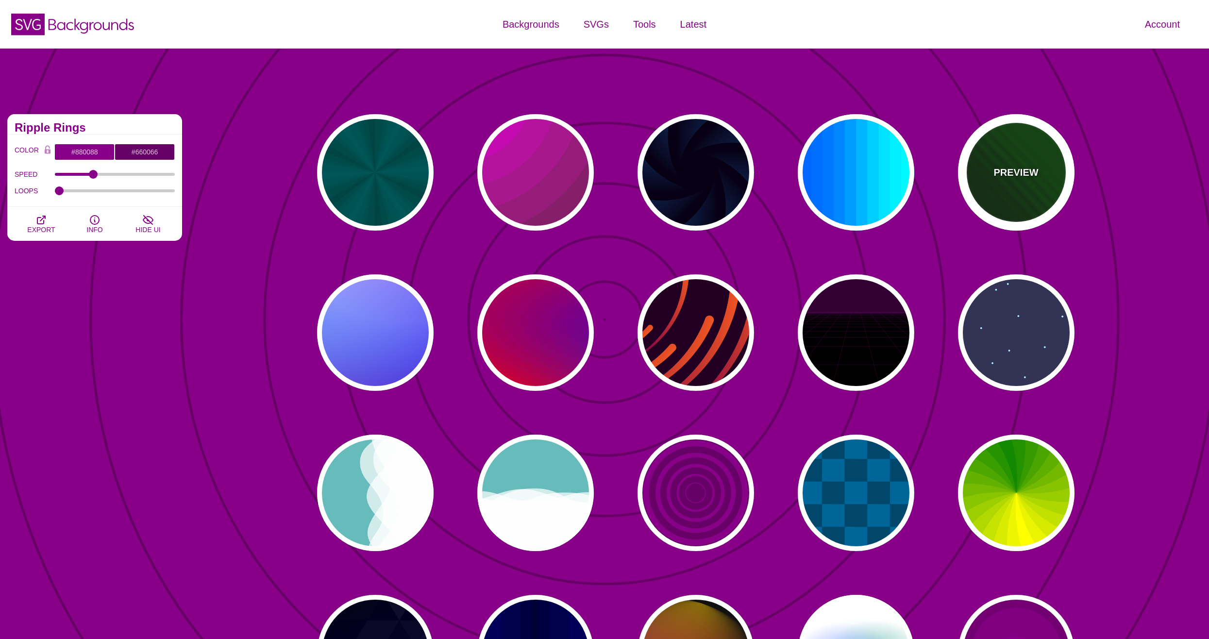
type input "0"
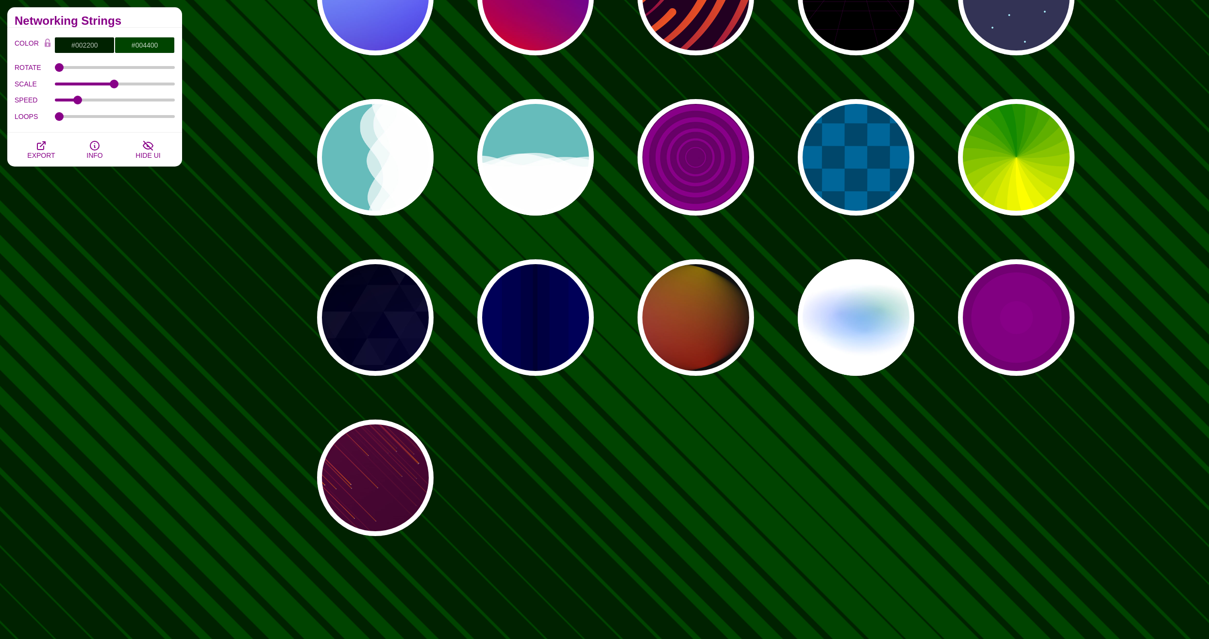
scroll to position [340, 0]
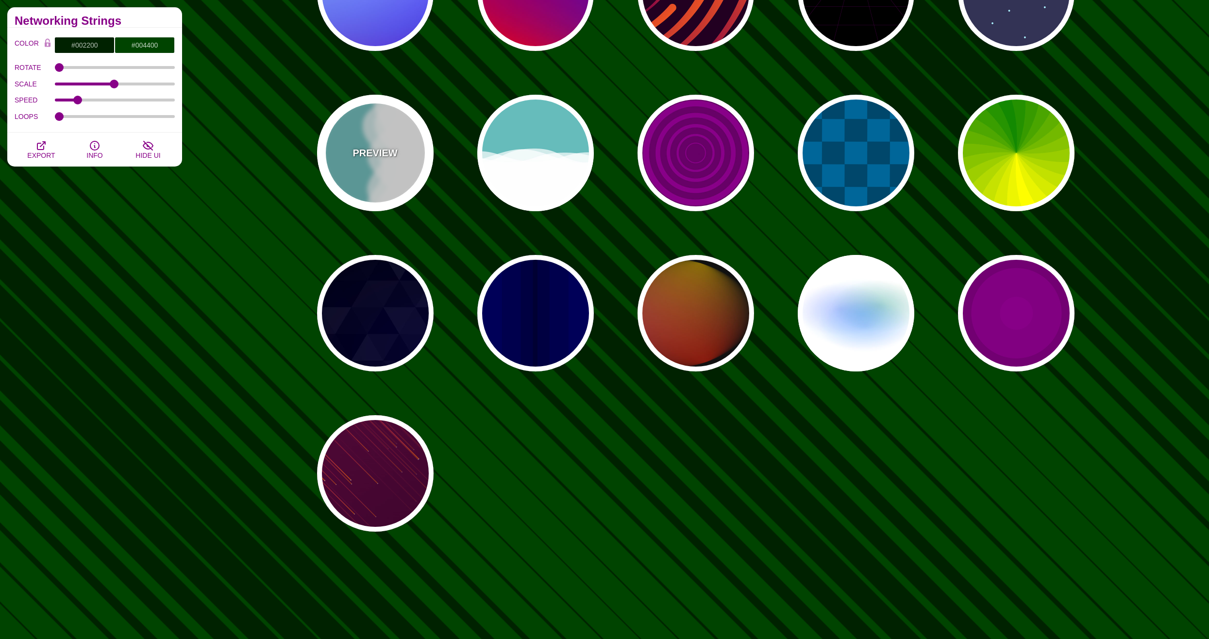
click at [384, 158] on p "PREVIEW" at bounding box center [375, 153] width 45 height 15
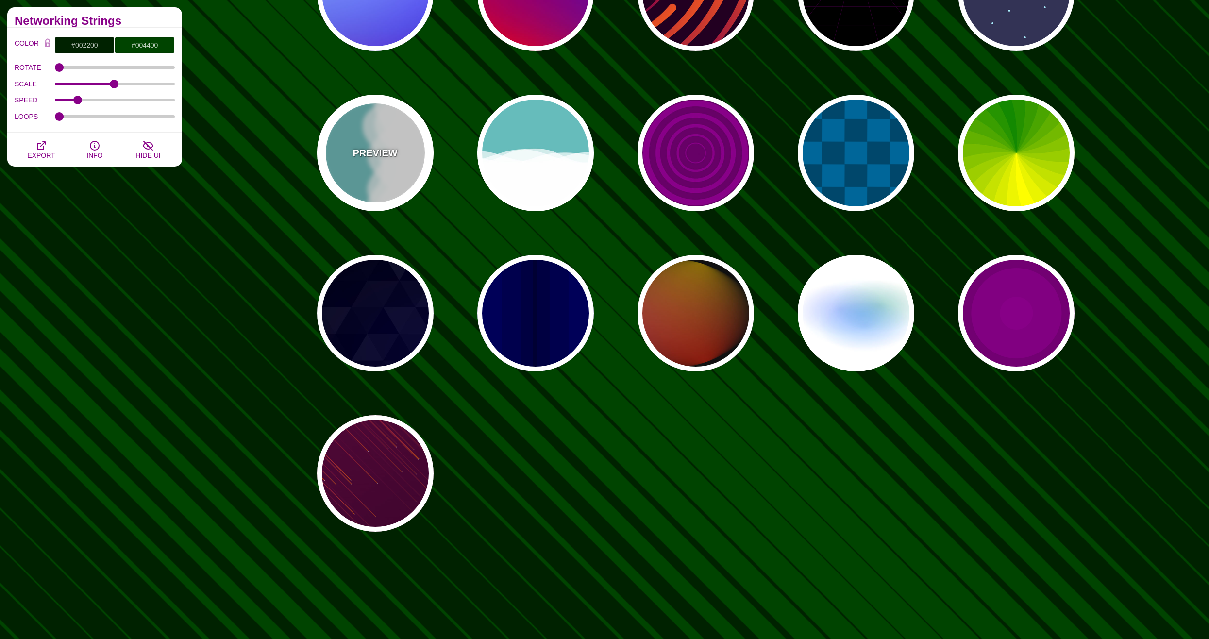
type input "#66BBBB"
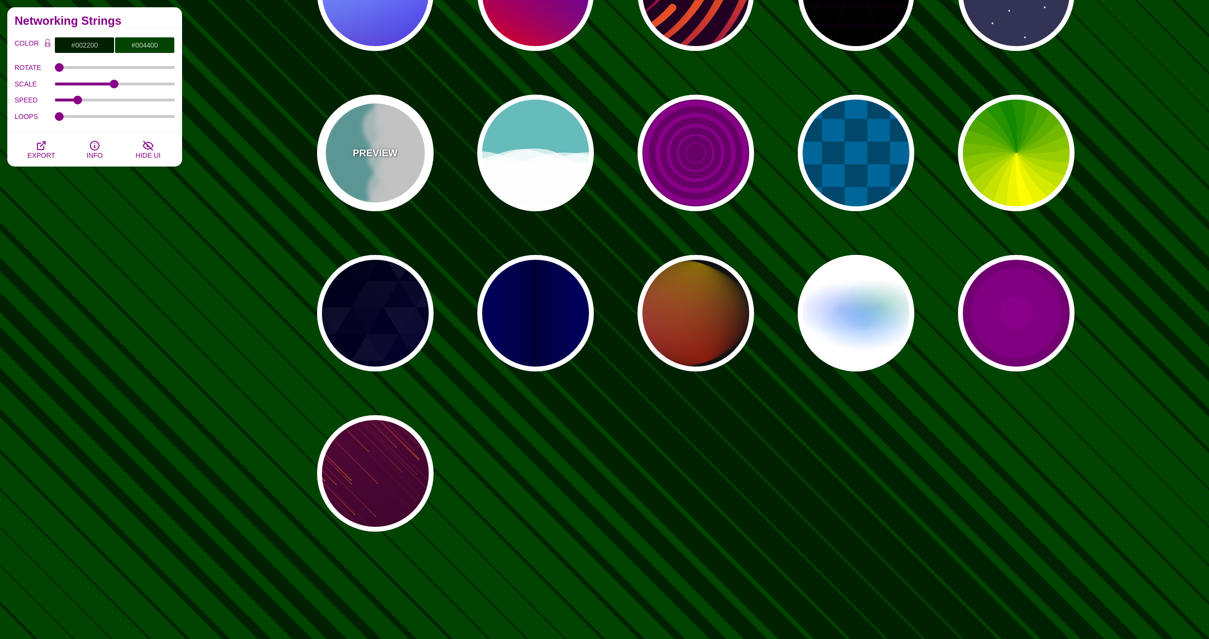
type input "#FFFFFF"
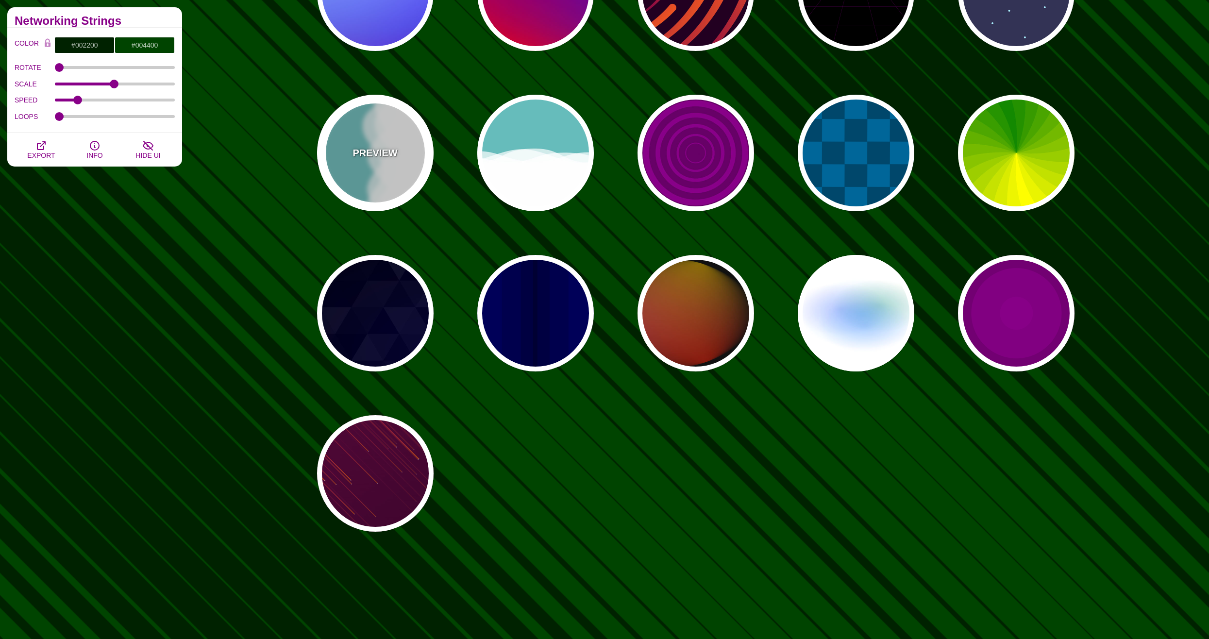
type input "#FFFFFF"
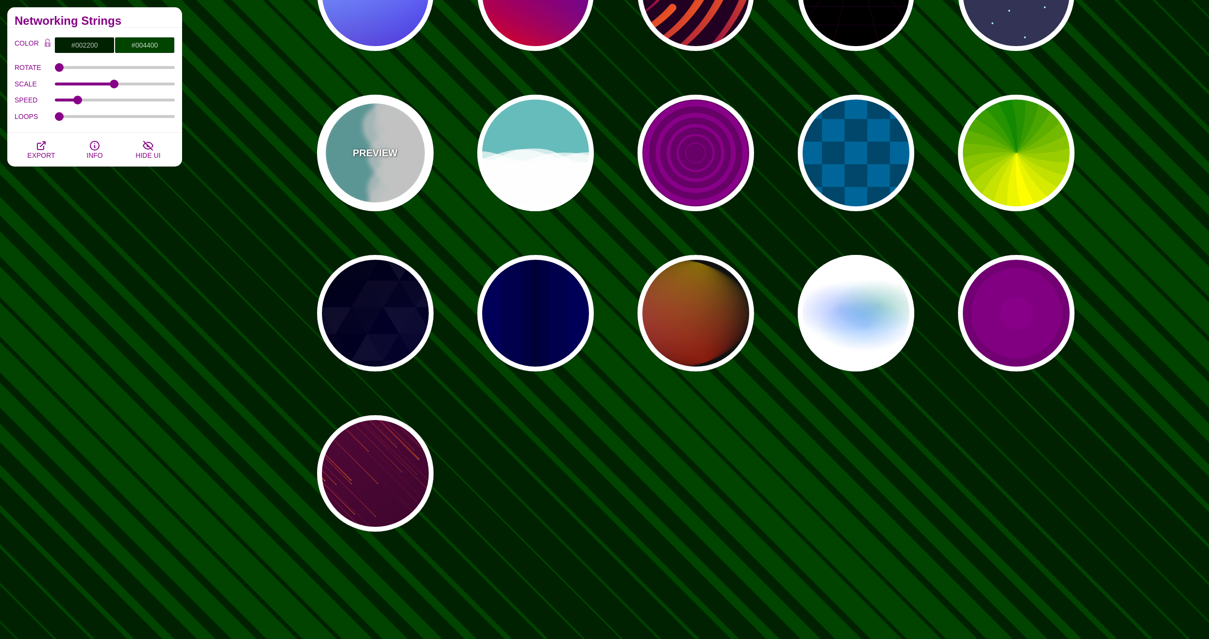
type input "0.7"
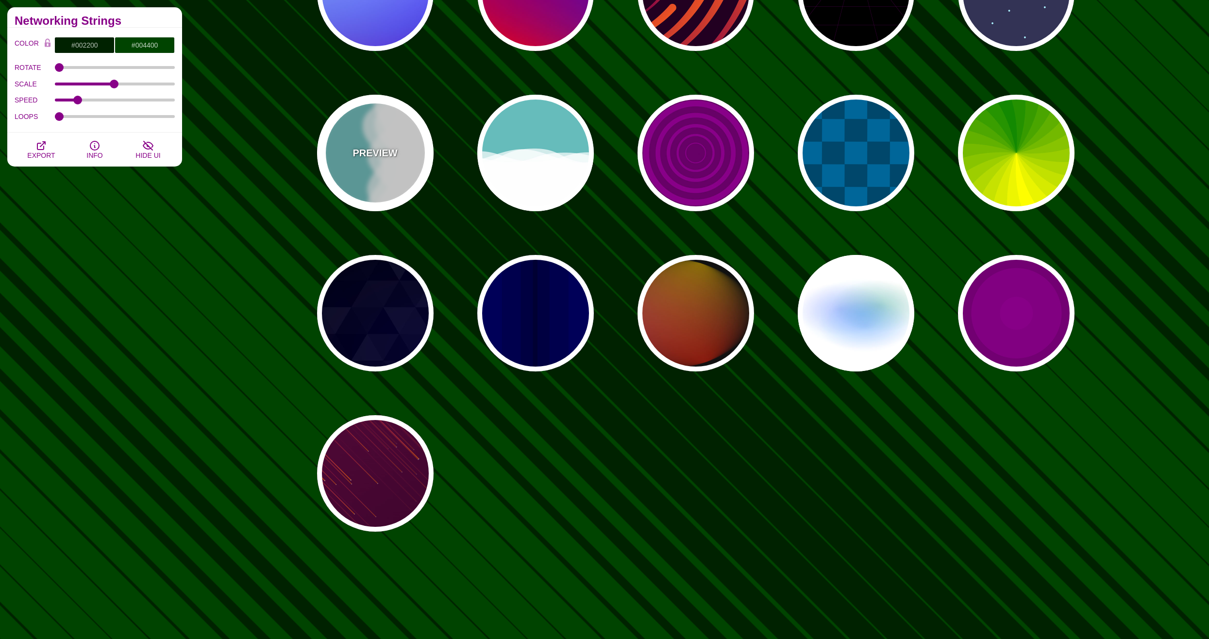
type input "56"
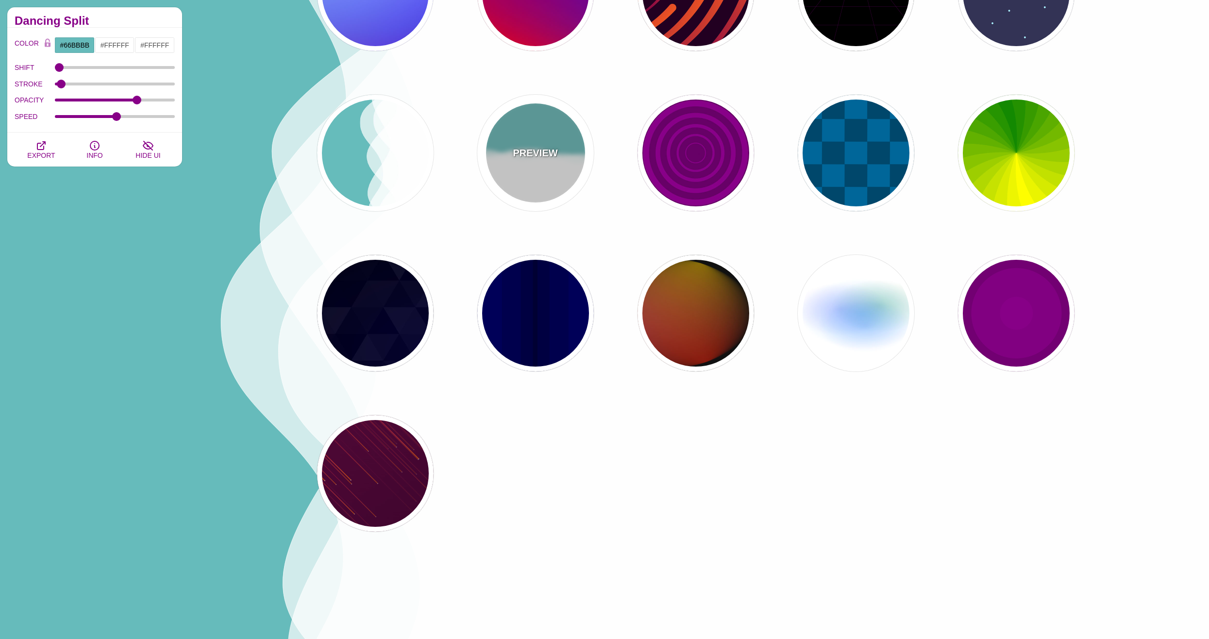
click at [524, 155] on p "PREVIEW" at bounding box center [535, 153] width 45 height 15
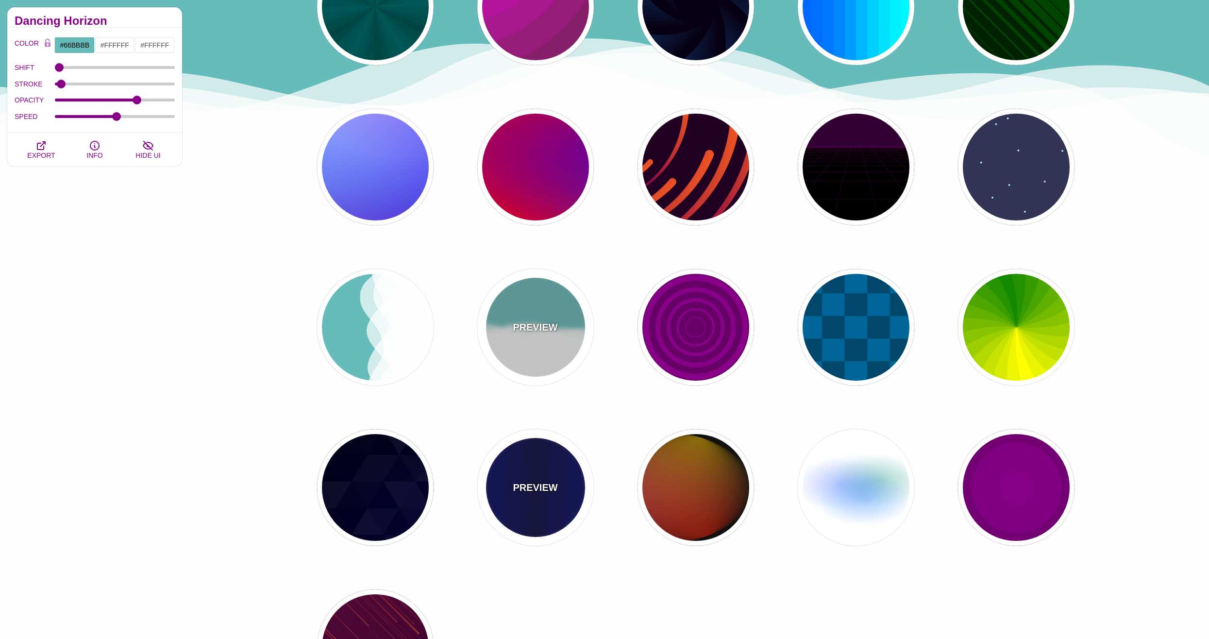
scroll to position [146, 0]
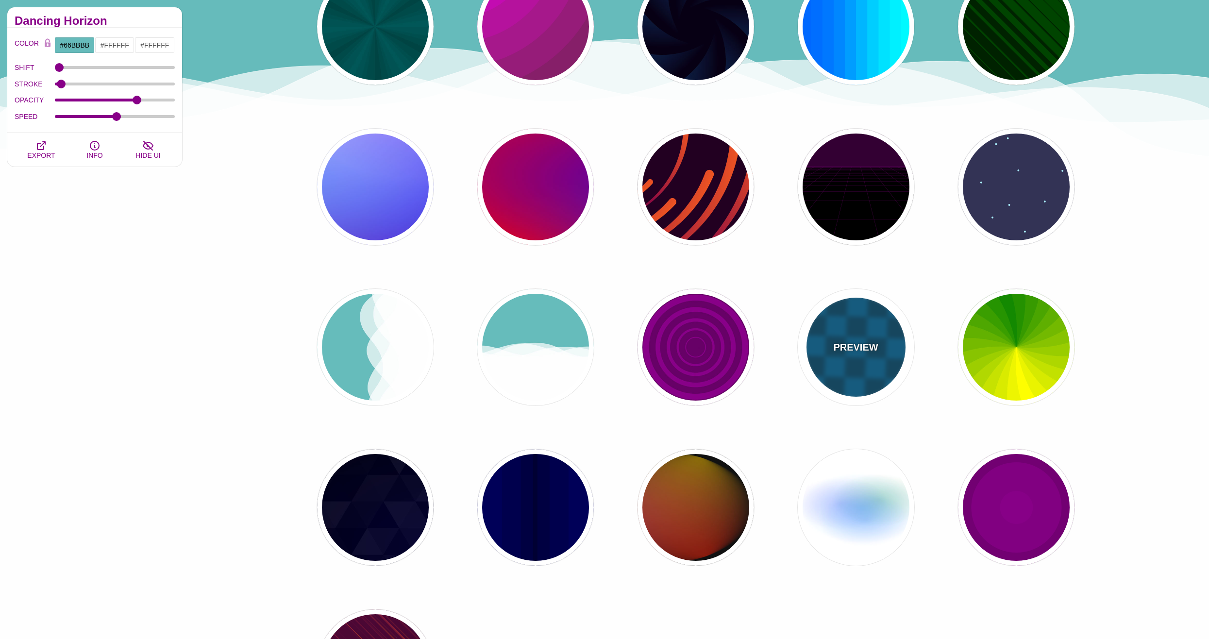
click at [852, 345] on p "PREVIEW" at bounding box center [855, 347] width 45 height 15
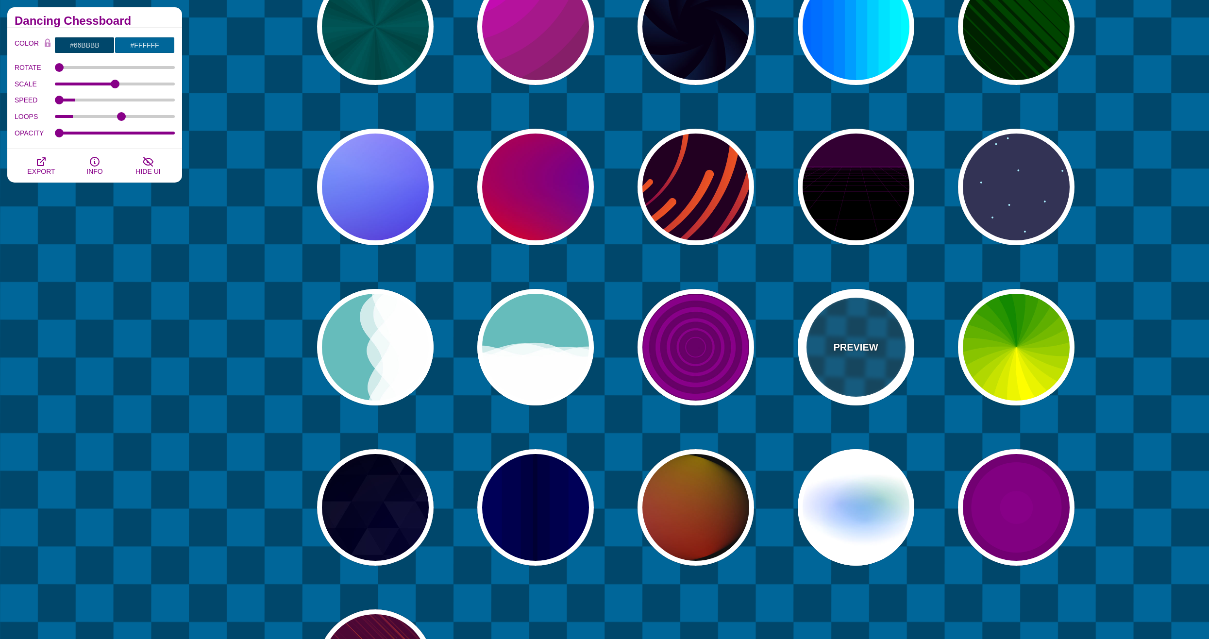
type input "#00476B"
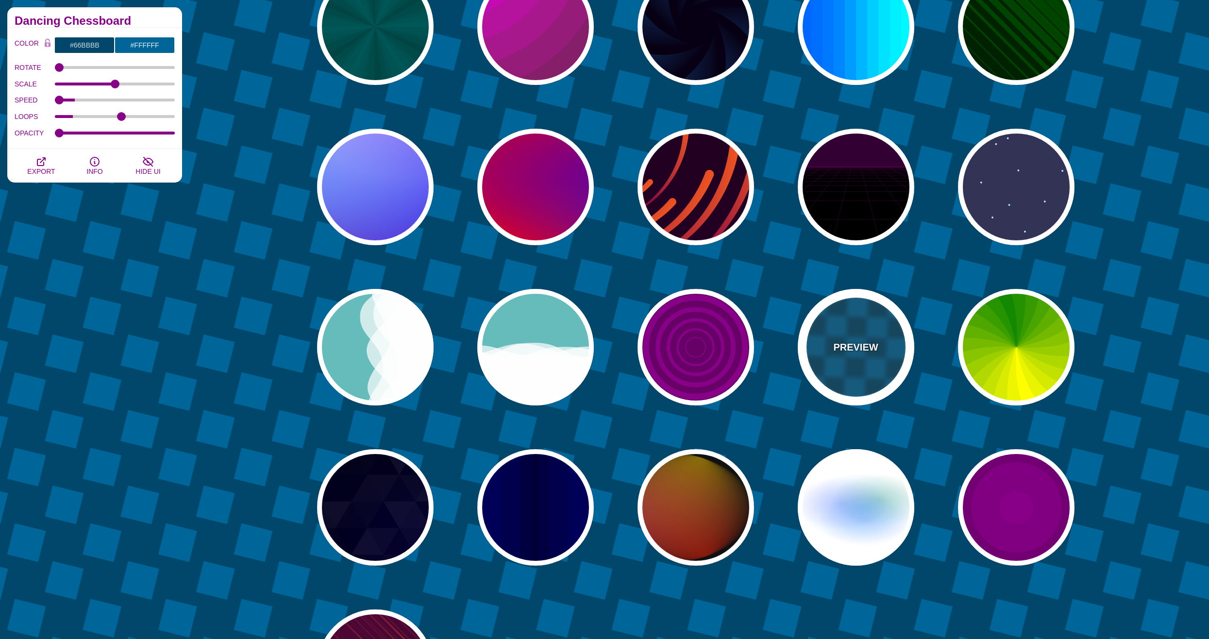
type input "#006699"
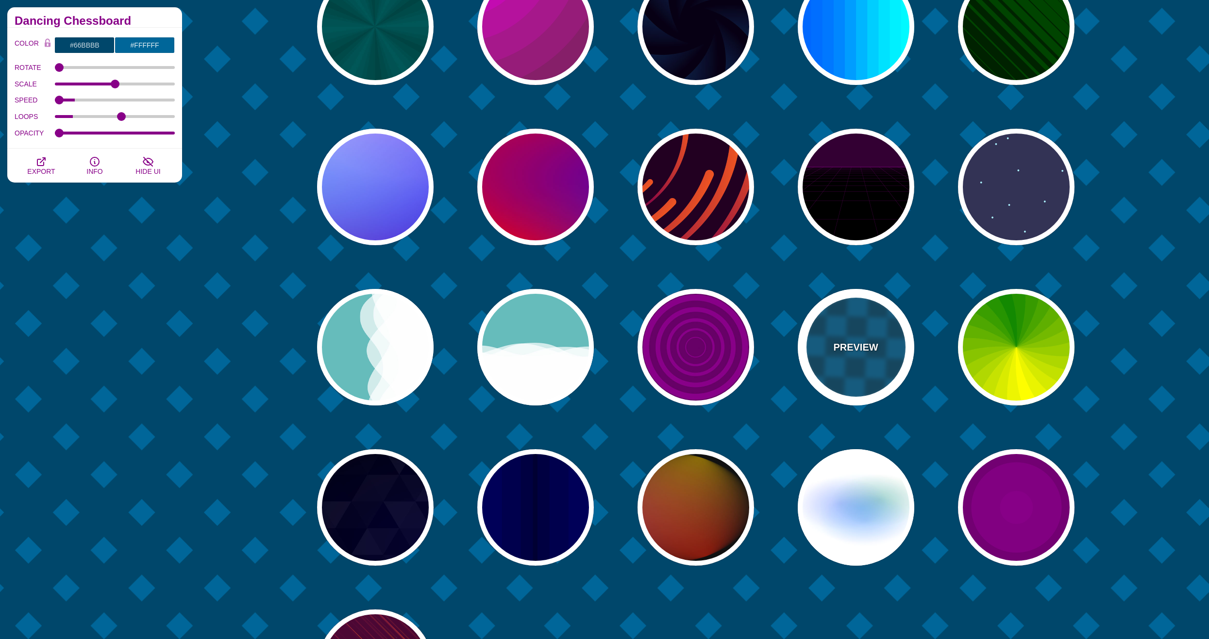
type input "5"
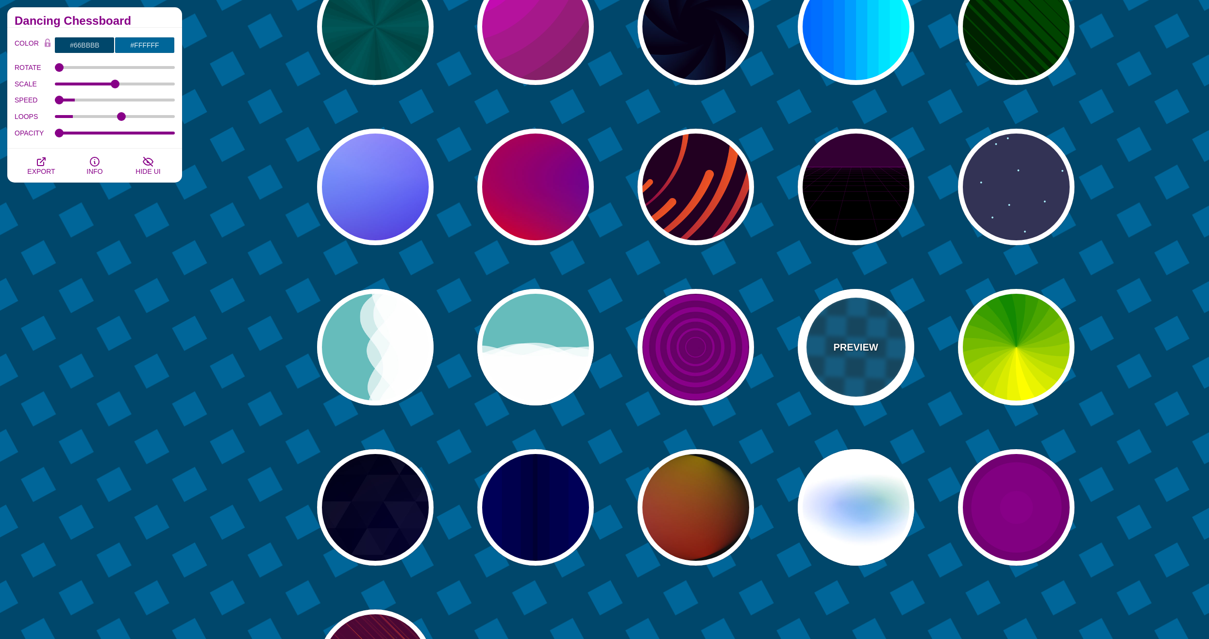
type input "15"
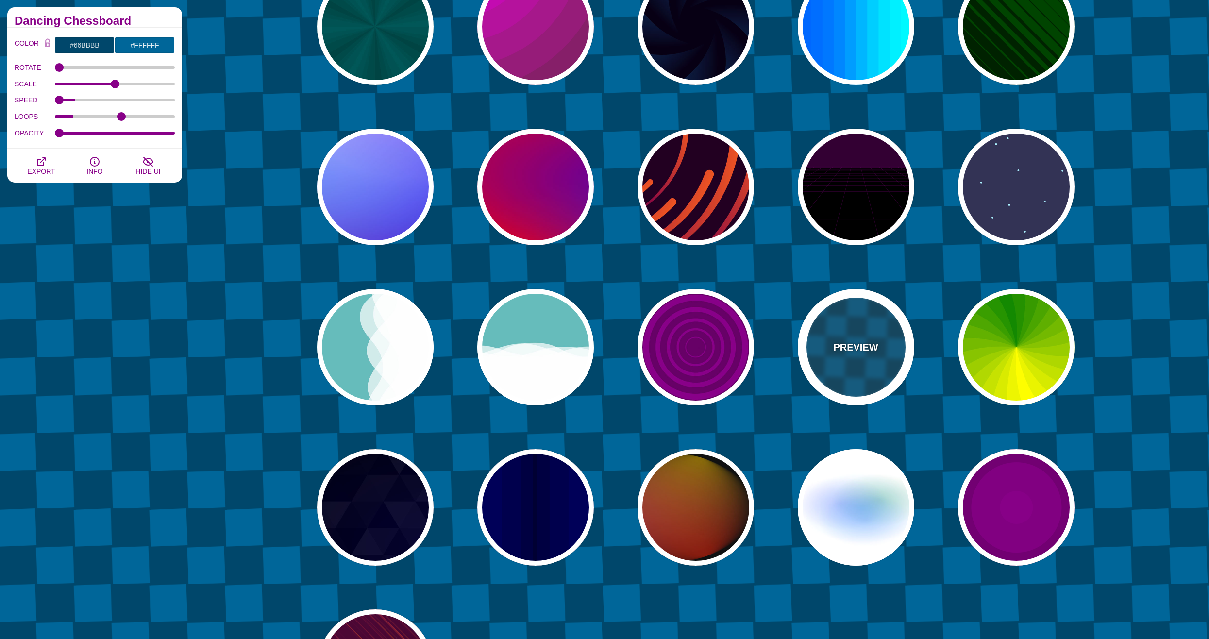
type input "1"
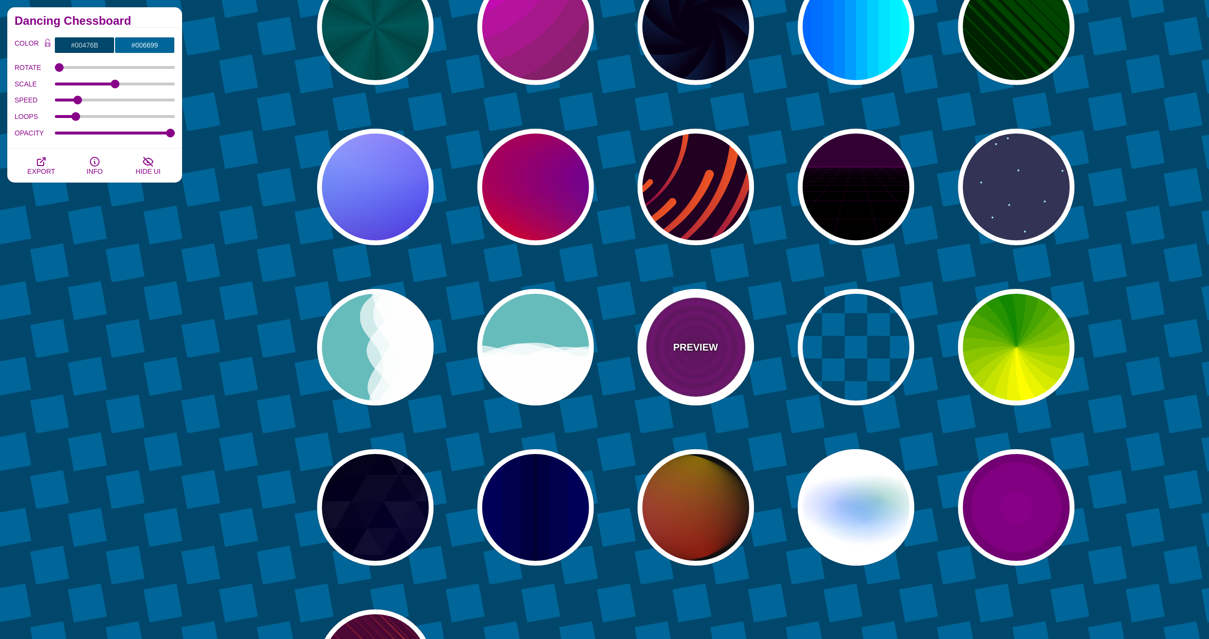
click at [709, 360] on div "PREVIEW" at bounding box center [696, 347] width 117 height 117
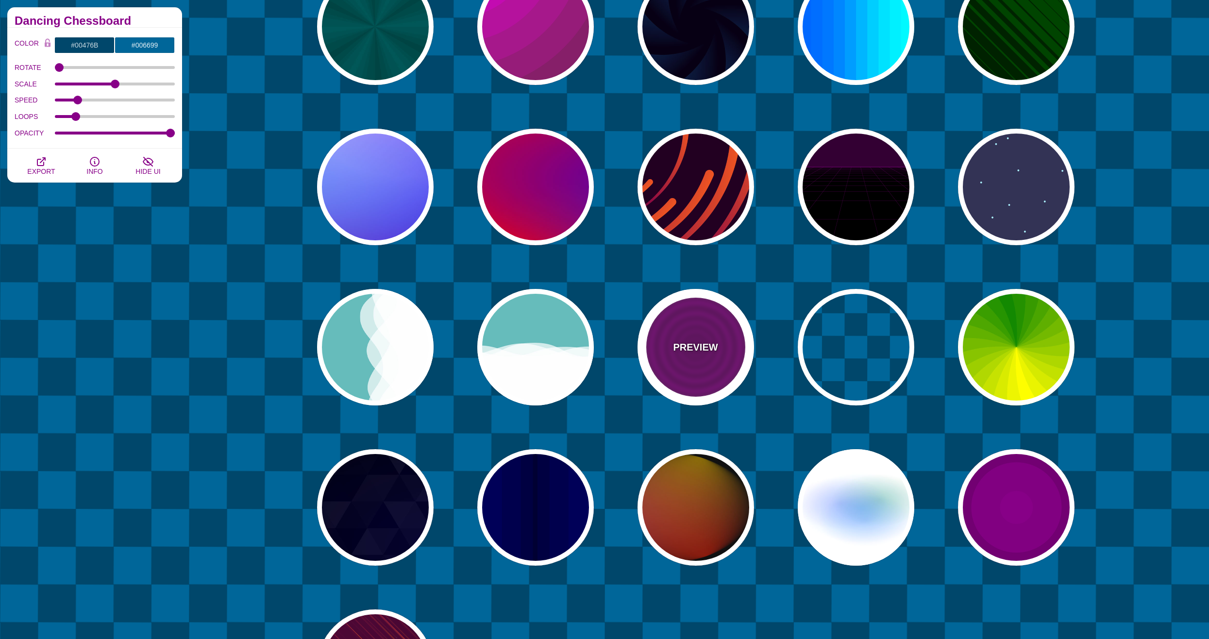
type input "#880088"
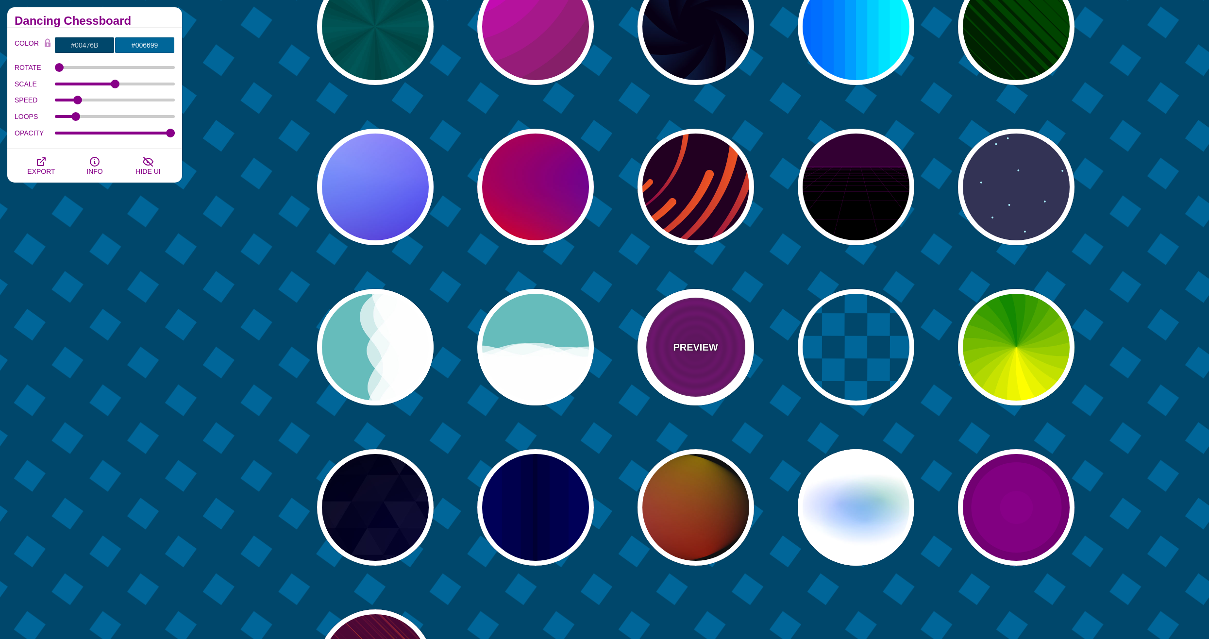
type input "#660066"
type input "15"
type input "0"
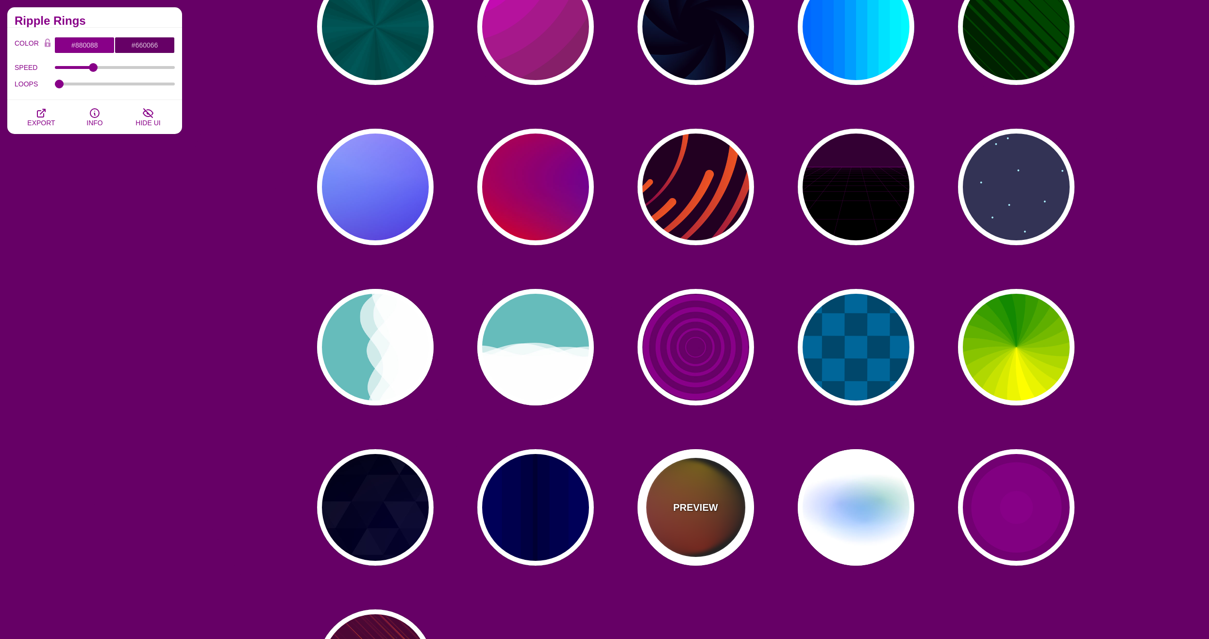
click at [681, 482] on div "PREVIEW" at bounding box center [696, 507] width 117 height 117
type input "#111111"
type input "#FF00FF"
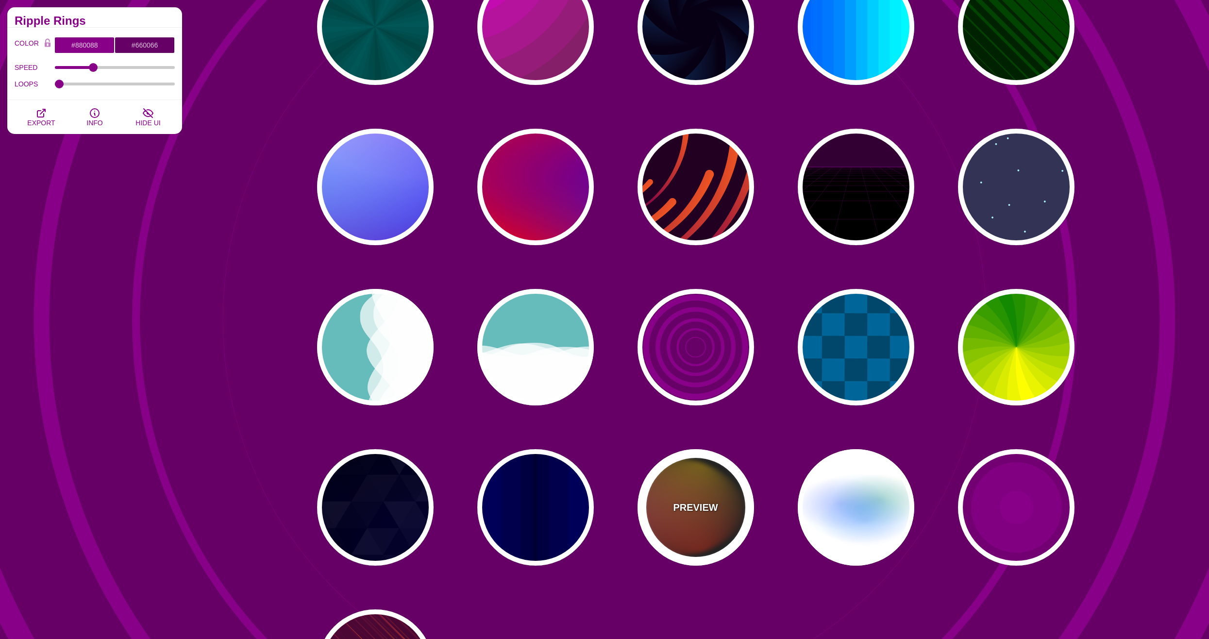
type input "#FFCC00"
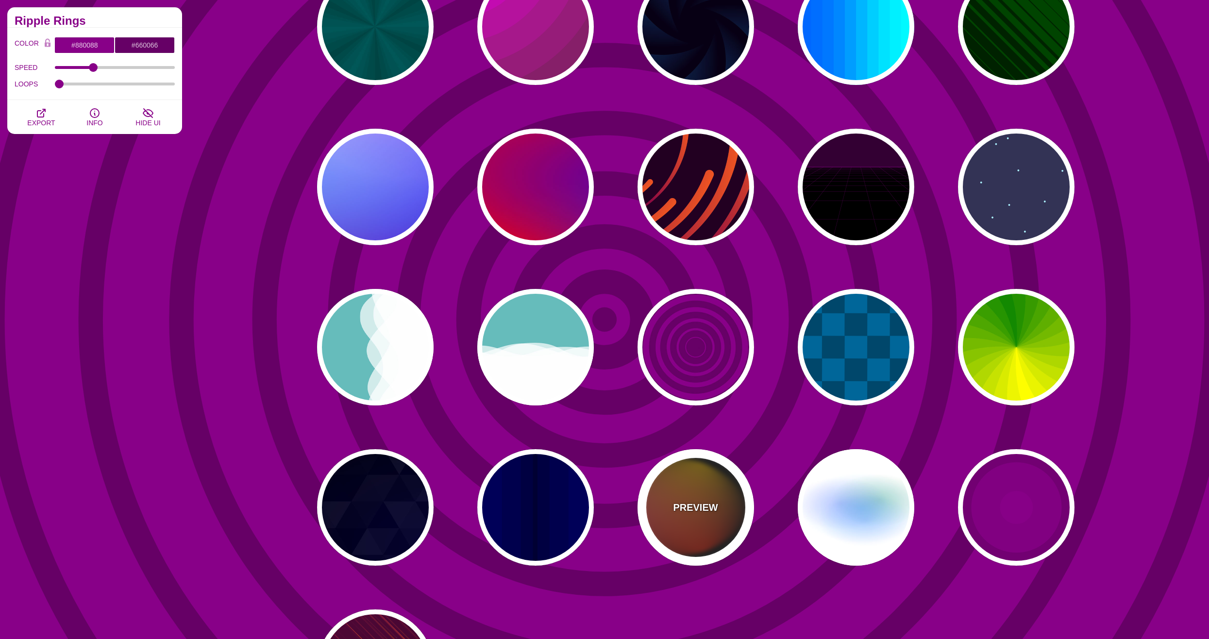
type input "#FF2200"
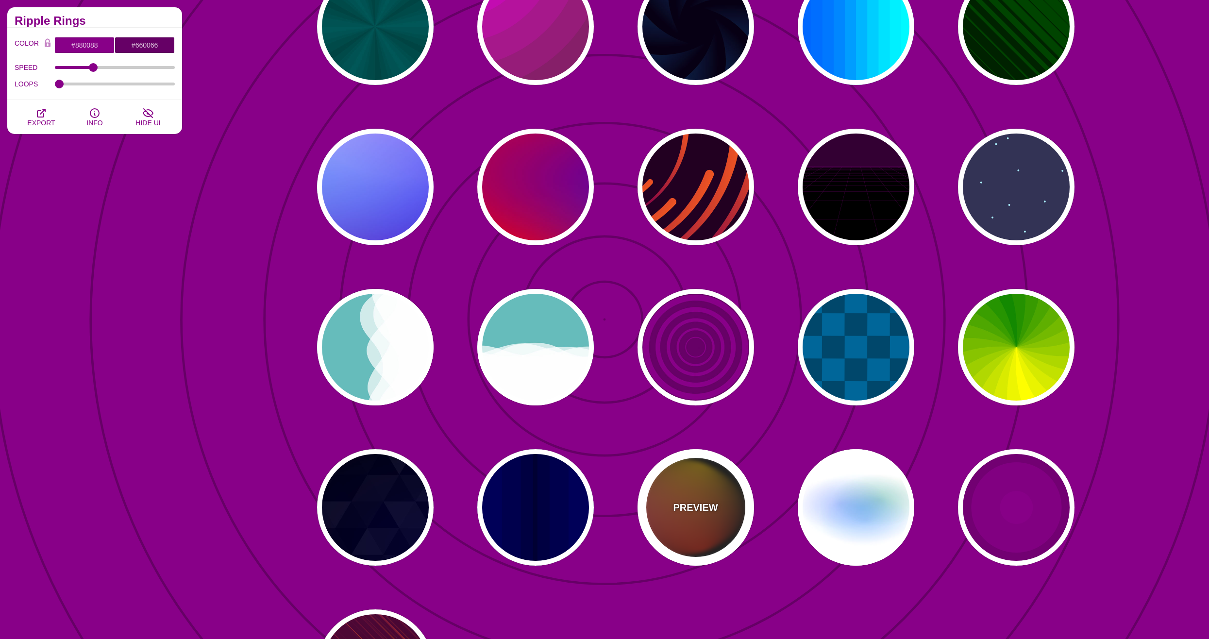
type input "4"
type input "12"
type input "999"
type input "1"
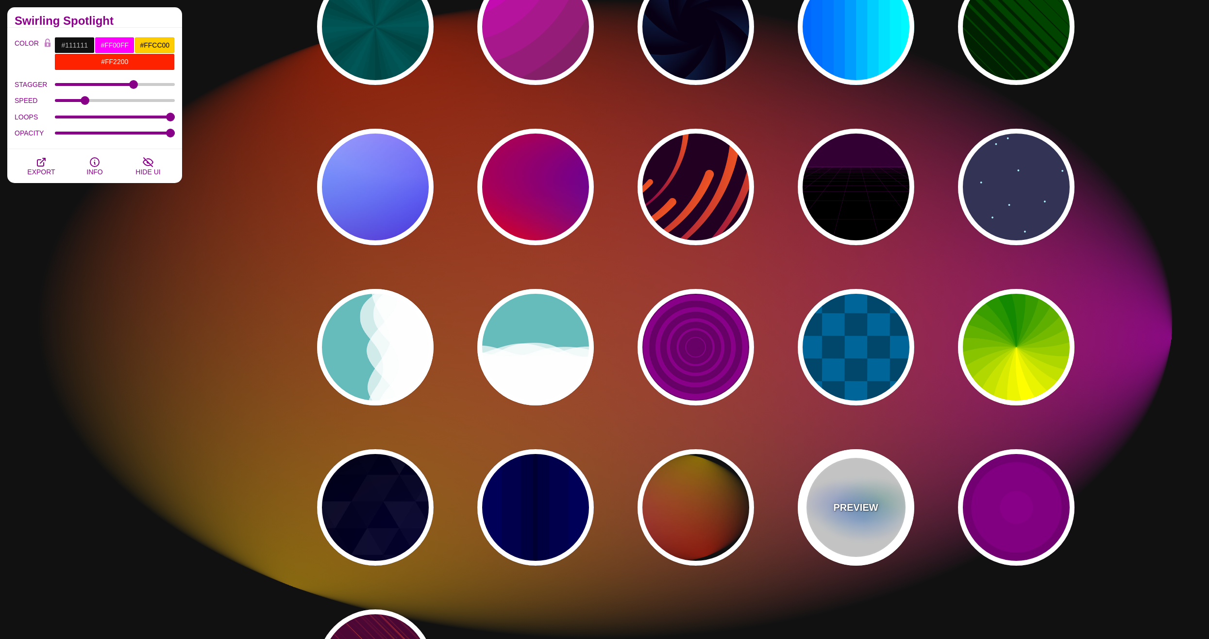
click at [844, 485] on div "PREVIEW" at bounding box center [856, 507] width 117 height 117
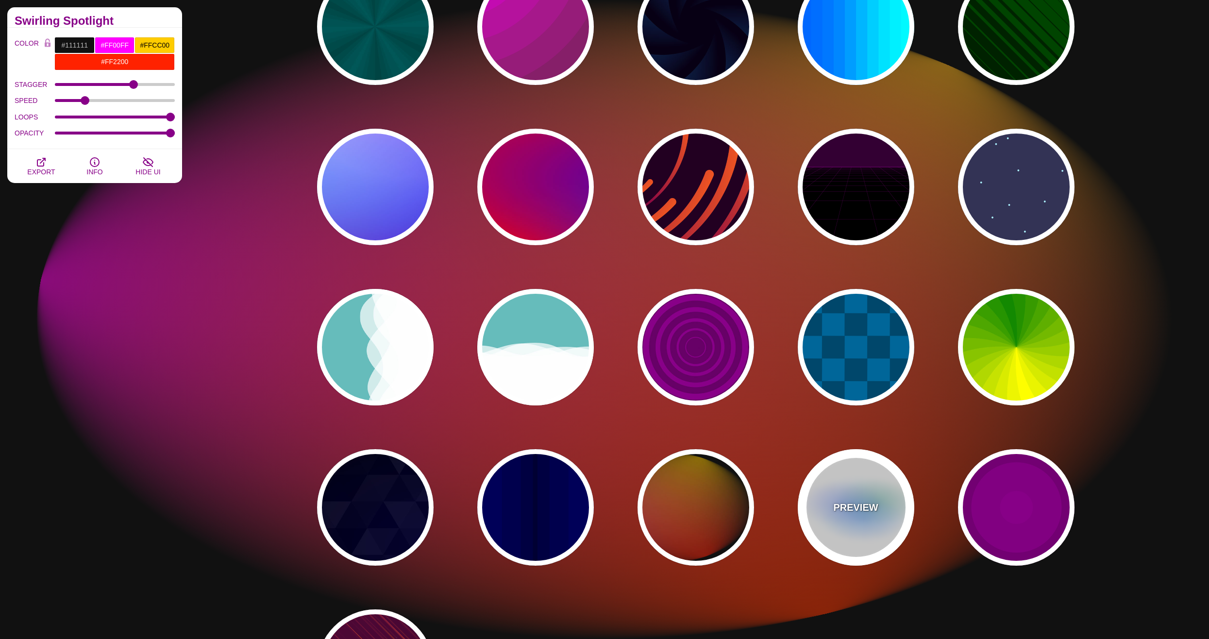
type input "#FFFFFF"
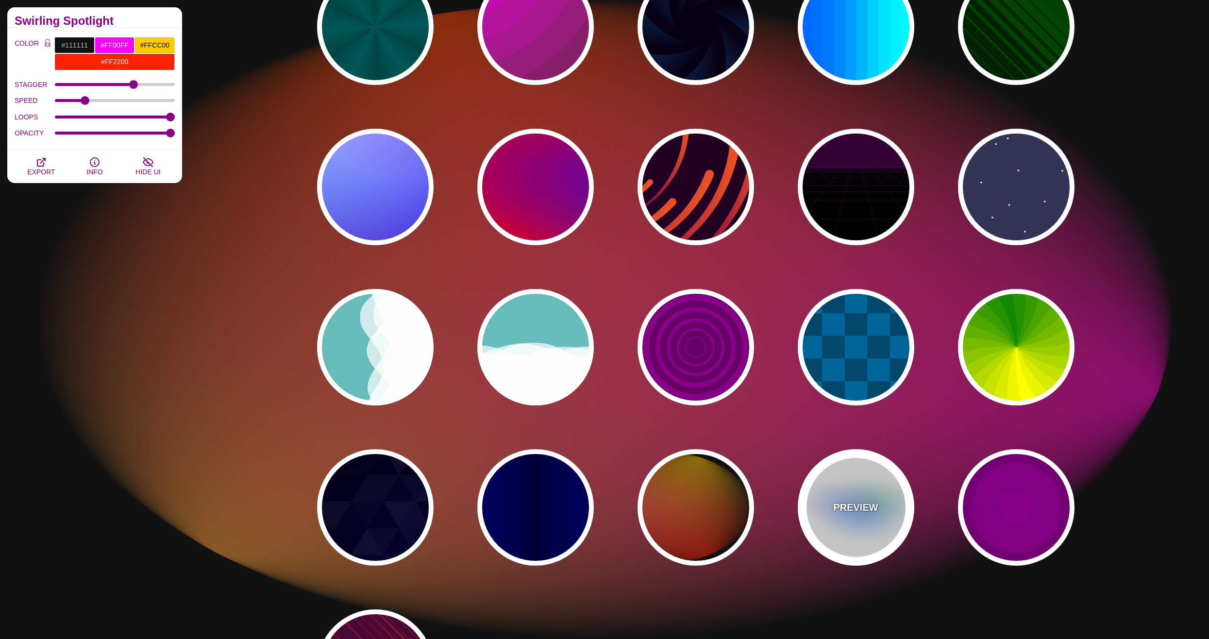
type input "#AA00FF"
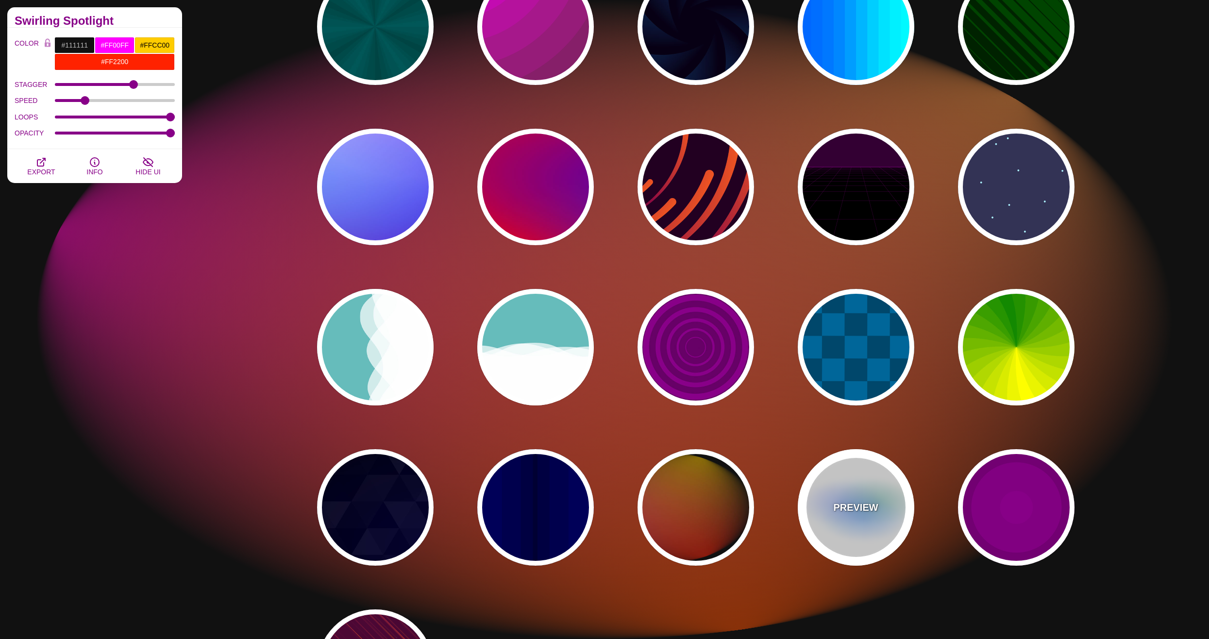
type input "#0088FF"
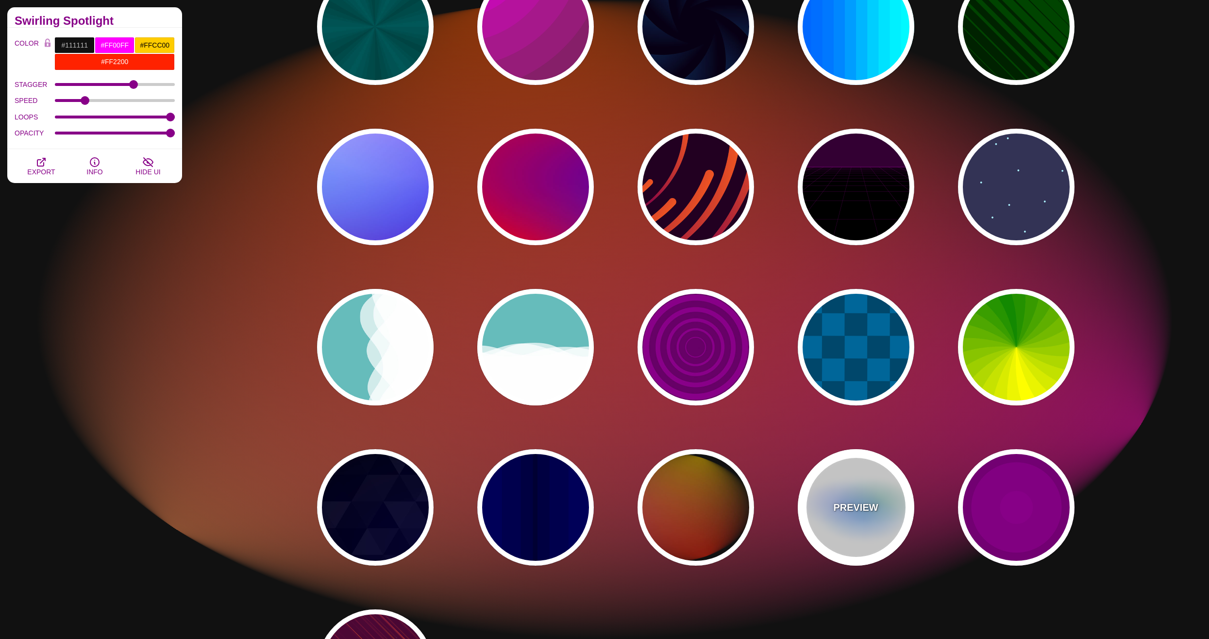
type input "#008800"
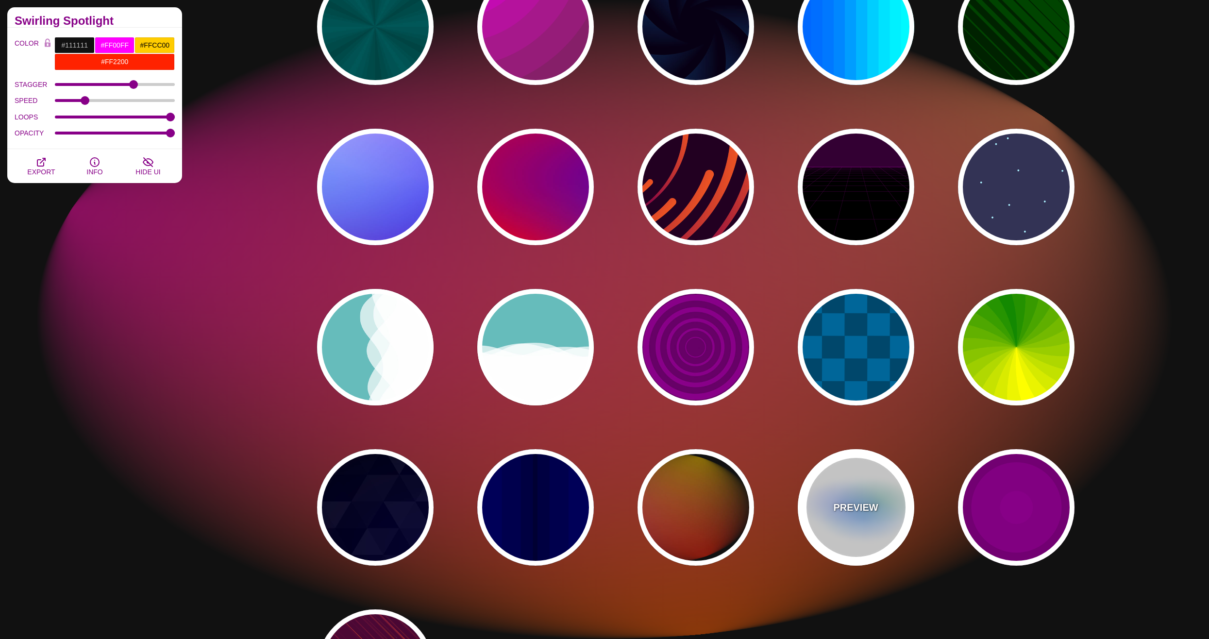
type input "8"
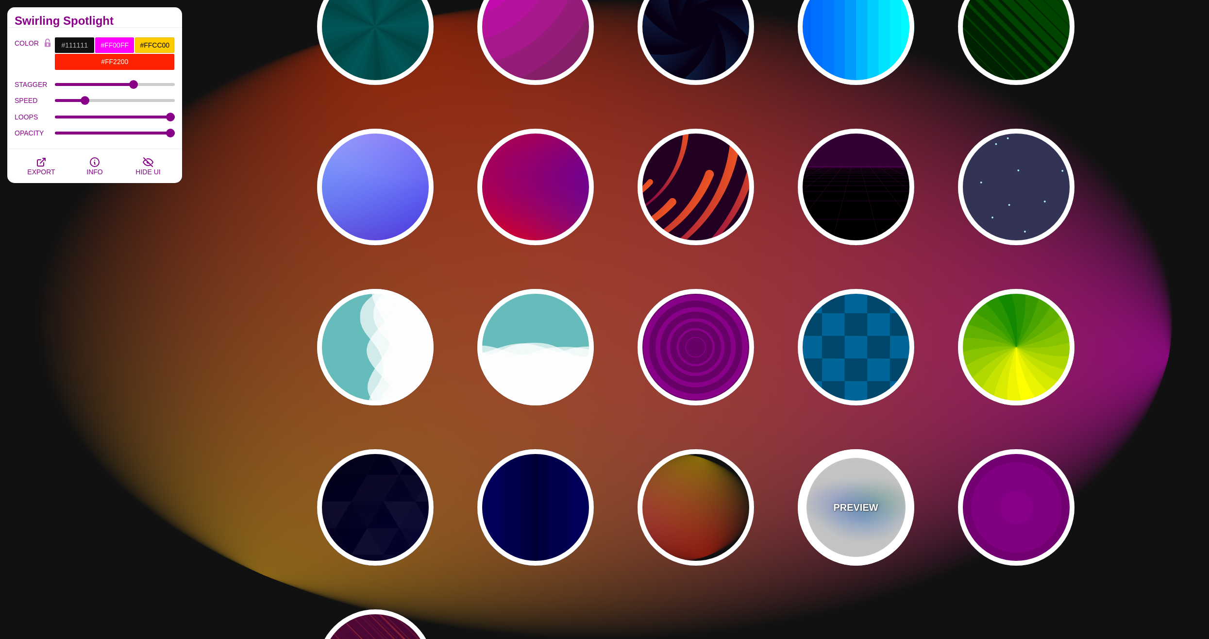
type input "24"
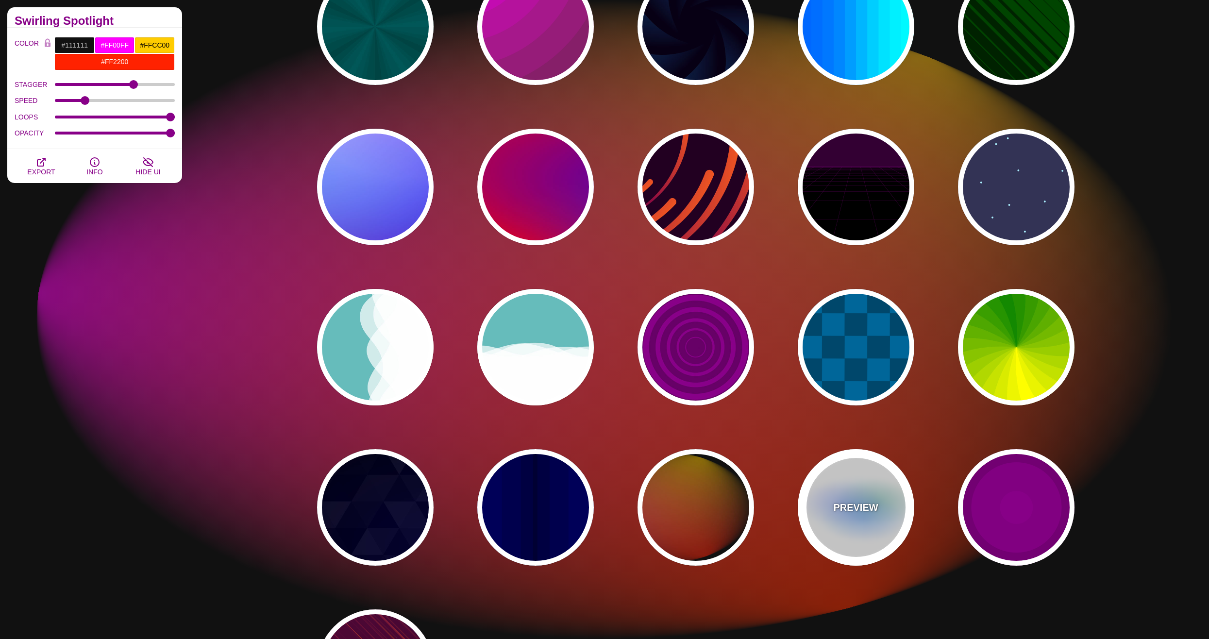
type input "0.5"
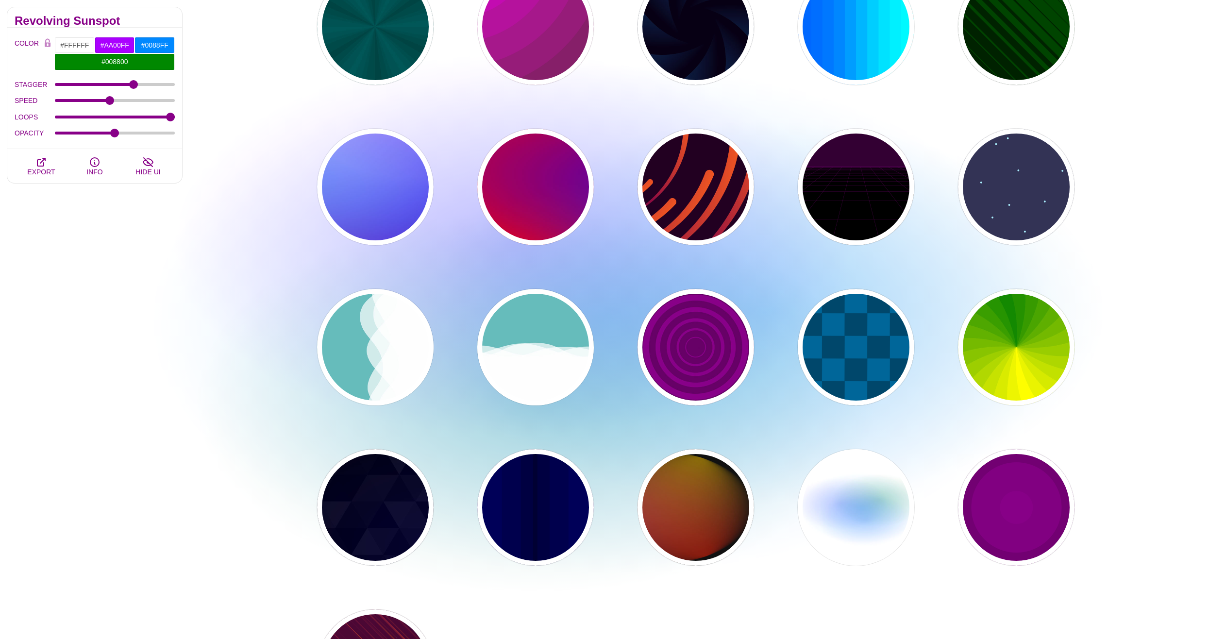
click at [936, 492] on div "PREVIEW PREVIEW PREVIEW PREVIEW PREVIEW PREVIEW PREVIEW PREVIEW PREVIEW PREVIEW…" at bounding box center [699, 347] width 816 height 772
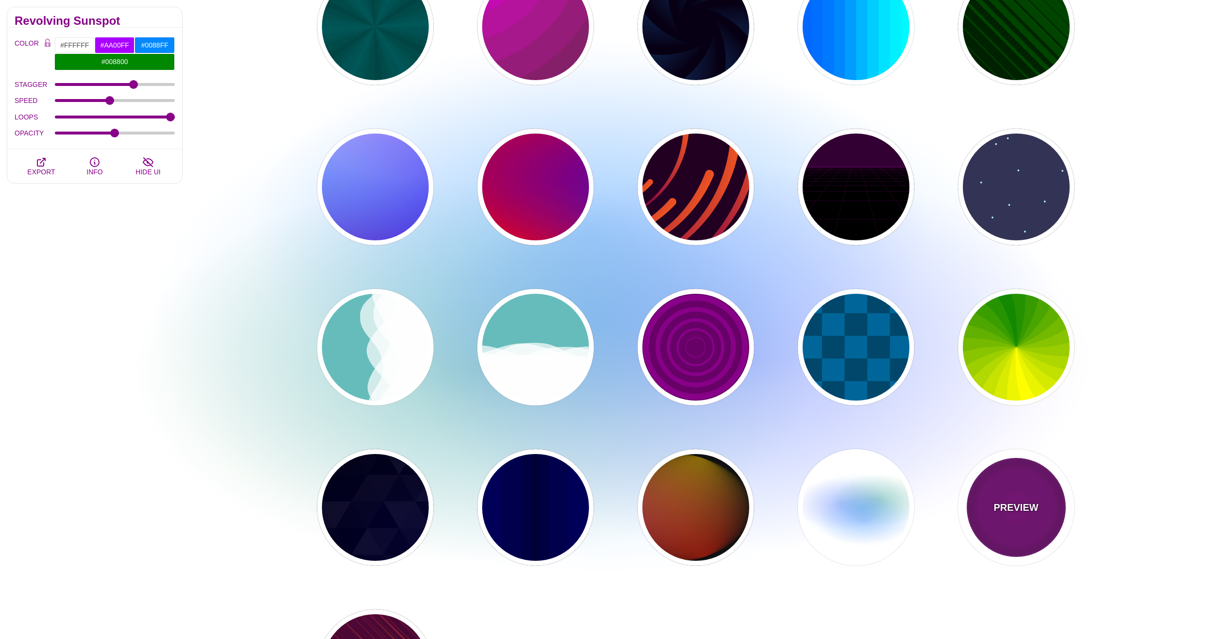
click at [1021, 505] on p "PREVIEW" at bounding box center [1016, 507] width 45 height 15
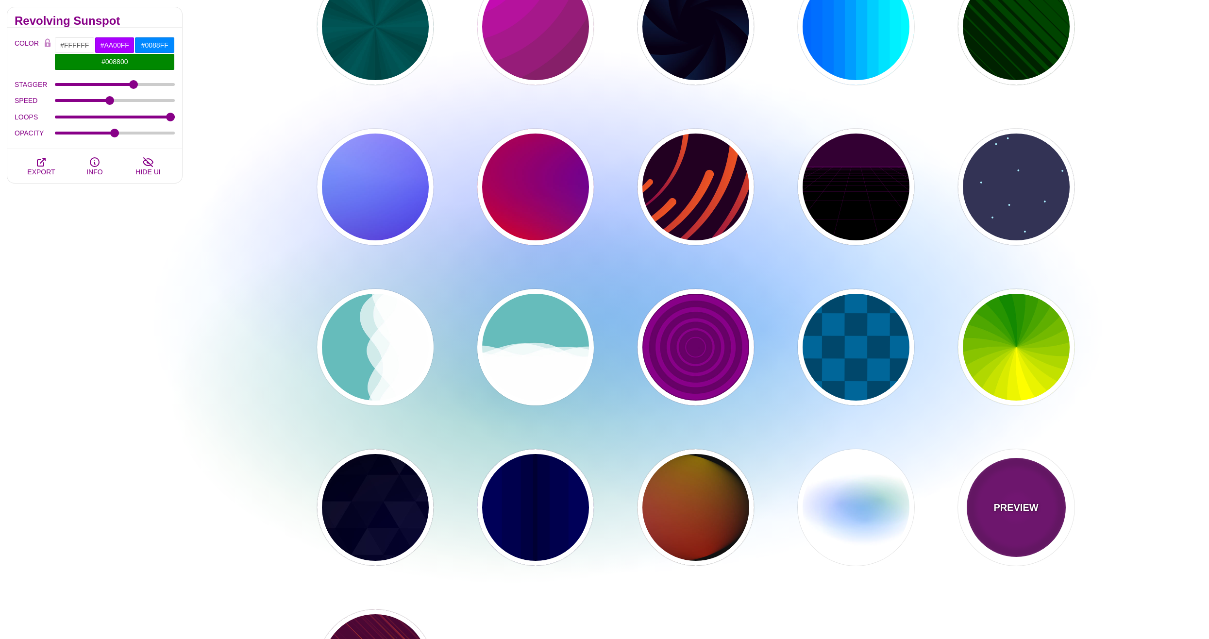
type input "#220022"
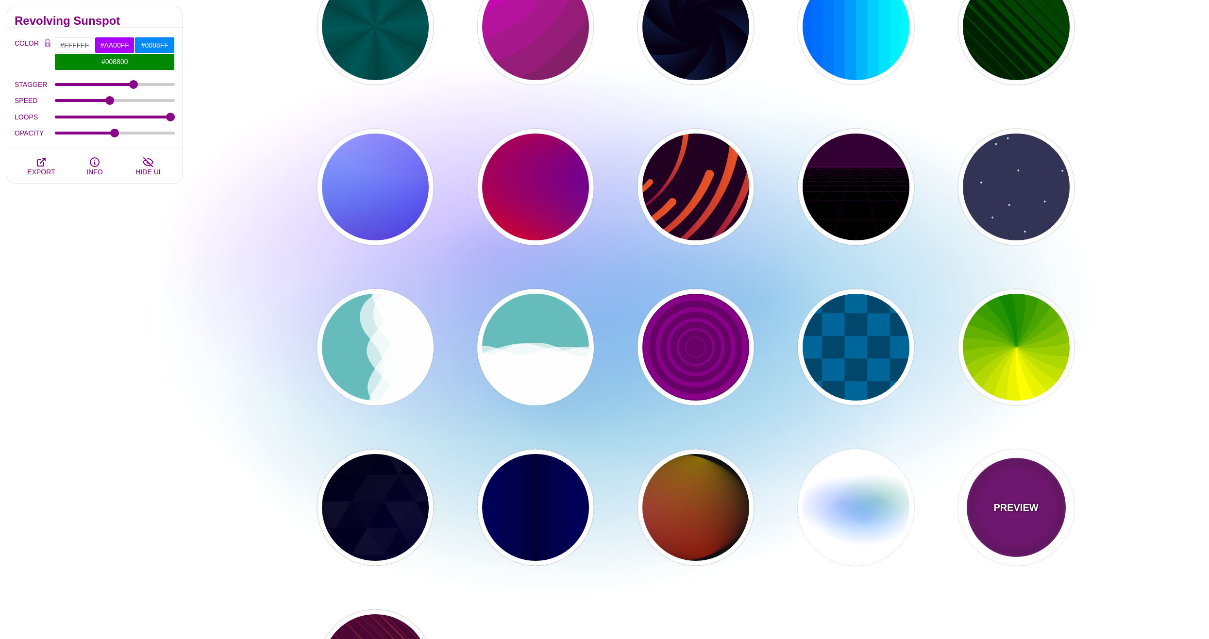
type input "#880088"
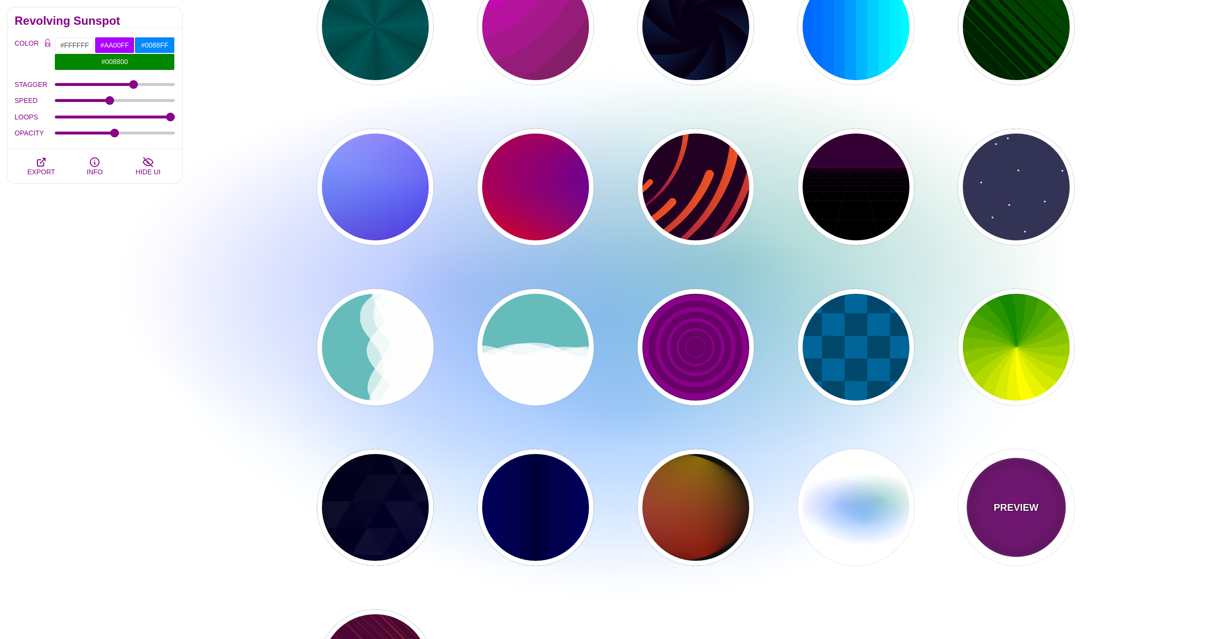
type input "999"
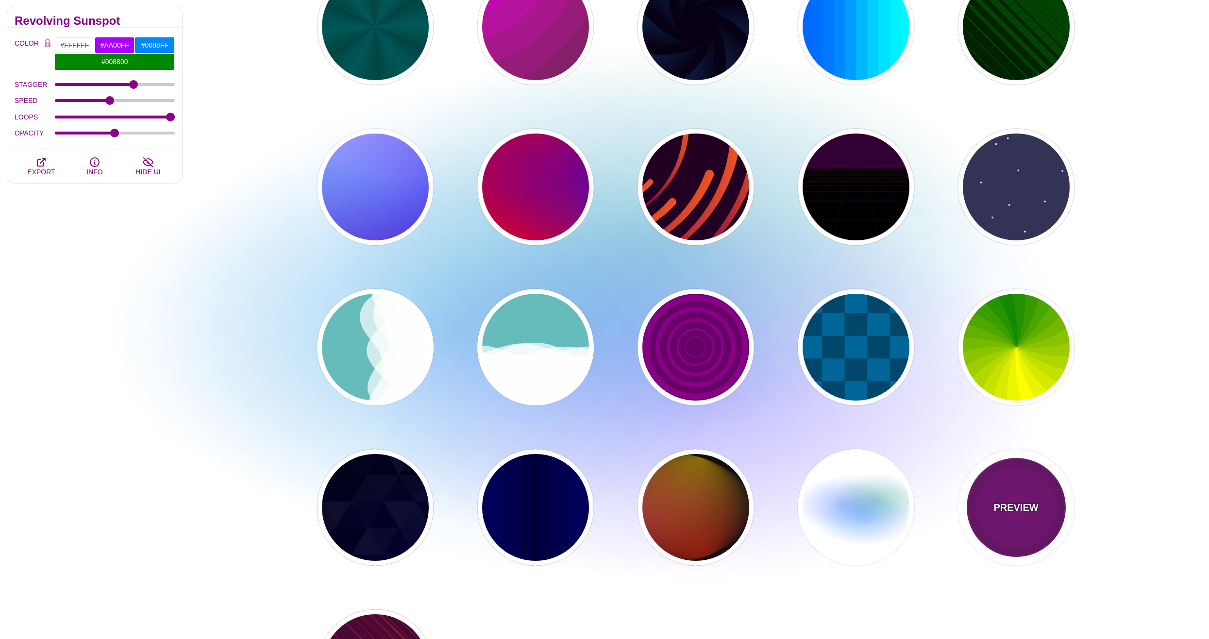
type input "5"
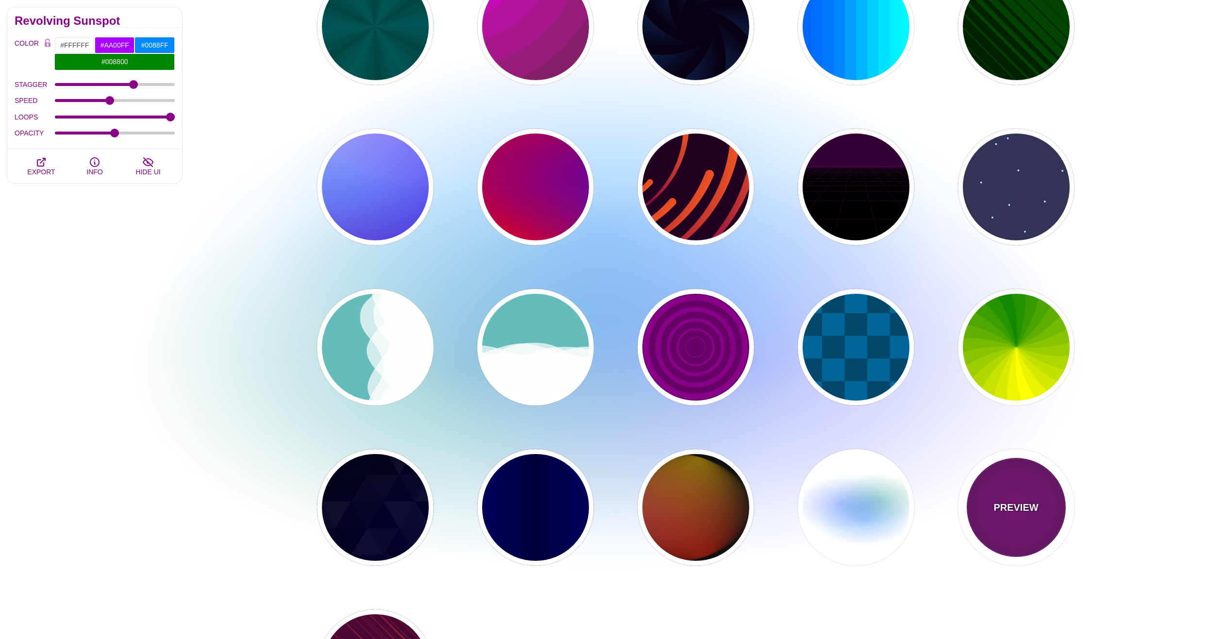
type input "0"
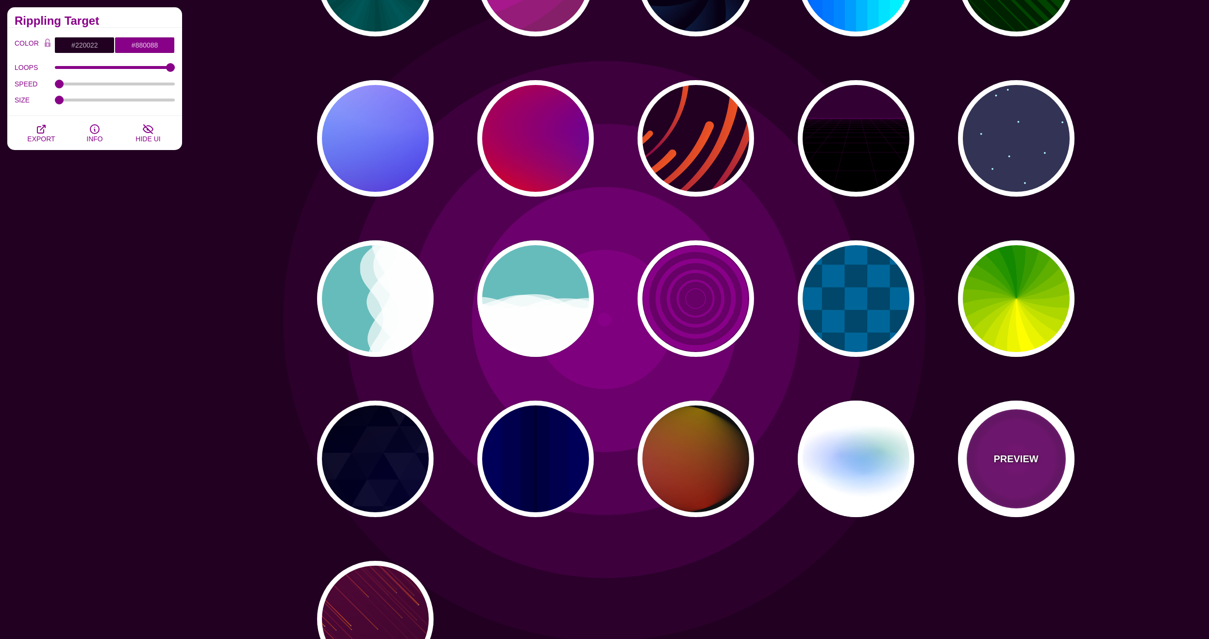
scroll to position [0, 0]
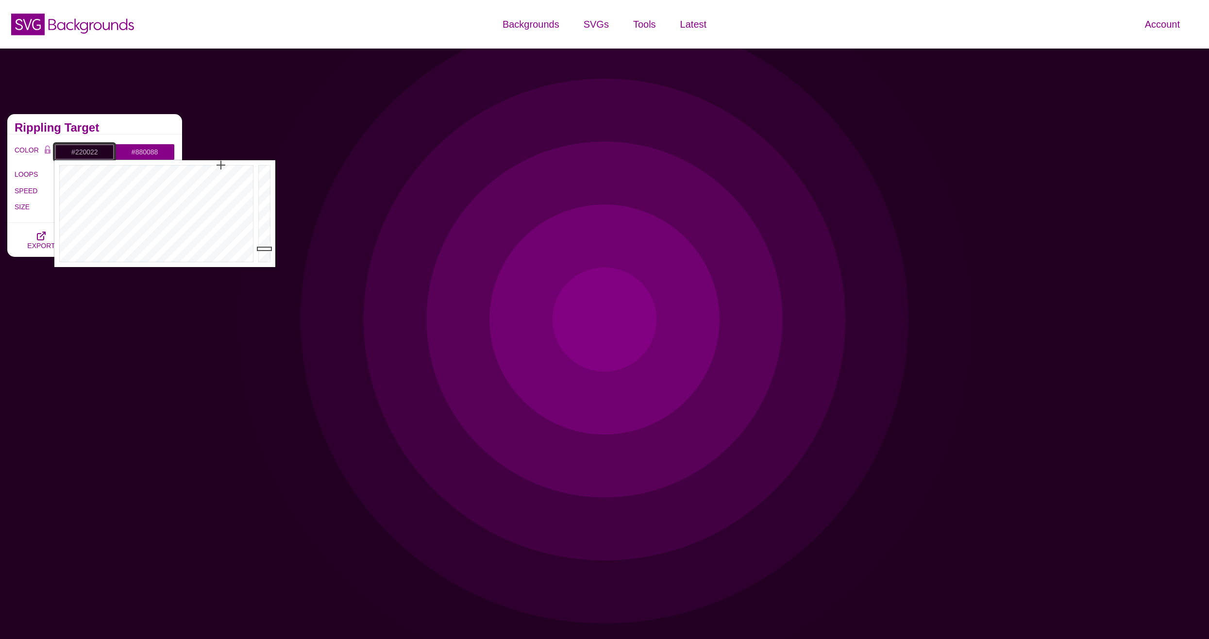
click at [86, 156] on input "#220022" at bounding box center [84, 152] width 60 height 17
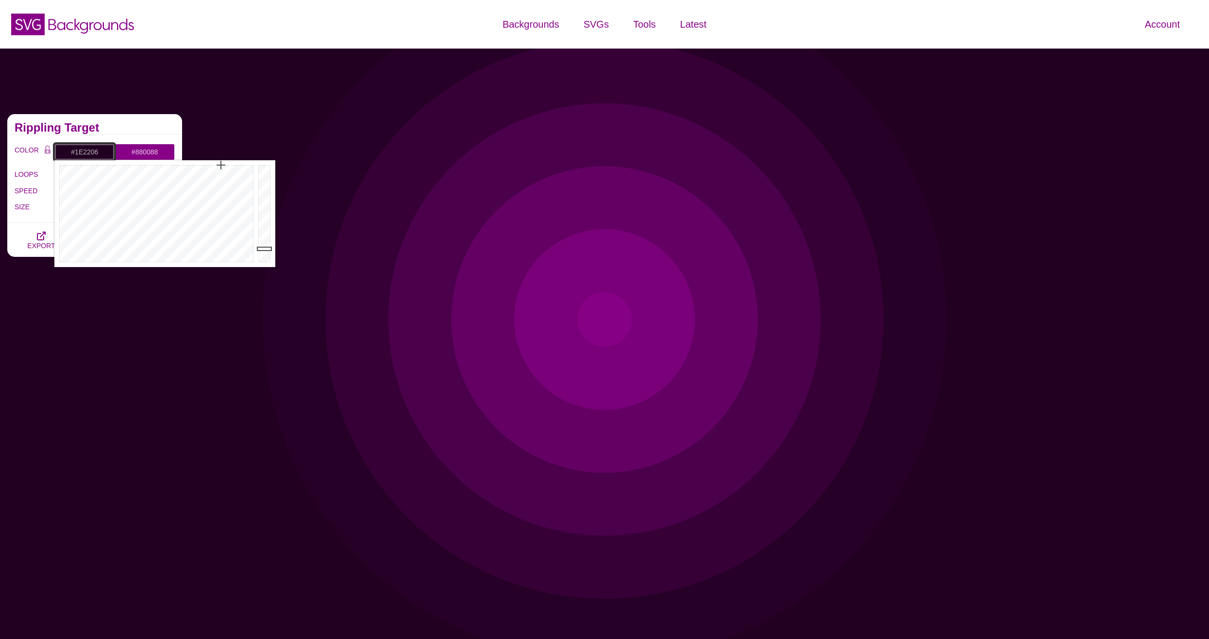
click at [97, 183] on div at bounding box center [155, 213] width 202 height 107
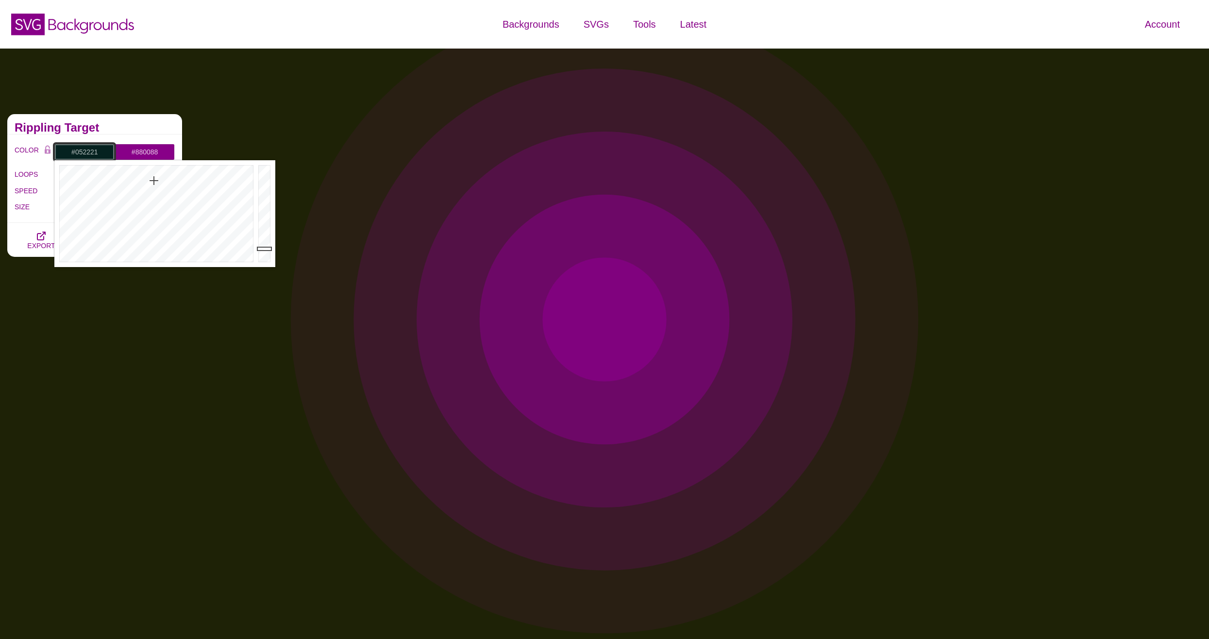
drag, startPoint x: 159, startPoint y: 188, endPoint x: 155, endPoint y: 181, distance: 8.7
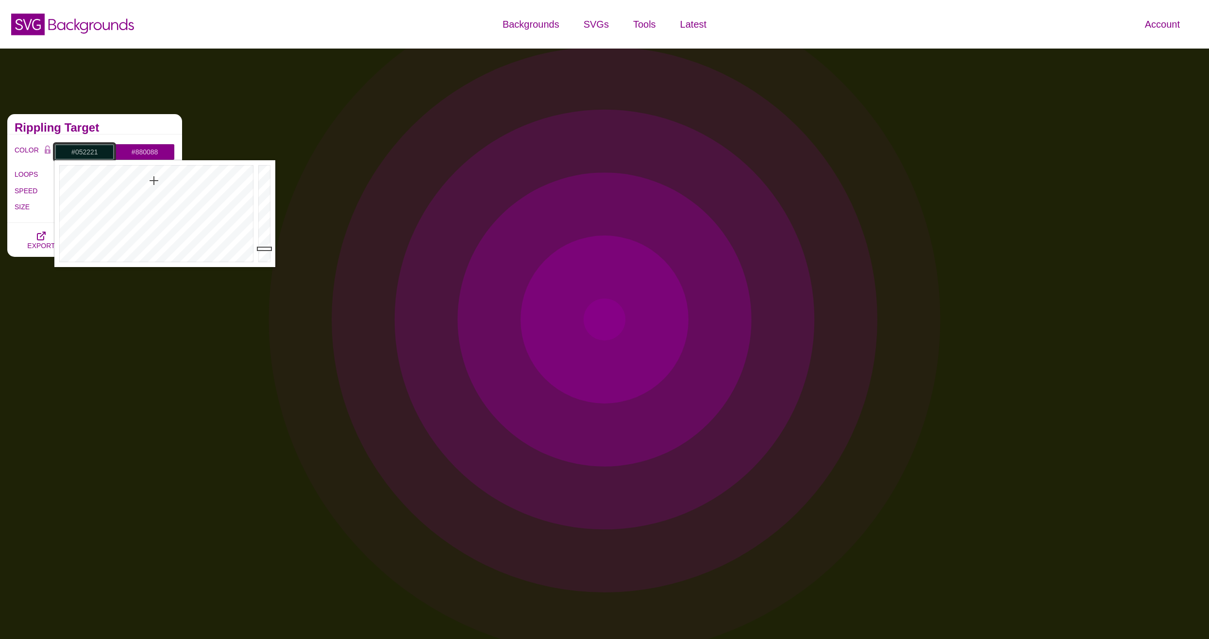
click at [155, 181] on div at bounding box center [155, 213] width 202 height 107
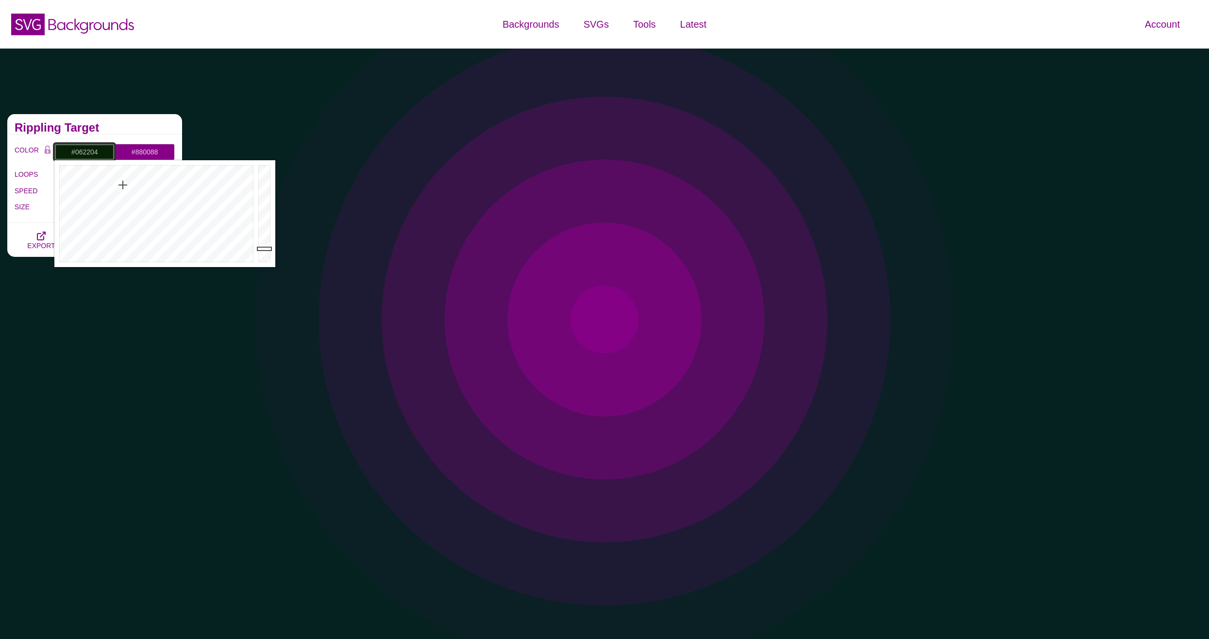
drag, startPoint x: 134, startPoint y: 181, endPoint x: 122, endPoint y: 178, distance: 12.1
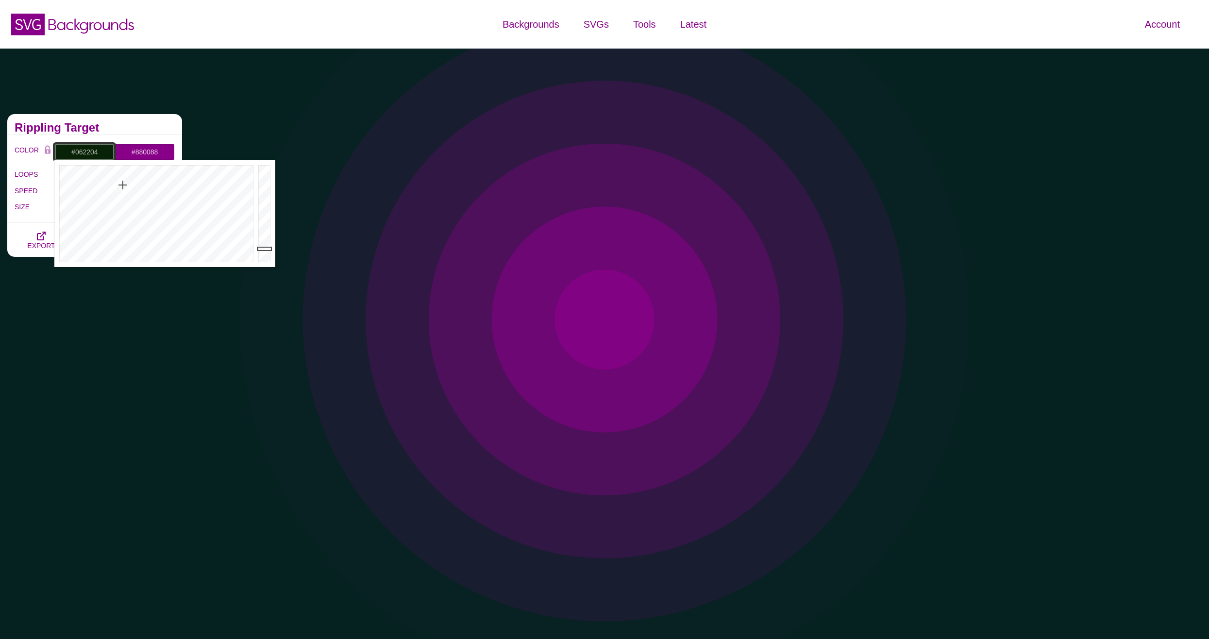
click at [122, 178] on div at bounding box center [155, 213] width 202 height 107
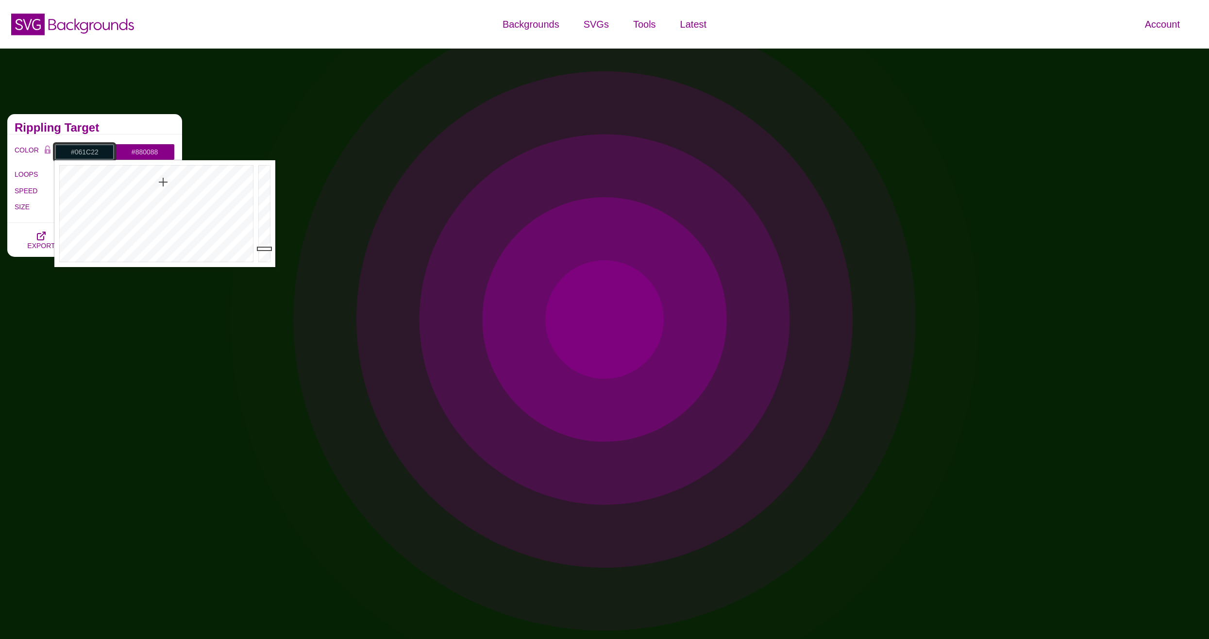
drag, startPoint x: 126, startPoint y: 182, endPoint x: 163, endPoint y: 182, distance: 37.4
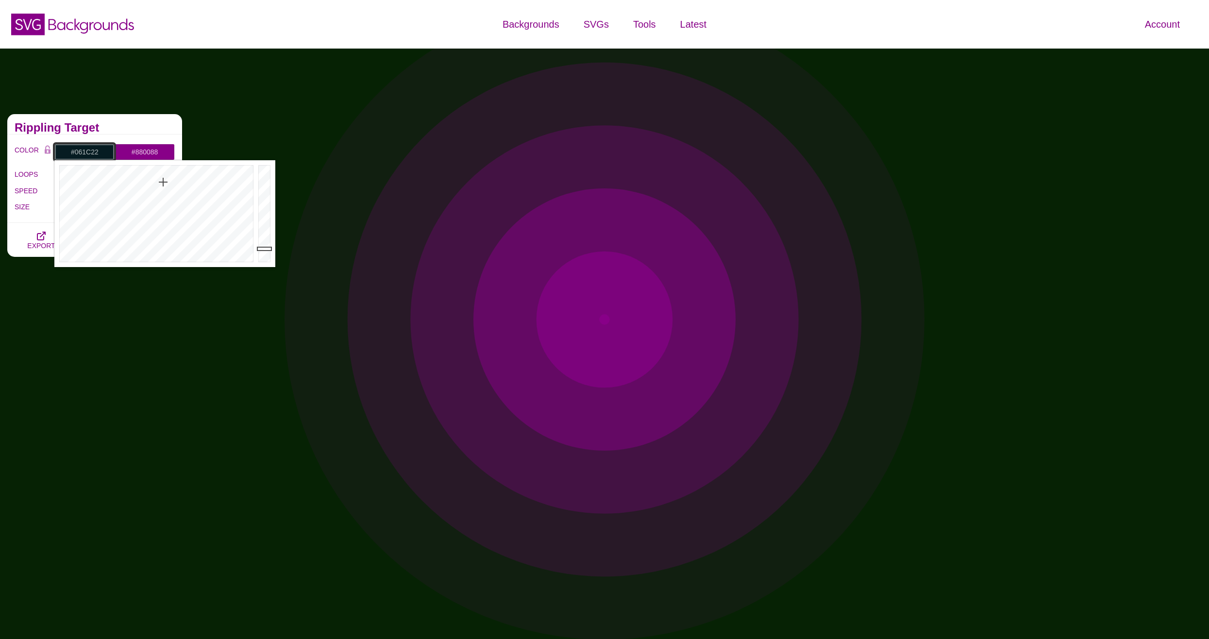
click at [163, 182] on div at bounding box center [155, 213] width 202 height 107
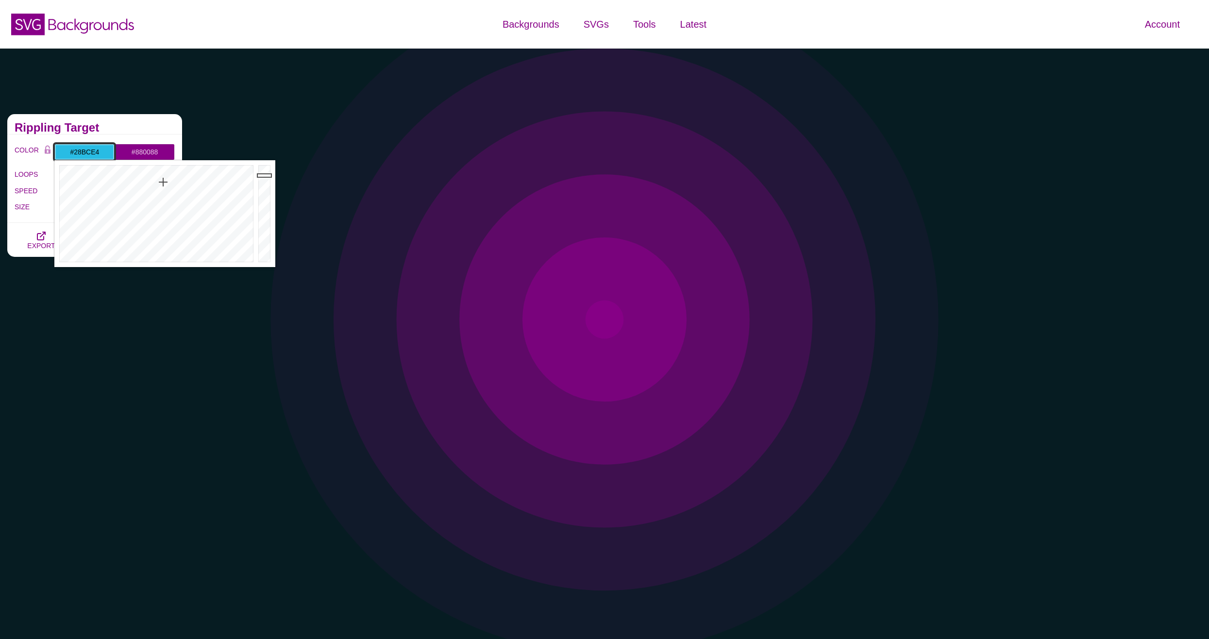
drag, startPoint x: 264, startPoint y: 200, endPoint x: 267, endPoint y: 175, distance: 24.4
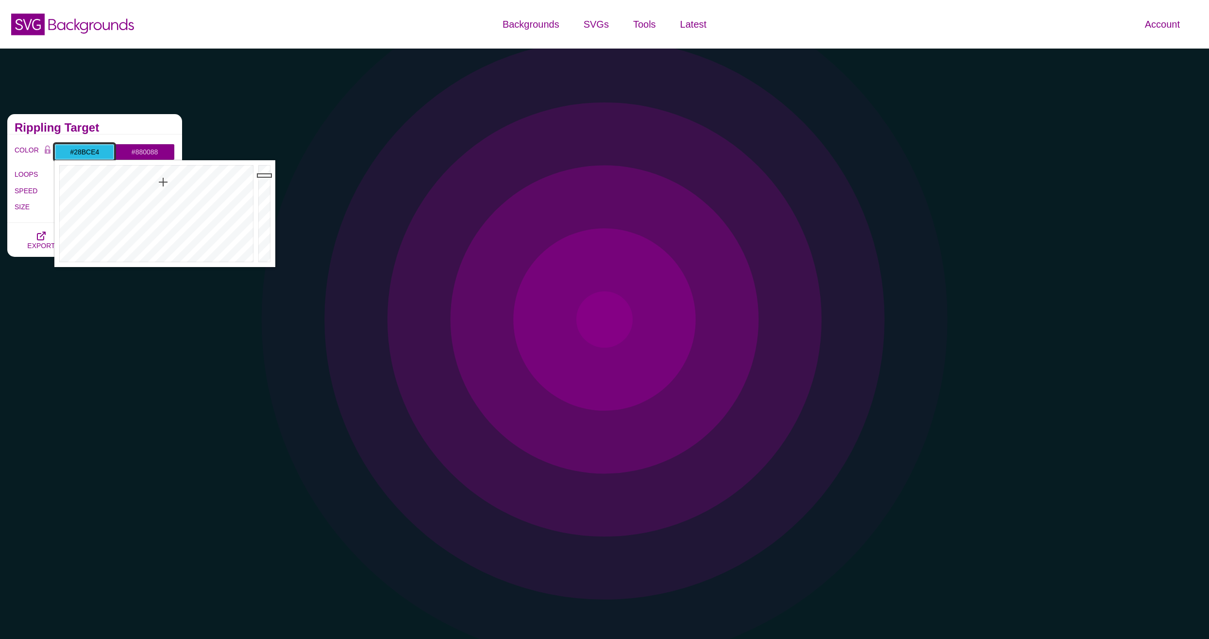
click at [267, 175] on div at bounding box center [265, 213] width 19 height 107
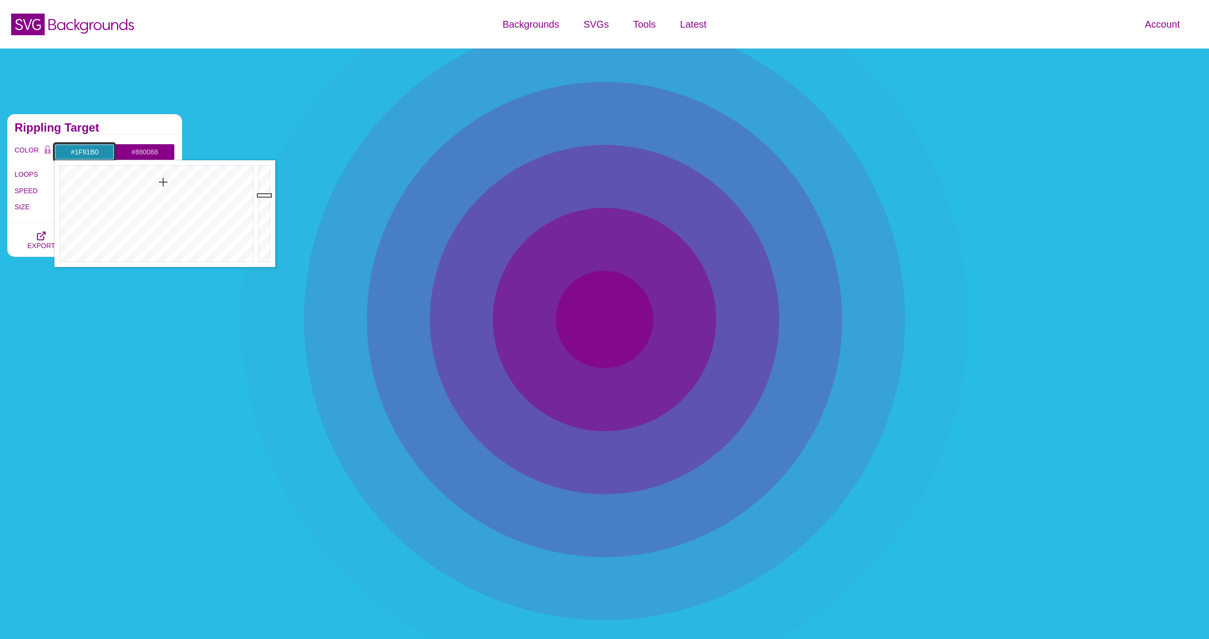
drag, startPoint x: 267, startPoint y: 175, endPoint x: 264, endPoint y: 195, distance: 20.1
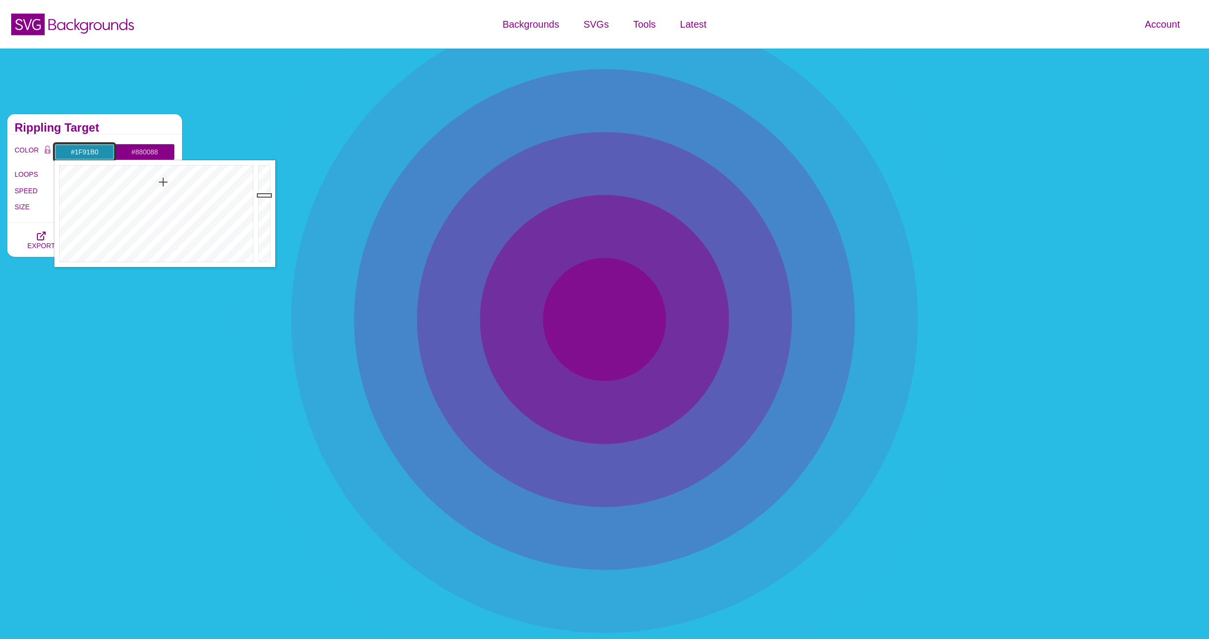
click at [264, 195] on div at bounding box center [265, 213] width 19 height 107
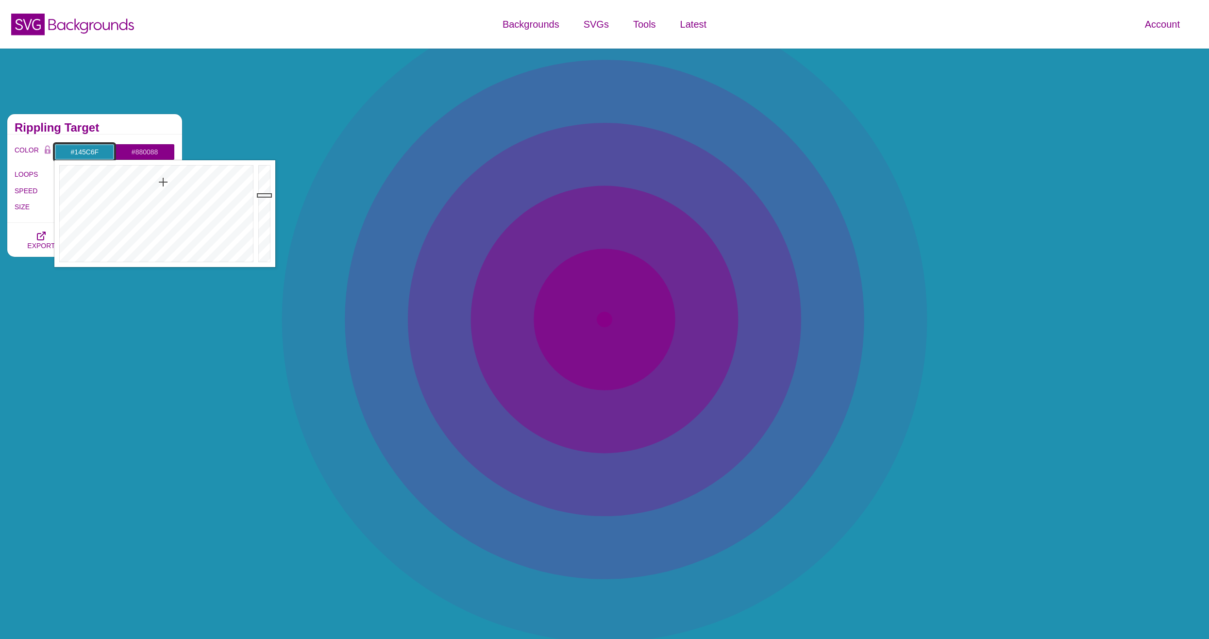
type input "#135B6E"
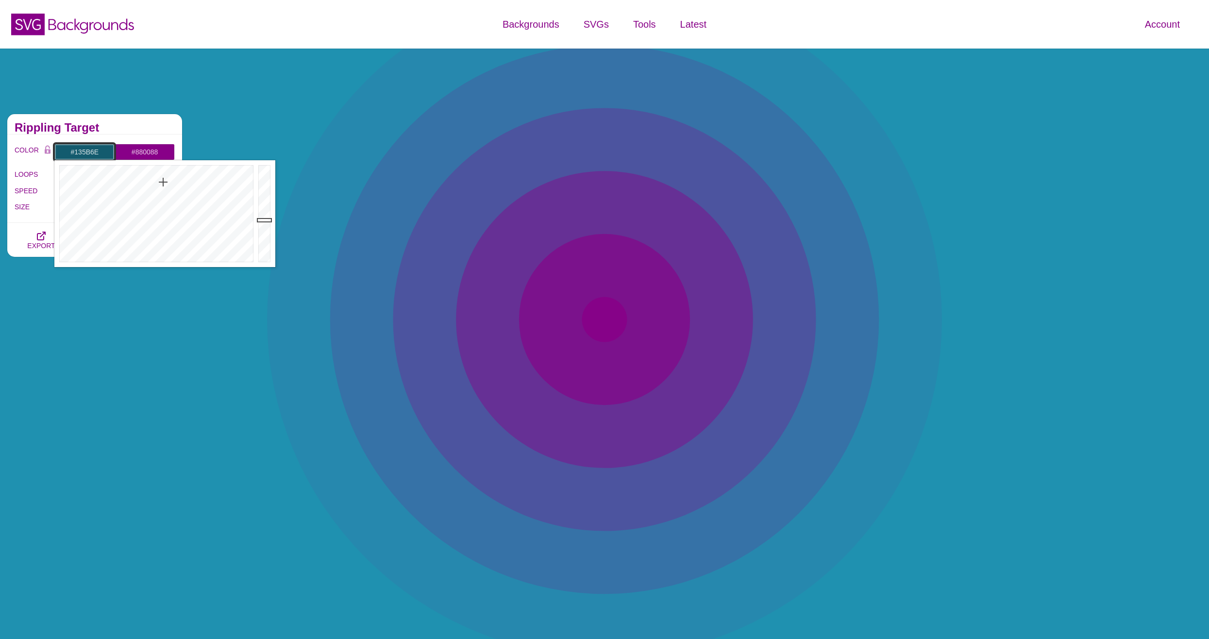
drag, startPoint x: 264, startPoint y: 195, endPoint x: 264, endPoint y: 220, distance: 24.8
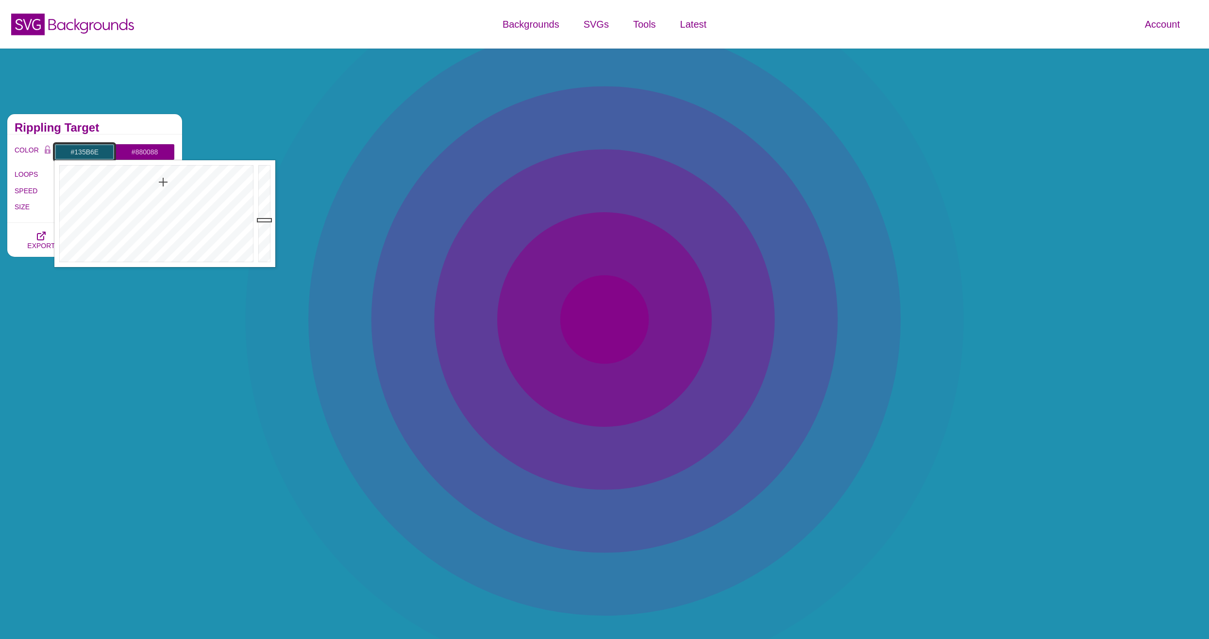
click at [264, 220] on div at bounding box center [265, 213] width 19 height 107
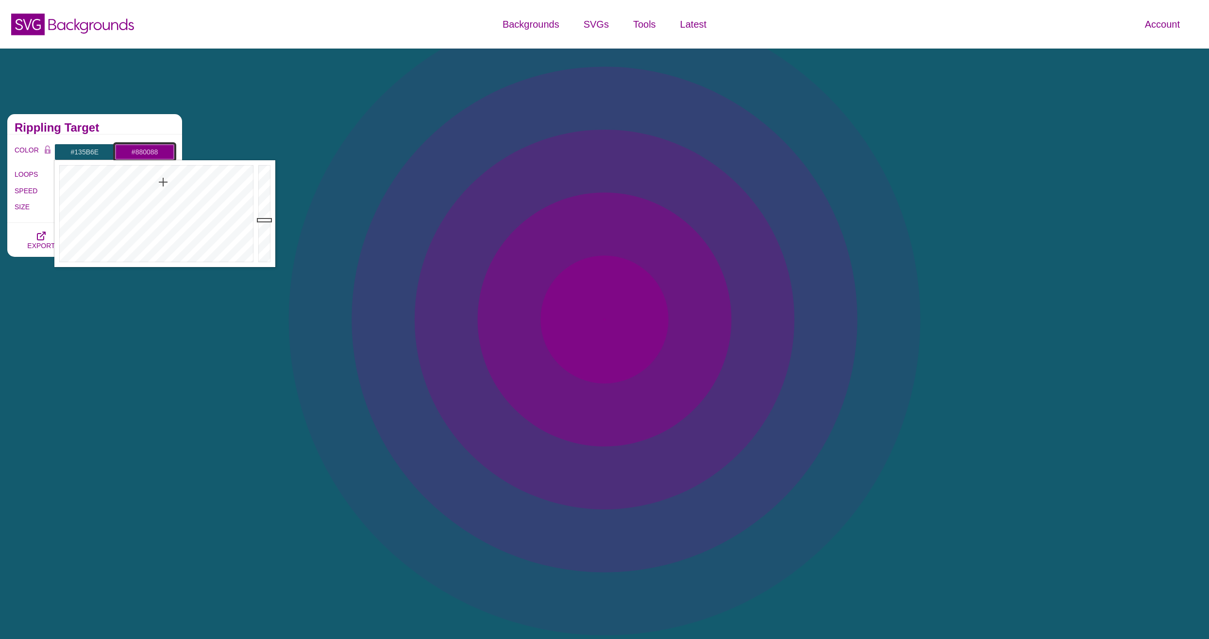
click at [138, 155] on input "#880088" at bounding box center [145, 152] width 60 height 17
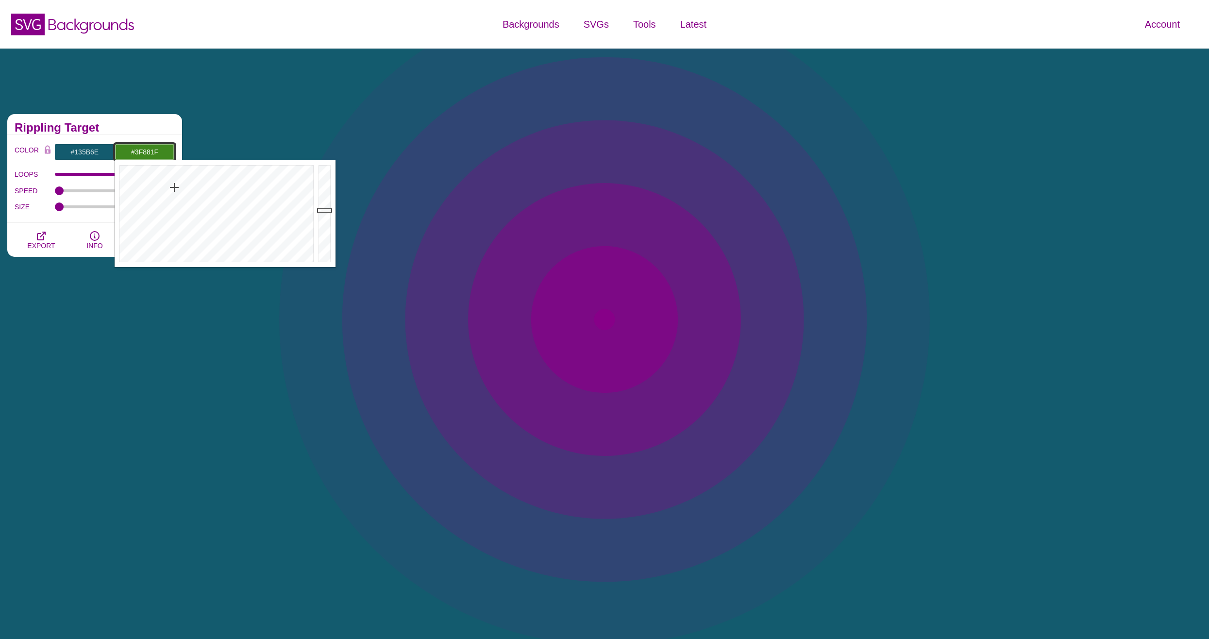
click at [174, 187] on div at bounding box center [216, 213] width 202 height 107
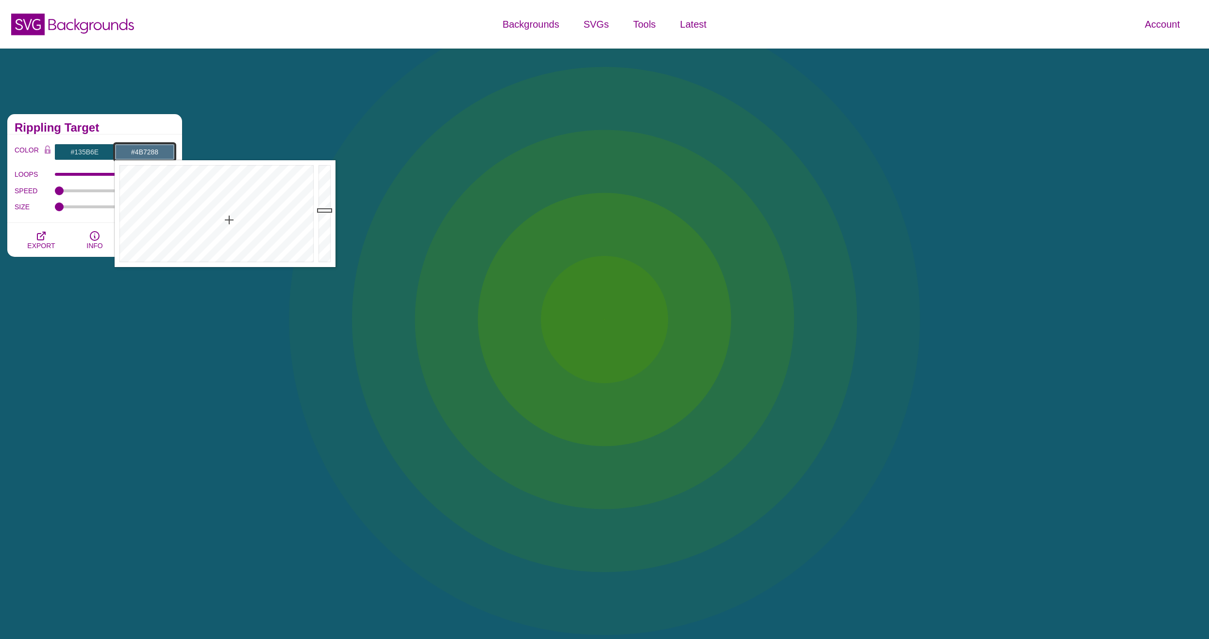
drag, startPoint x: 209, startPoint y: 191, endPoint x: 229, endPoint y: 215, distance: 30.7
click at [228, 218] on div at bounding box center [216, 213] width 202 height 107
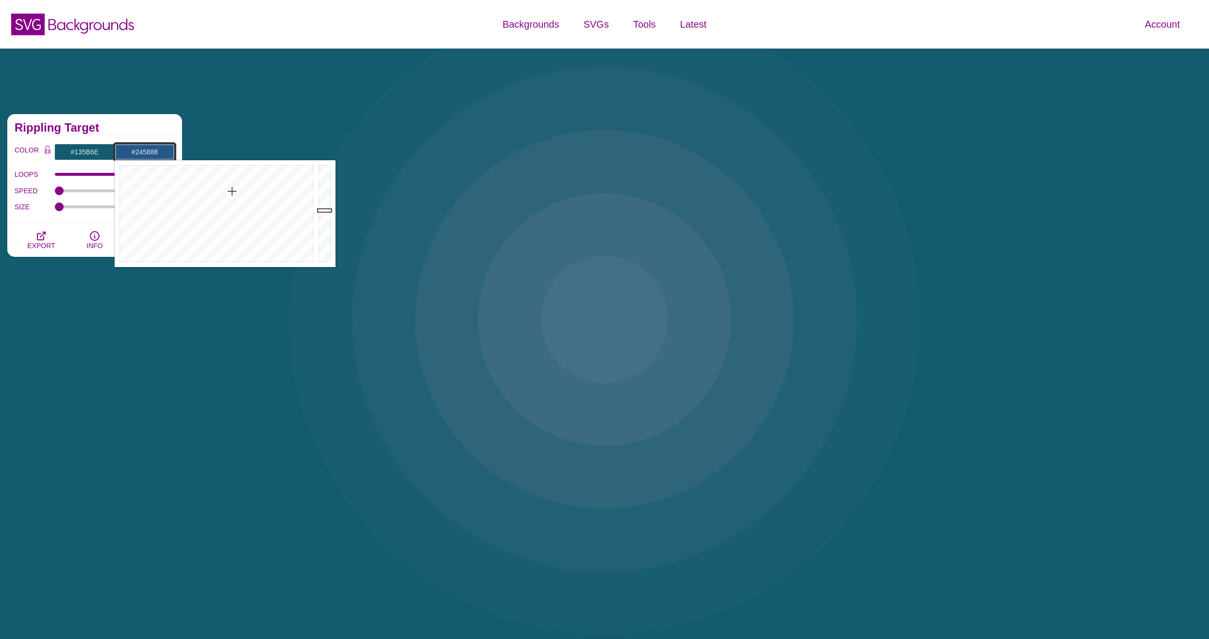
drag, startPoint x: 232, startPoint y: 207, endPoint x: 232, endPoint y: 191, distance: 16.0
click at [232, 191] on div at bounding box center [216, 213] width 202 height 107
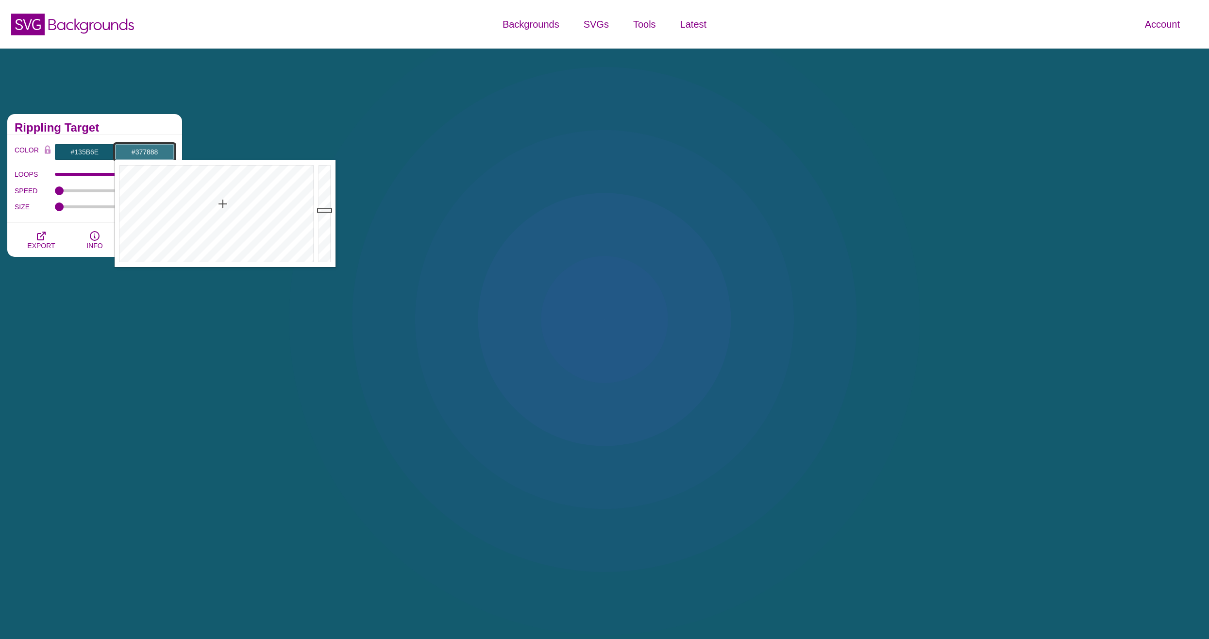
drag, startPoint x: 232, startPoint y: 191, endPoint x: 223, endPoint y: 204, distance: 16.0
click at [223, 204] on div at bounding box center [216, 213] width 202 height 107
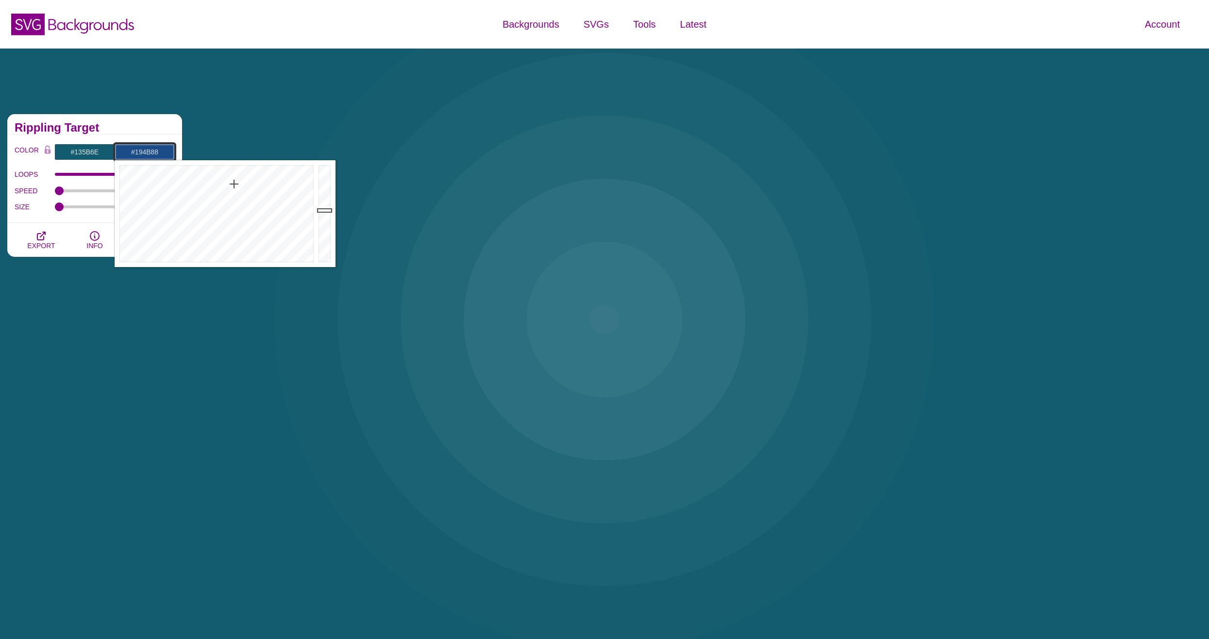
click at [234, 183] on div at bounding box center [216, 213] width 202 height 107
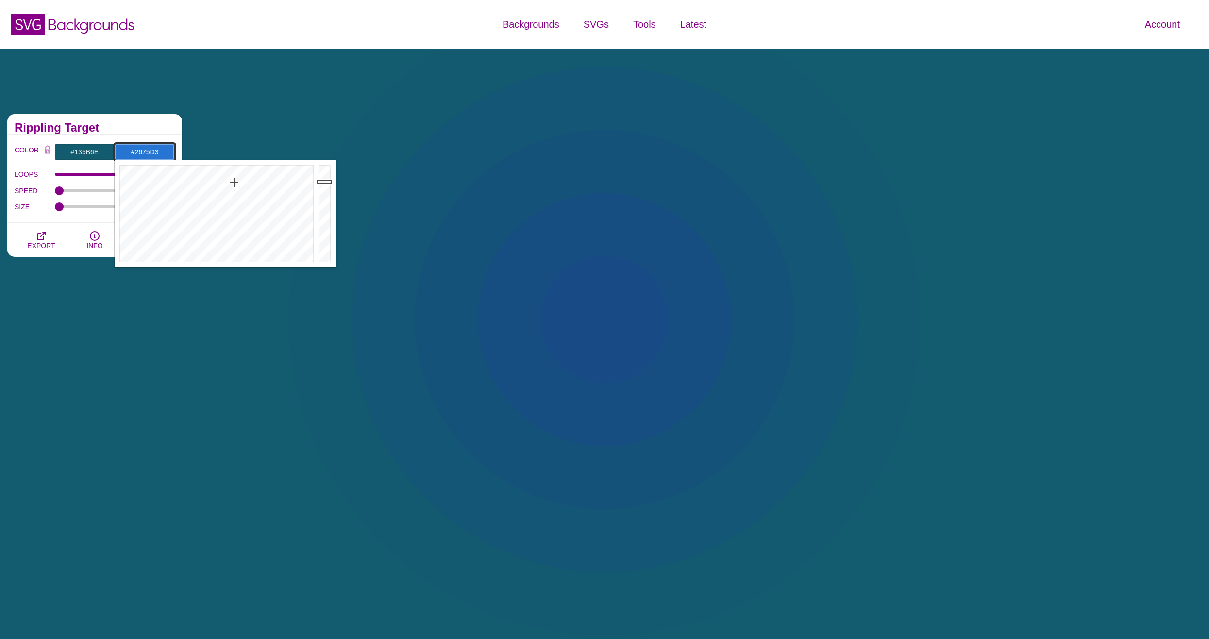
drag, startPoint x: 325, startPoint y: 203, endPoint x: 326, endPoint y: 182, distance: 21.4
click at [326, 182] on div at bounding box center [325, 213] width 19 height 107
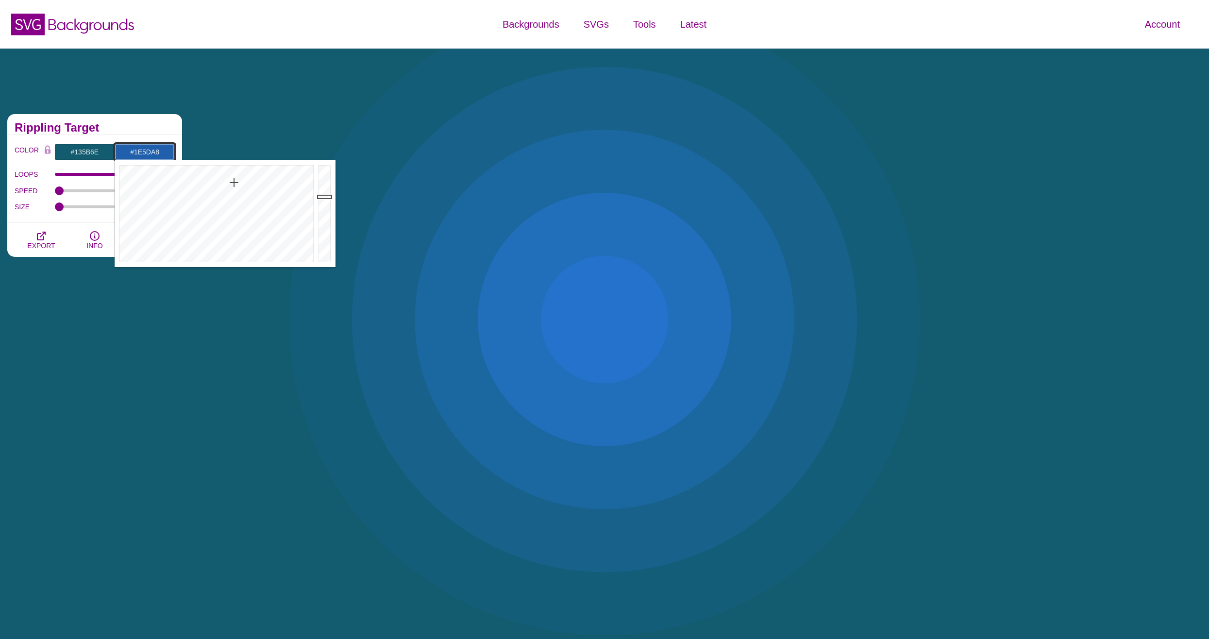
drag, startPoint x: 326, startPoint y: 182, endPoint x: 325, endPoint y: 198, distance: 16.5
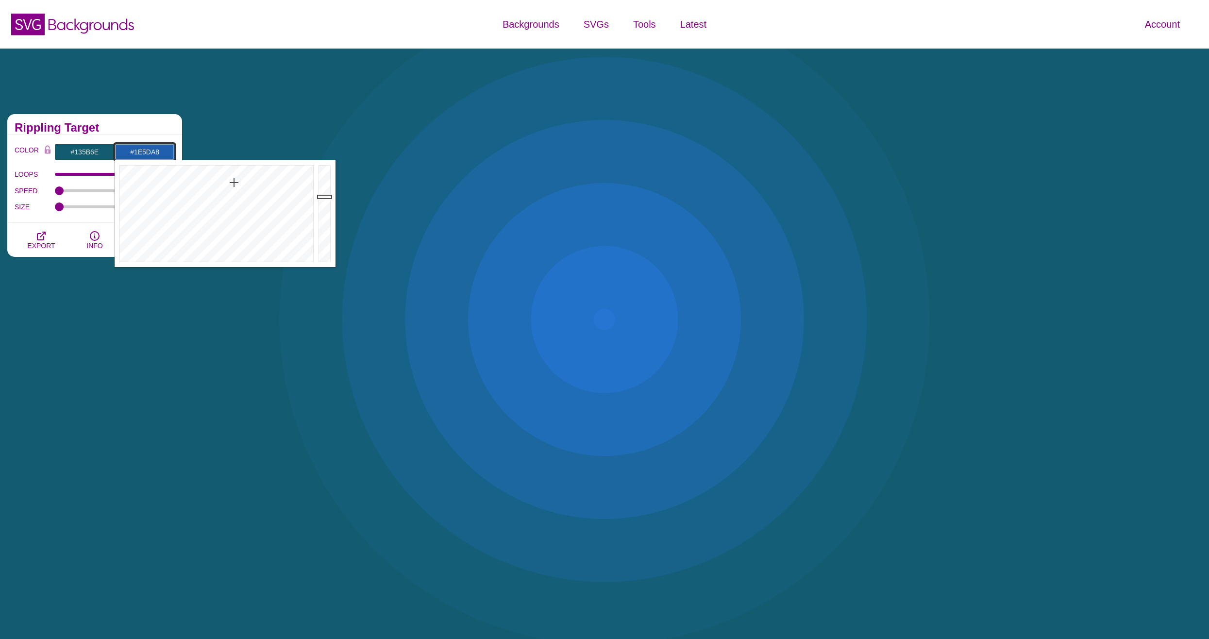
click at [325, 198] on div at bounding box center [325, 213] width 19 height 107
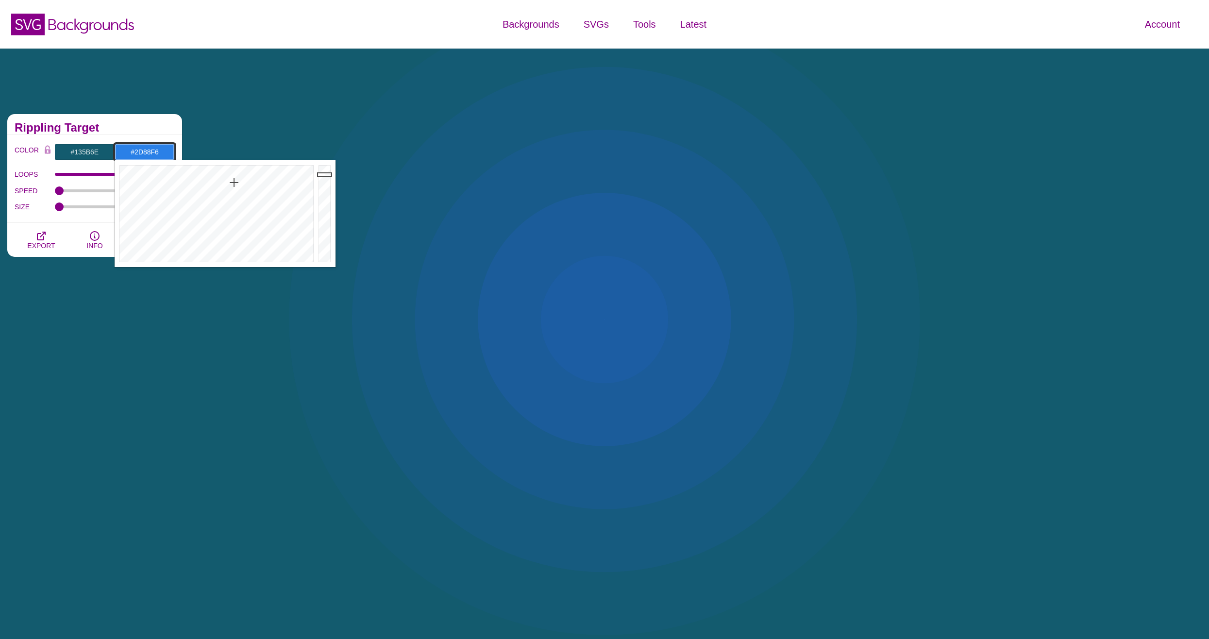
drag, startPoint x: 325, startPoint y: 198, endPoint x: 327, endPoint y: 169, distance: 29.7
click at [327, 169] on div at bounding box center [325, 213] width 19 height 107
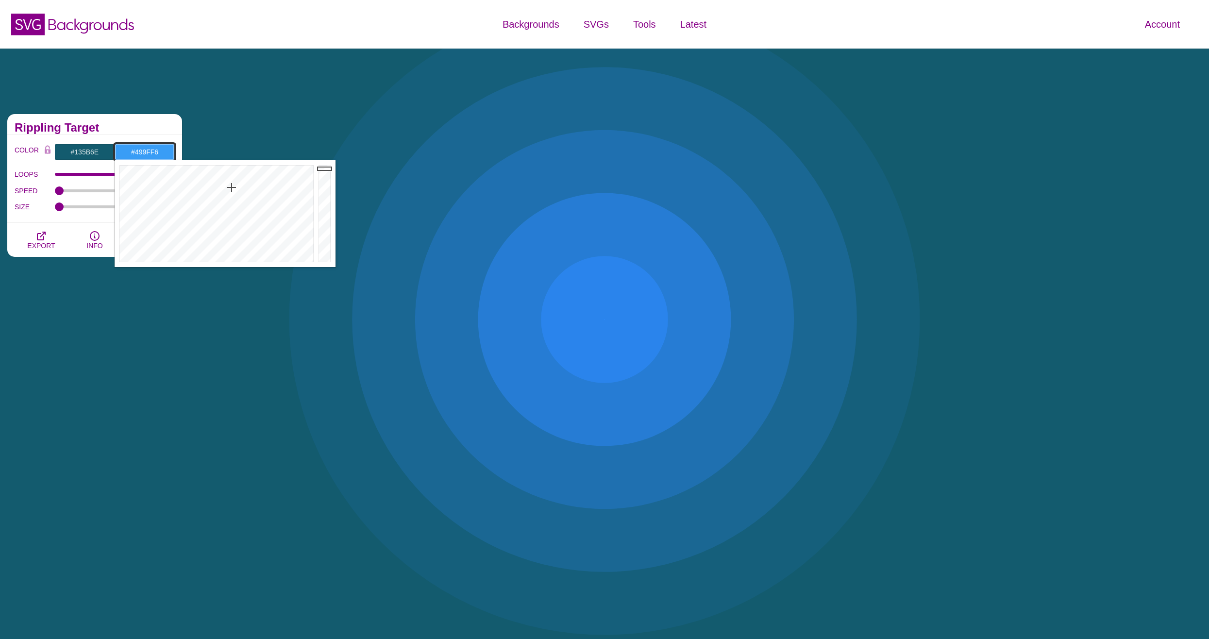
type input "#4A9DF6"
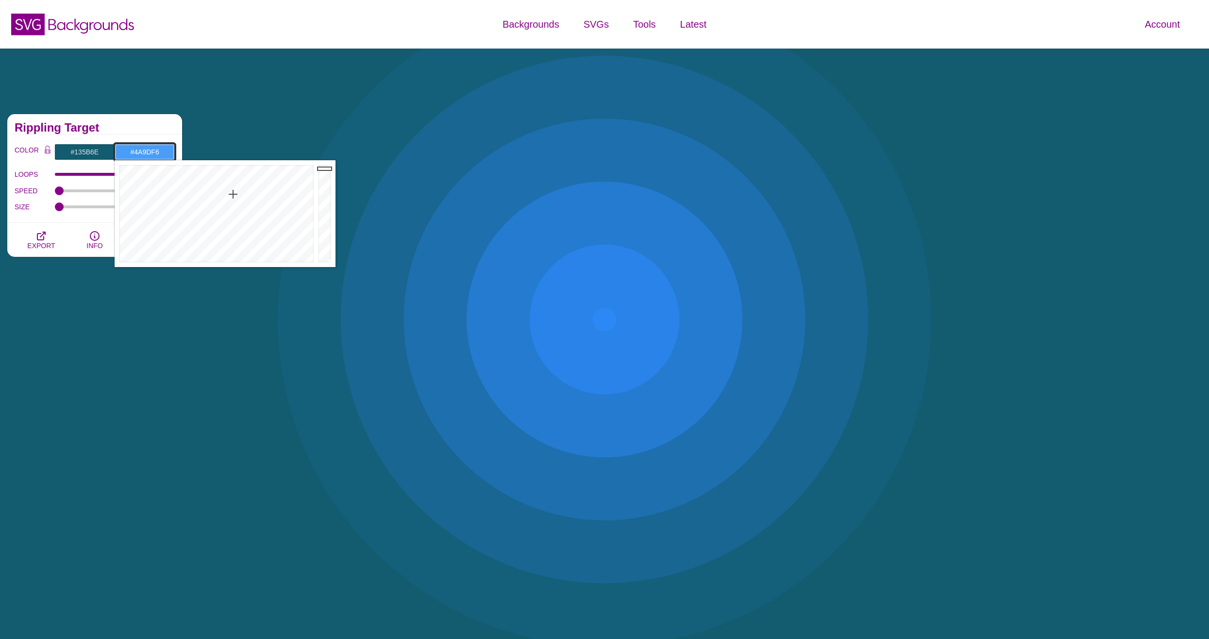
drag, startPoint x: 232, startPoint y: 187, endPoint x: 233, endPoint y: 194, distance: 7.0
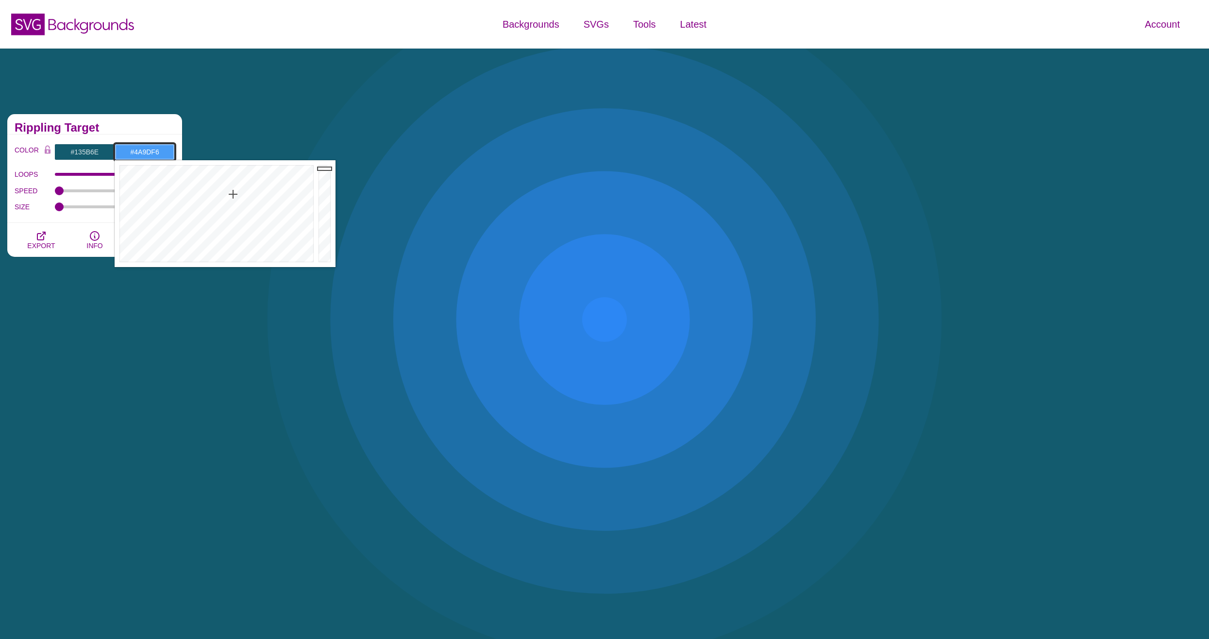
click at [233, 194] on div at bounding box center [216, 213] width 202 height 107
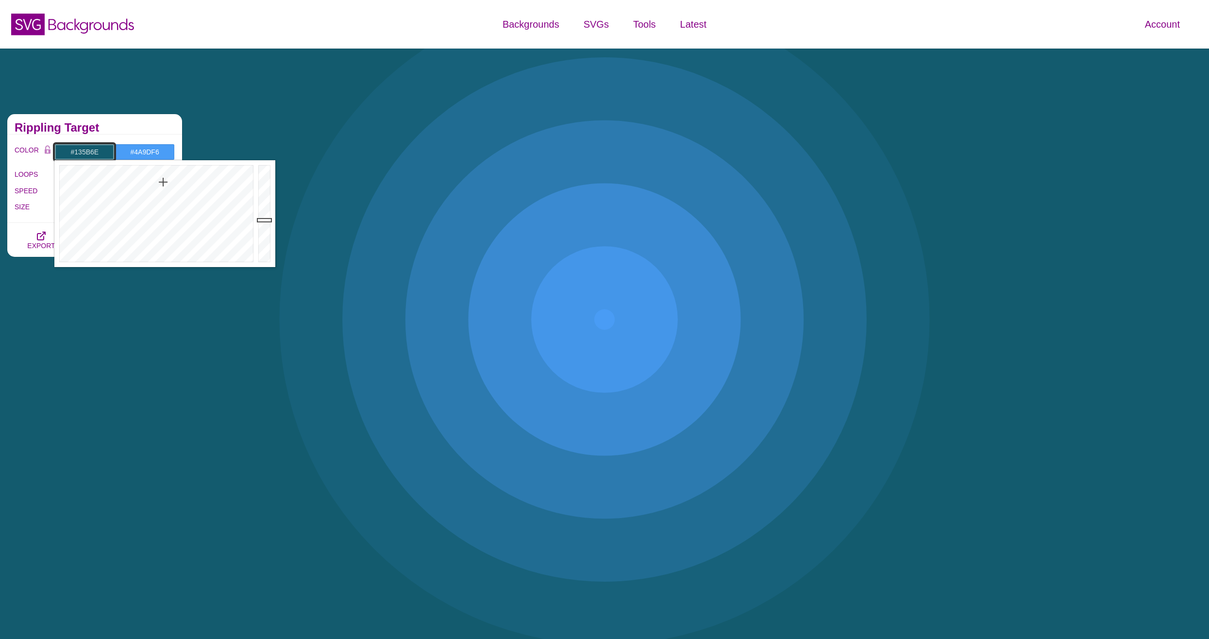
click at [84, 153] on input "#135B6E" at bounding box center [84, 152] width 60 height 17
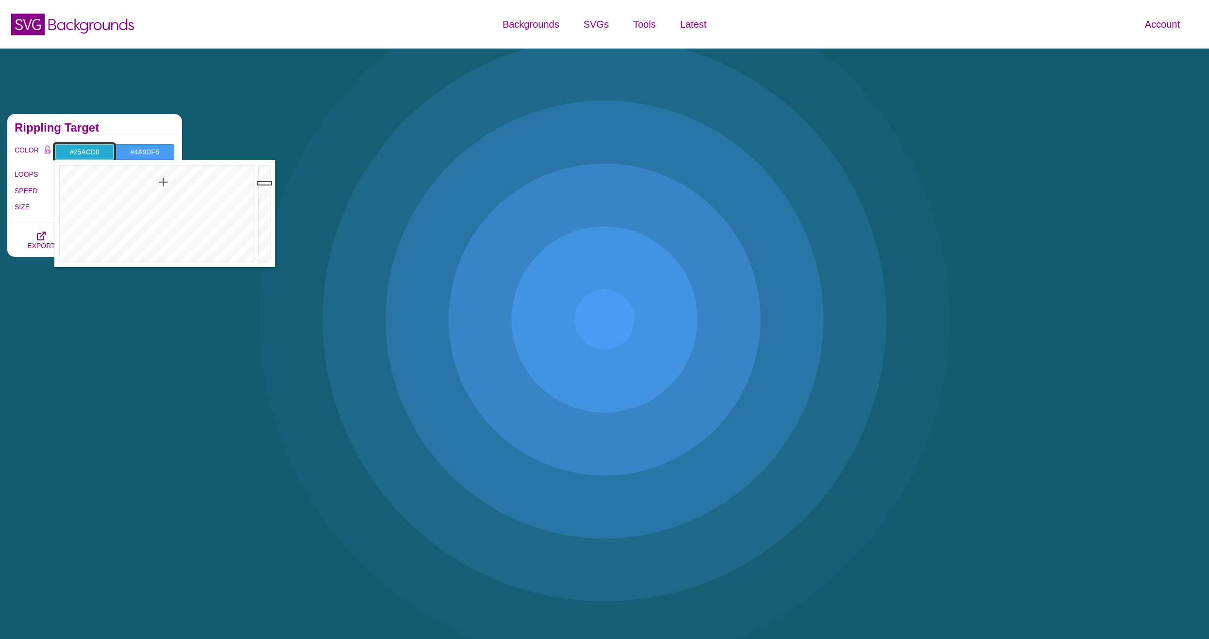
drag, startPoint x: 267, startPoint y: 203, endPoint x: 266, endPoint y: 183, distance: 19.5
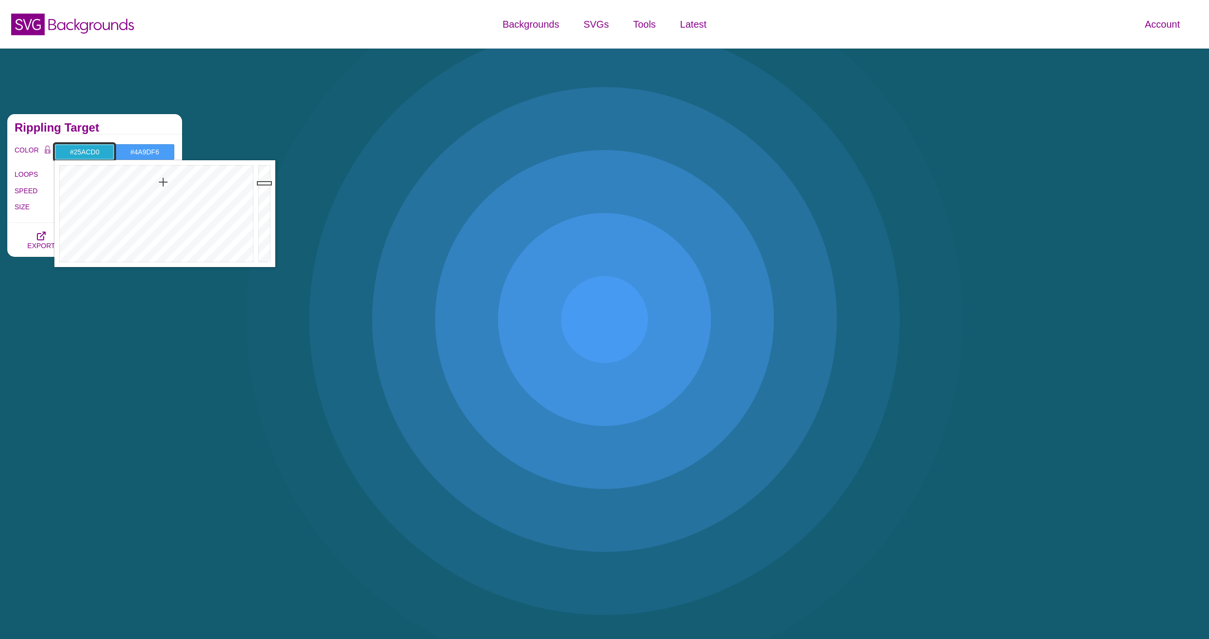
click at [266, 183] on div at bounding box center [265, 213] width 19 height 107
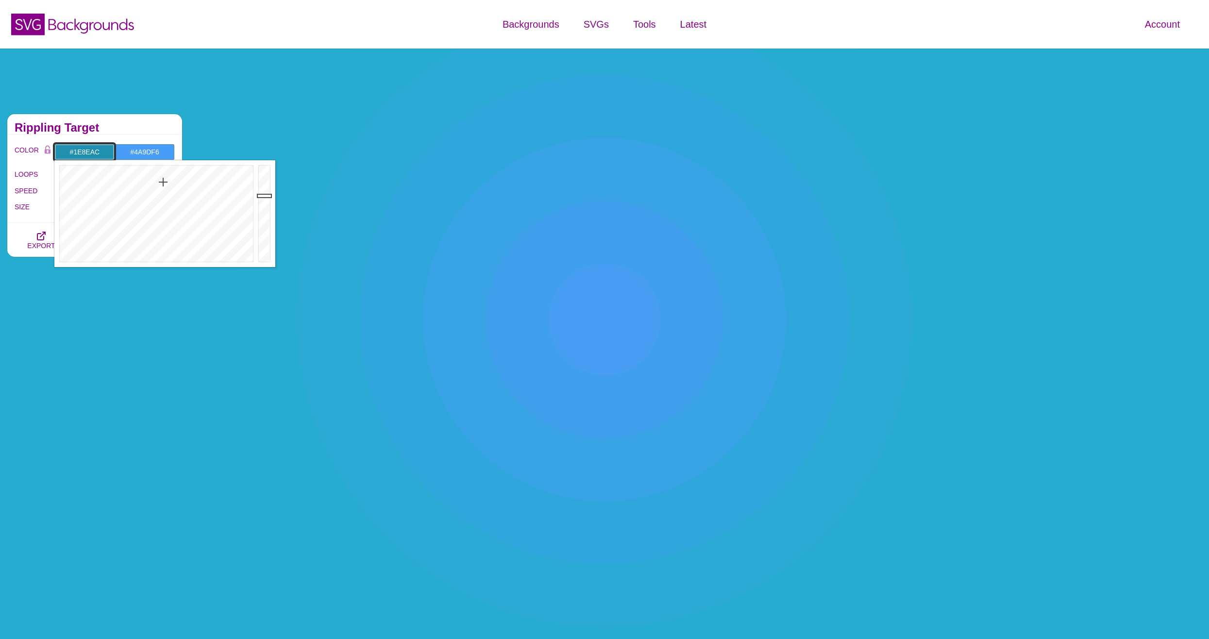
drag, startPoint x: 266, startPoint y: 183, endPoint x: 266, endPoint y: 197, distance: 13.6
click at [266, 197] on div at bounding box center [265, 213] width 19 height 107
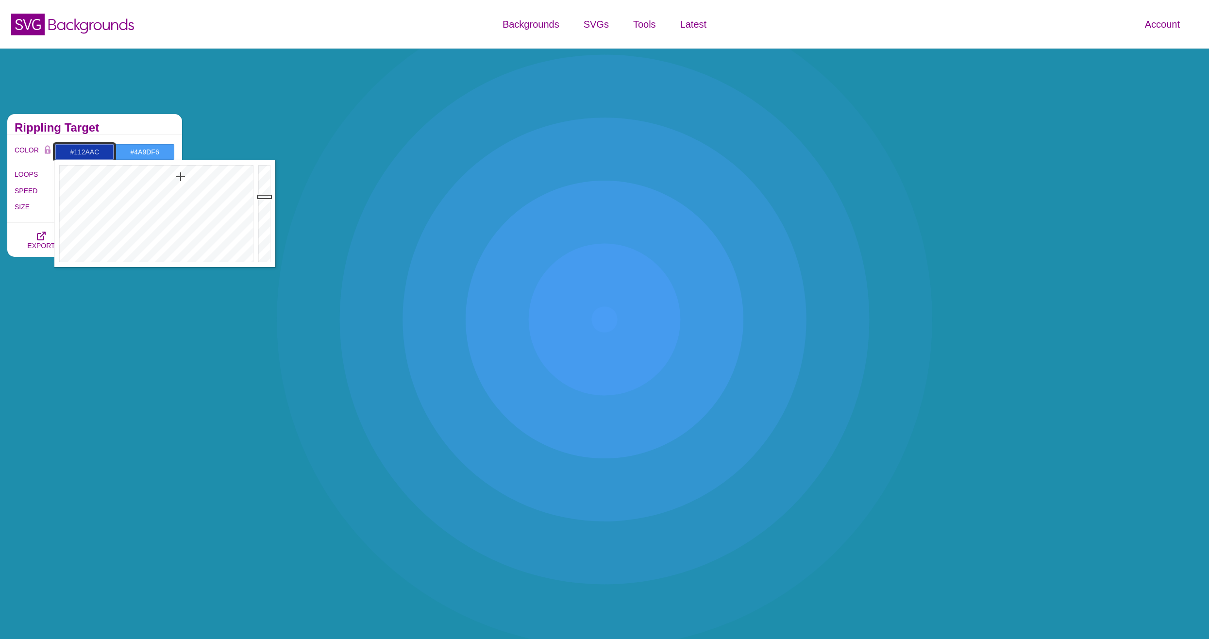
click at [184, 175] on div at bounding box center [155, 213] width 202 height 107
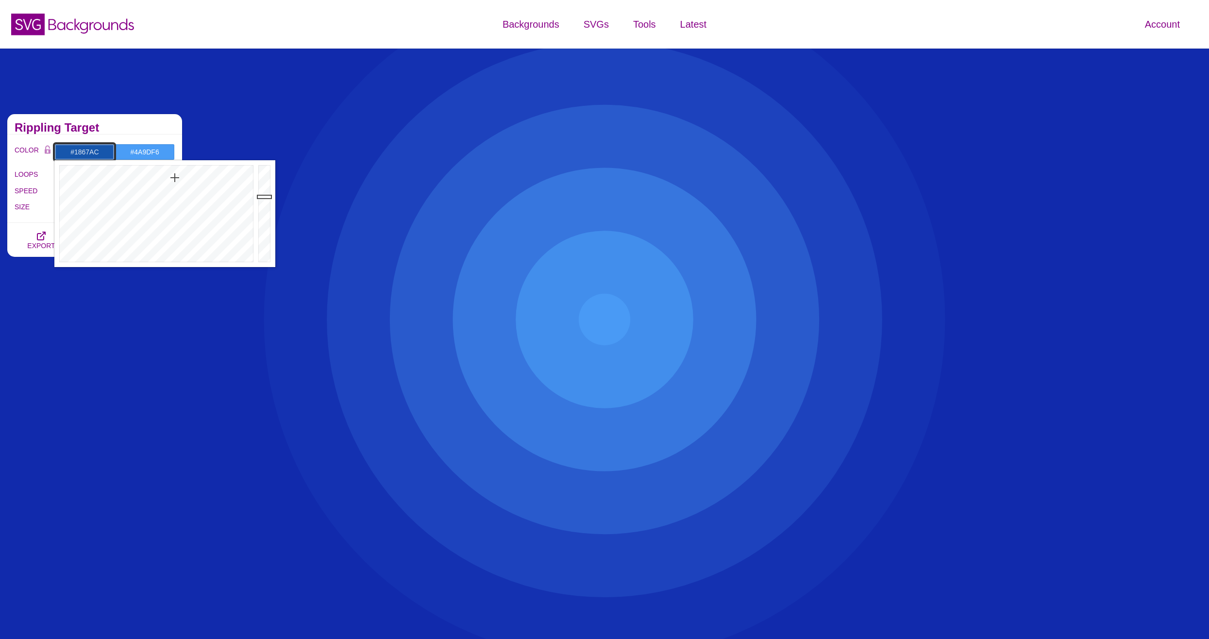
type input "#1967AC"
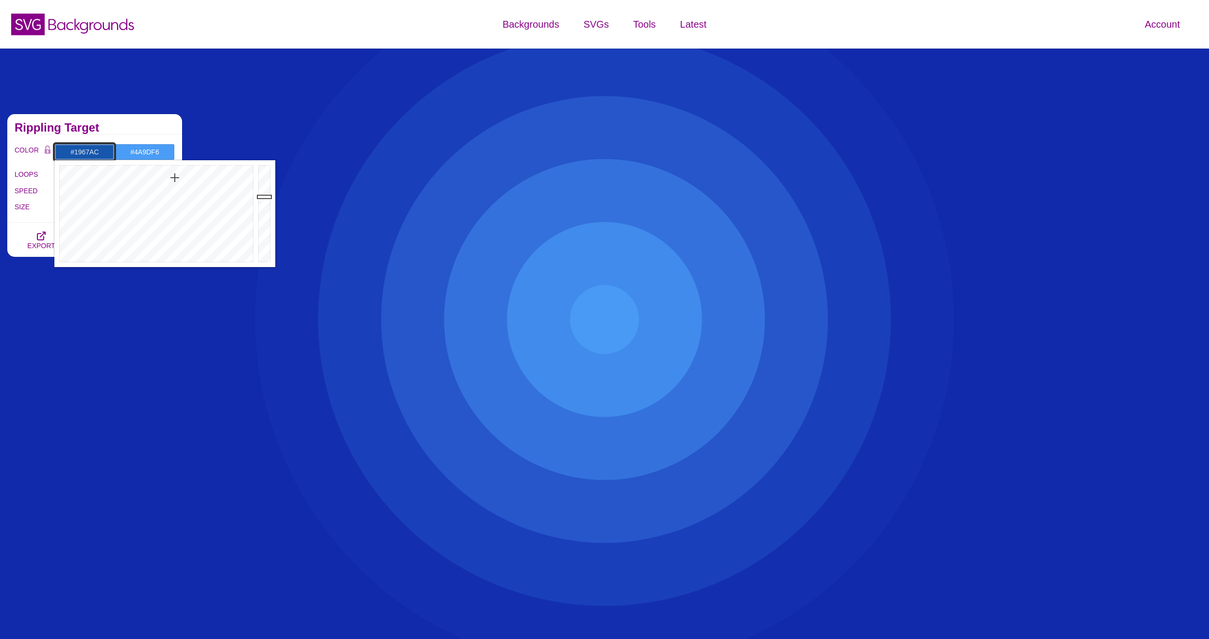
drag, startPoint x: 177, startPoint y: 177, endPoint x: 171, endPoint y: 179, distance: 6.1
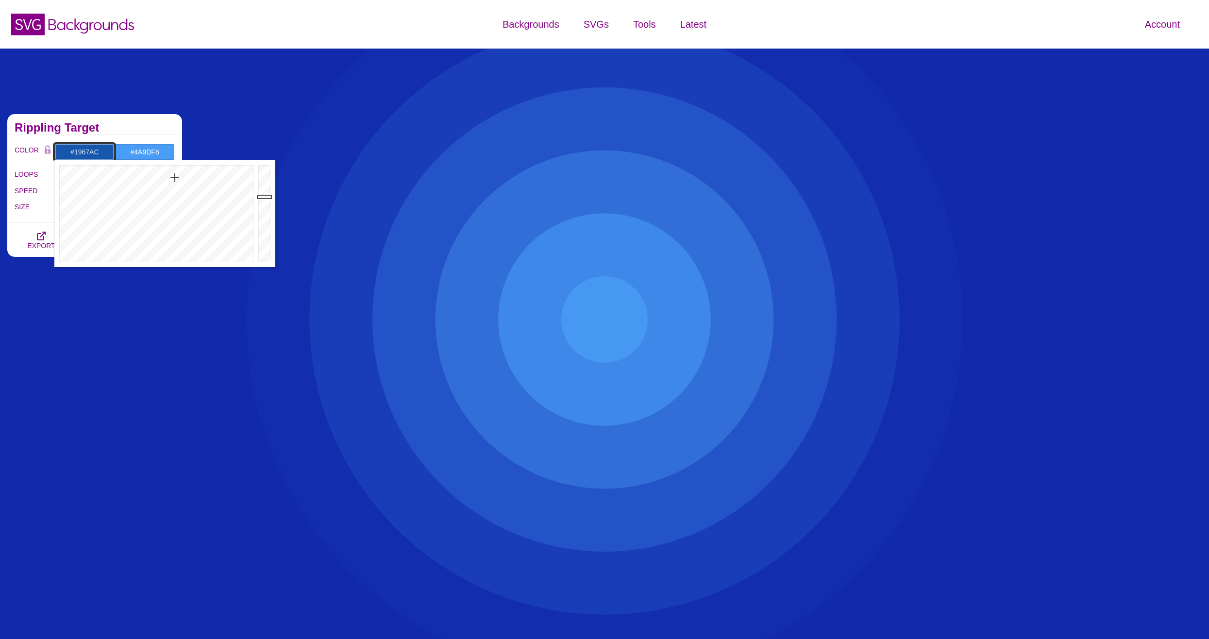
click at [171, 179] on div at bounding box center [155, 213] width 202 height 107
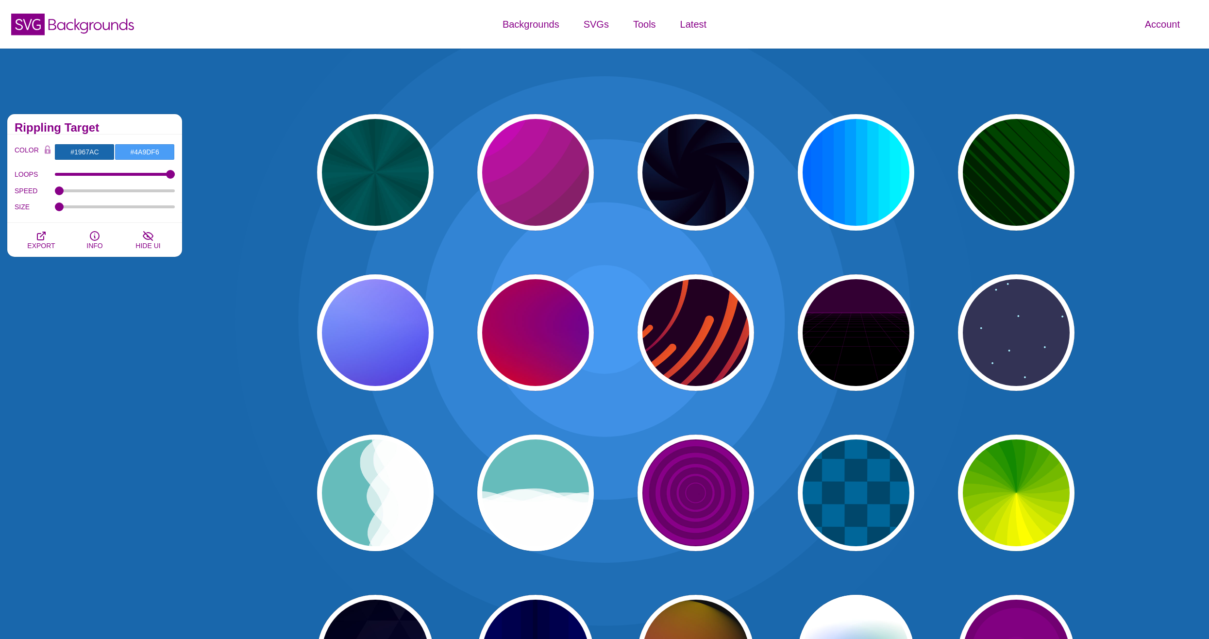
click at [131, 441] on div "Animated SVG Backgrounds This is an experimental set of backgrounds. It's recom…" at bounding box center [94, 493] width 189 height 772
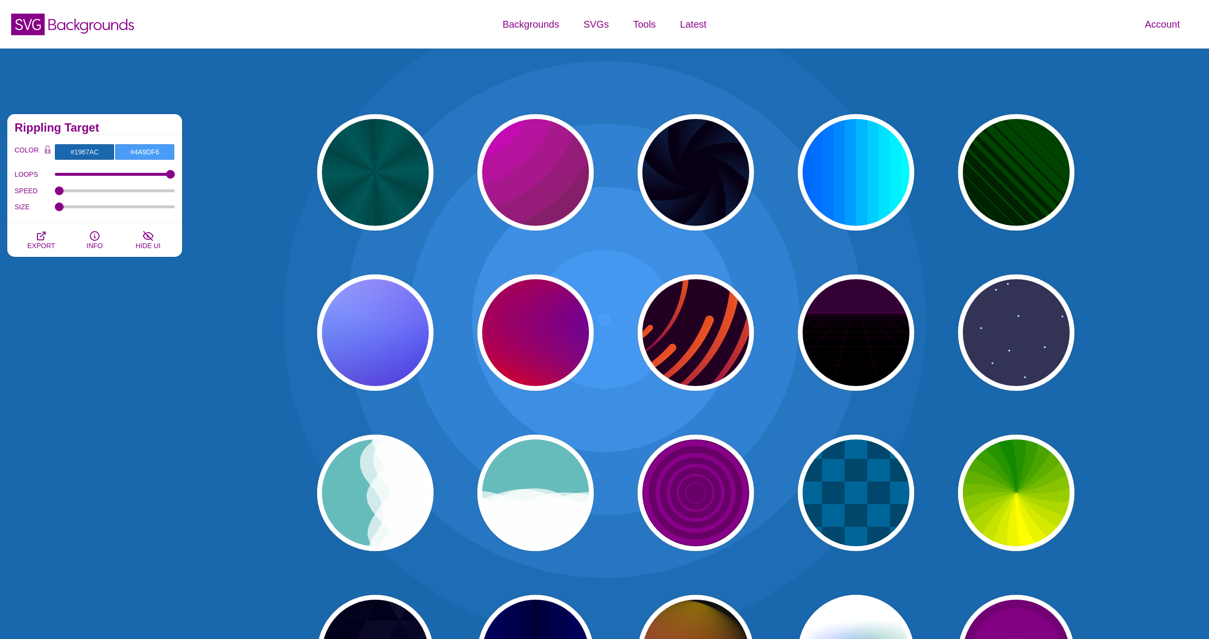
click at [127, 449] on div "Animated SVG Backgrounds This is an experimental set of backgrounds. It's recom…" at bounding box center [94, 493] width 189 height 772
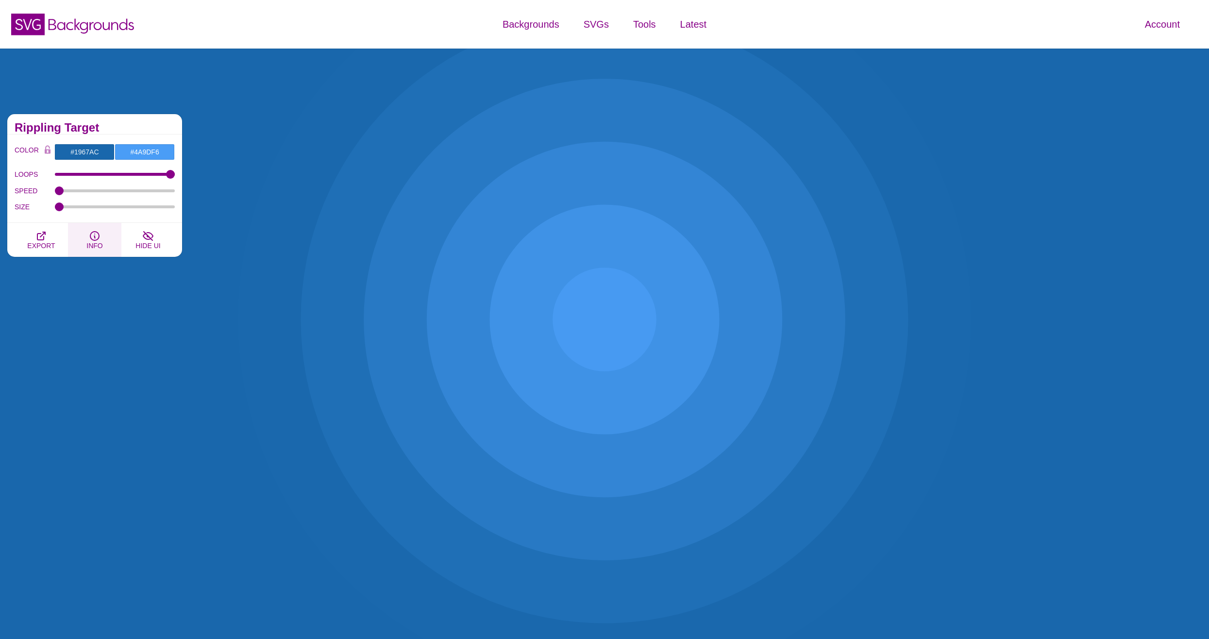
click at [88, 237] on button "INFO" at bounding box center [94, 240] width 53 height 34
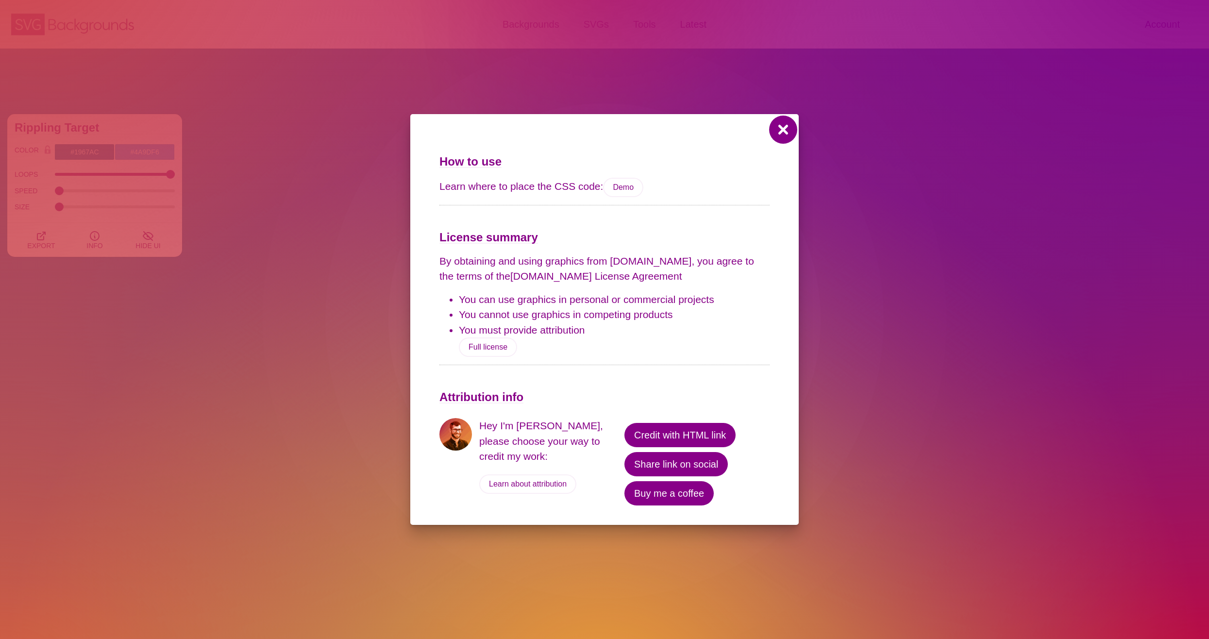
drag, startPoint x: 780, startPoint y: 131, endPoint x: 613, endPoint y: 201, distance: 181.4
click at [613, 201] on div "How to use Learn where to place the CSS code: Demo License summary By obtaining…" at bounding box center [604, 319] width 389 height 411
click at [782, 129] on button at bounding box center [783, 129] width 23 height 23
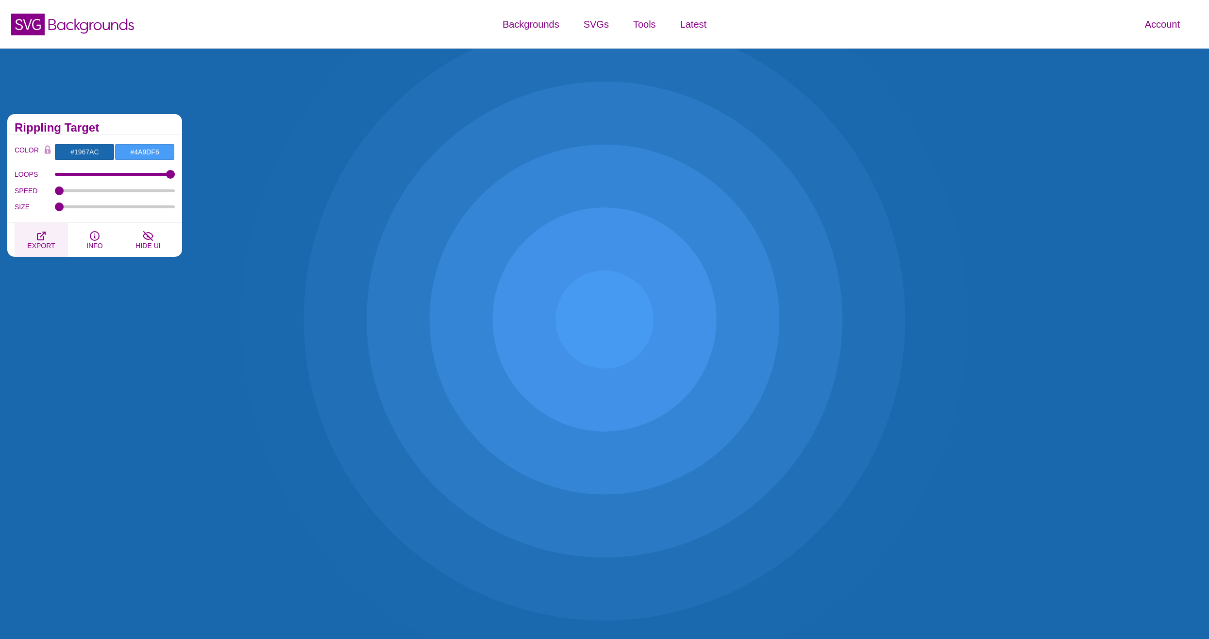
click at [39, 239] on icon "button" at bounding box center [41, 236] width 12 height 12
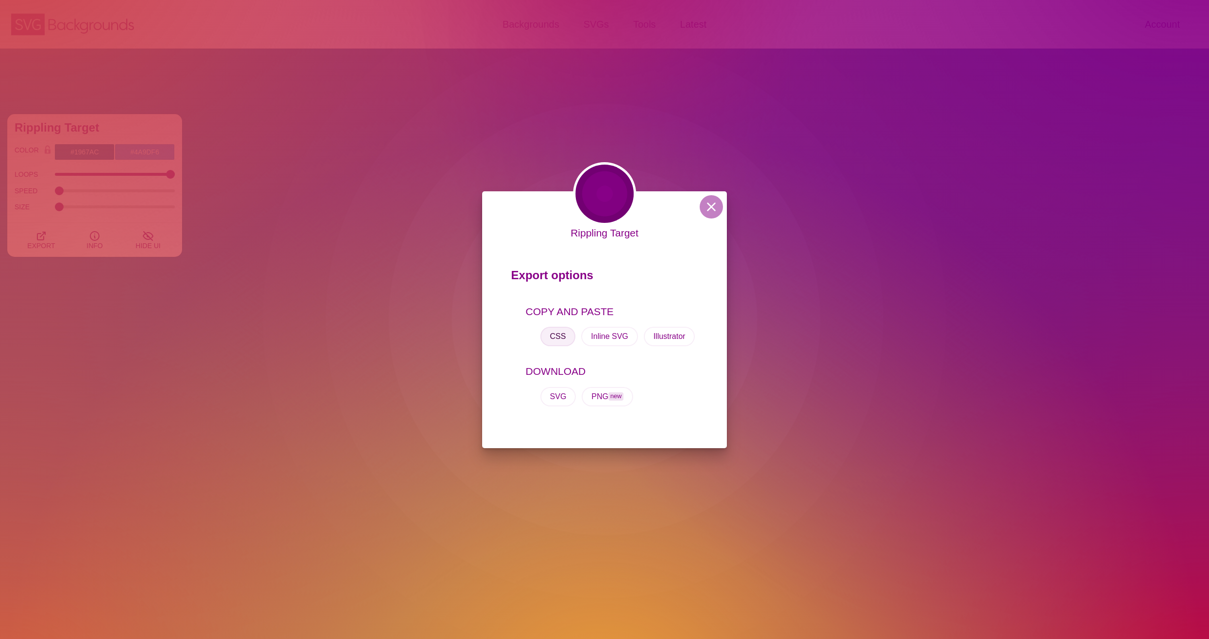
click at [561, 333] on button "CSS" at bounding box center [558, 336] width 35 height 19
click at [559, 336] on button "CSS" at bounding box center [558, 336] width 35 height 19
click at [726, 207] on div "Rippling Target Export options COPY AND PASTE CSS Inline SVG Illustrator DOWNLO…" at bounding box center [604, 319] width 1209 height 639
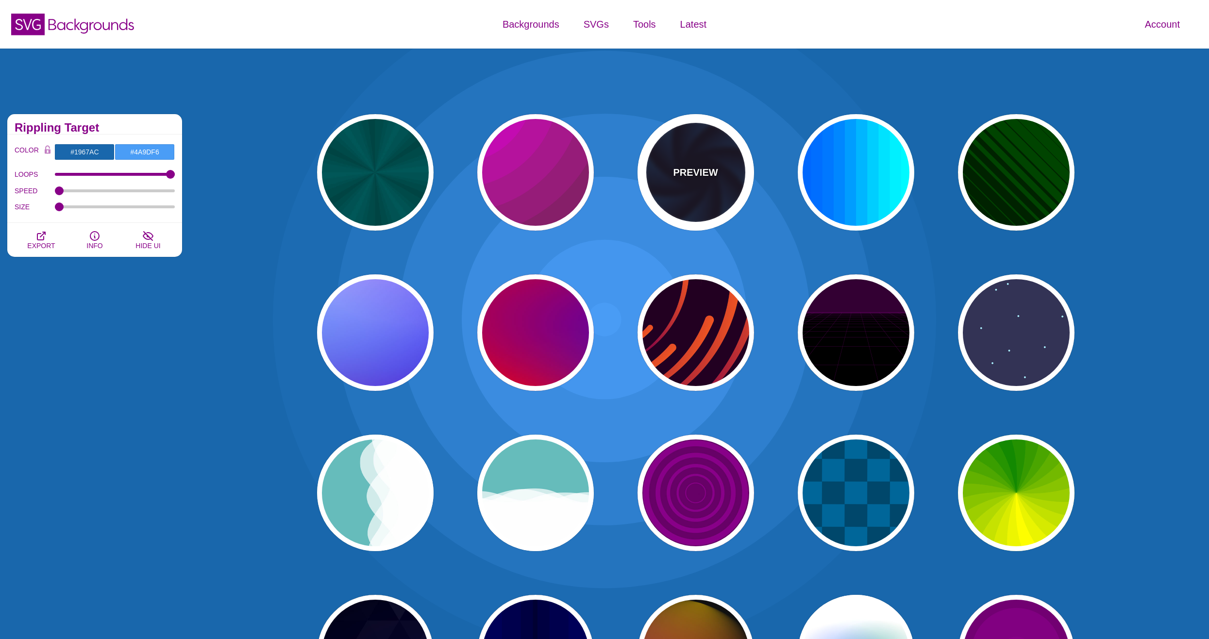
click at [710, 208] on div "PREVIEW" at bounding box center [696, 172] width 117 height 117
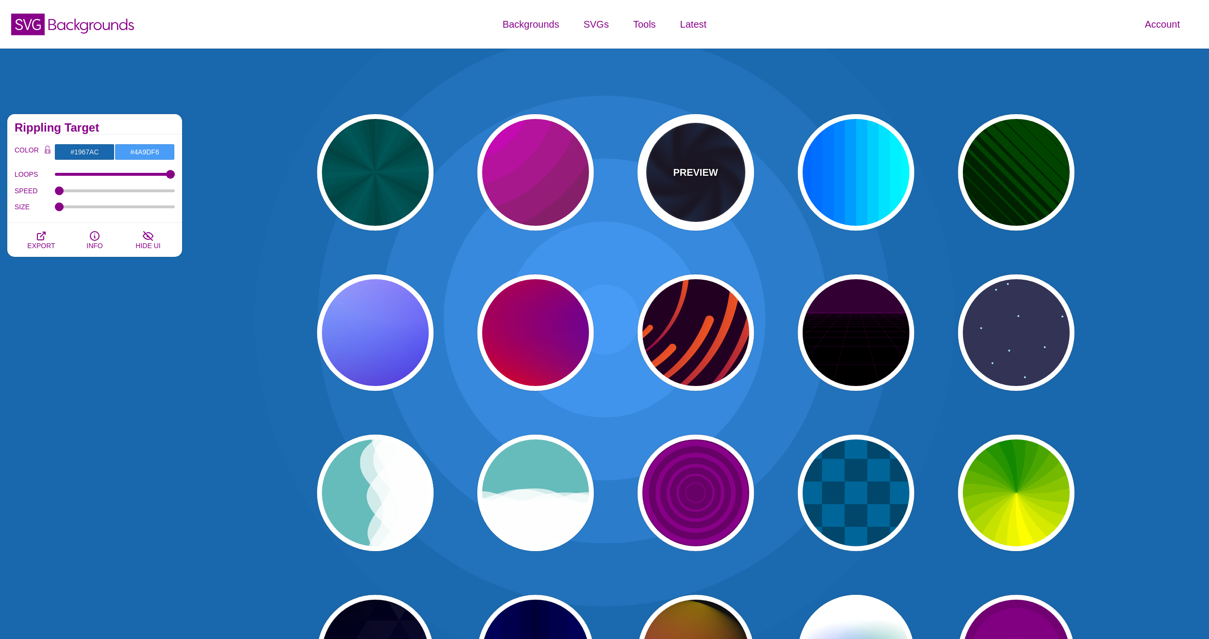
type input "#070014"
type input "#113366"
type input "#99FFFF"
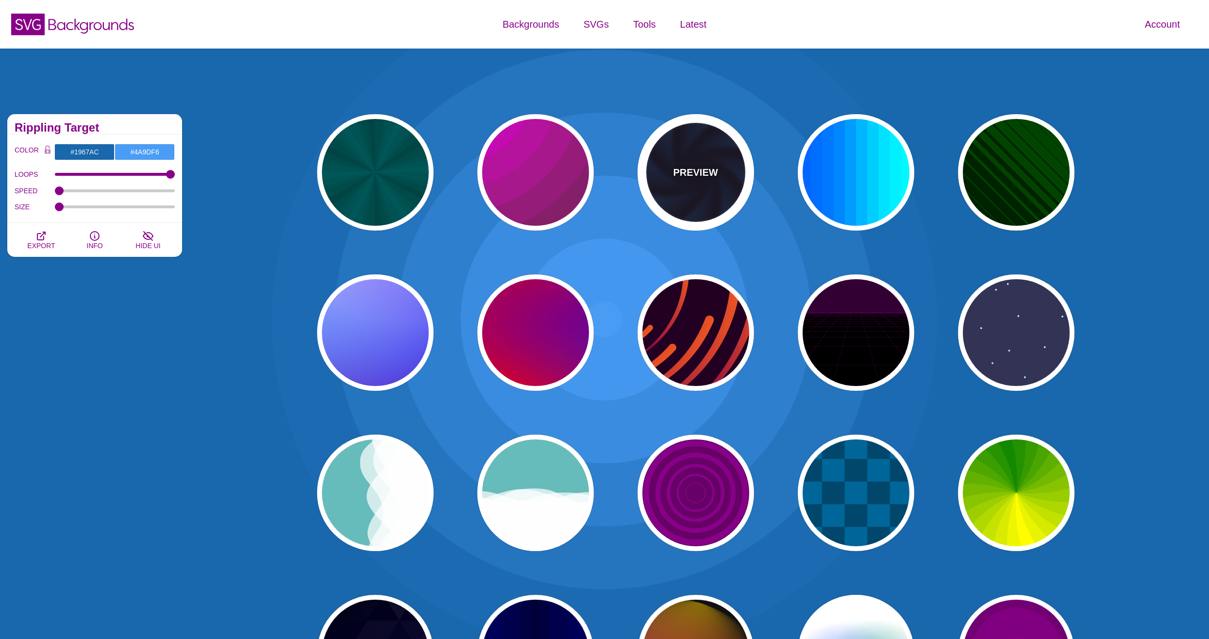
type input "1"
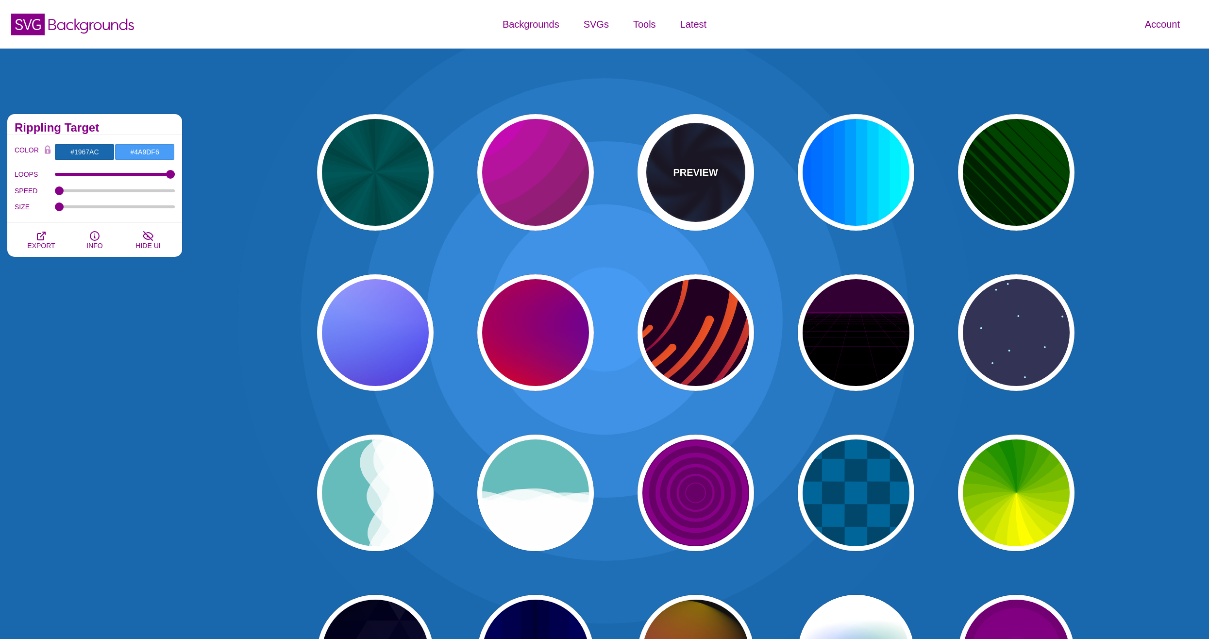
type input "12"
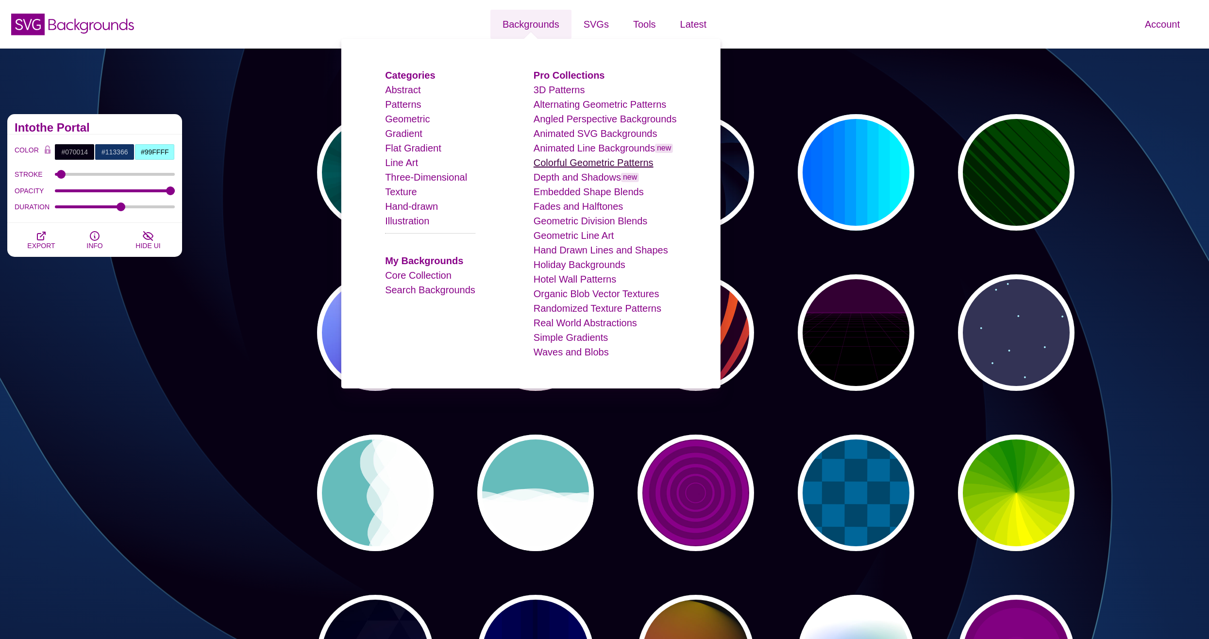
click at [587, 162] on link "Colorful Geometric Patterns" at bounding box center [594, 162] width 120 height 11
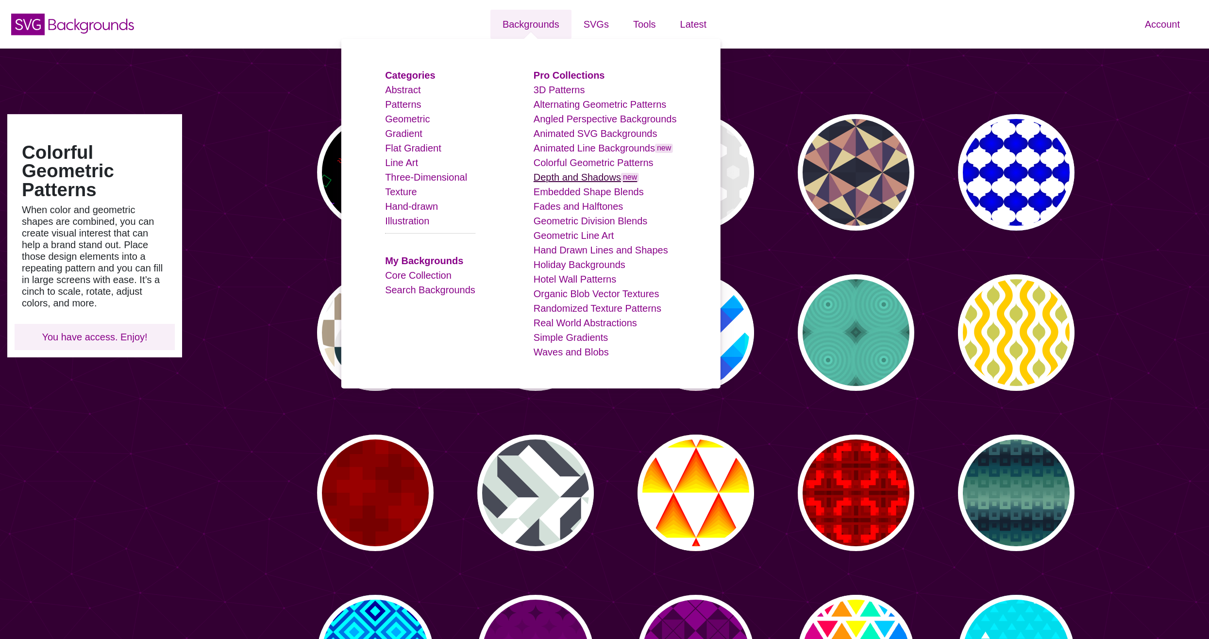
click at [588, 178] on link "Depth and Shadows new" at bounding box center [587, 177] width 106 height 11
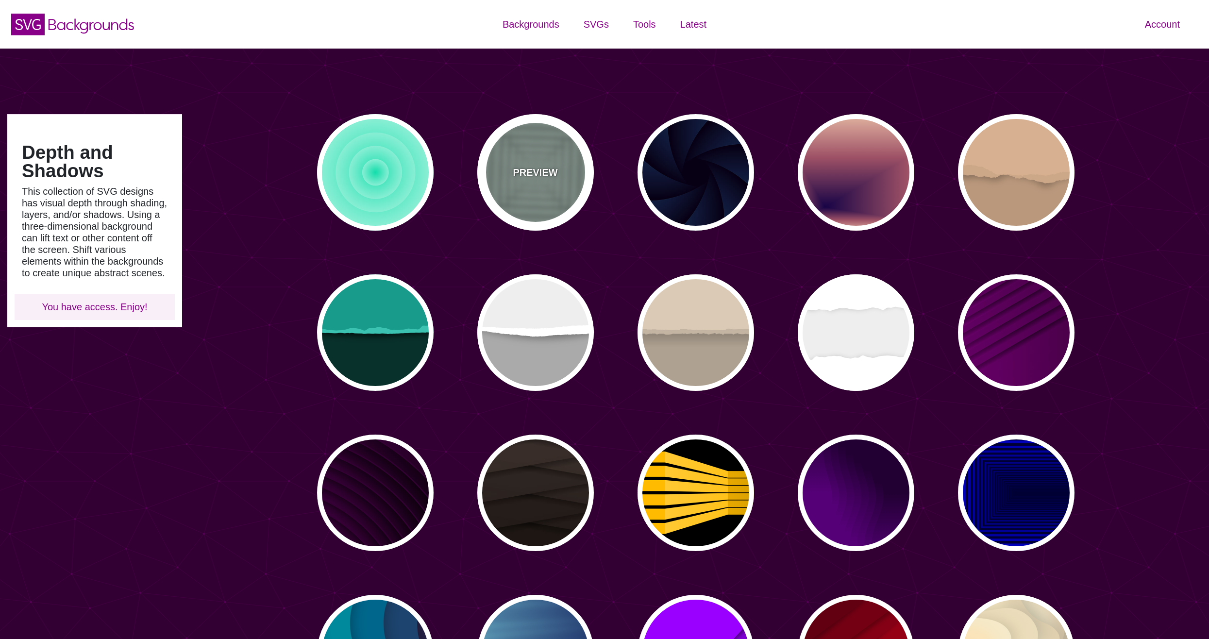
type input "#450057"
type input "#FFFFFF"
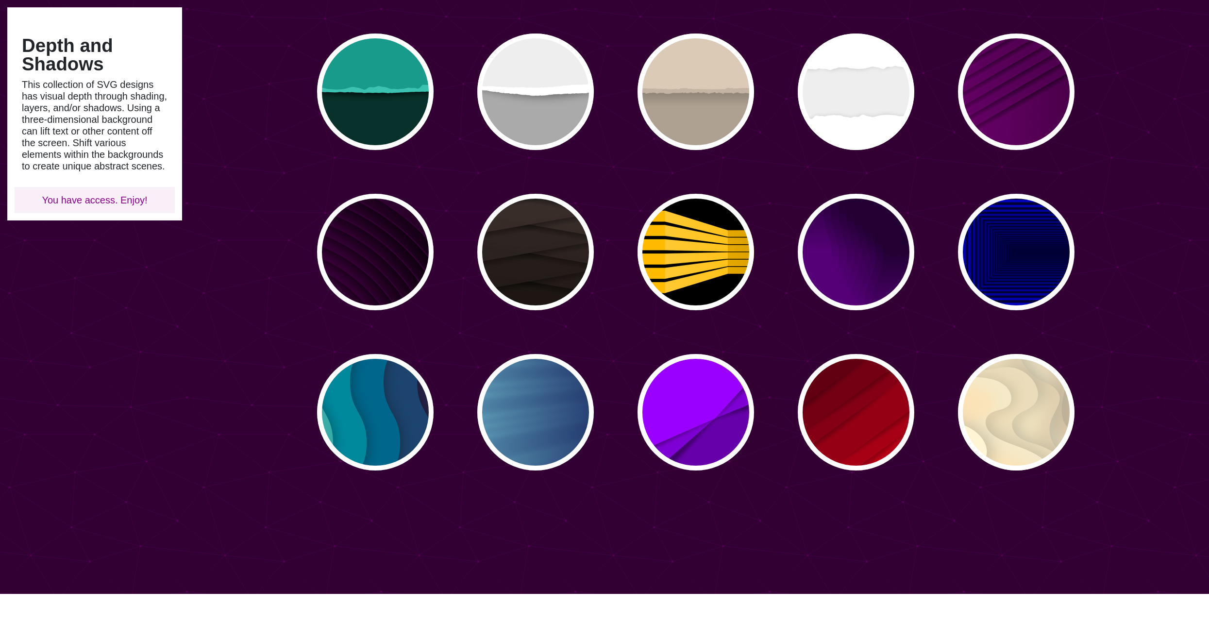
scroll to position [243, 0]
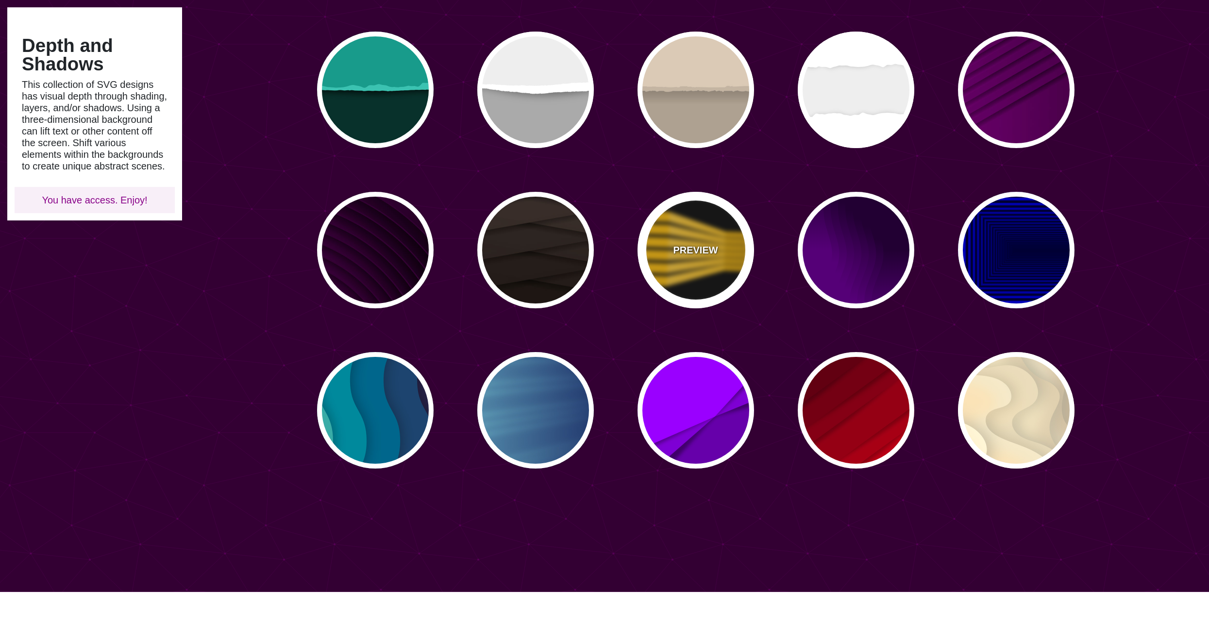
click at [687, 257] on div "PREVIEW" at bounding box center [696, 250] width 117 height 117
type input "#000000"
type input "#FFBB00"
type input "900"
type input "100"
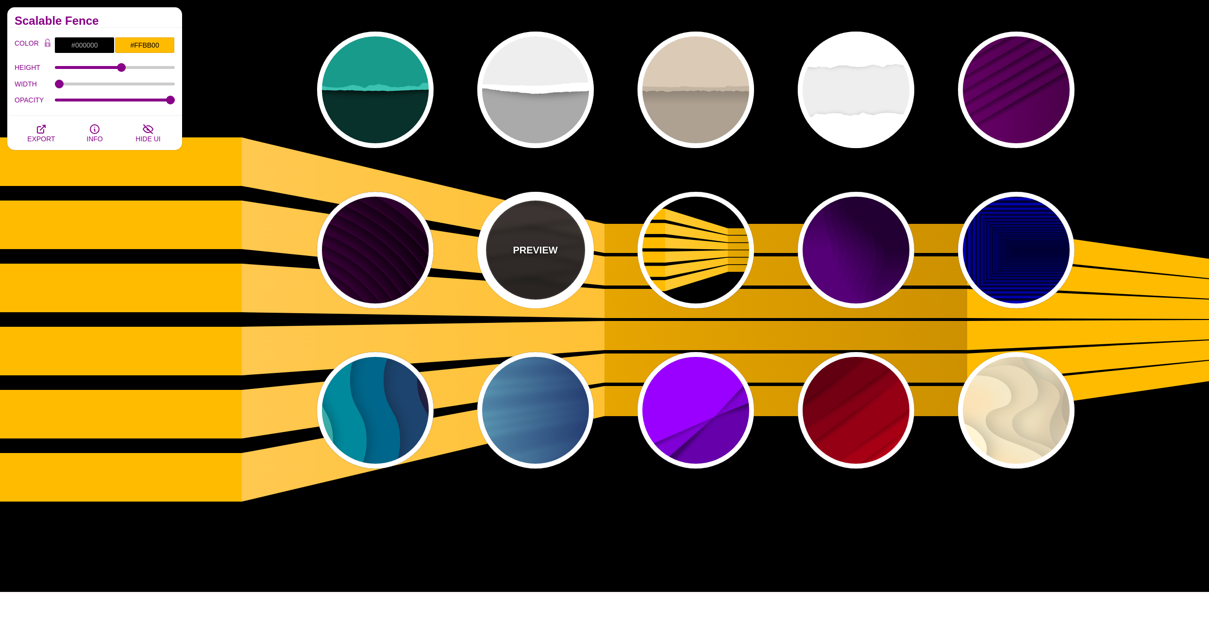
click at [522, 269] on div "PREVIEW" at bounding box center [535, 250] width 117 height 117
type input "#1C1612"
type input "#4D3D37"
type input "0"
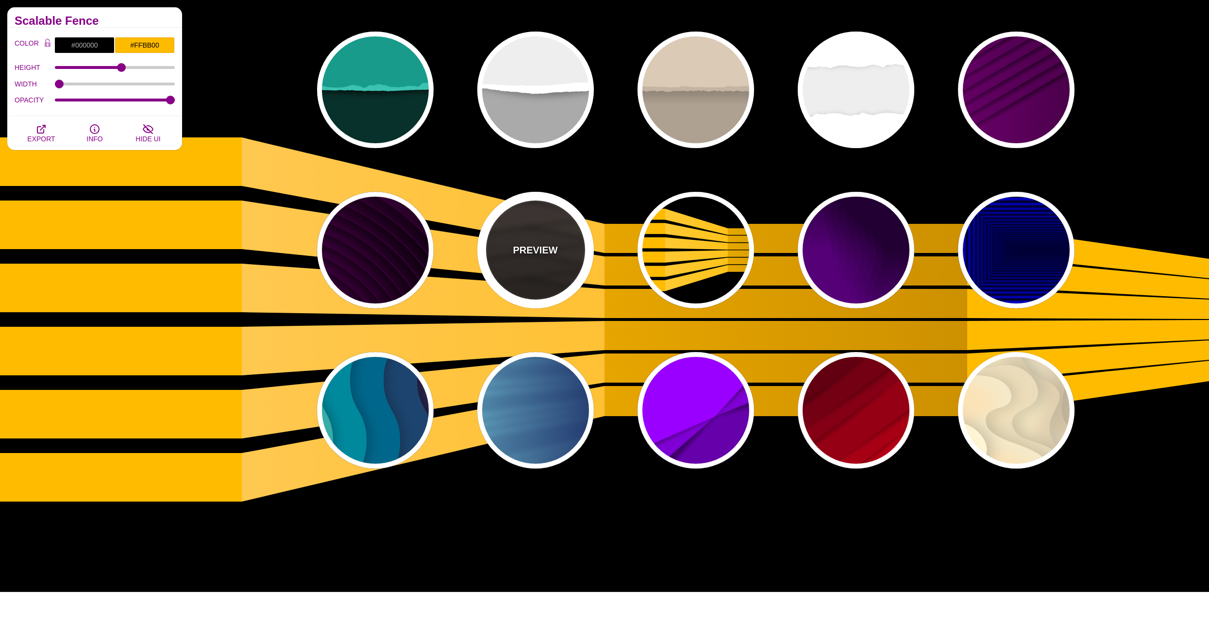
type input "0"
type input "0.9"
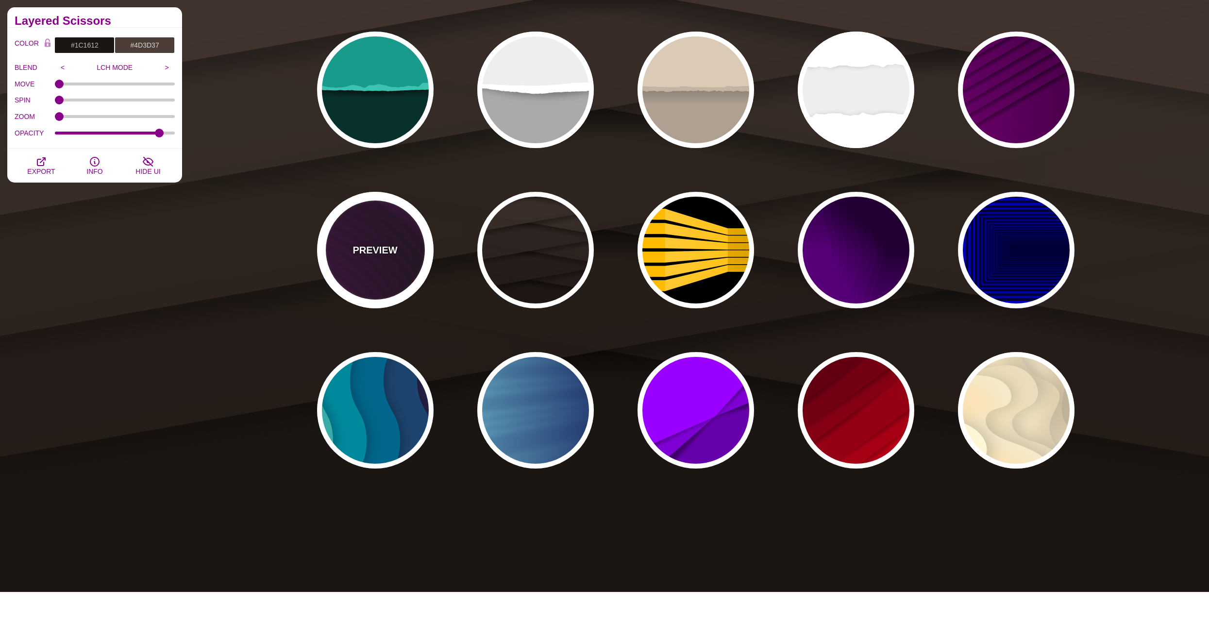
click at [384, 265] on div "PREVIEW" at bounding box center [375, 250] width 117 height 117
type input "#110011"
type input "#550055"
type input "#330033"
type input "4000"
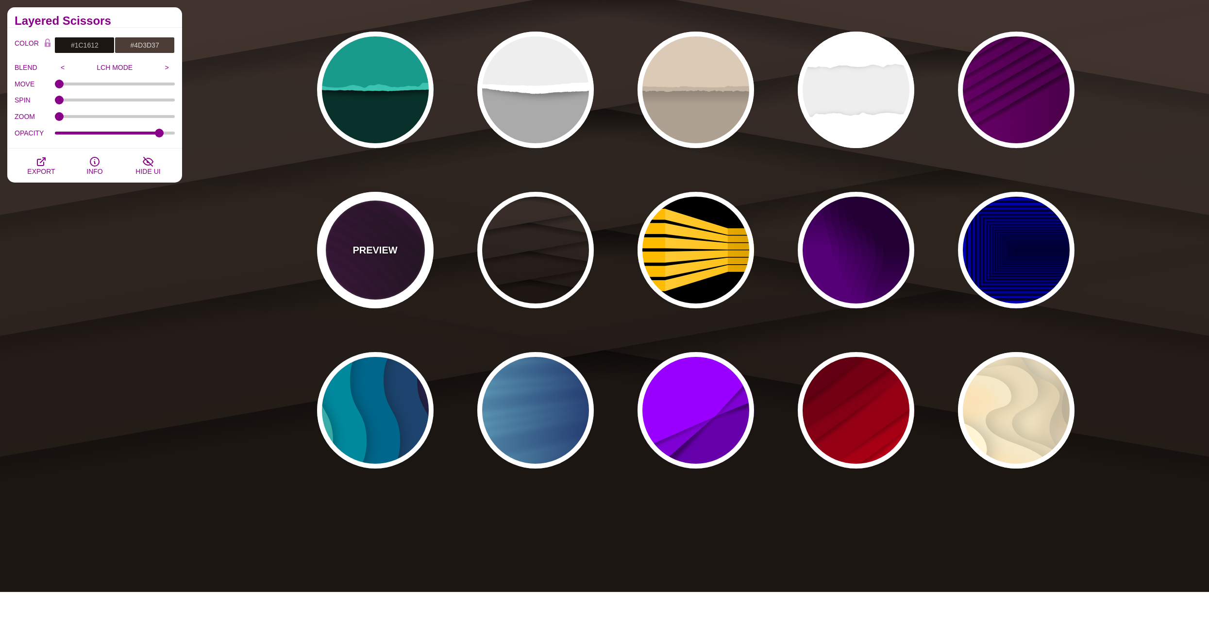
type input "10"
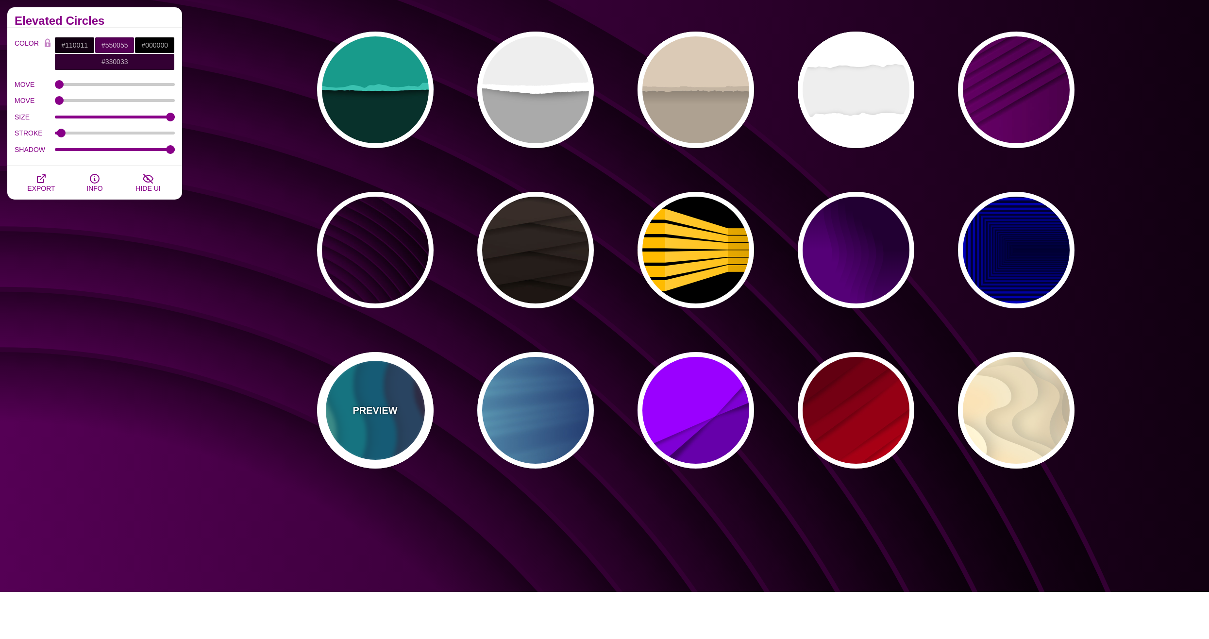
click at [364, 407] on p "PREVIEW" at bounding box center [375, 410] width 45 height 15
type input "#220022"
type input "#77CCAA"
type input "0.3"
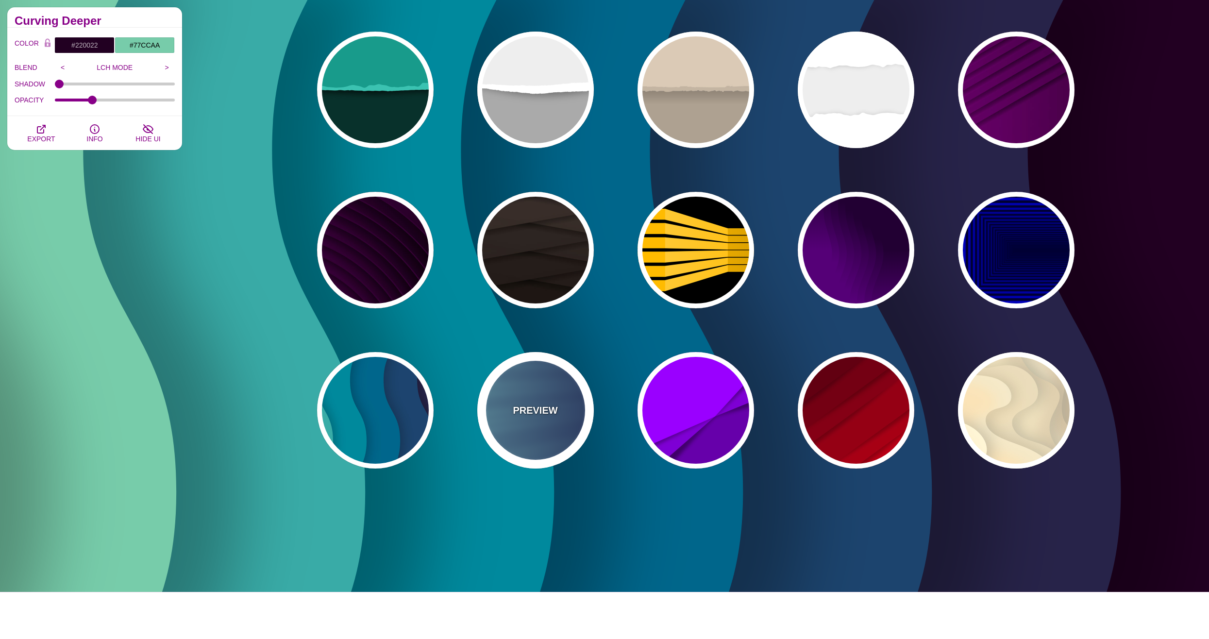
click at [493, 401] on div "PREVIEW" at bounding box center [535, 410] width 117 height 117
type input "#000044"
type input "#99FFFF"
type input "1"
type input "0.25"
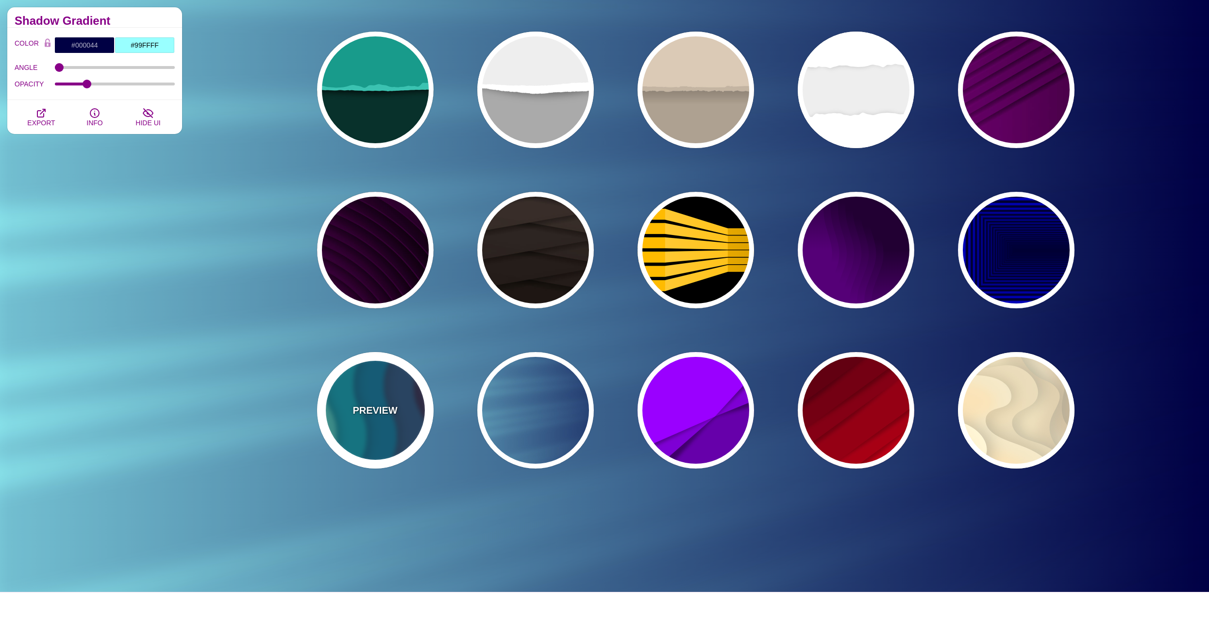
click at [389, 405] on p "PREVIEW" at bounding box center [375, 410] width 45 height 15
type input "#220022"
type input "#77CCAA"
type input "0"
type input "0.3"
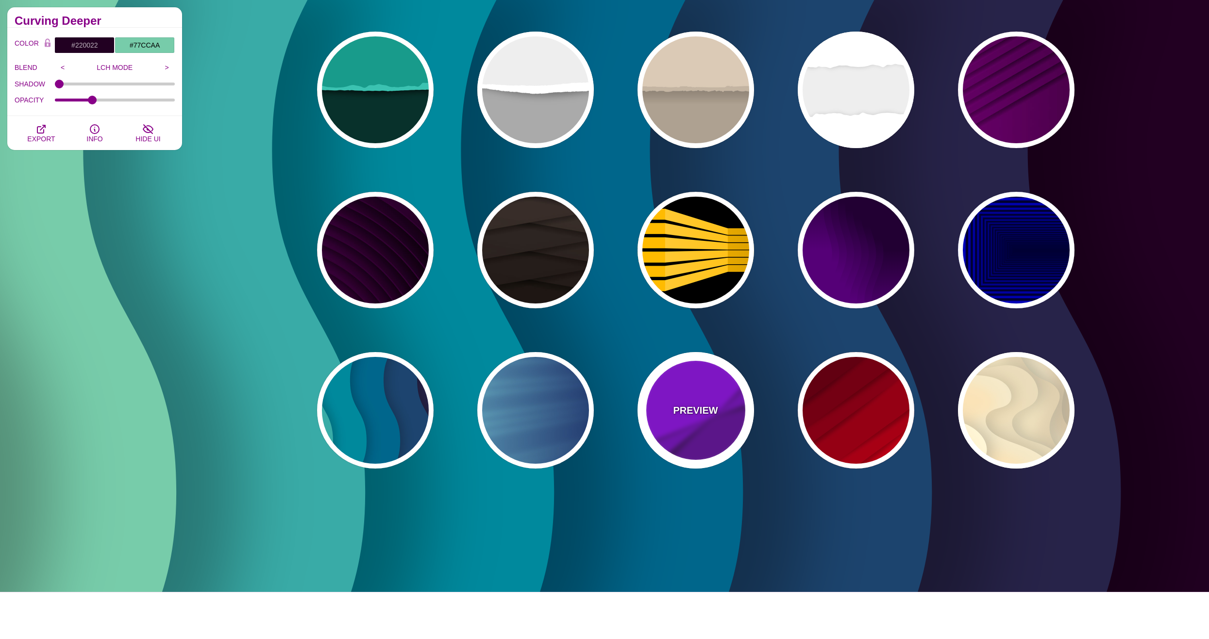
click at [669, 399] on div "PREVIEW" at bounding box center [696, 410] width 117 height 117
type input "#9900FF"
type input "#6600AA"
type input "0.5"
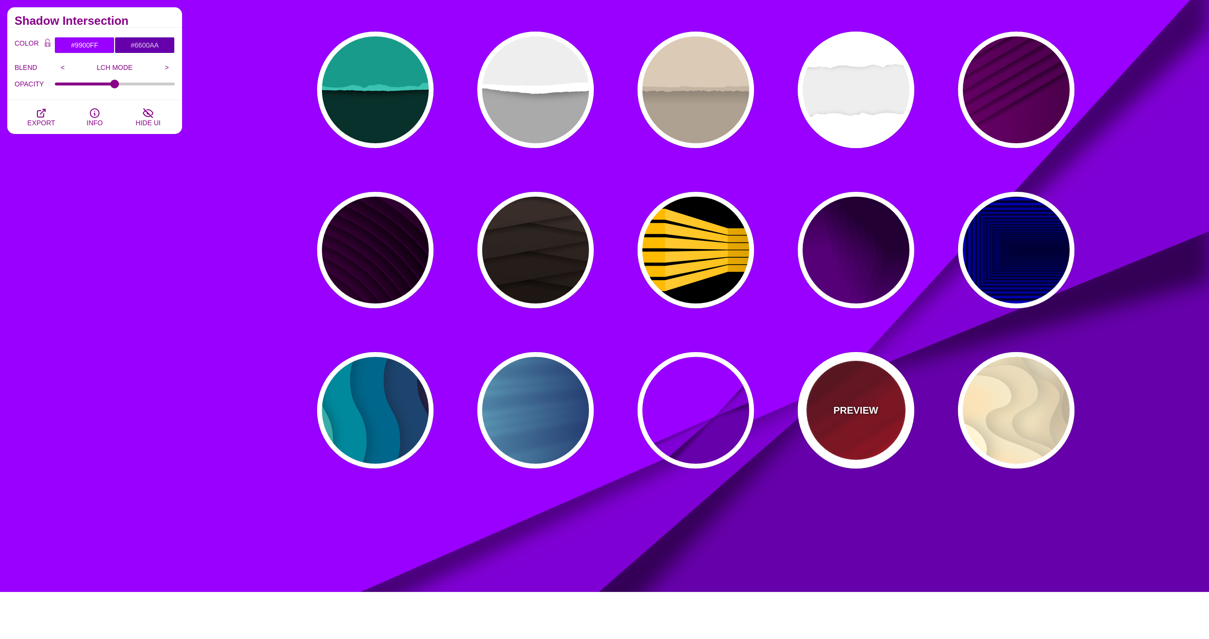
click at [901, 403] on div "PREVIEW" at bounding box center [856, 410] width 117 height 117
type input "#FF0000"
type input "#330000"
type input "0"
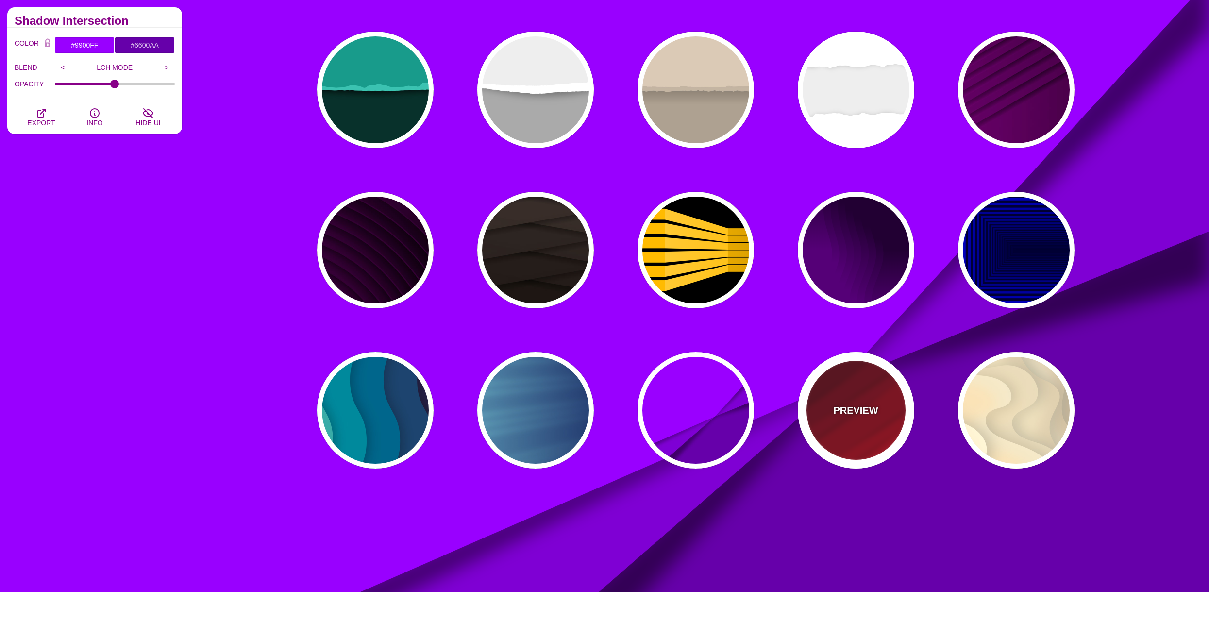
type input "0"
type input "0.5"
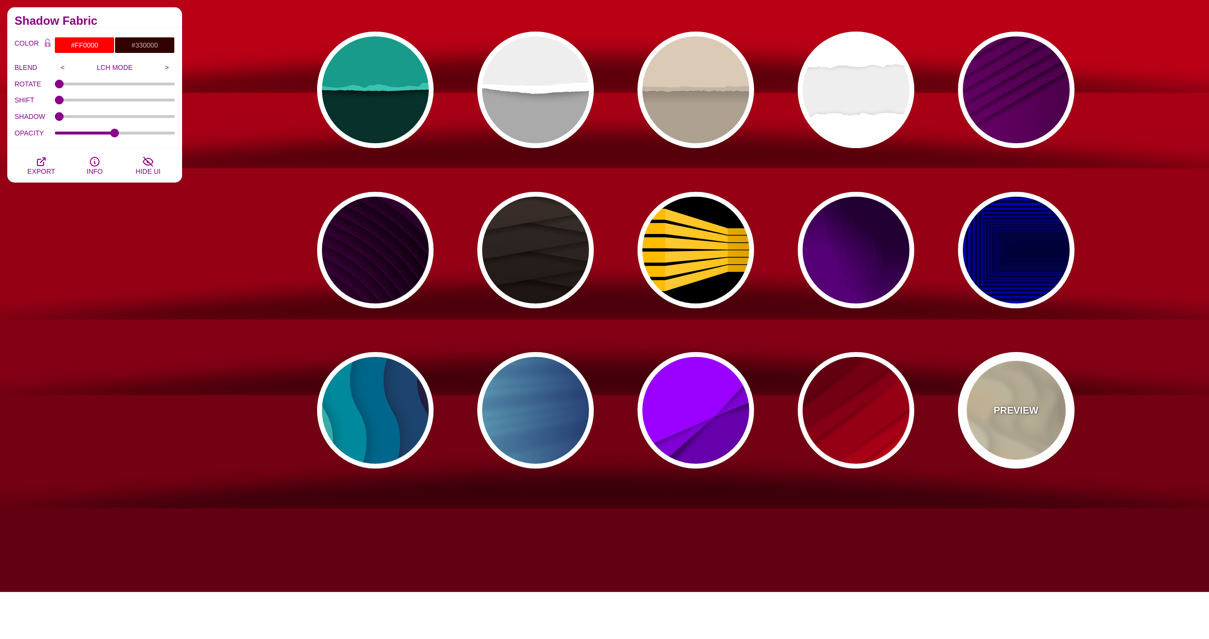
click at [972, 402] on div "PREVIEW" at bounding box center [1016, 410] width 117 height 117
type input "#FFF7D7"
type input "#57250C"
type input "#FF8B28"
type input "0.7"
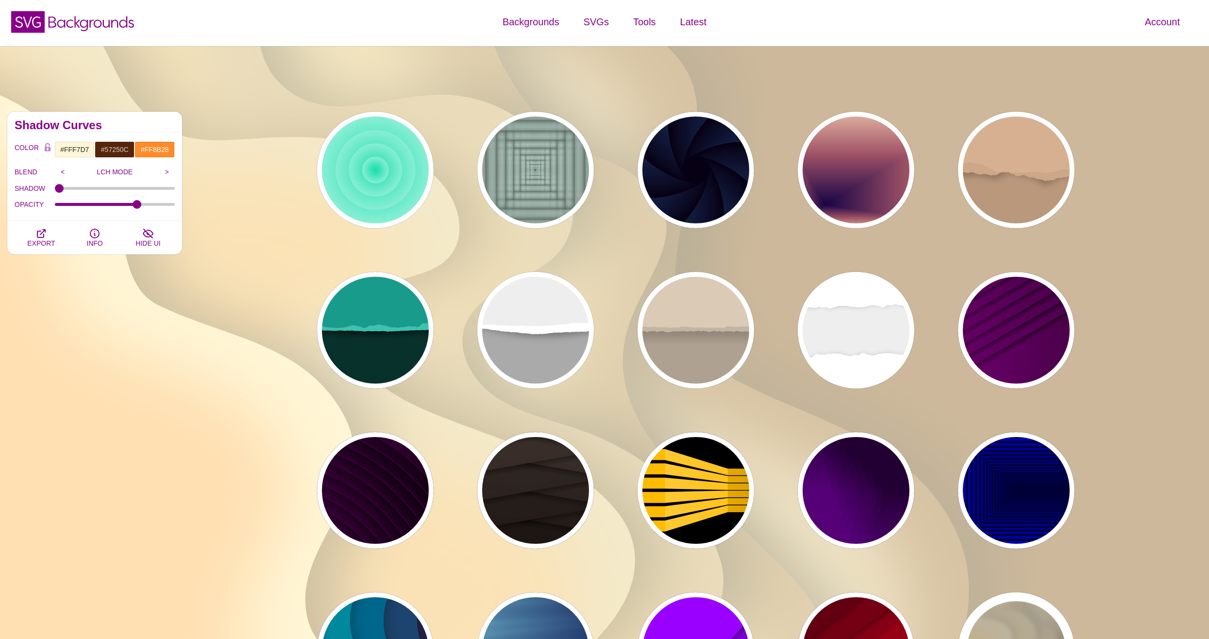
scroll to position [0, 0]
